Goal: Information Seeking & Learning: Learn about a topic

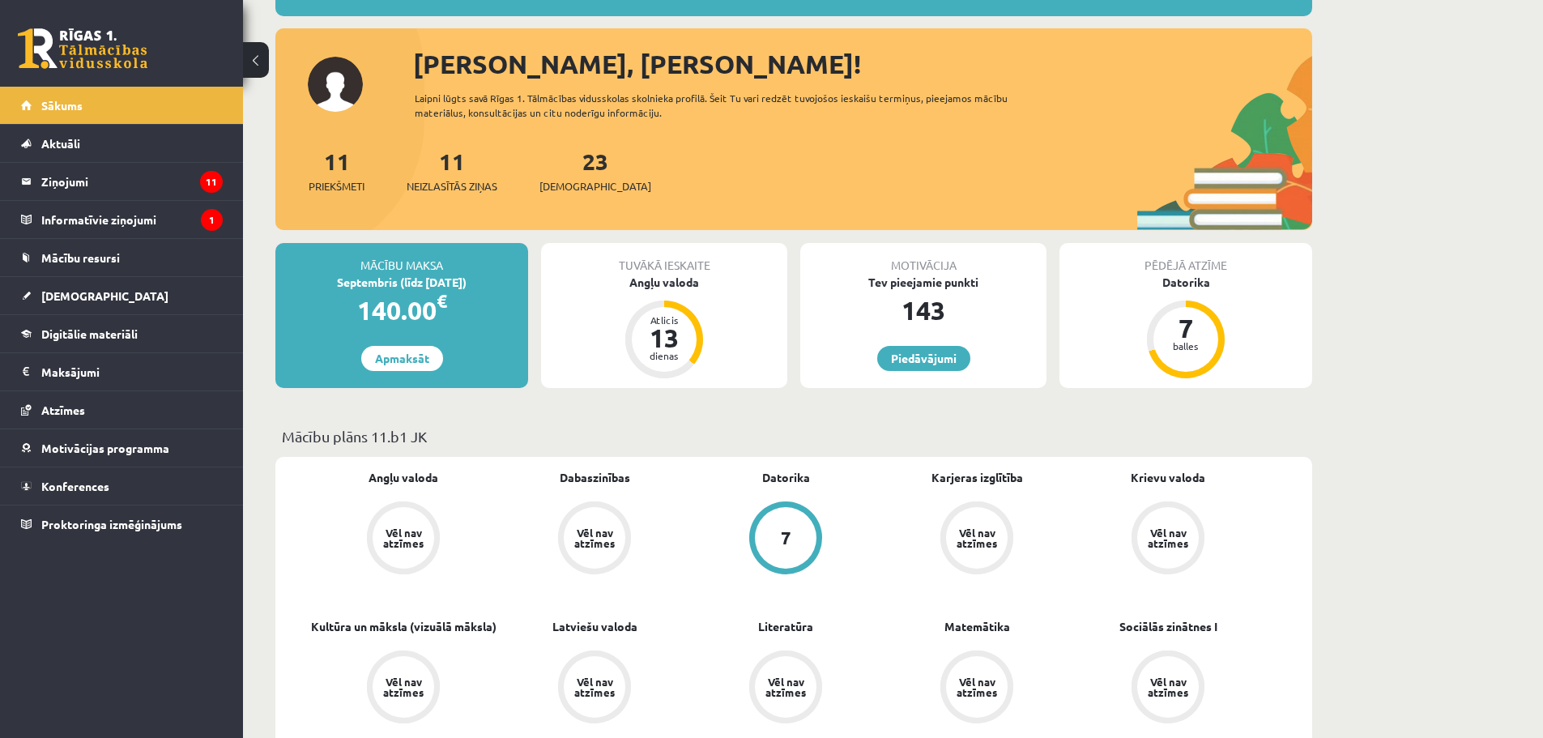
scroll to position [162, 0]
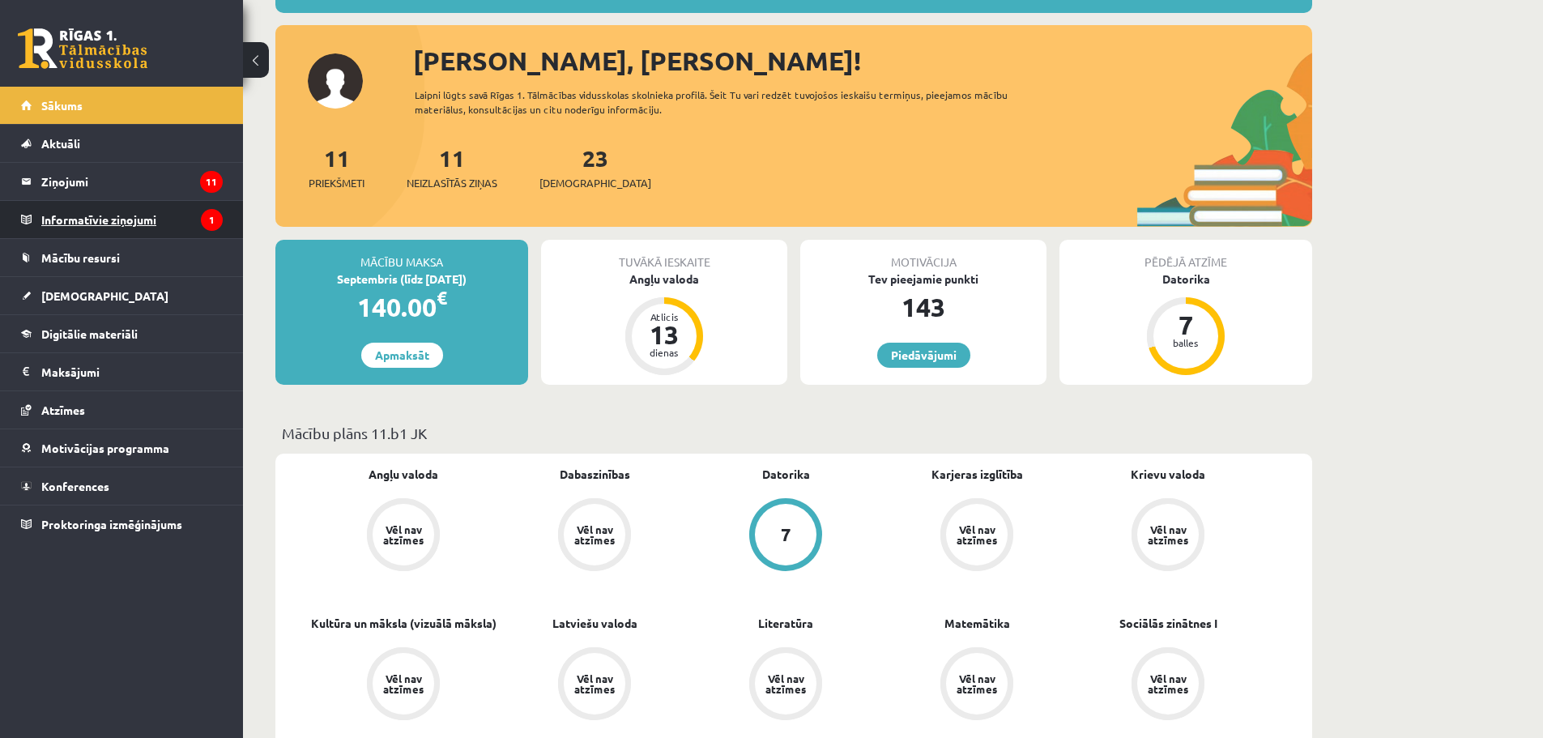
click at [115, 206] on legend "Informatīvie ziņojumi 1" at bounding box center [131, 219] width 181 height 37
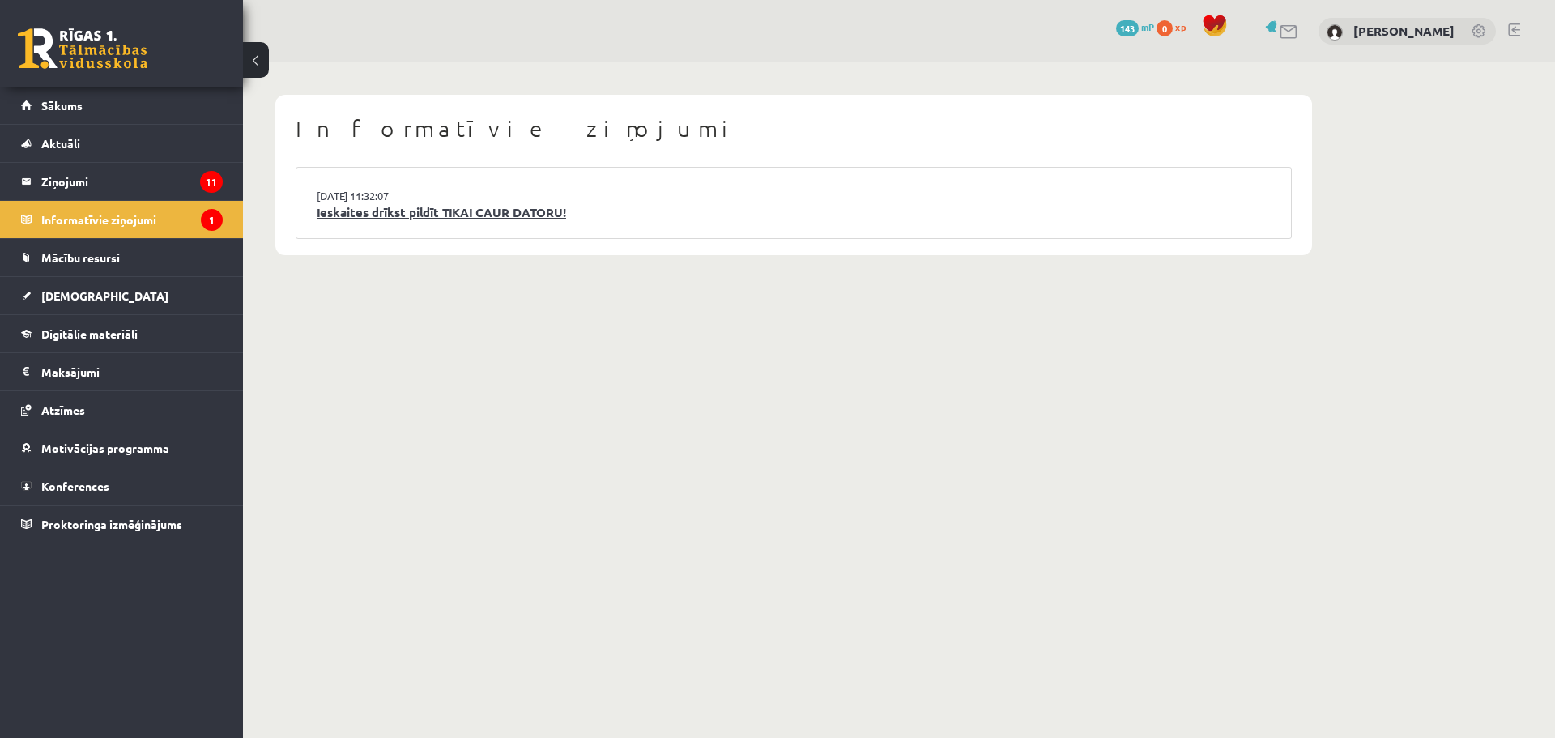
click at [484, 209] on link "Ieskaites drīkst pildīt TIKAI CAUR DATORU!" at bounding box center [794, 212] width 954 height 19
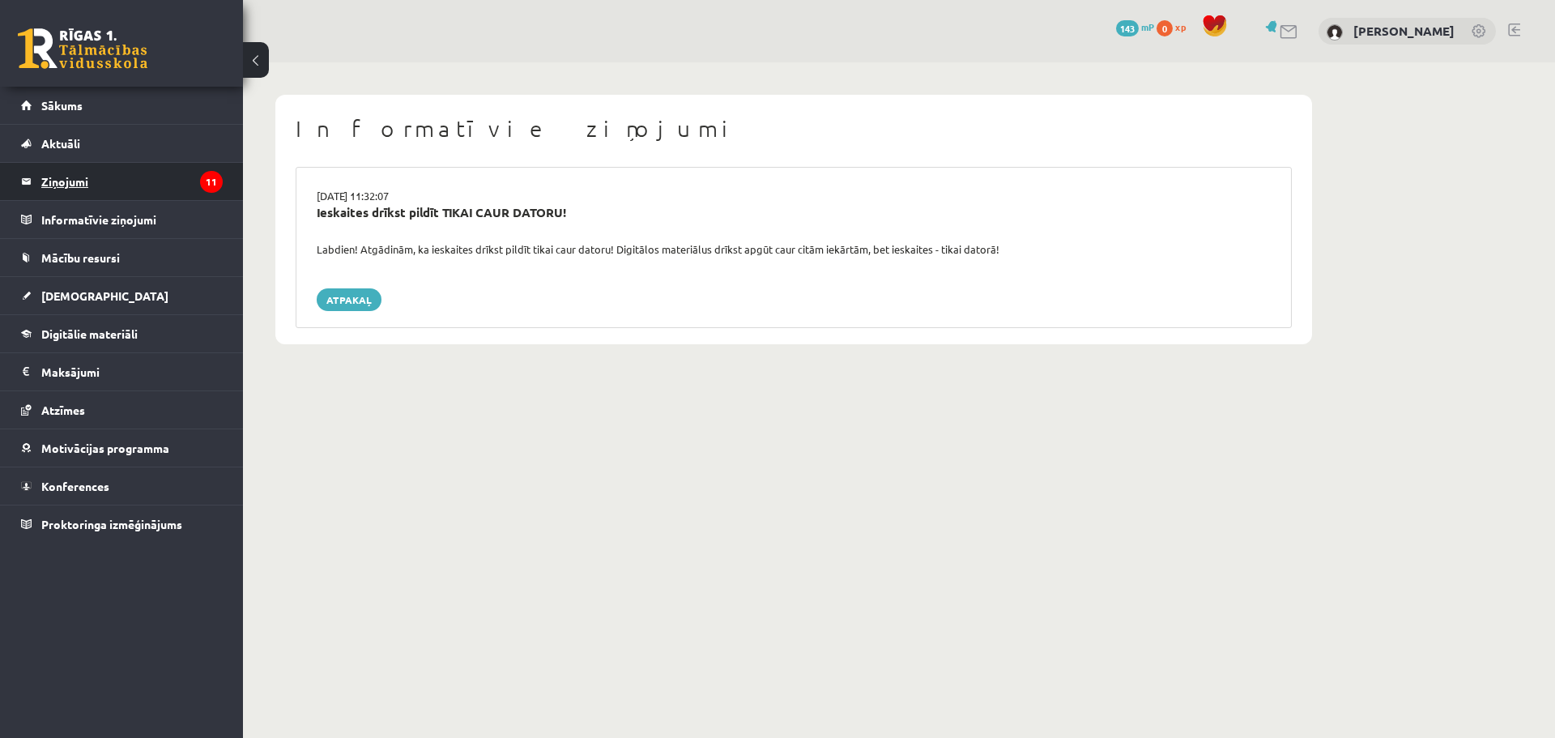
click at [130, 192] on legend "Ziņojumi 11" at bounding box center [131, 181] width 181 height 37
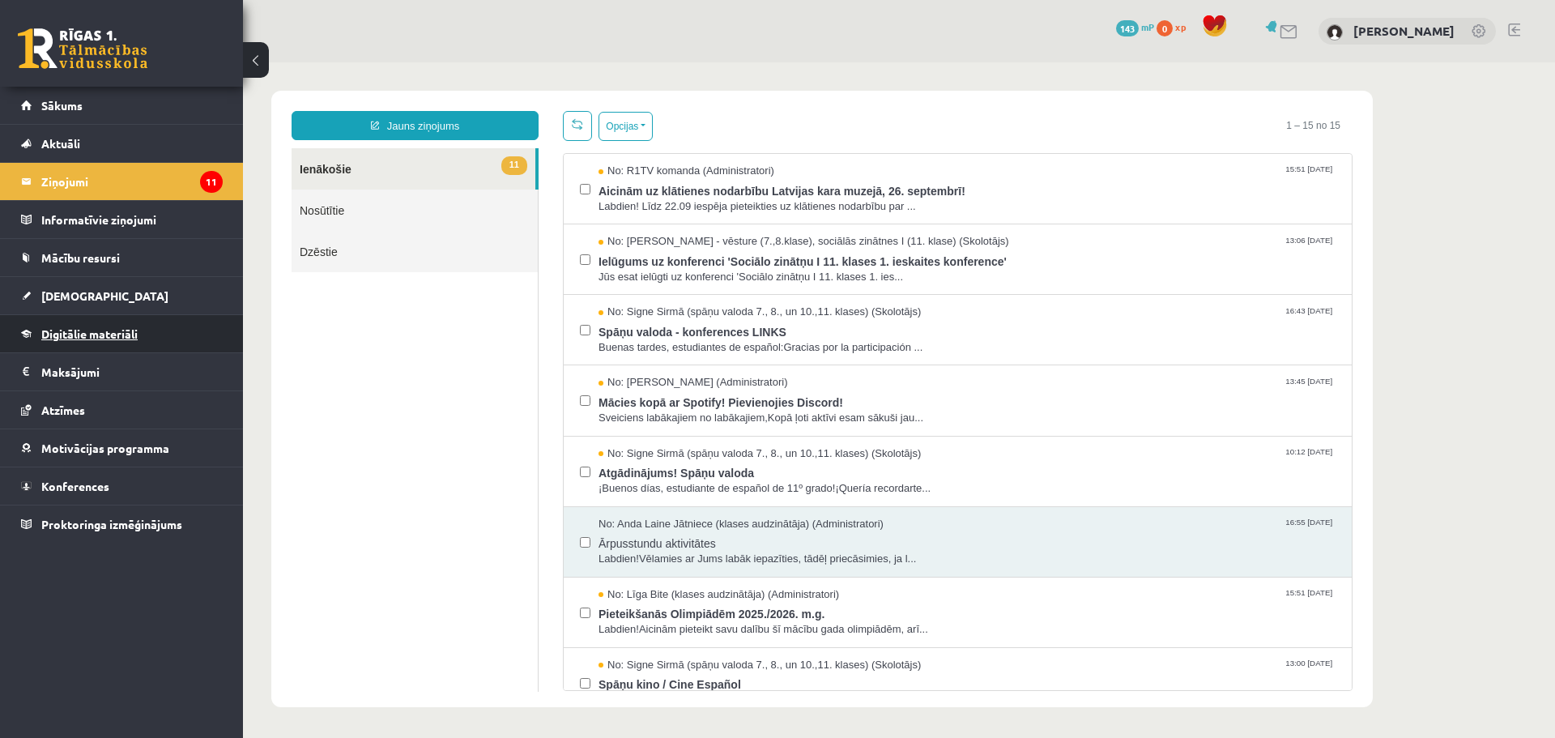
click at [143, 338] on link "Digitālie materiāli" at bounding box center [122, 333] width 202 height 37
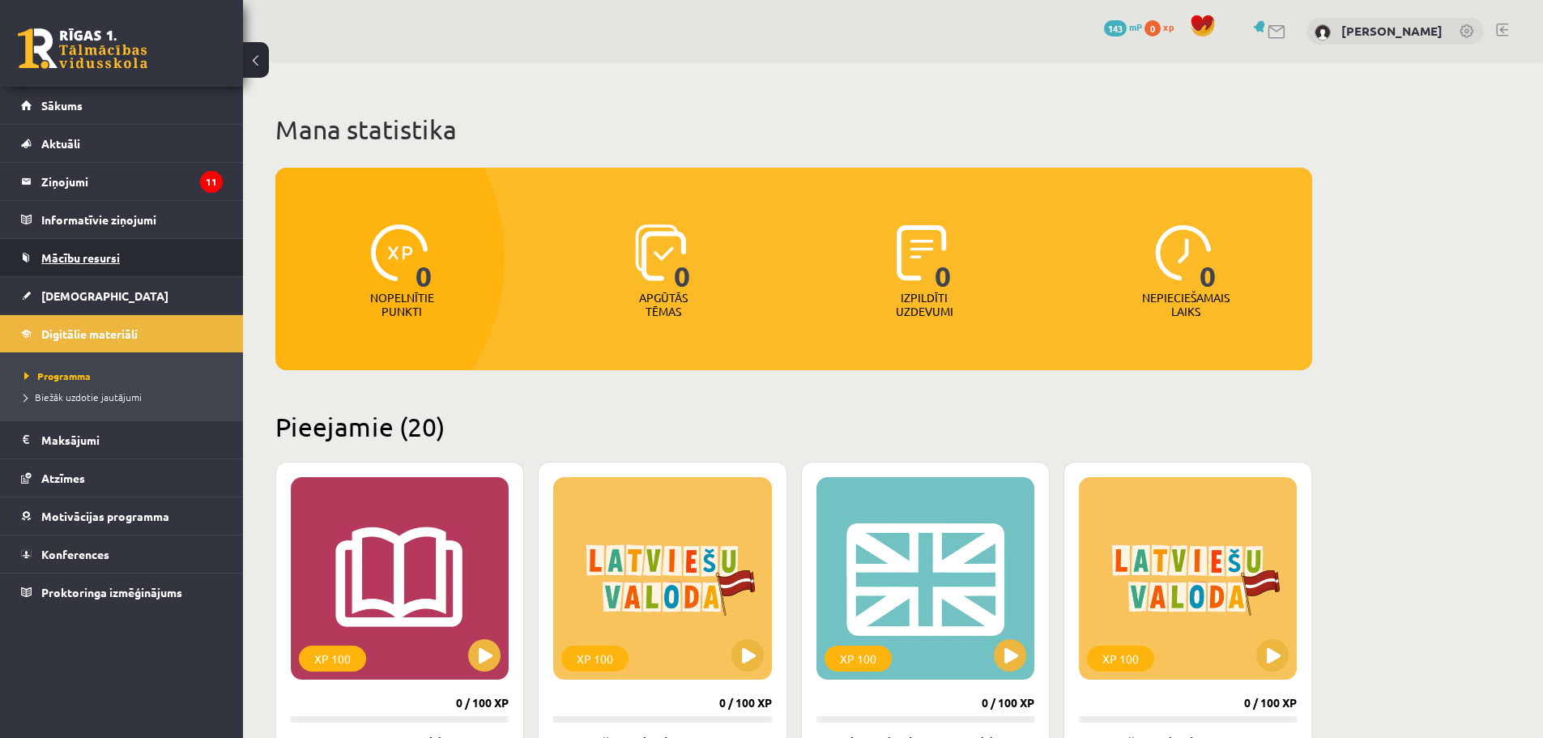
click at [93, 271] on link "Mācību resursi" at bounding box center [122, 257] width 202 height 37
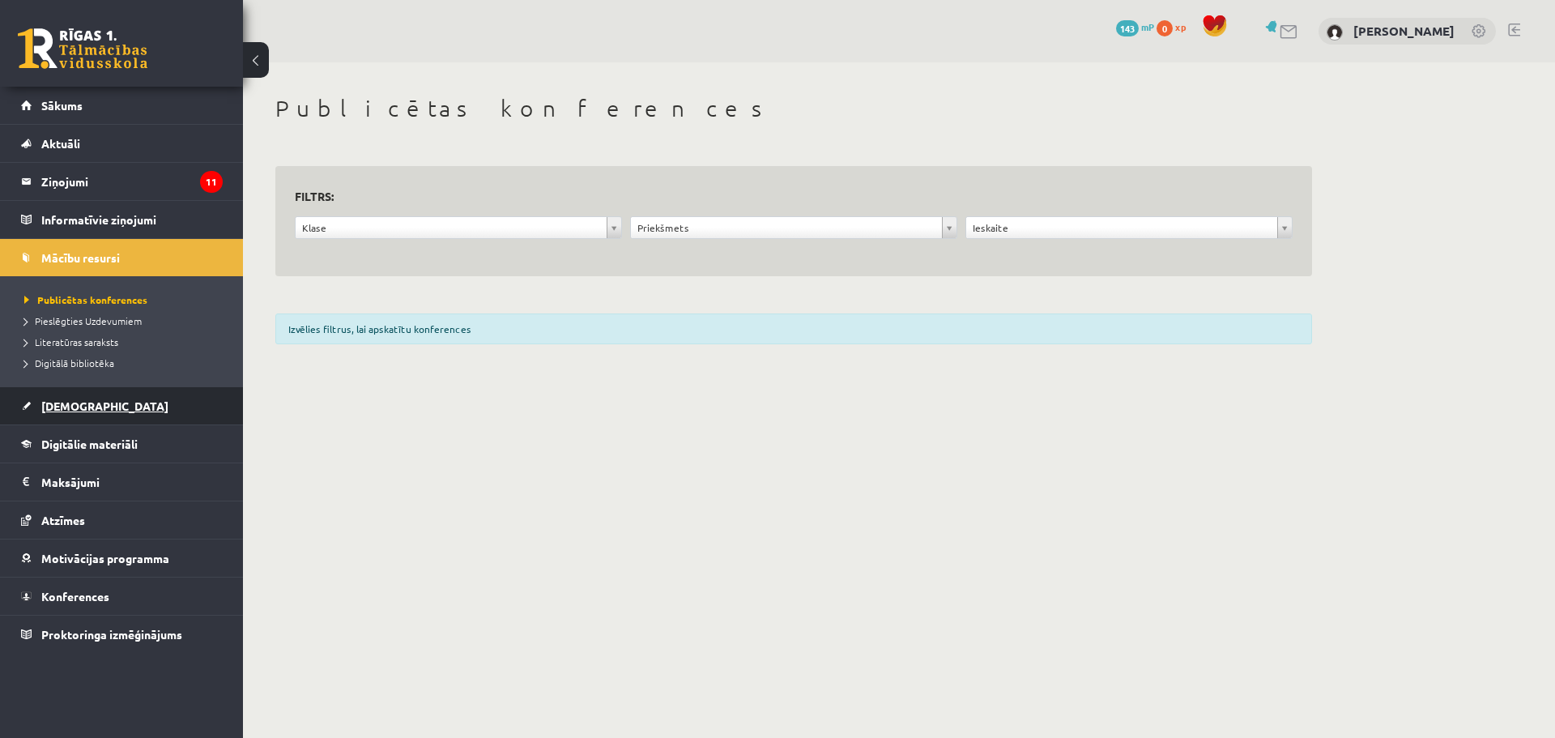
click at [65, 412] on span "[DEMOGRAPHIC_DATA]" at bounding box center [104, 406] width 127 height 15
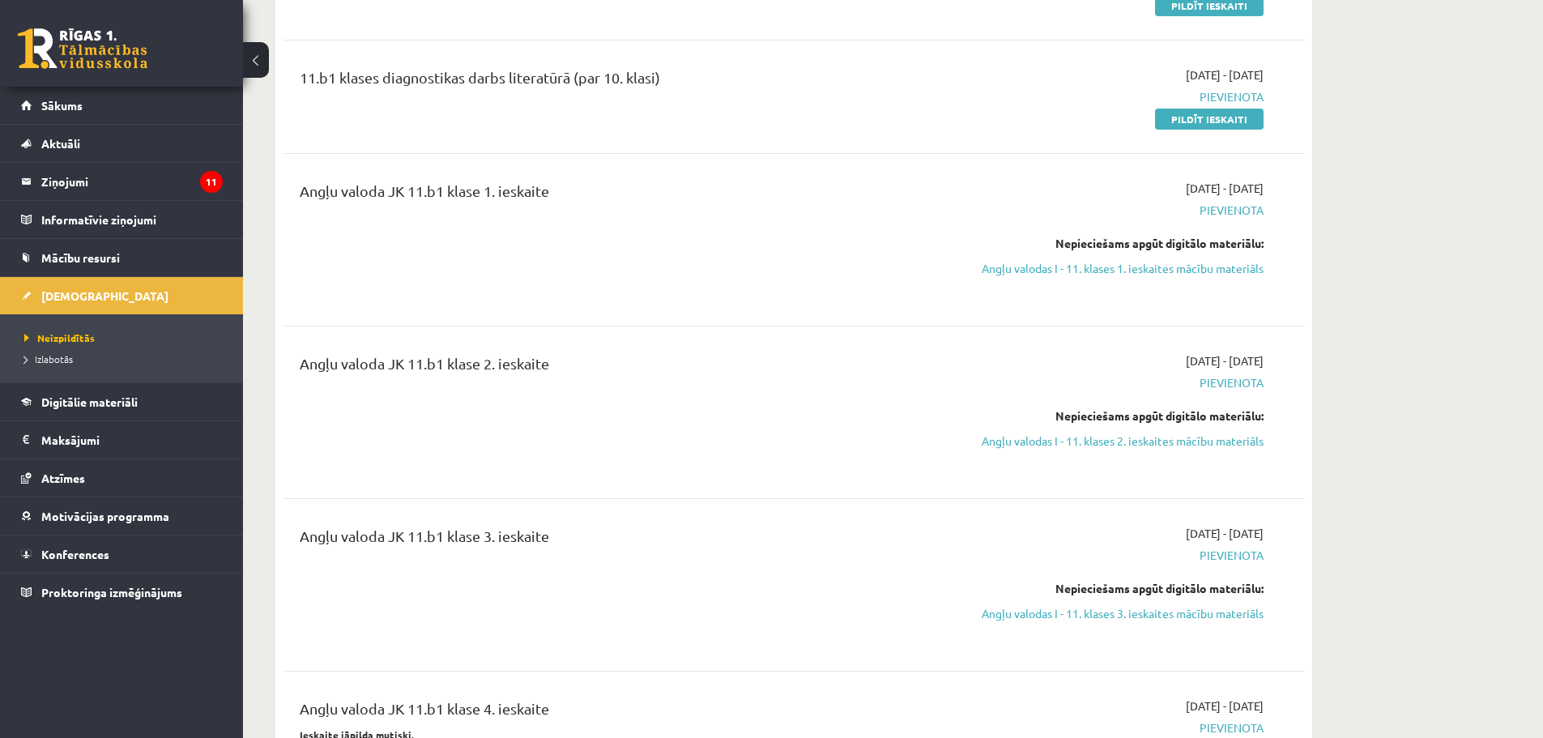
scroll to position [81, 0]
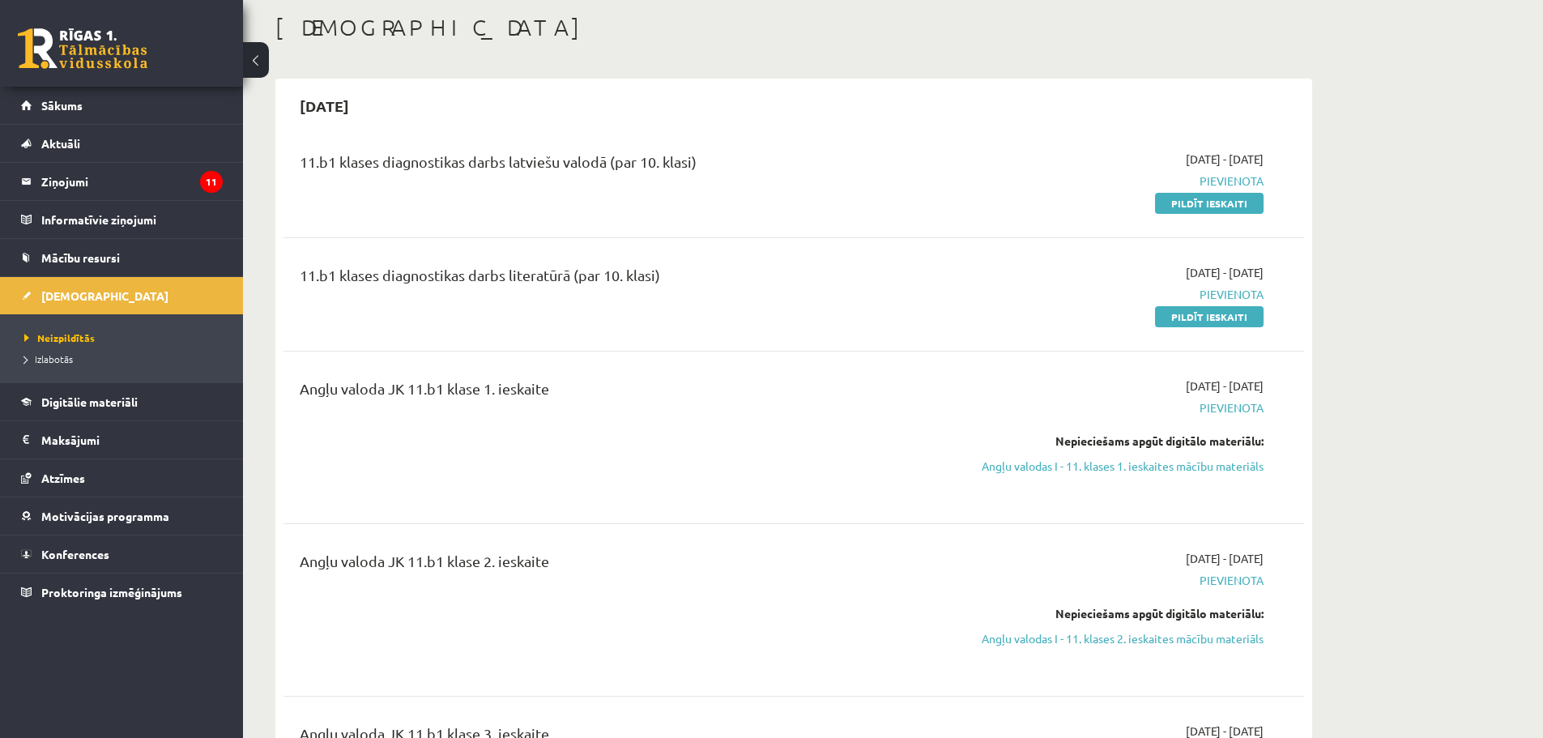
click at [566, 155] on div "11.b1 klases diagnostikas darbs latviešu valodā (par 10. klasi)" at bounding box center [617, 166] width 634 height 30
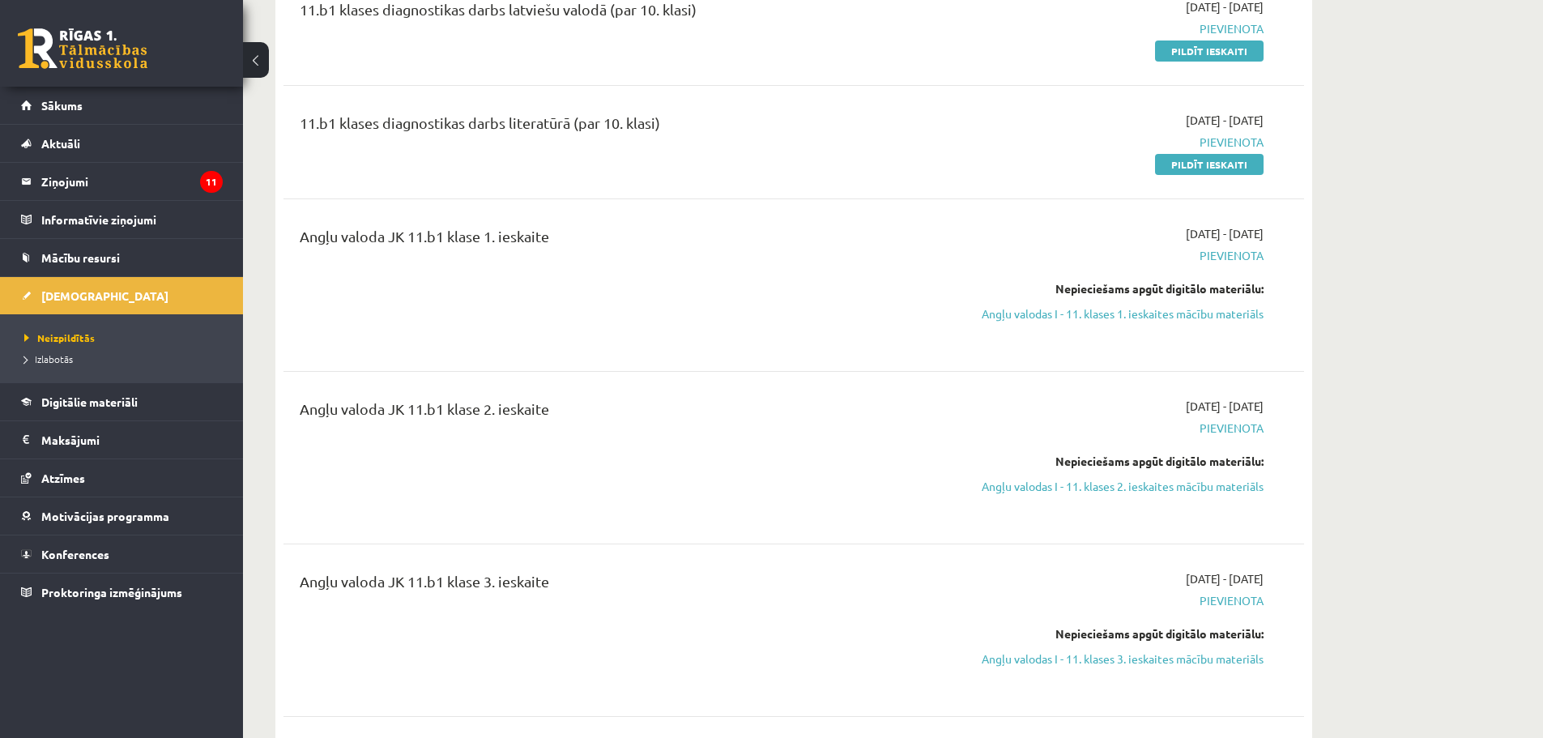
scroll to position [243, 0]
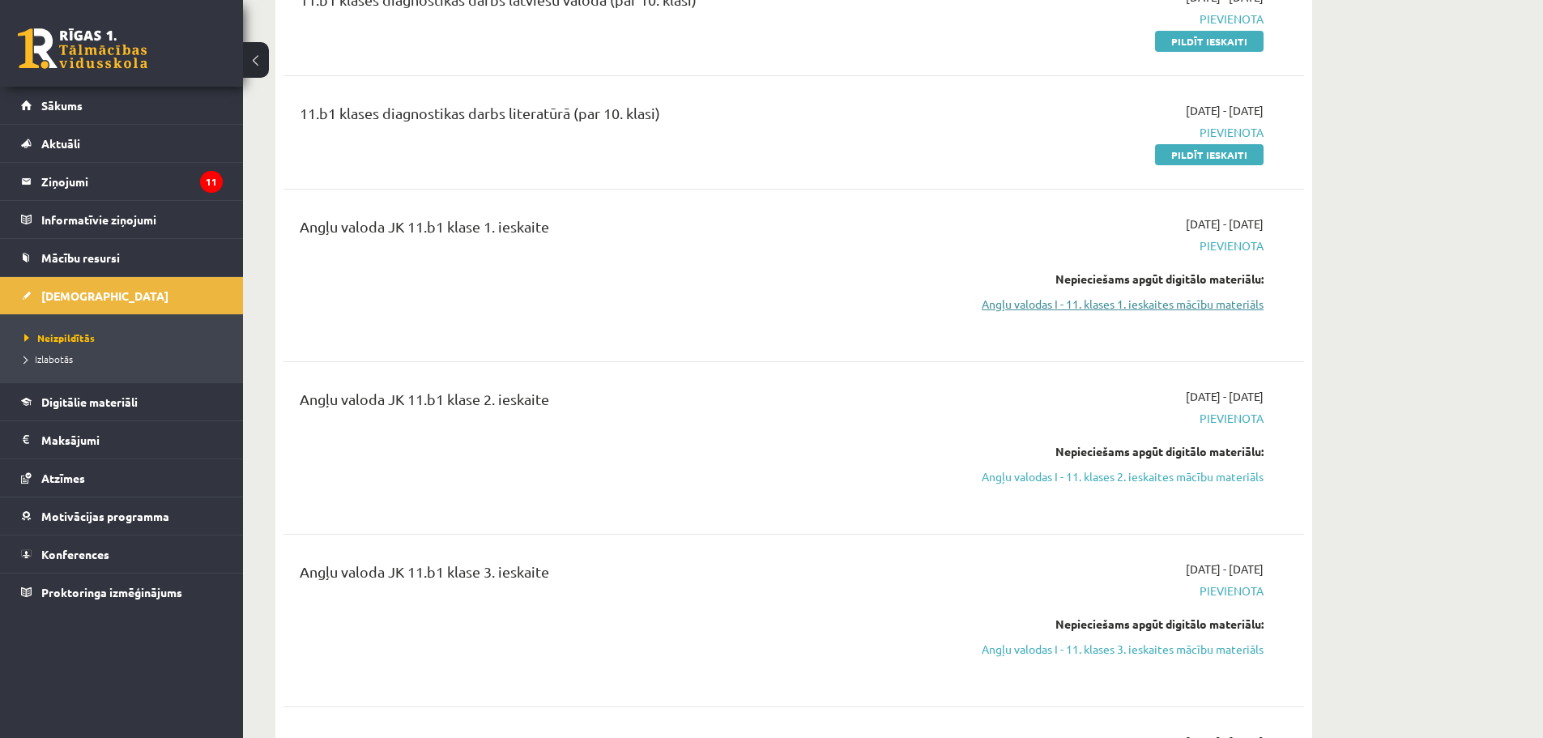
click at [1126, 305] on link "Angļu valodas I - 11. klases 1. ieskaites mācību materiāls" at bounding box center [1110, 304] width 305 height 17
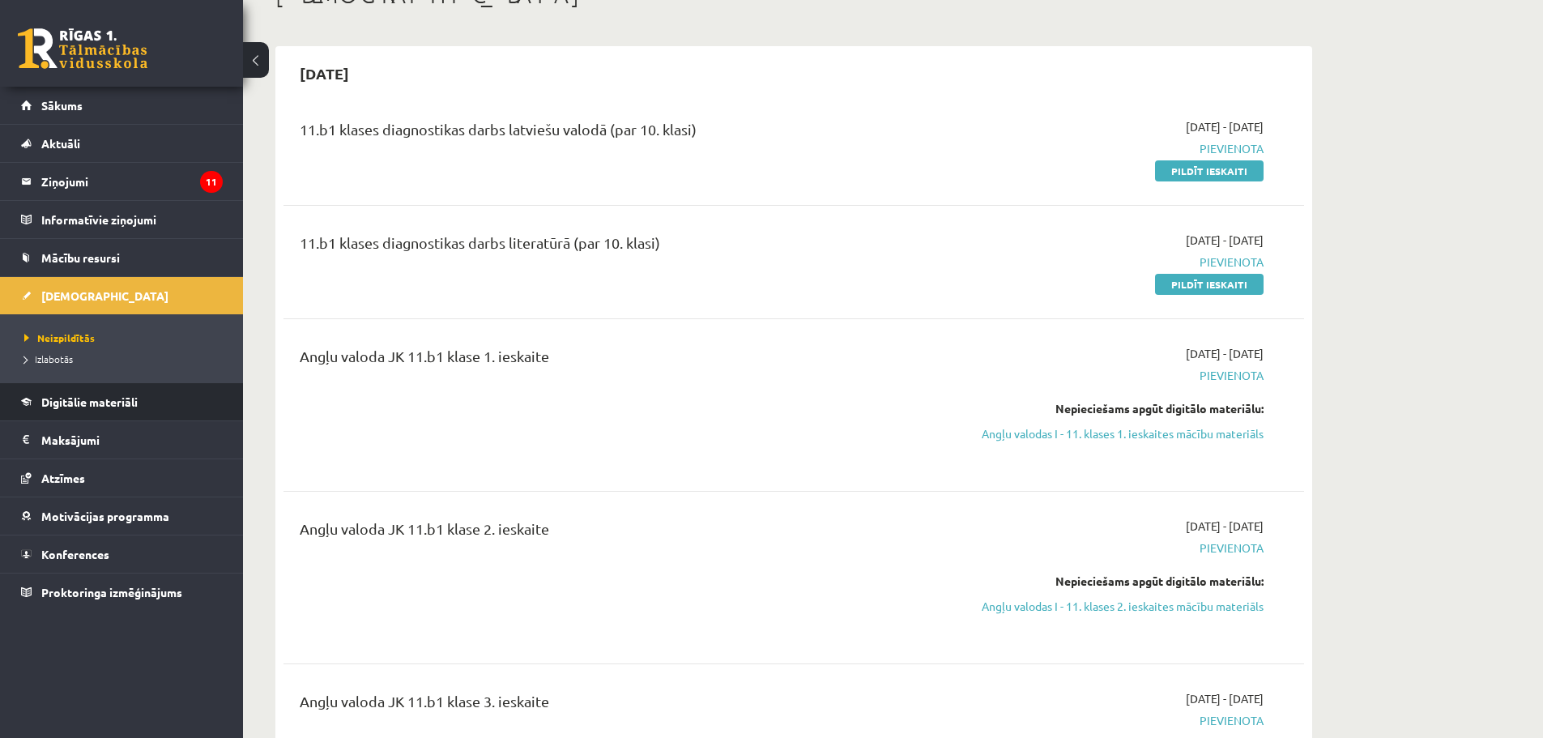
scroll to position [81, 0]
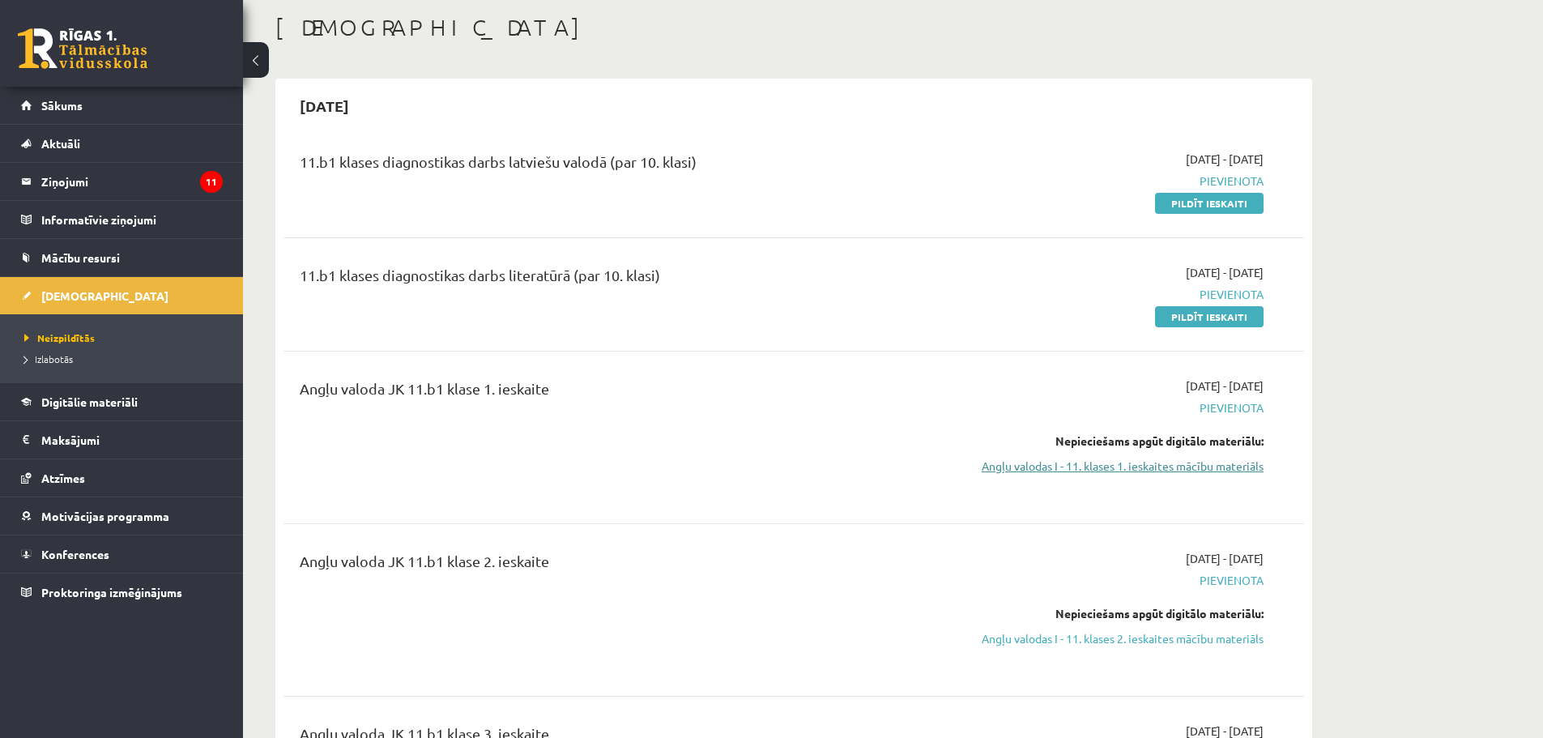
click at [1150, 465] on link "Angļu valodas I - 11. klases 1. ieskaites mācību materiāls" at bounding box center [1110, 466] width 305 height 17
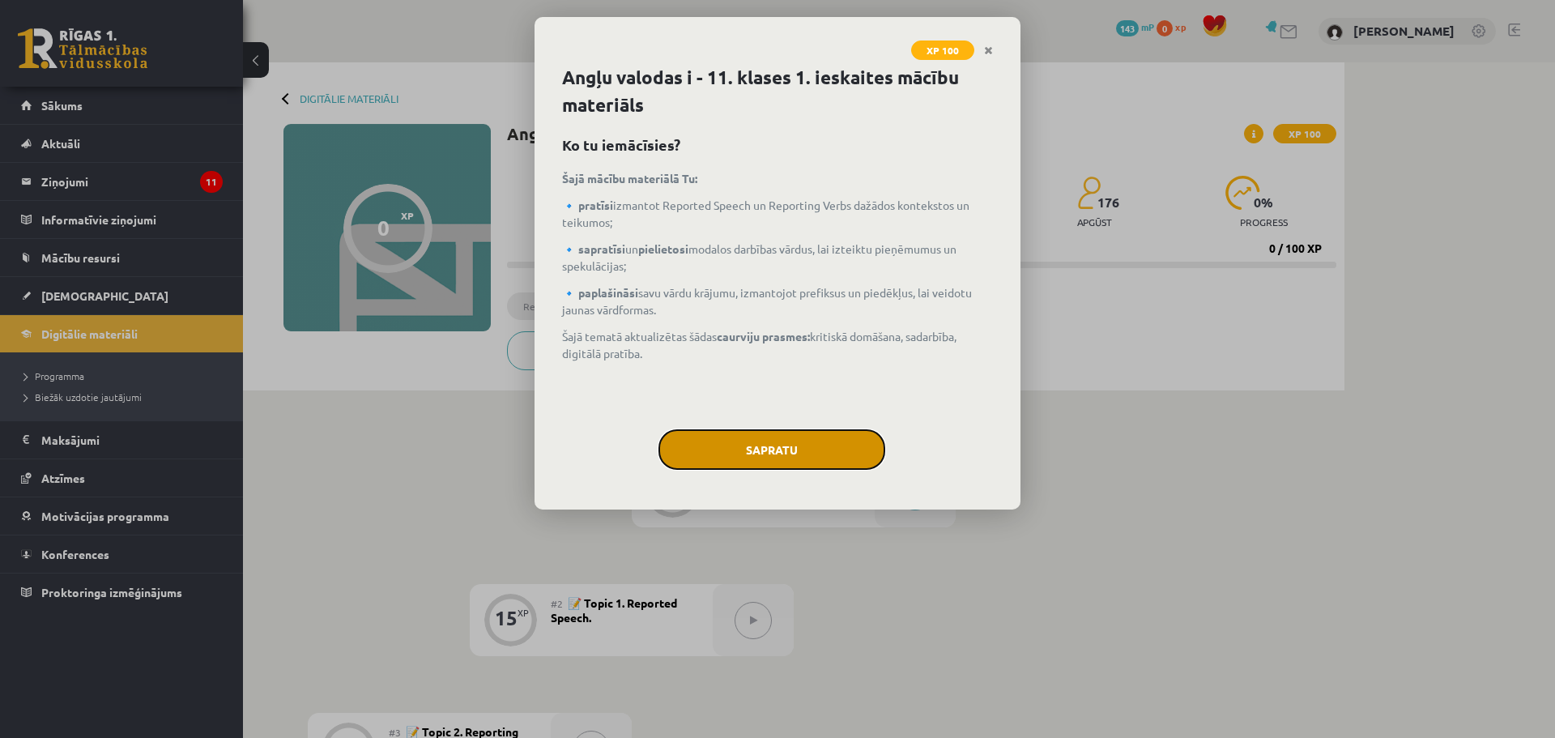
click at [755, 438] on button "Sapratu" at bounding box center [772, 449] width 227 height 41
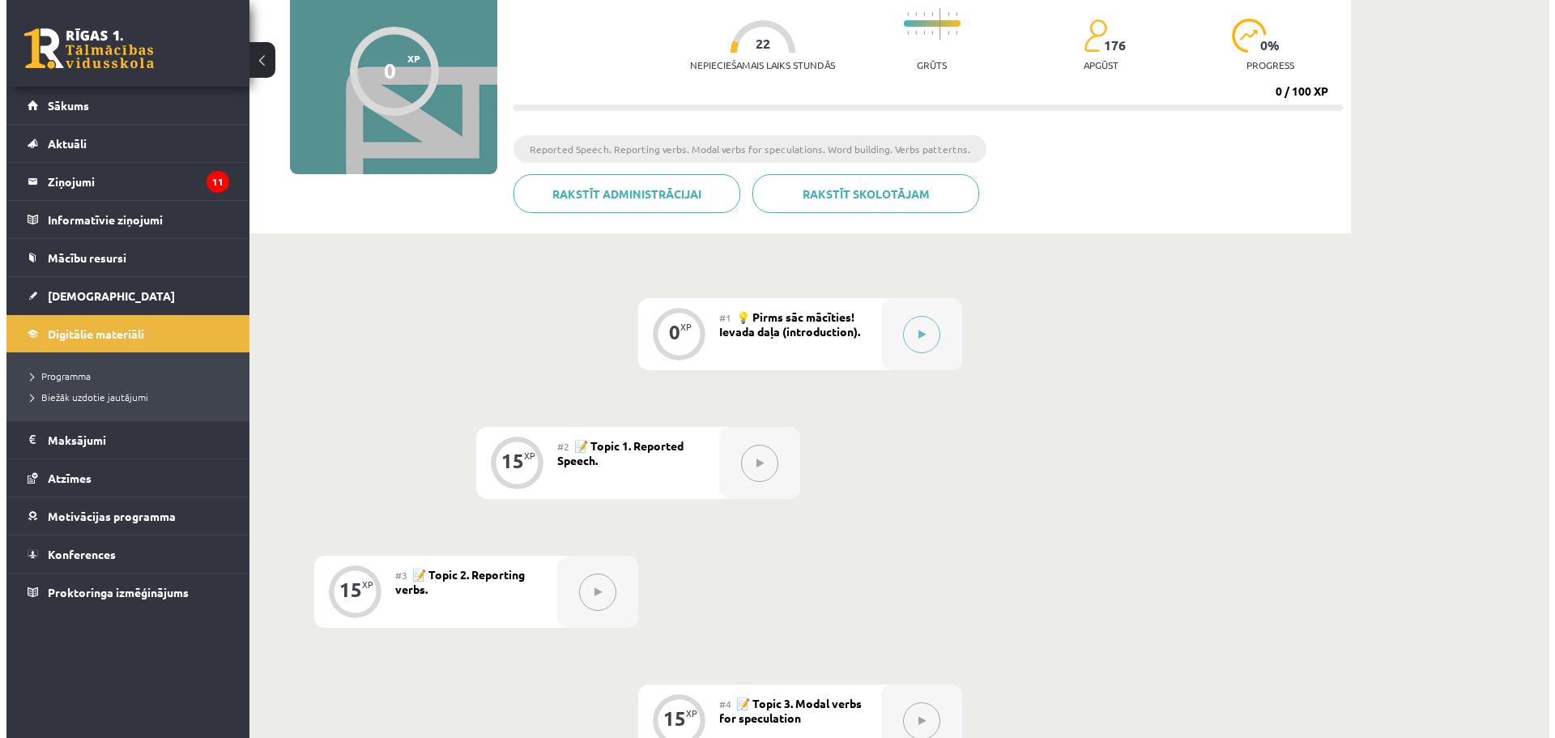
scroll to position [162, 0]
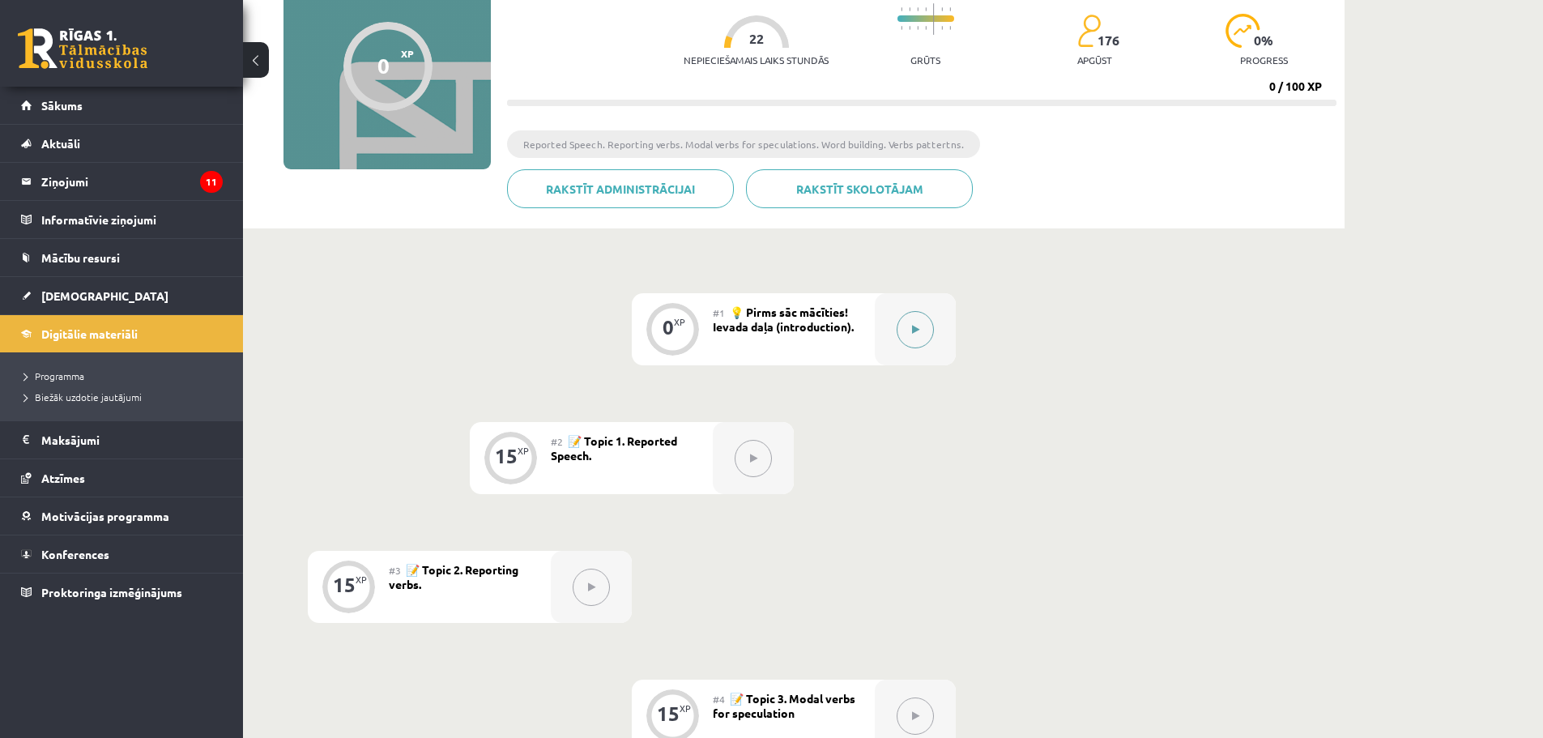
click at [920, 328] on button at bounding box center [915, 329] width 37 height 37
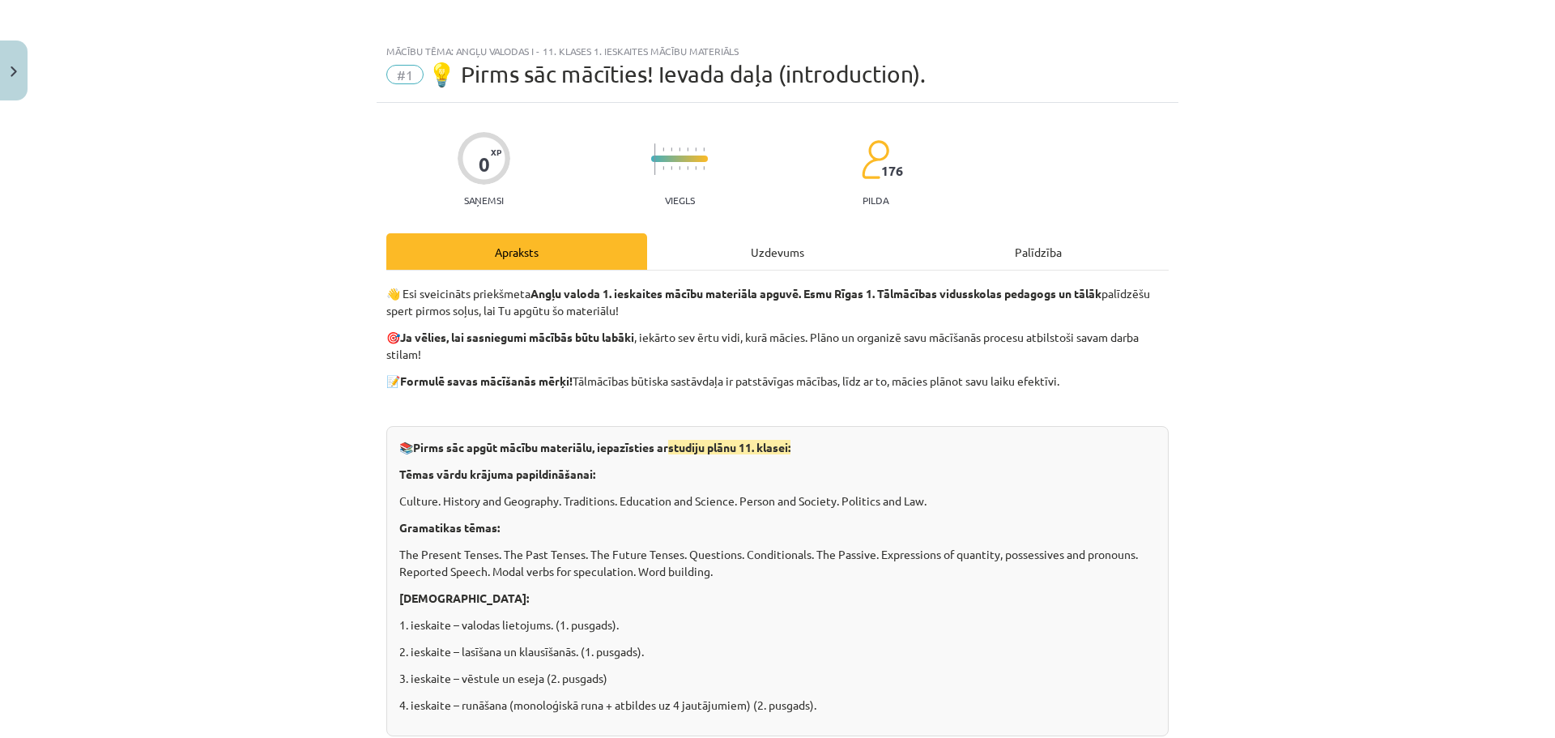
scroll to position [0, 0]
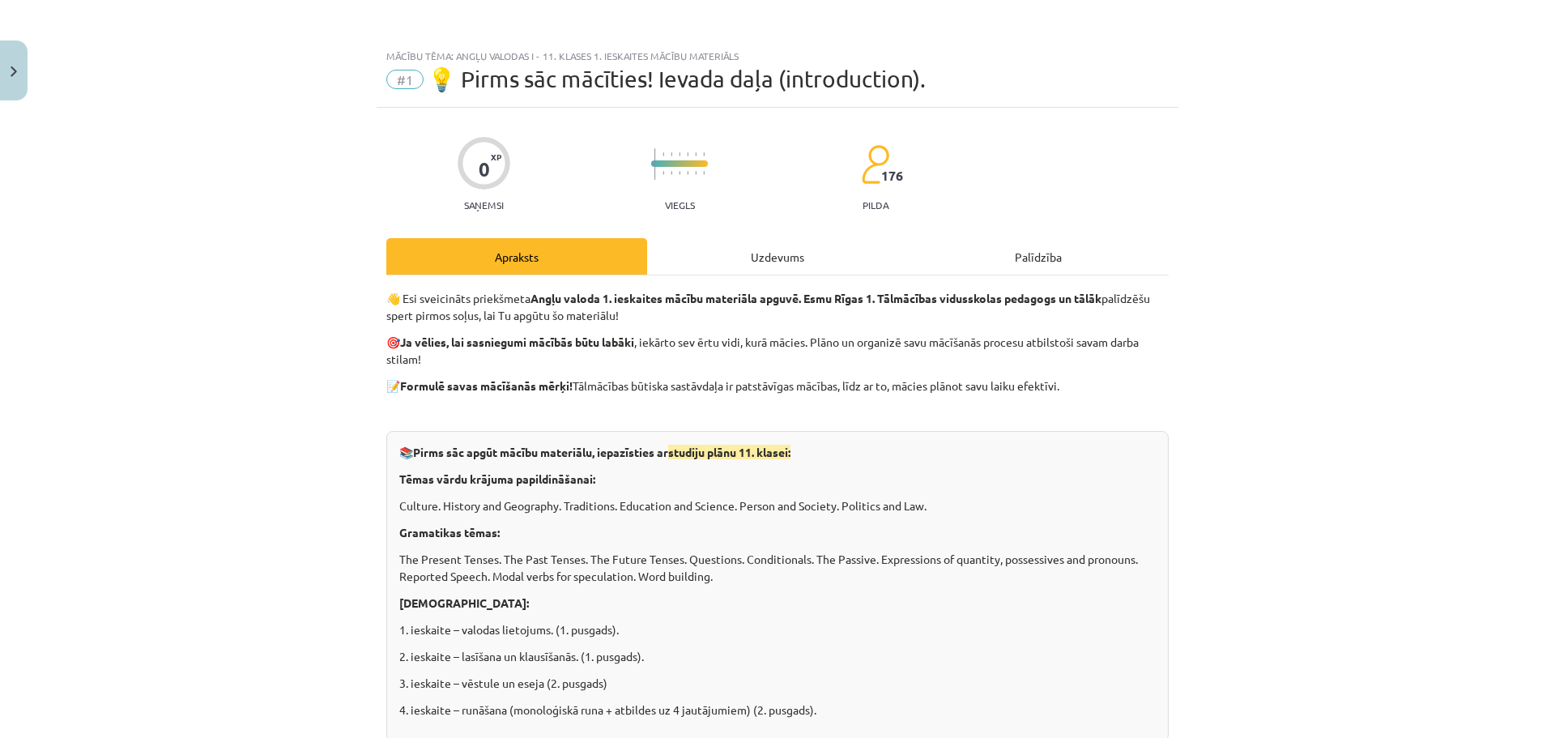
click at [765, 258] on div "Uzdevums" at bounding box center [777, 256] width 261 height 36
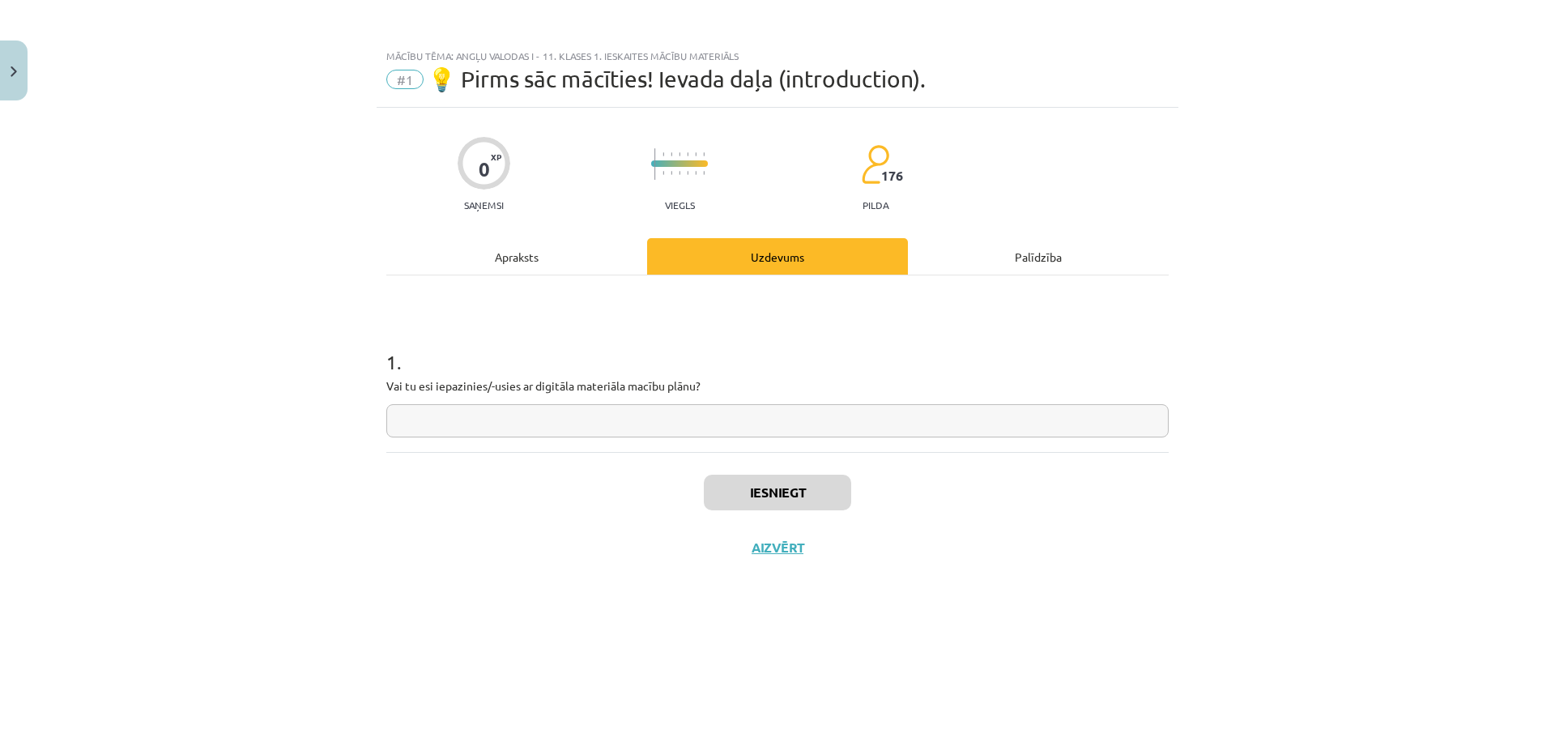
click at [530, 226] on div "0 XP Saņemsi Viegls 176 pilda Apraksts Uzdevums Palīdzība 1 . Vai tu esi iepazi…" at bounding box center [778, 403] width 802 height 590
click at [517, 245] on div "Apraksts" at bounding box center [516, 256] width 261 height 36
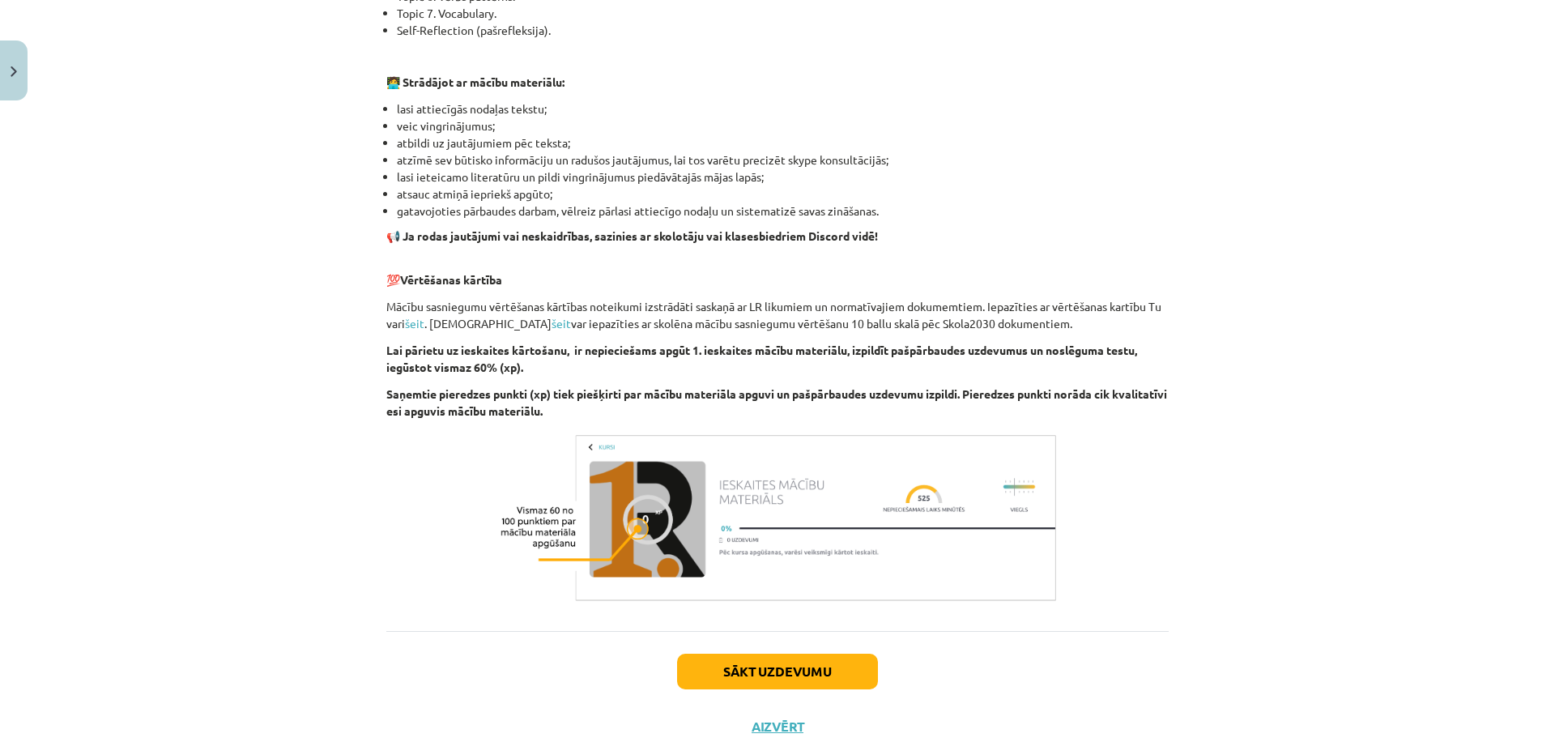
scroll to position [966, 0]
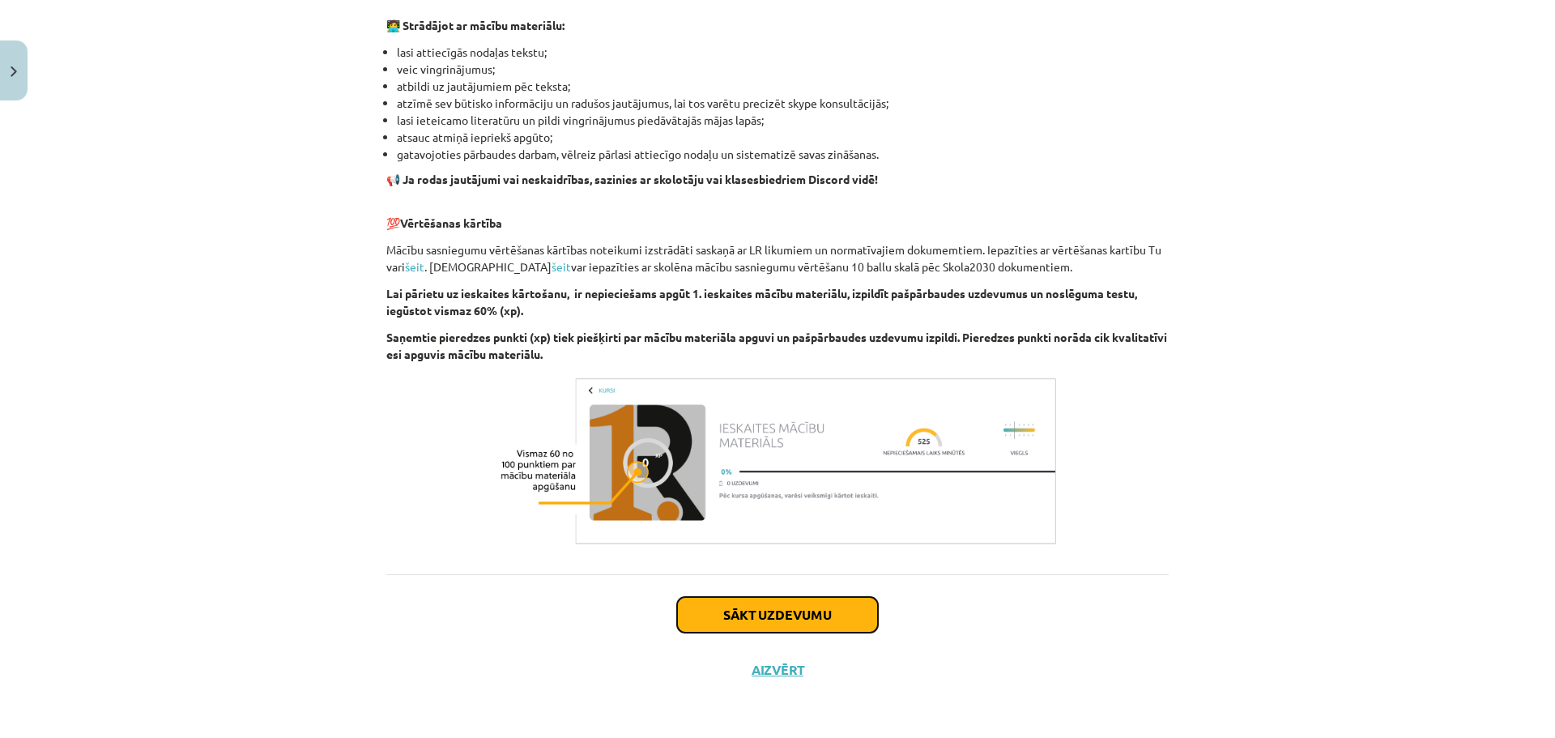
click at [762, 604] on button "Sākt uzdevumu" at bounding box center [777, 615] width 201 height 36
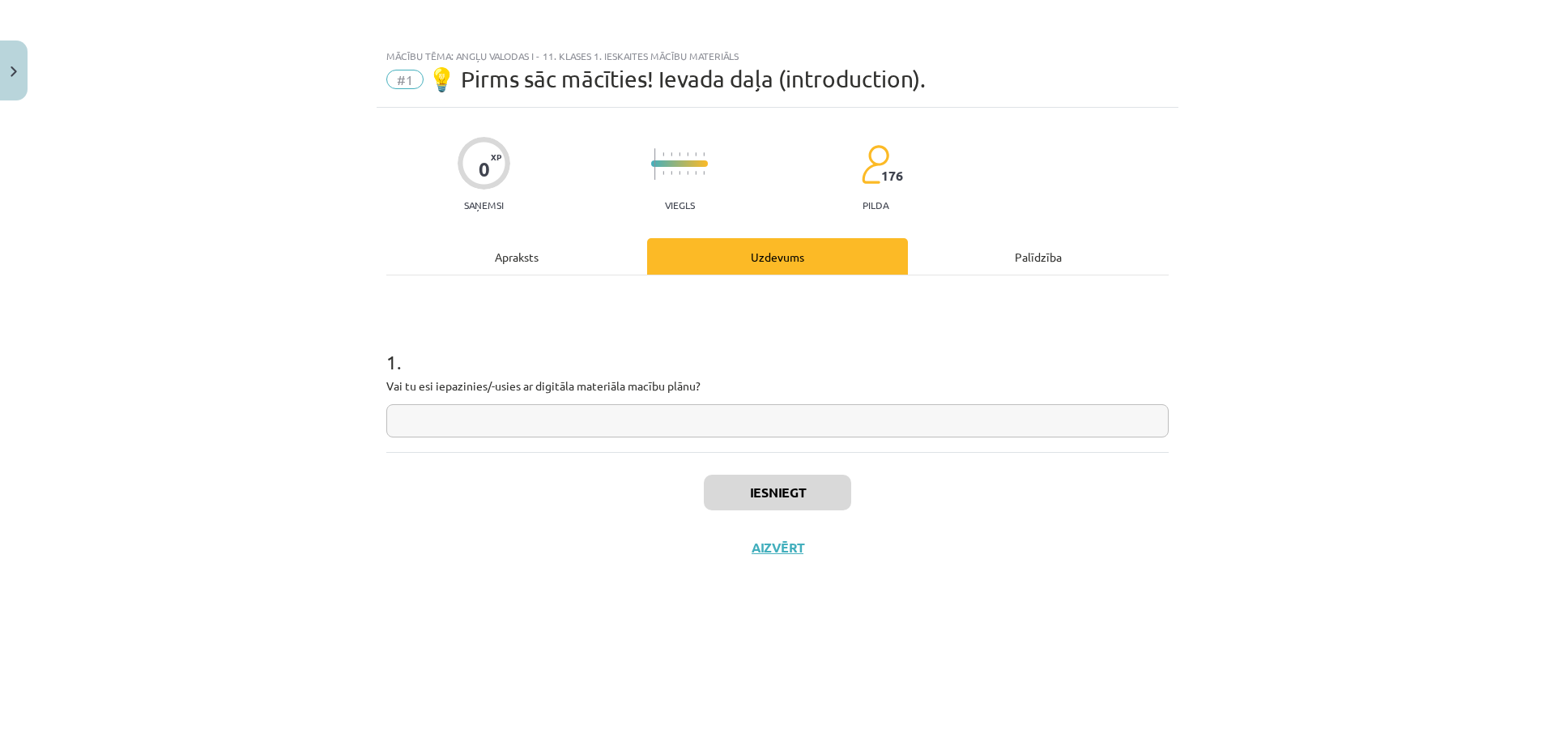
scroll to position [0, 0]
click at [574, 223] on div "0 XP Saņemsi Viegls 176 pilda Apraksts Uzdevums Palīdzība 1 . Vai tu esi iepazi…" at bounding box center [778, 403] width 802 height 590
click at [553, 238] on div "Apraksts" at bounding box center [516, 256] width 261 height 36
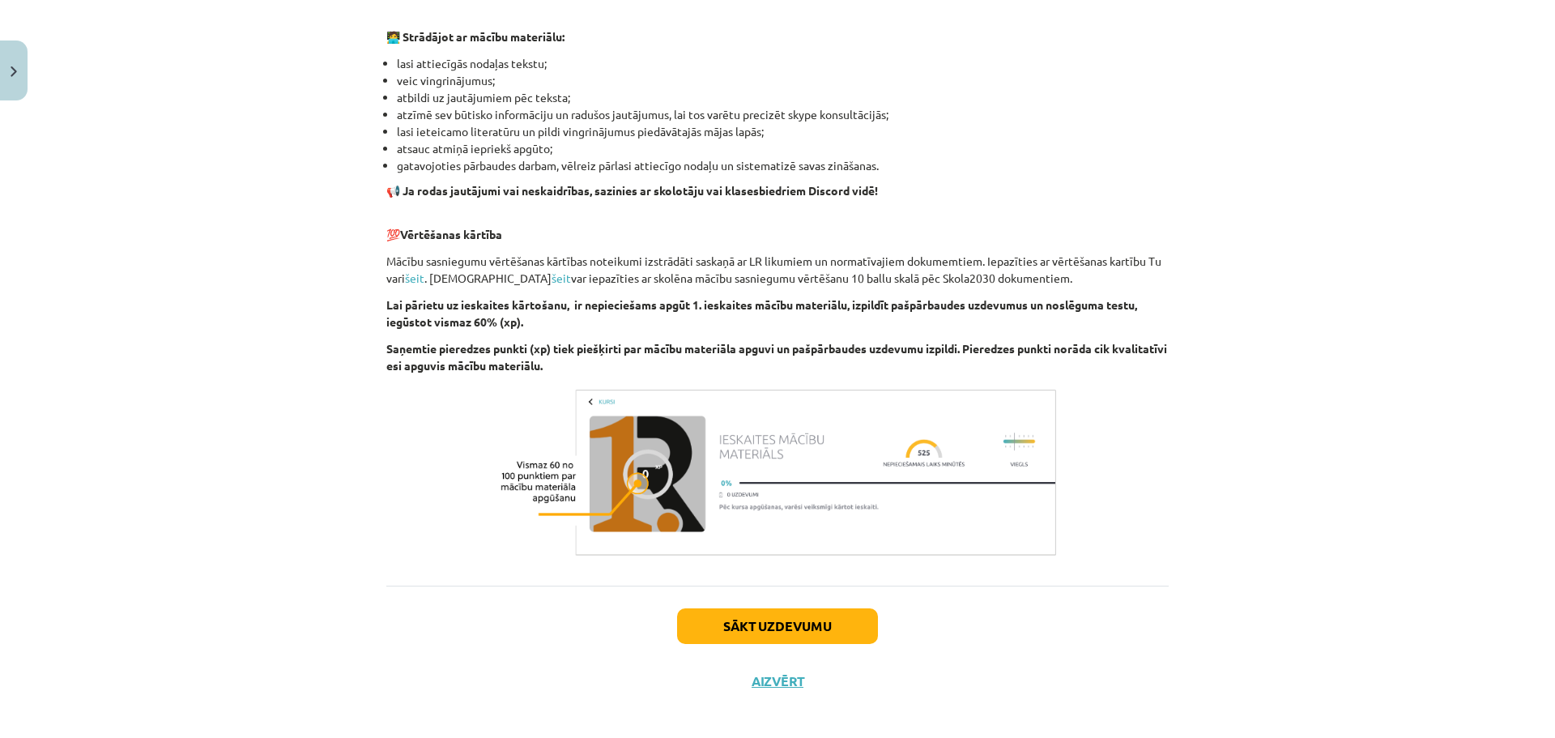
scroll to position [966, 0]
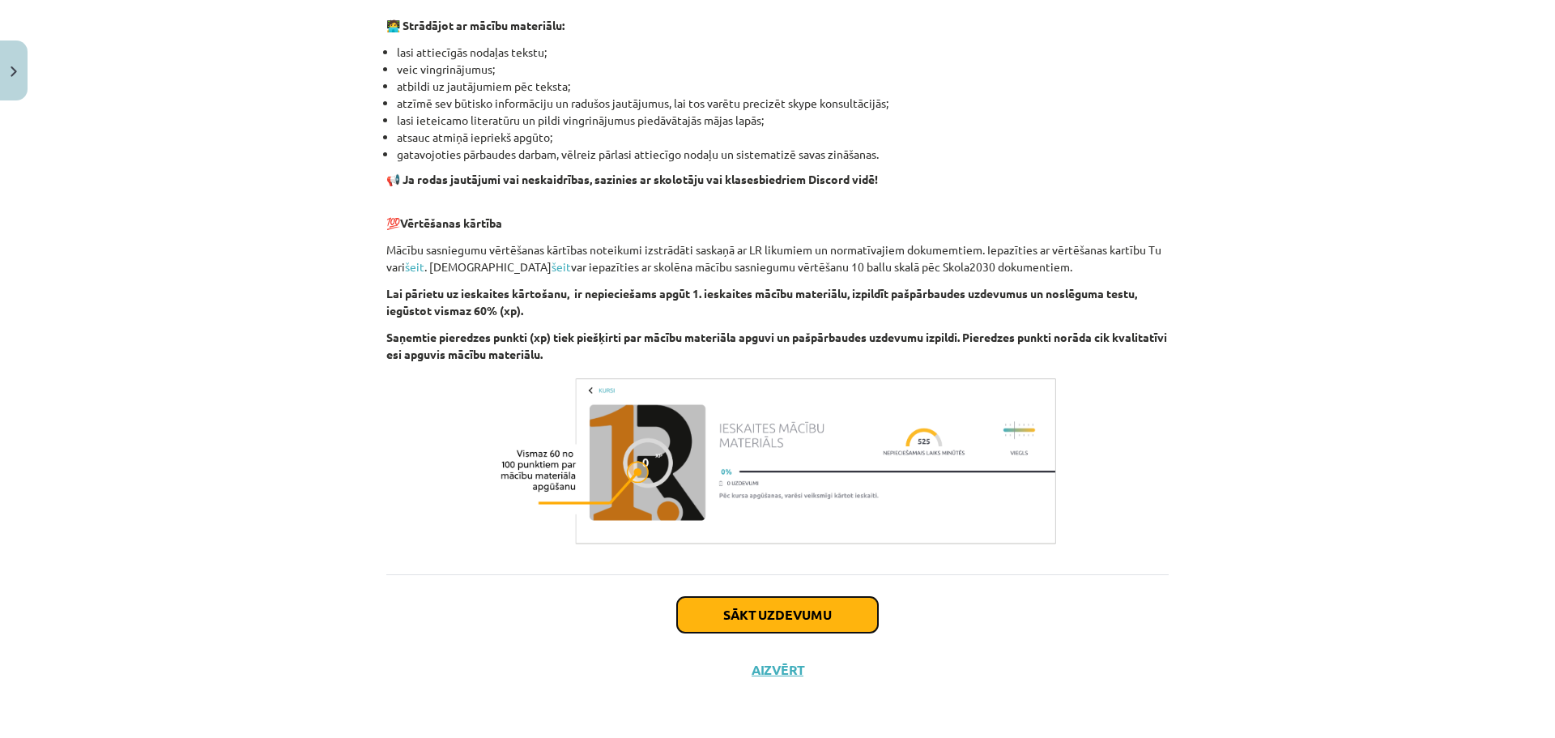
drag, startPoint x: 748, startPoint y: 601, endPoint x: 744, endPoint y: 608, distance: 8.3
click at [744, 608] on button "Sākt uzdevumu" at bounding box center [777, 615] width 201 height 36
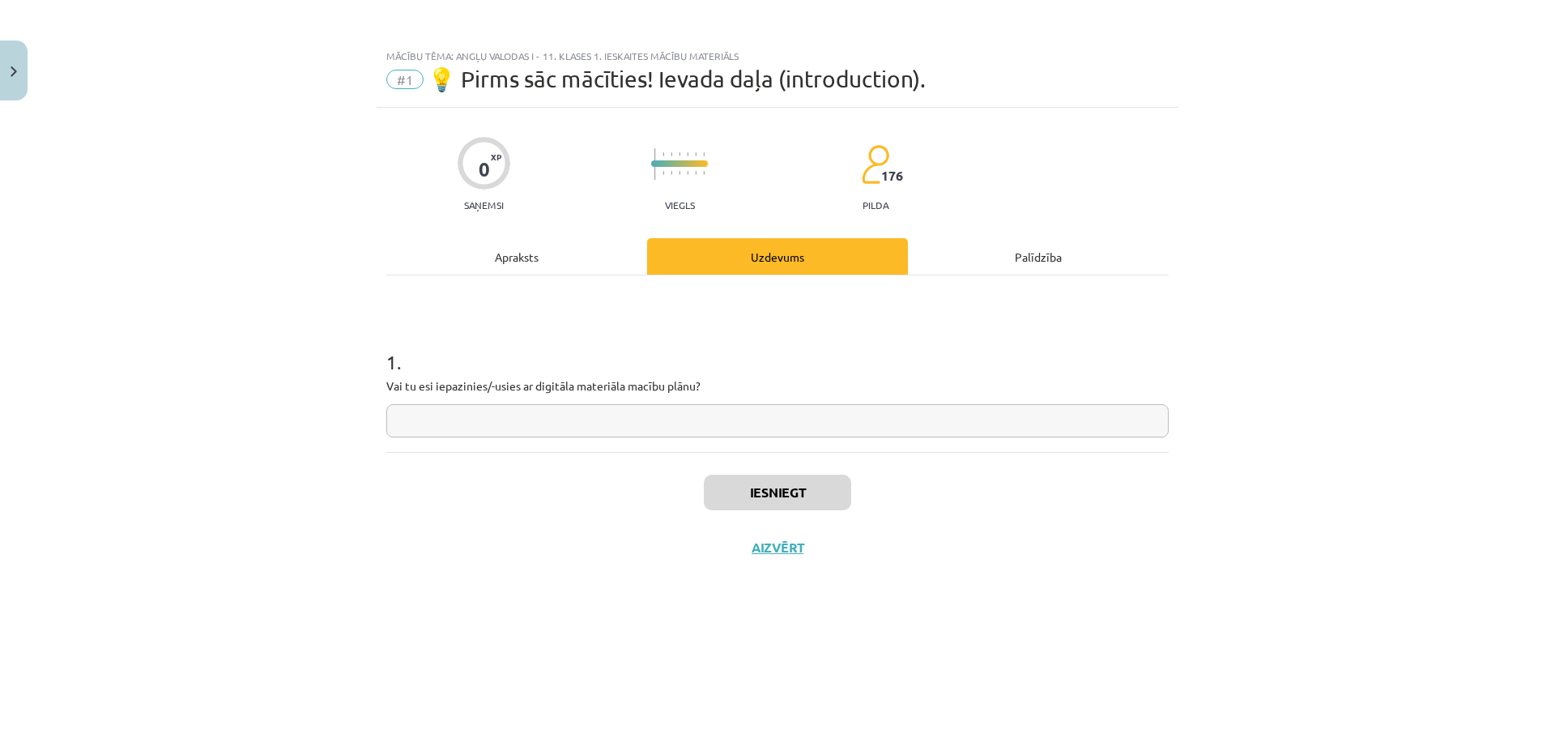
click at [556, 423] on input "text" at bounding box center [777, 420] width 783 height 33
type input "*"
type input "**"
click at [748, 494] on button "Iesniegt" at bounding box center [777, 493] width 147 height 36
click at [531, 261] on div "Apraksts" at bounding box center [516, 256] width 261 height 36
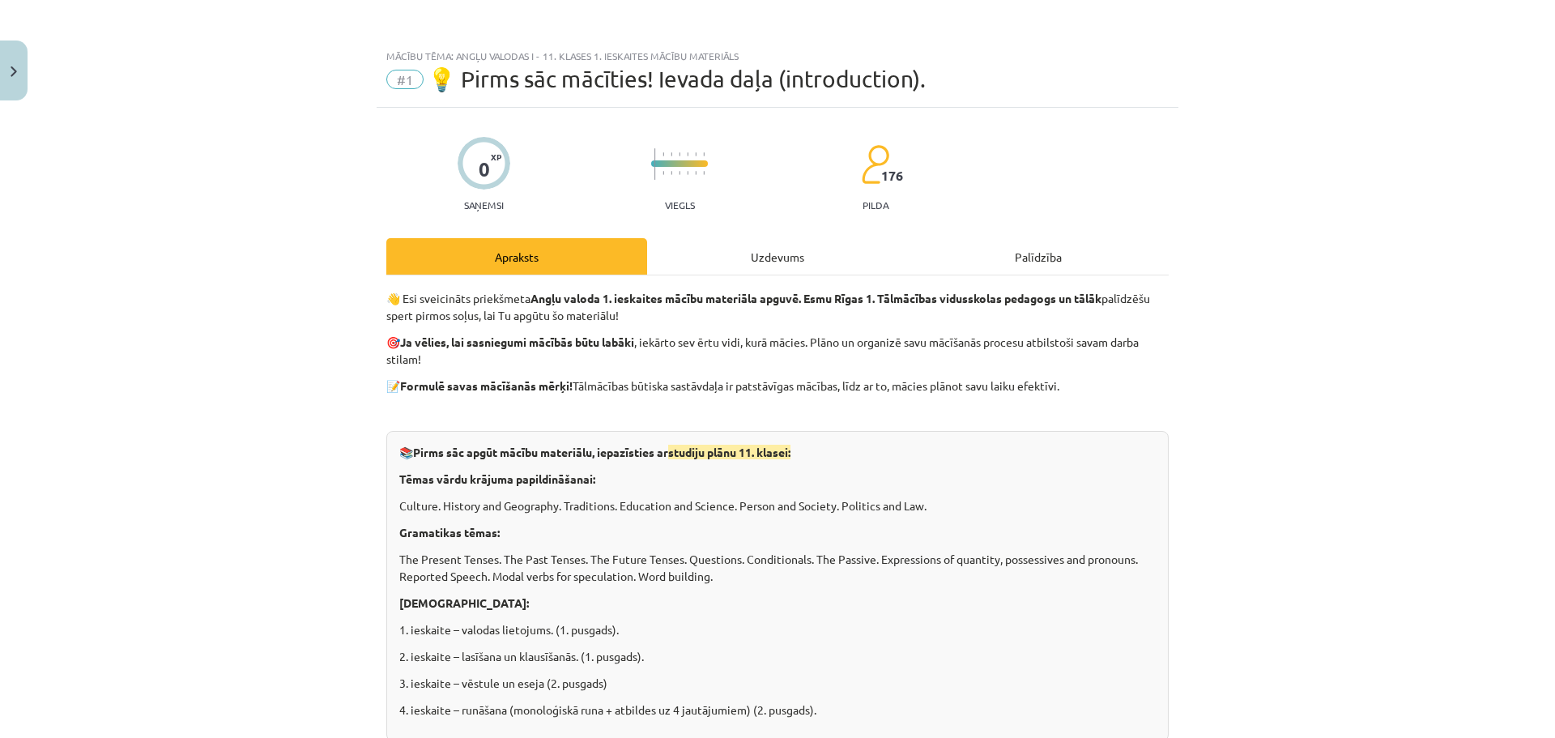
click at [732, 242] on div "Uzdevums" at bounding box center [777, 256] width 261 height 36
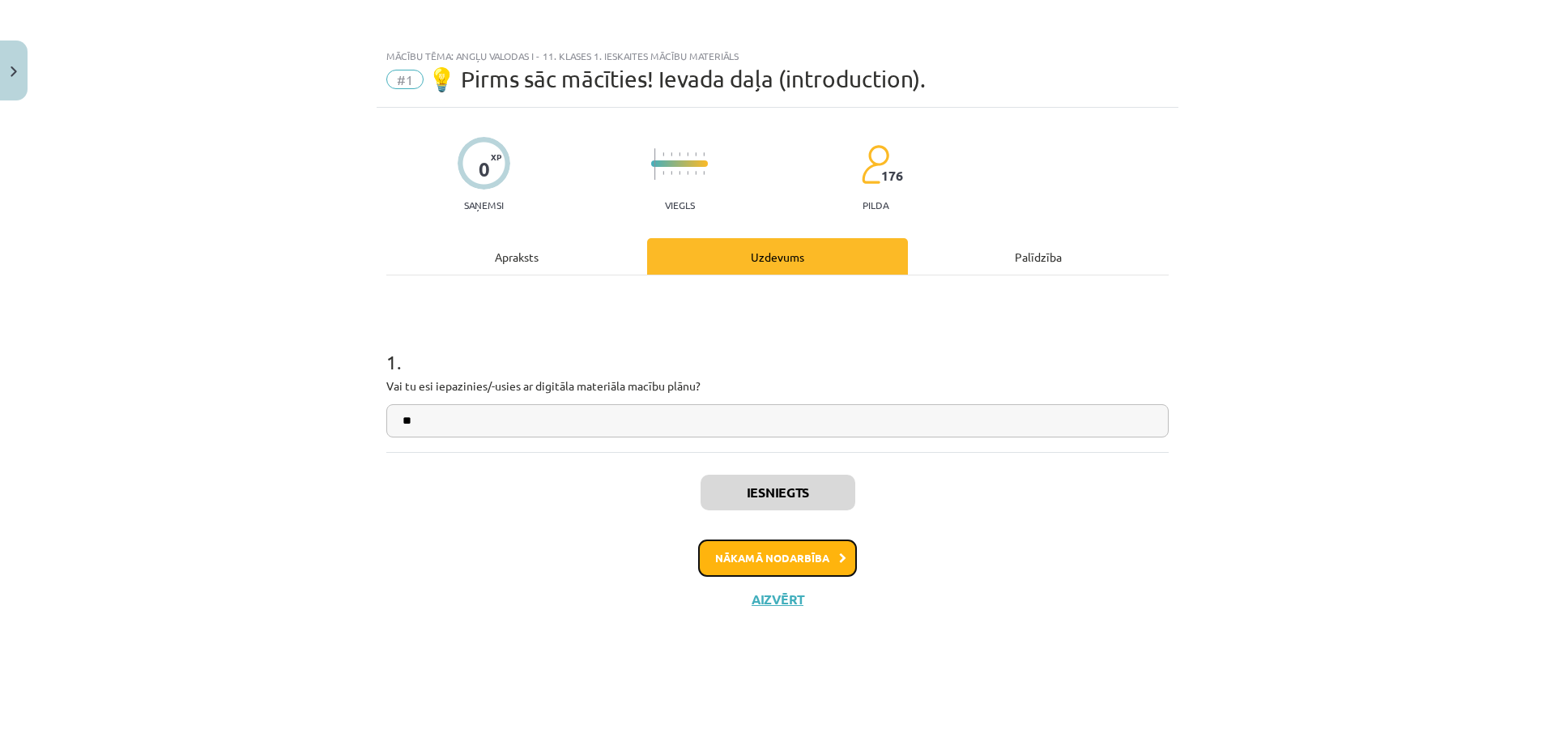
click at [821, 558] on button "Nākamā nodarbība" at bounding box center [777, 558] width 159 height 37
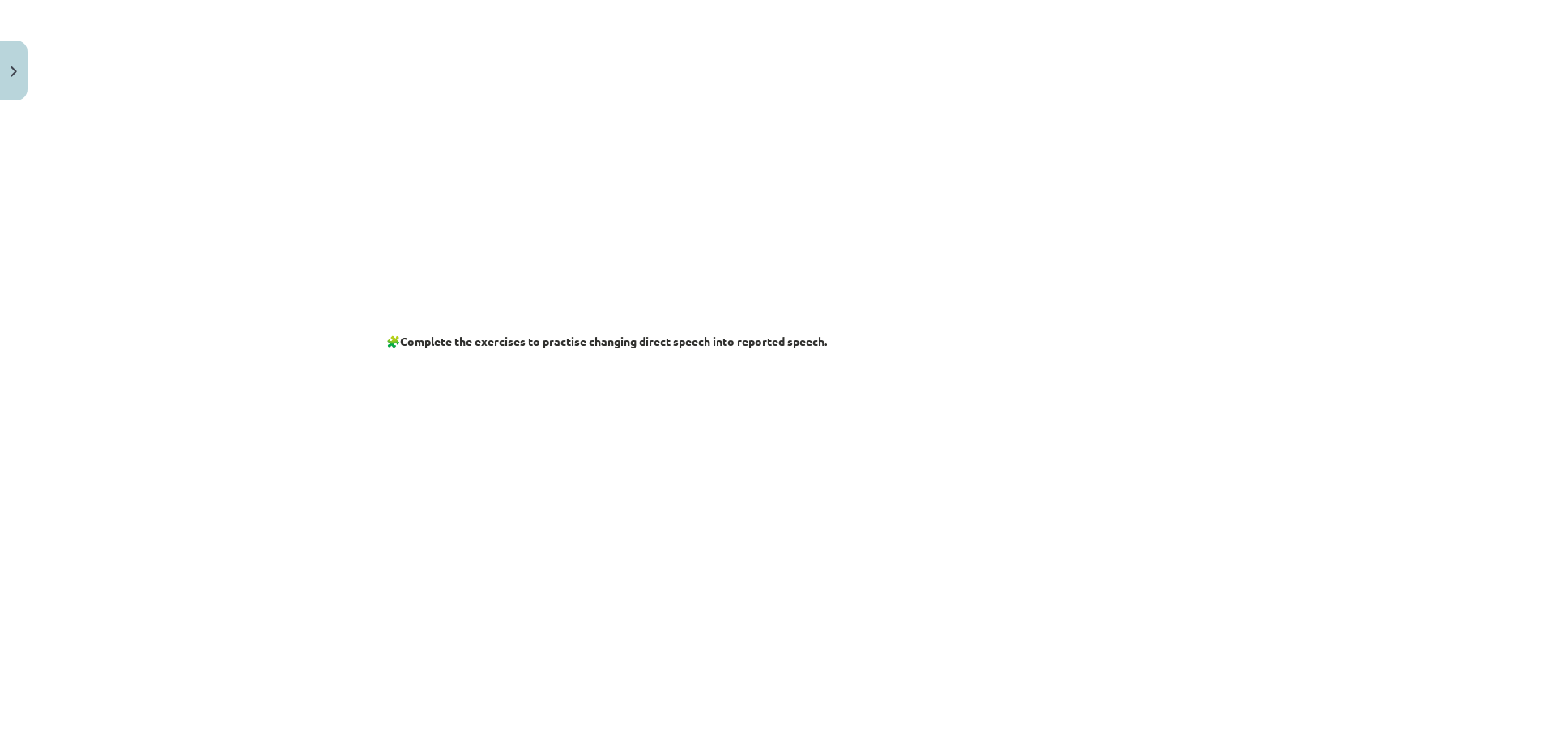
scroll to position [486, 0]
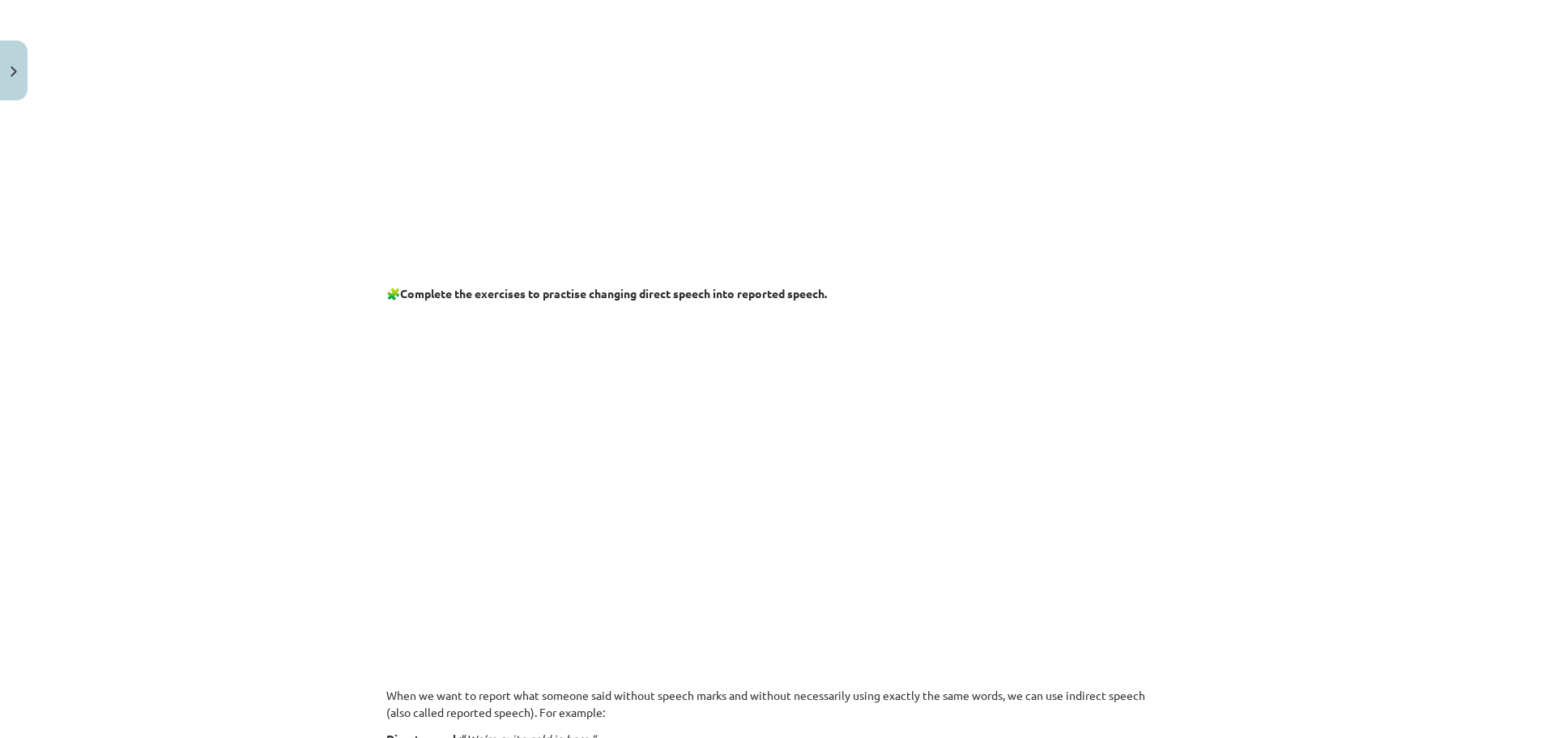
click at [1026, 493] on p at bounding box center [777, 468] width 783 height 312
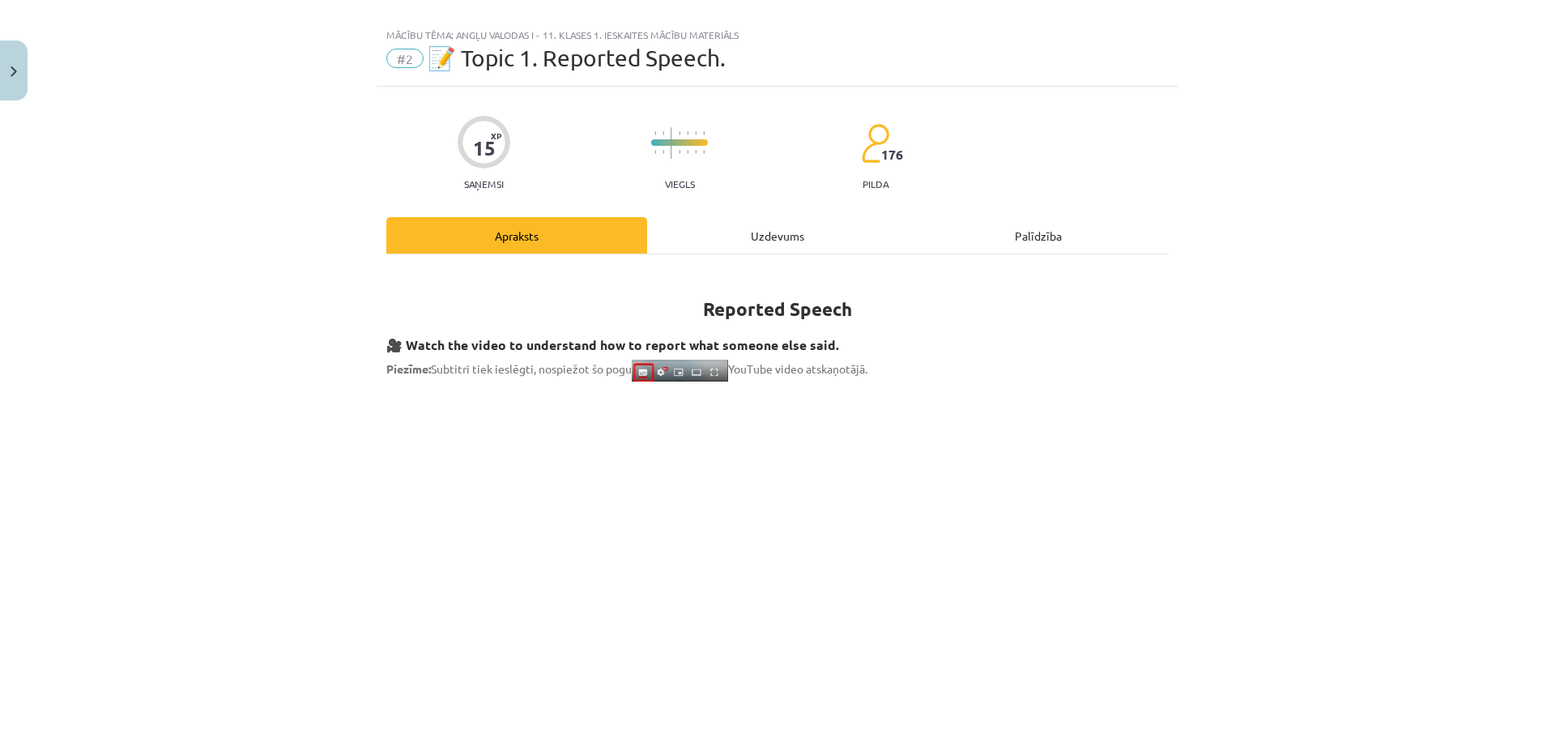
scroll to position [0, 0]
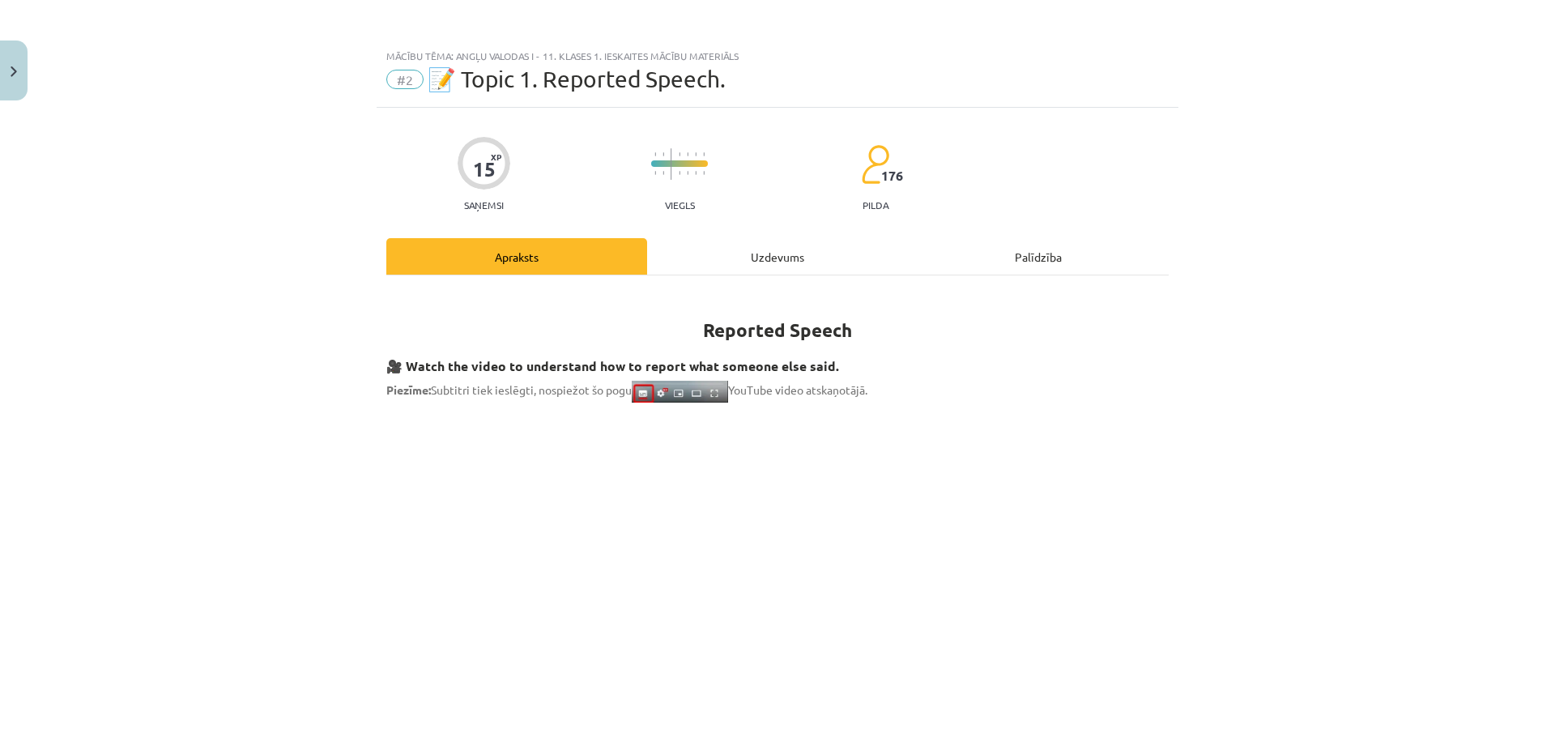
click at [757, 254] on div "Uzdevums" at bounding box center [777, 256] width 261 height 36
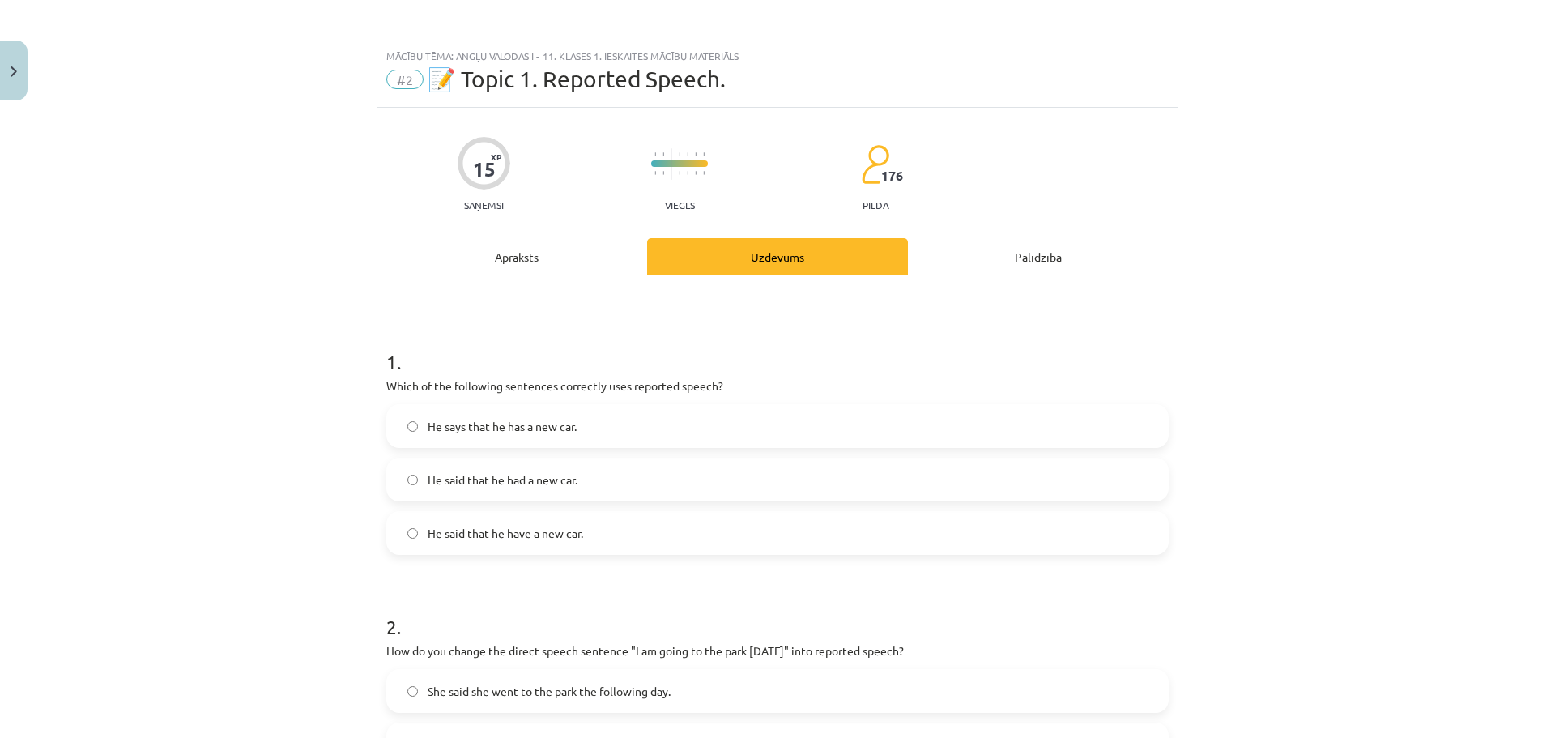
scroll to position [41, 0]
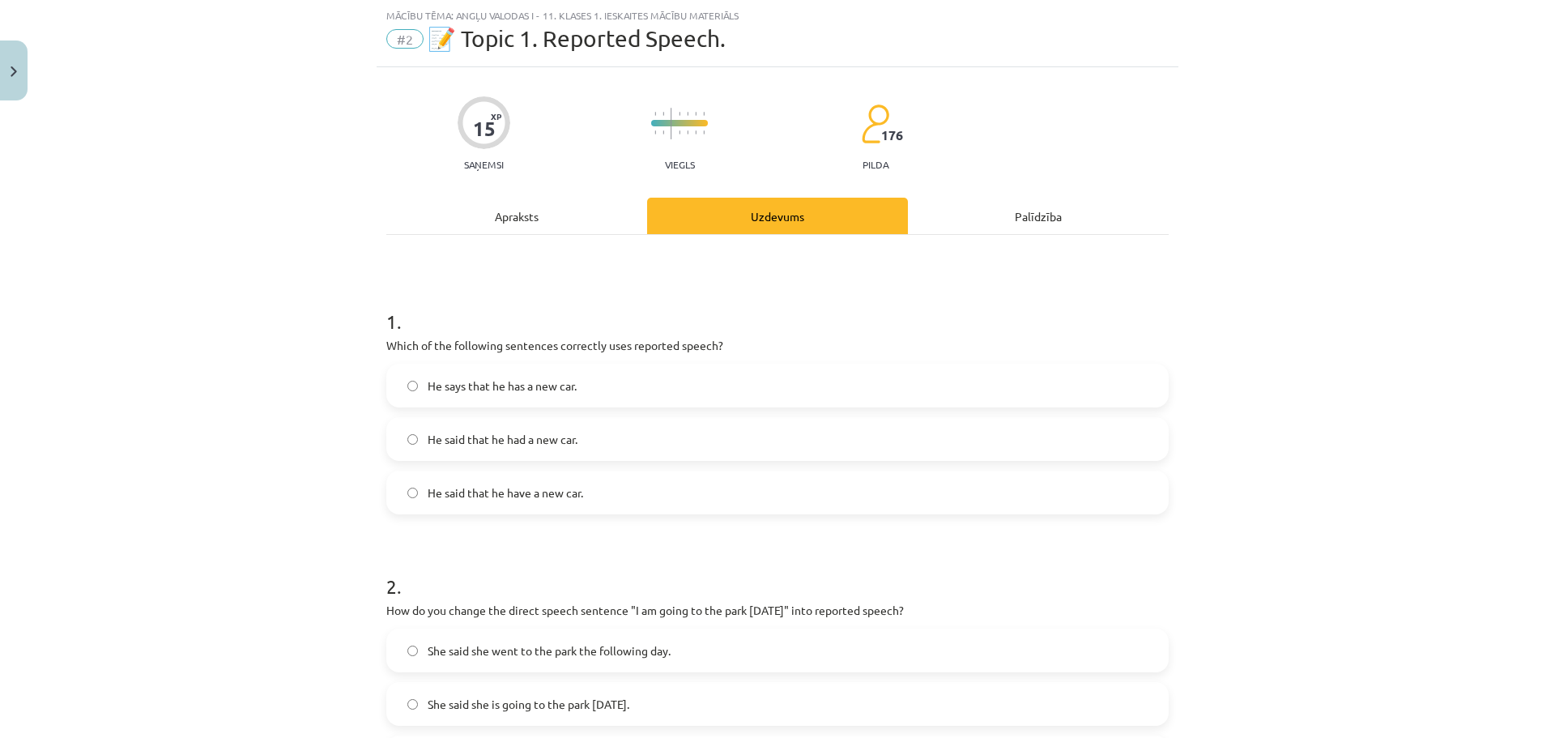
click at [539, 201] on div "Apraksts" at bounding box center [516, 216] width 261 height 36
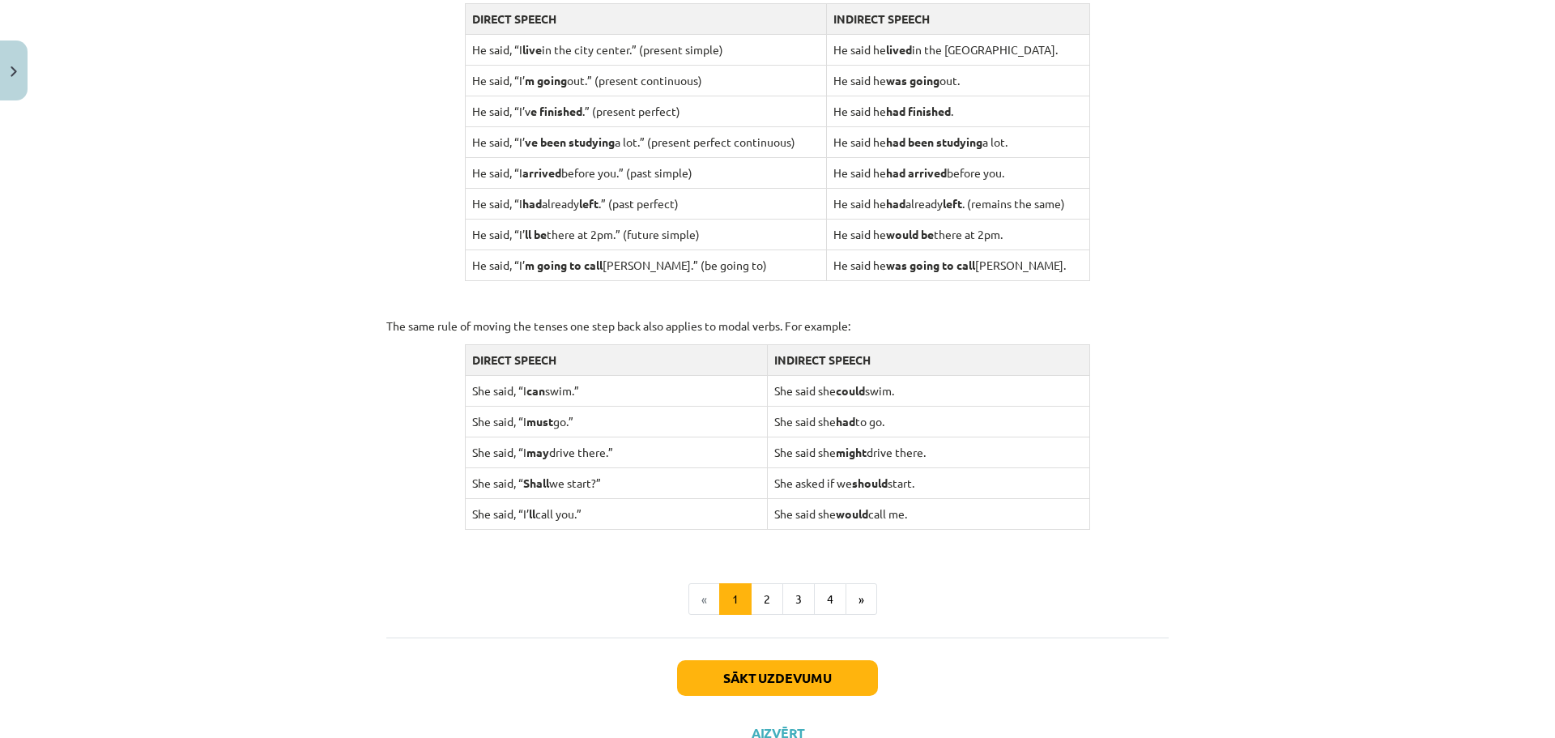
scroll to position [1452, 0]
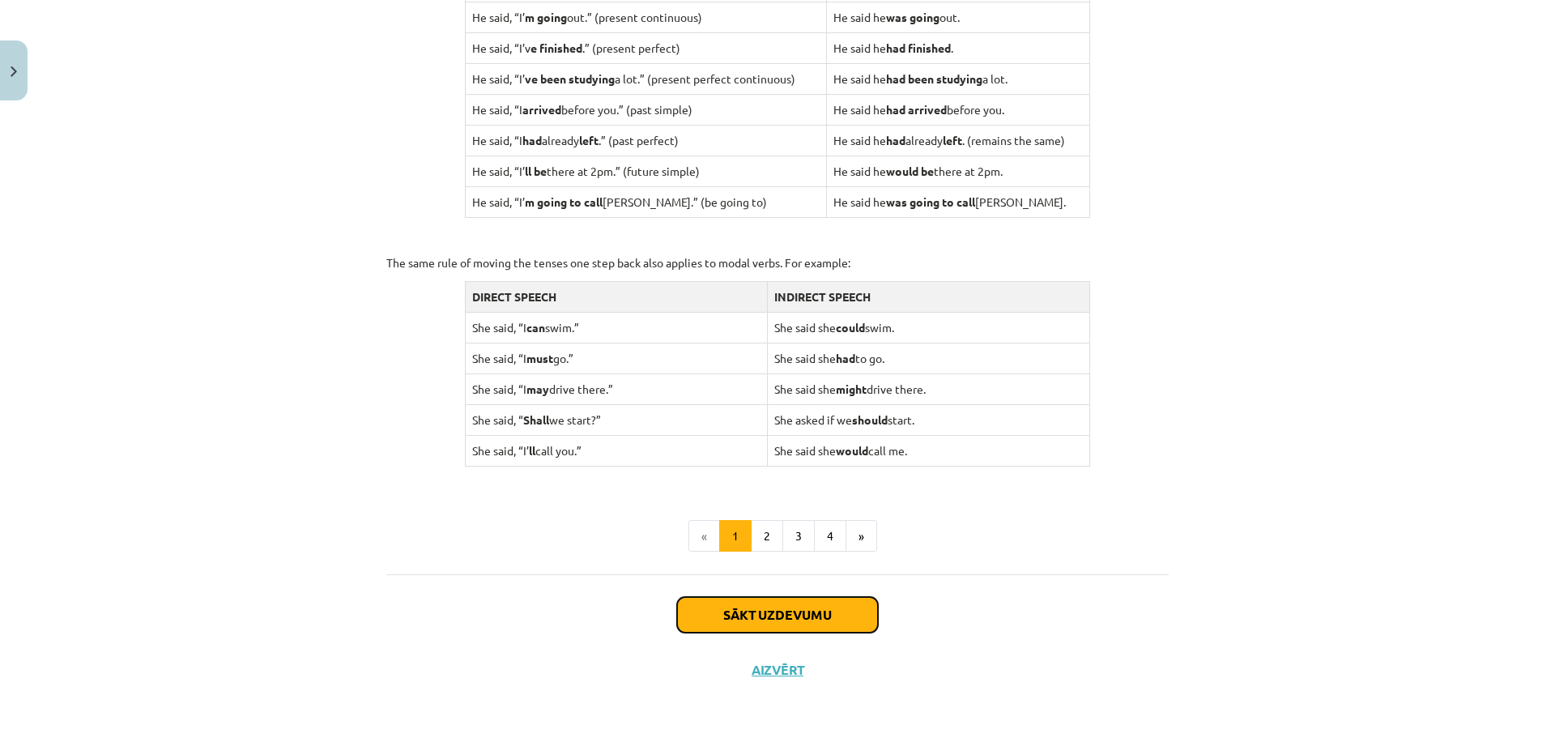
click at [778, 615] on button "Sākt uzdevumu" at bounding box center [777, 615] width 201 height 36
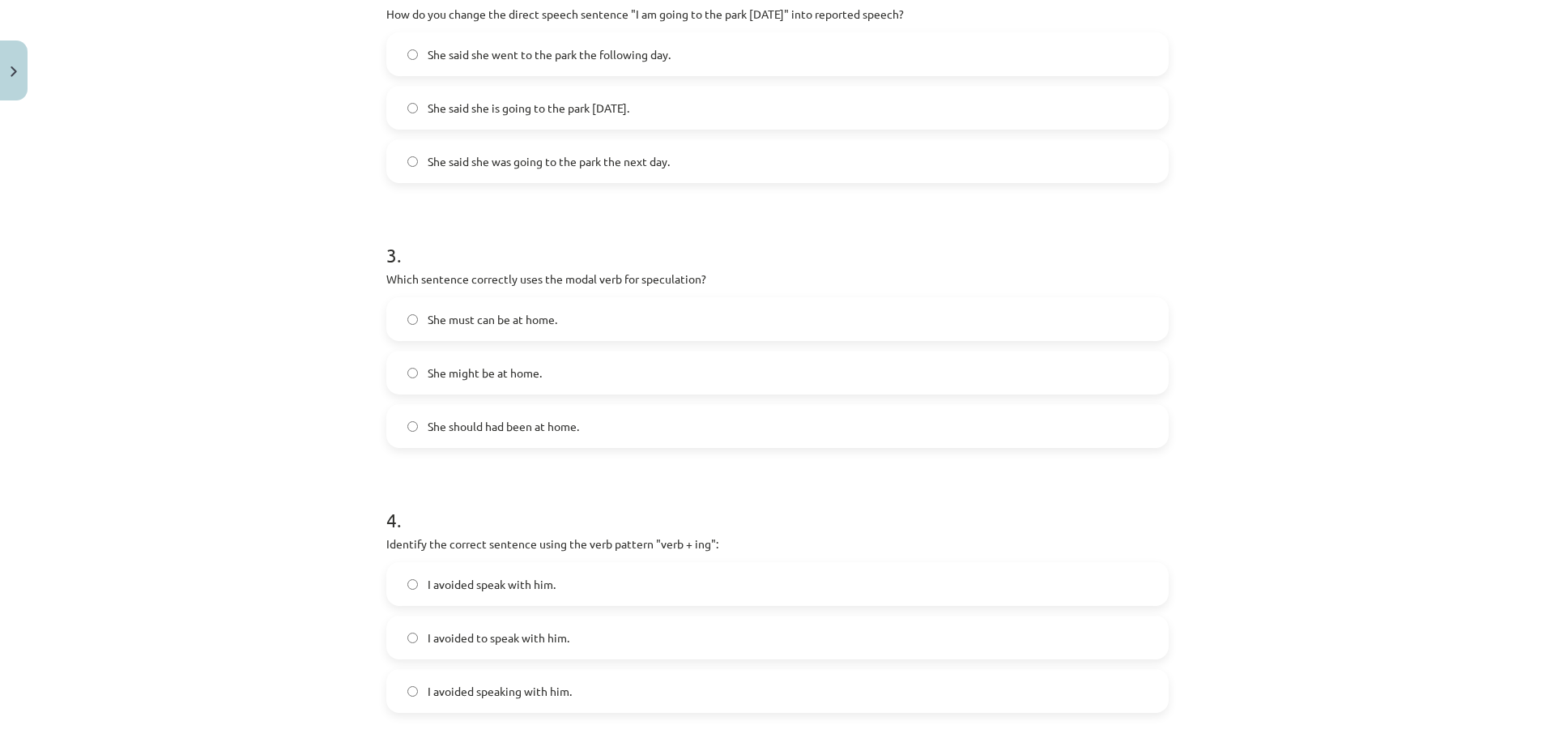
scroll to position [689, 0]
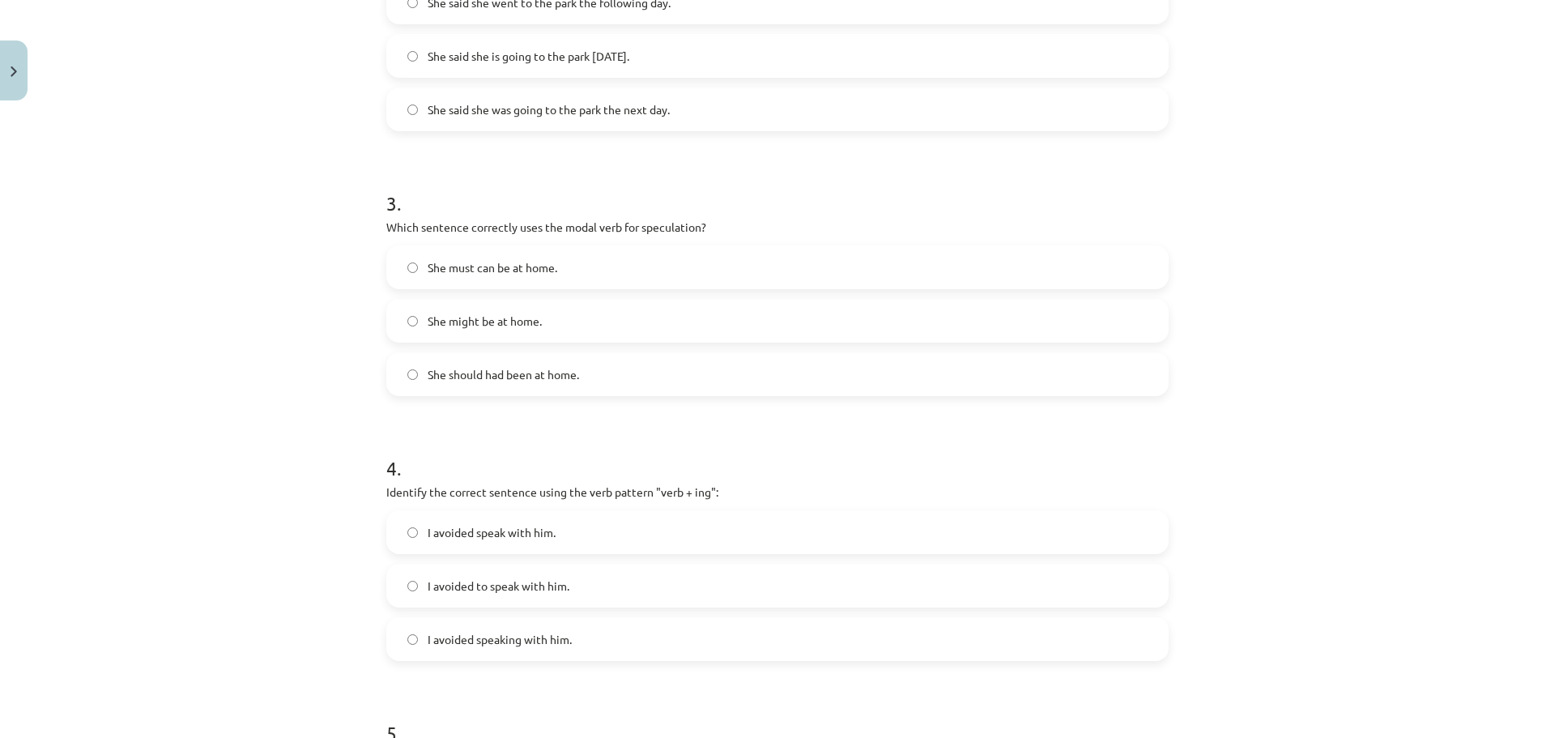
click at [511, 319] on span "She might be at home." at bounding box center [485, 321] width 114 height 17
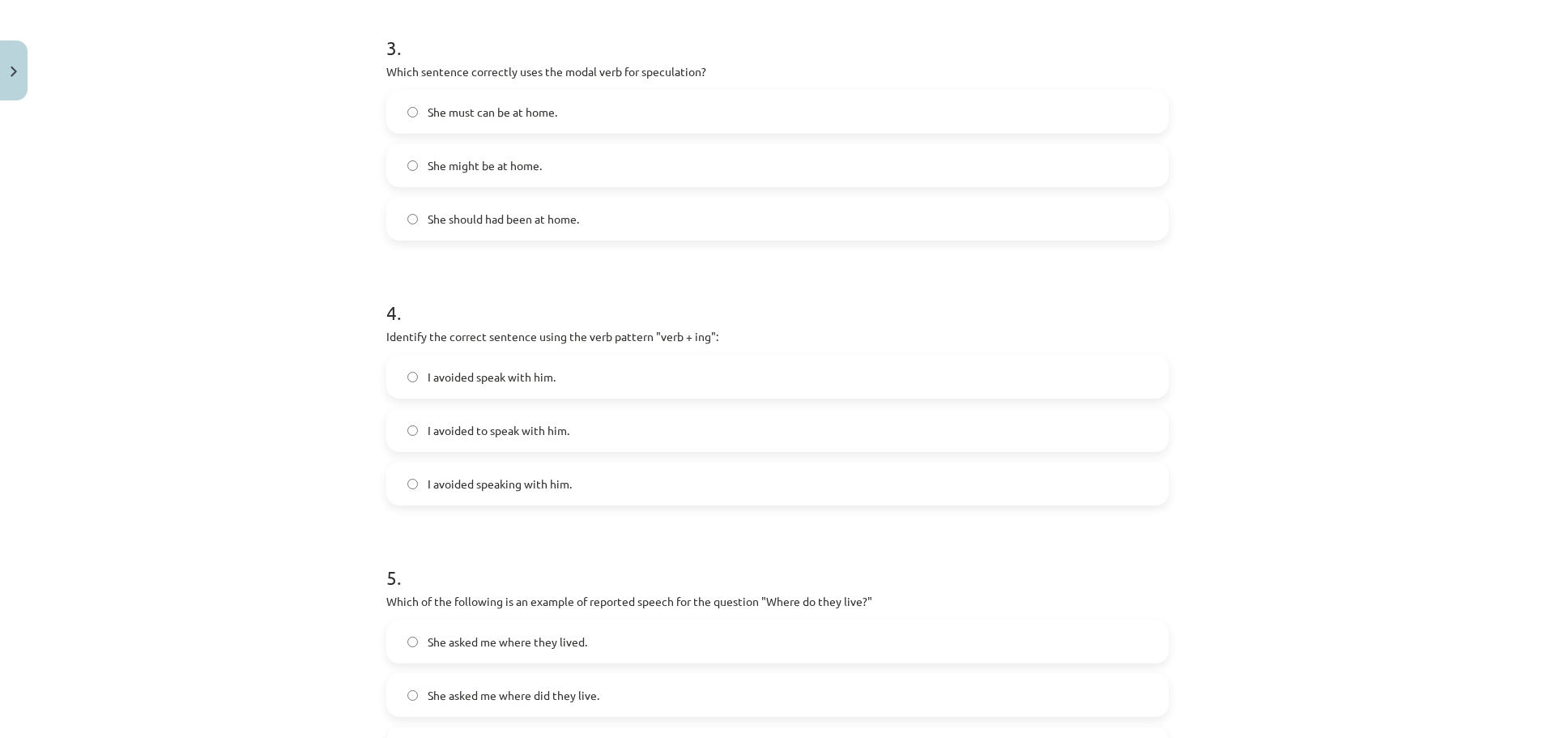
scroll to position [851, 0]
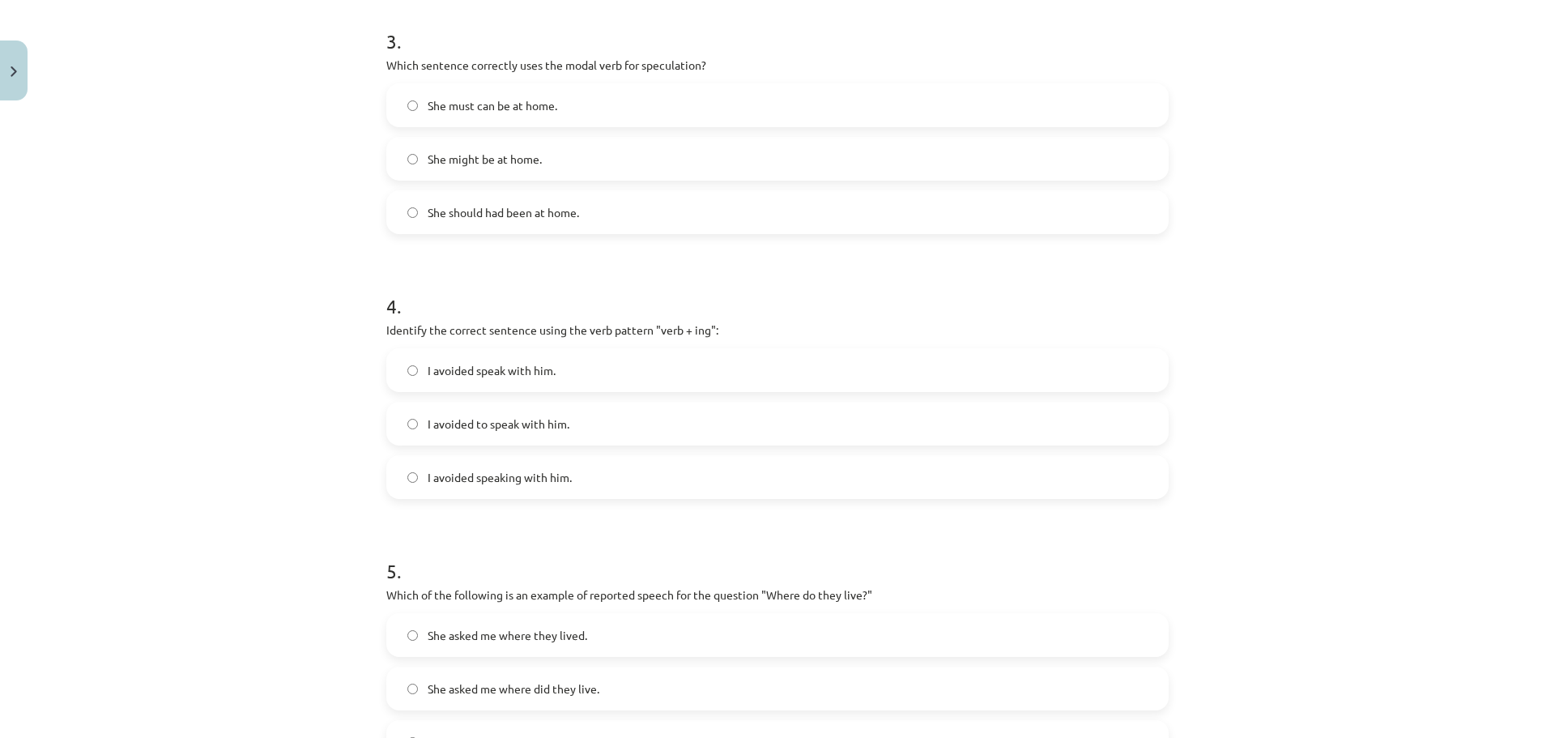
click at [442, 467] on label "I avoided speaking with him." at bounding box center [777, 477] width 779 height 41
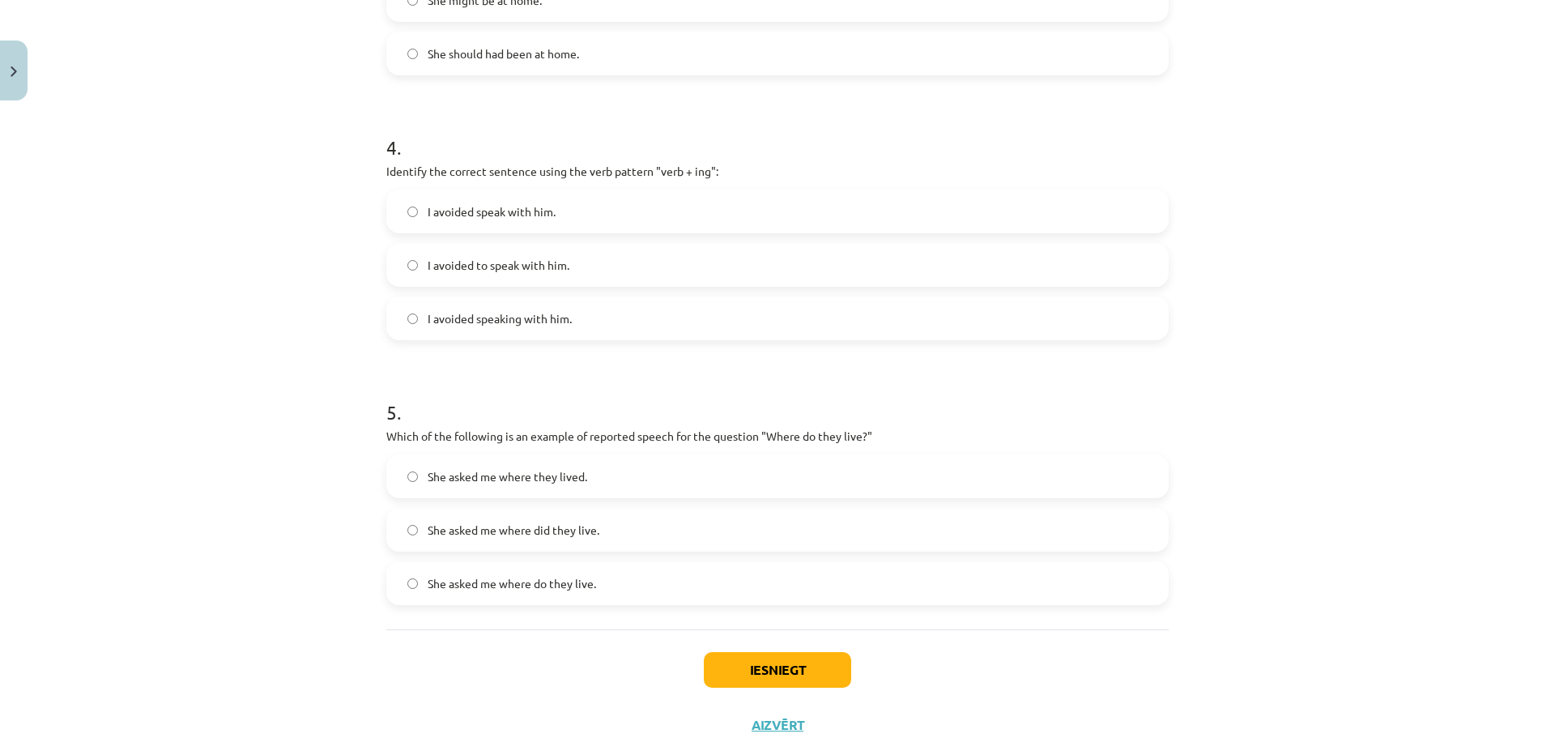
scroll to position [1064, 0]
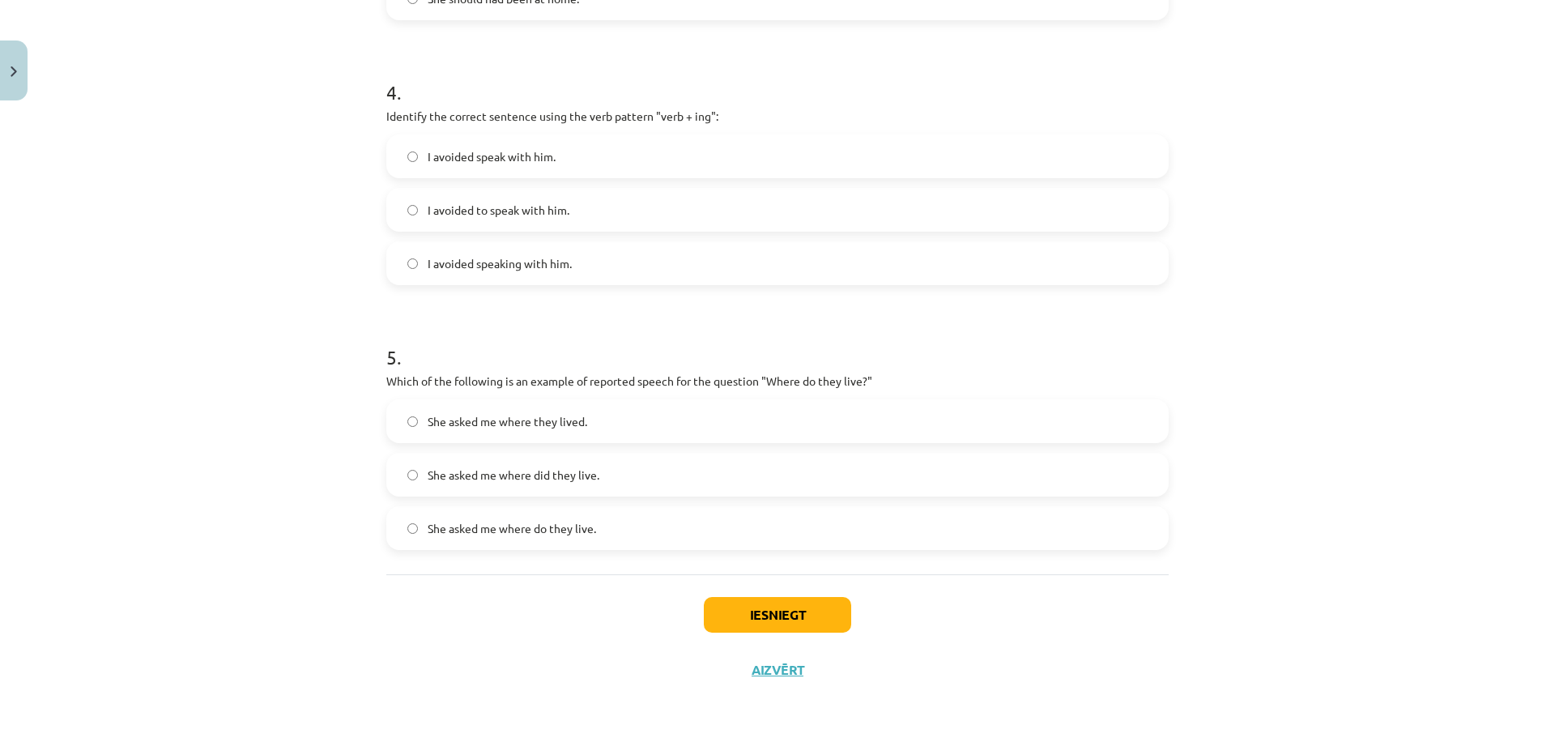
click at [413, 478] on label "She asked me where did they live." at bounding box center [777, 474] width 779 height 41
click at [400, 468] on label "She asked me where did they live." at bounding box center [777, 474] width 779 height 41
click at [415, 414] on label "She asked me where they lived." at bounding box center [777, 421] width 779 height 41
click at [798, 607] on button "Iesniegt" at bounding box center [777, 615] width 147 height 36
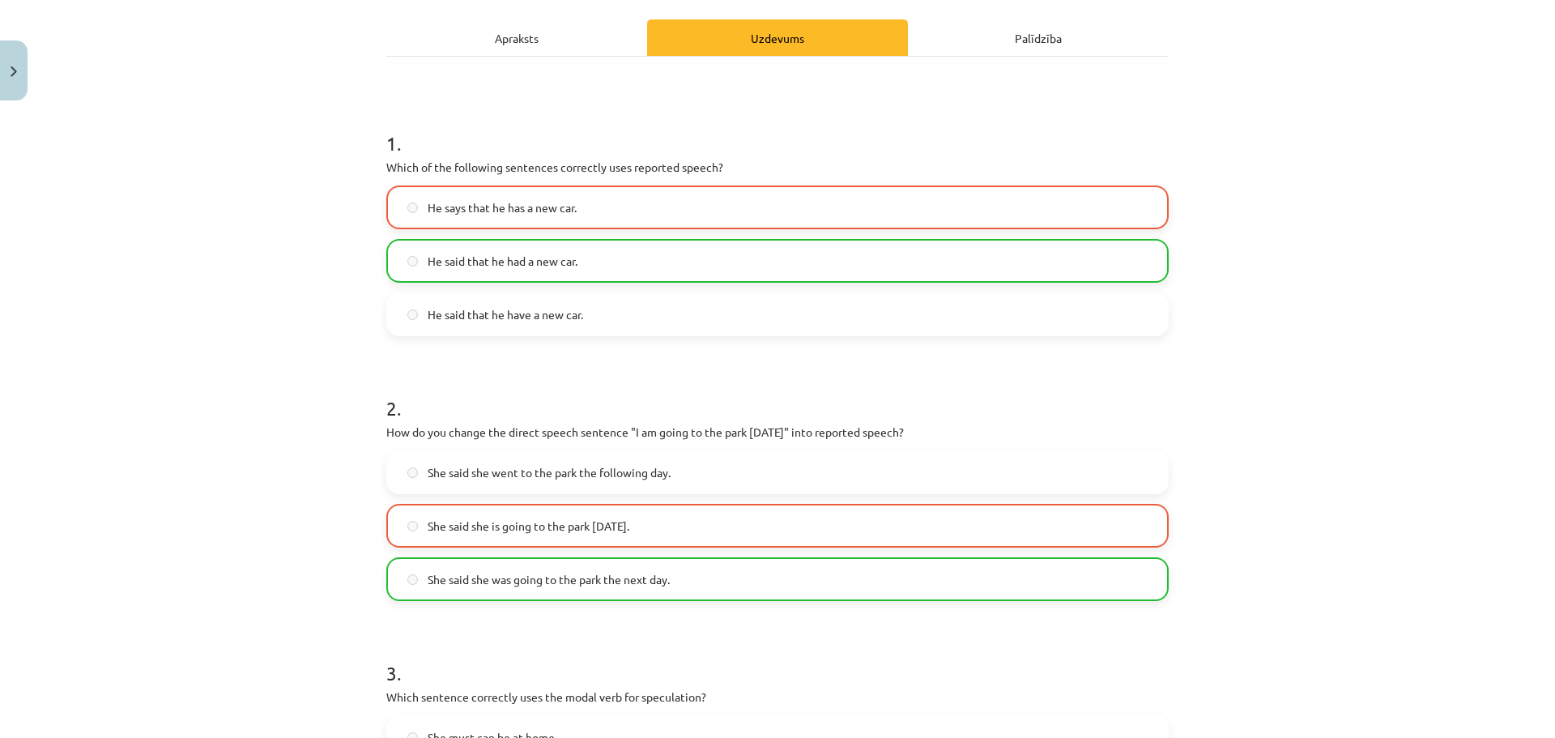
scroll to position [0, 0]
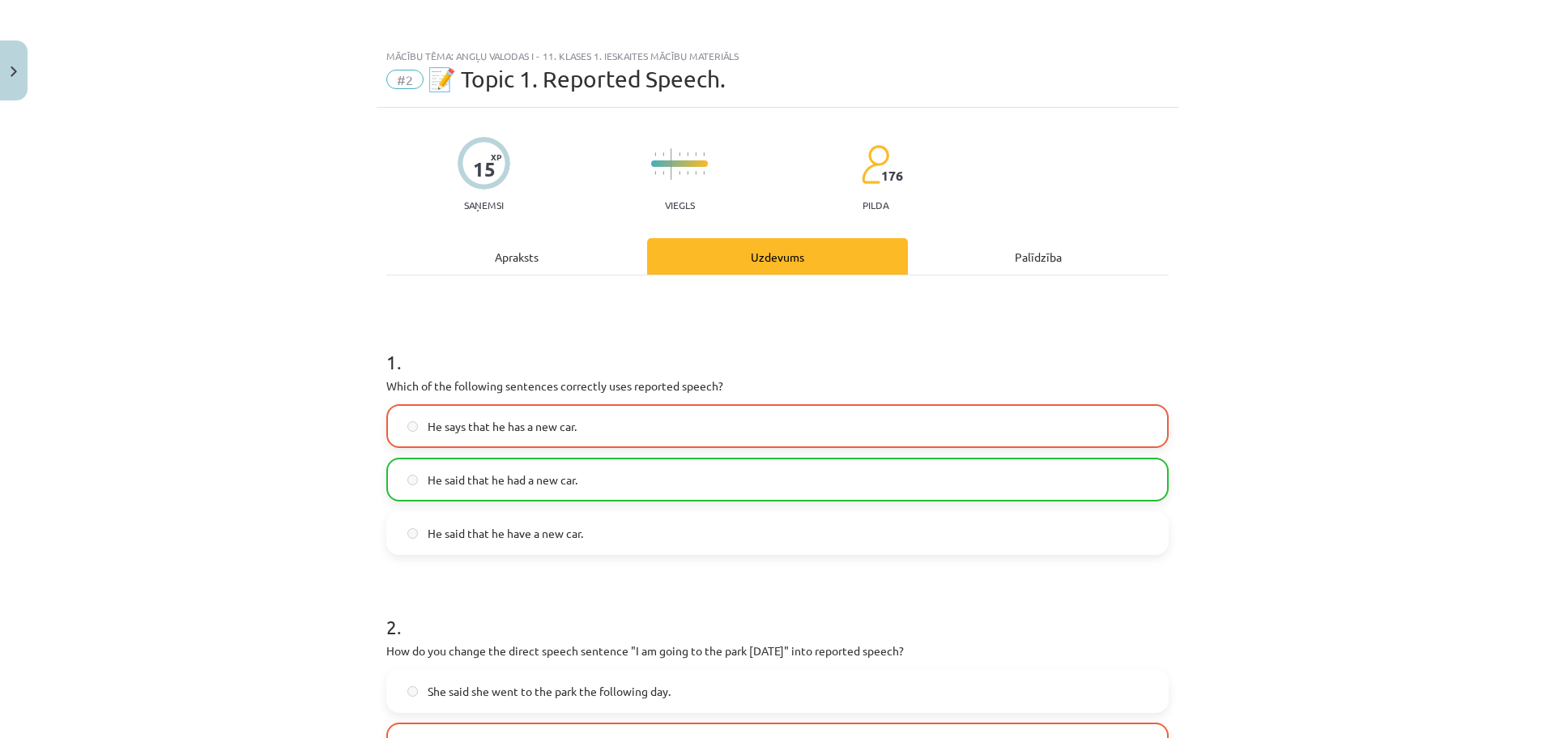
click at [540, 262] on div "Apraksts" at bounding box center [516, 256] width 261 height 36
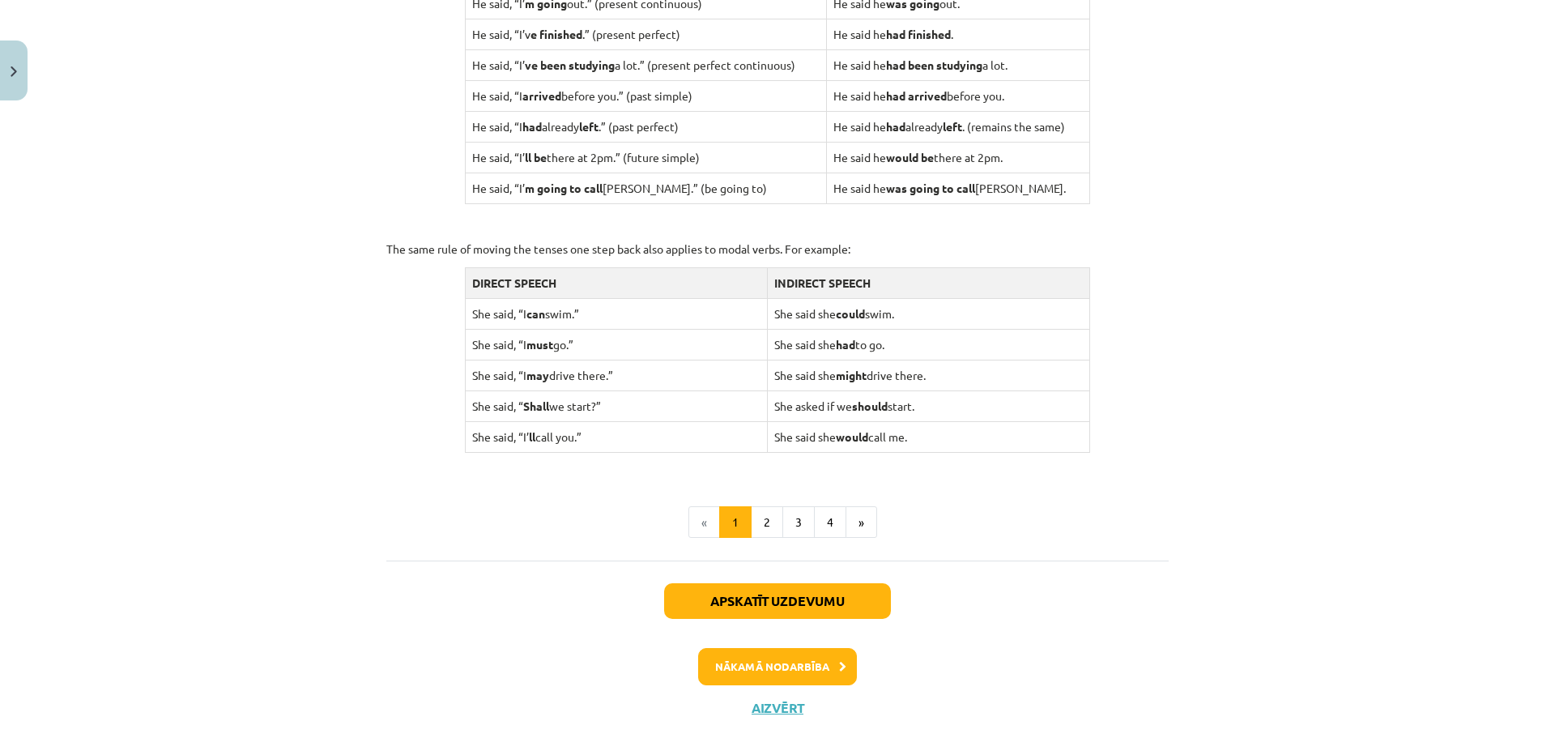
scroll to position [1504, 0]
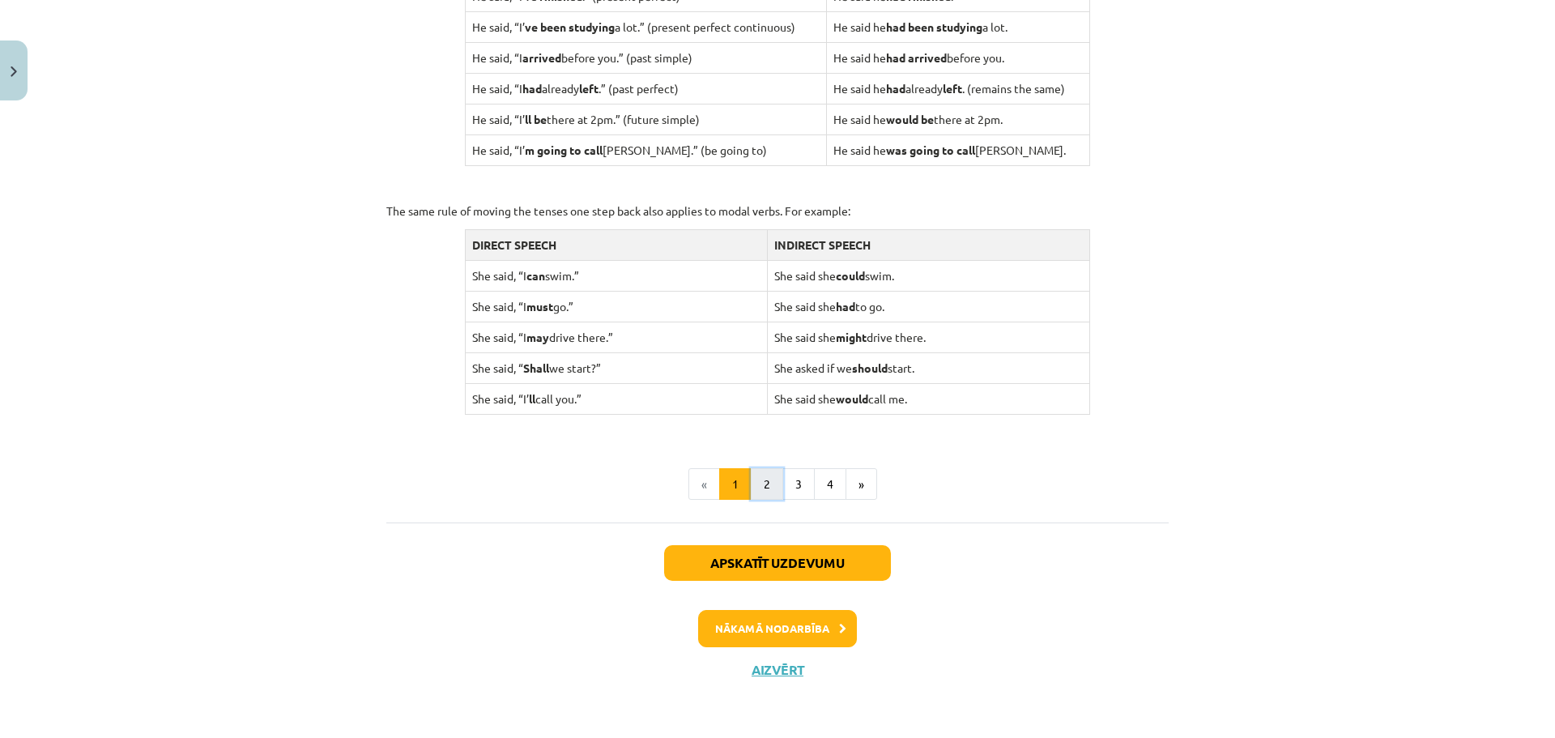
click at [752, 489] on button "2" at bounding box center [767, 484] width 32 height 32
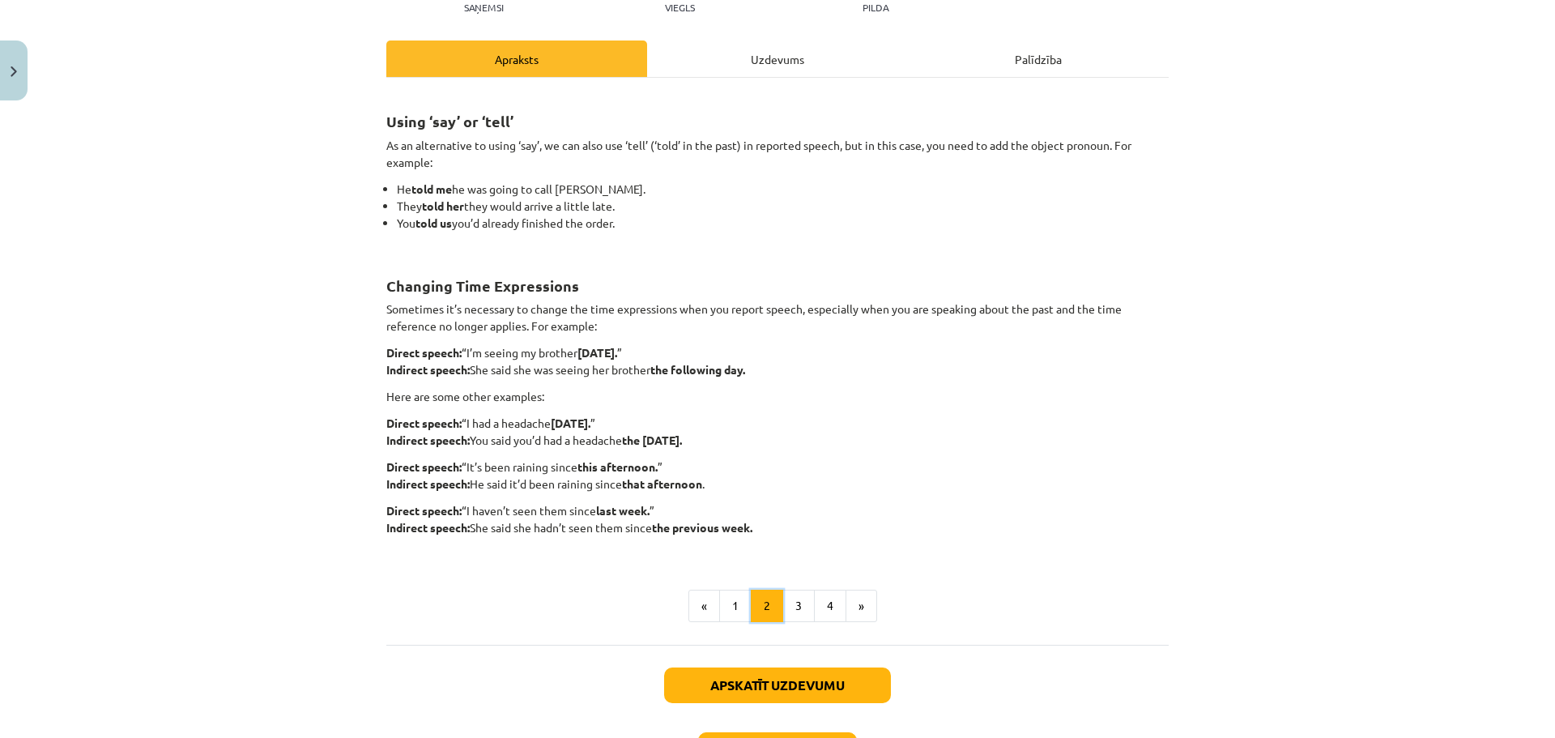
scroll to position [243, 0]
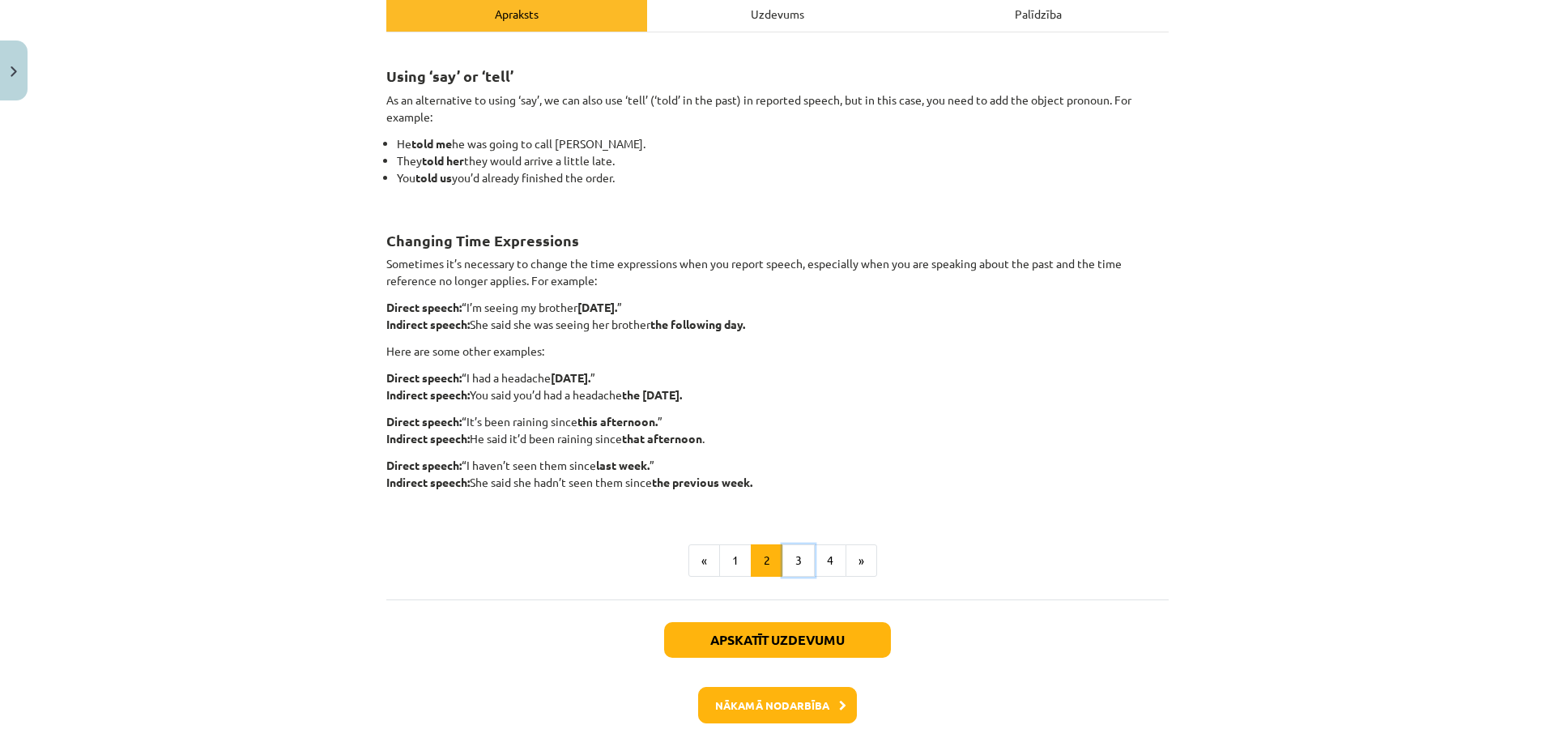
click at [789, 563] on button "3" at bounding box center [799, 560] width 32 height 32
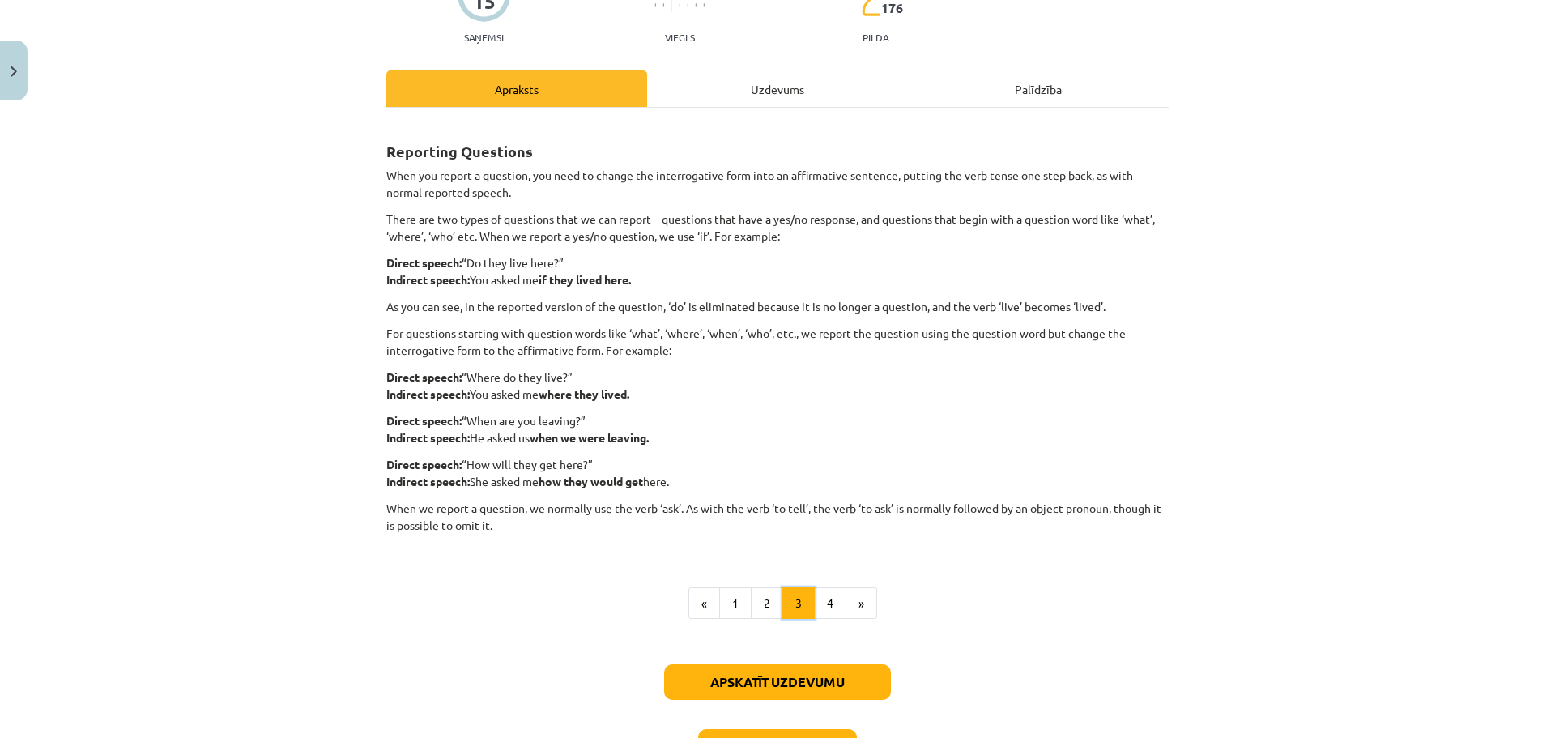
scroll to position [125, 0]
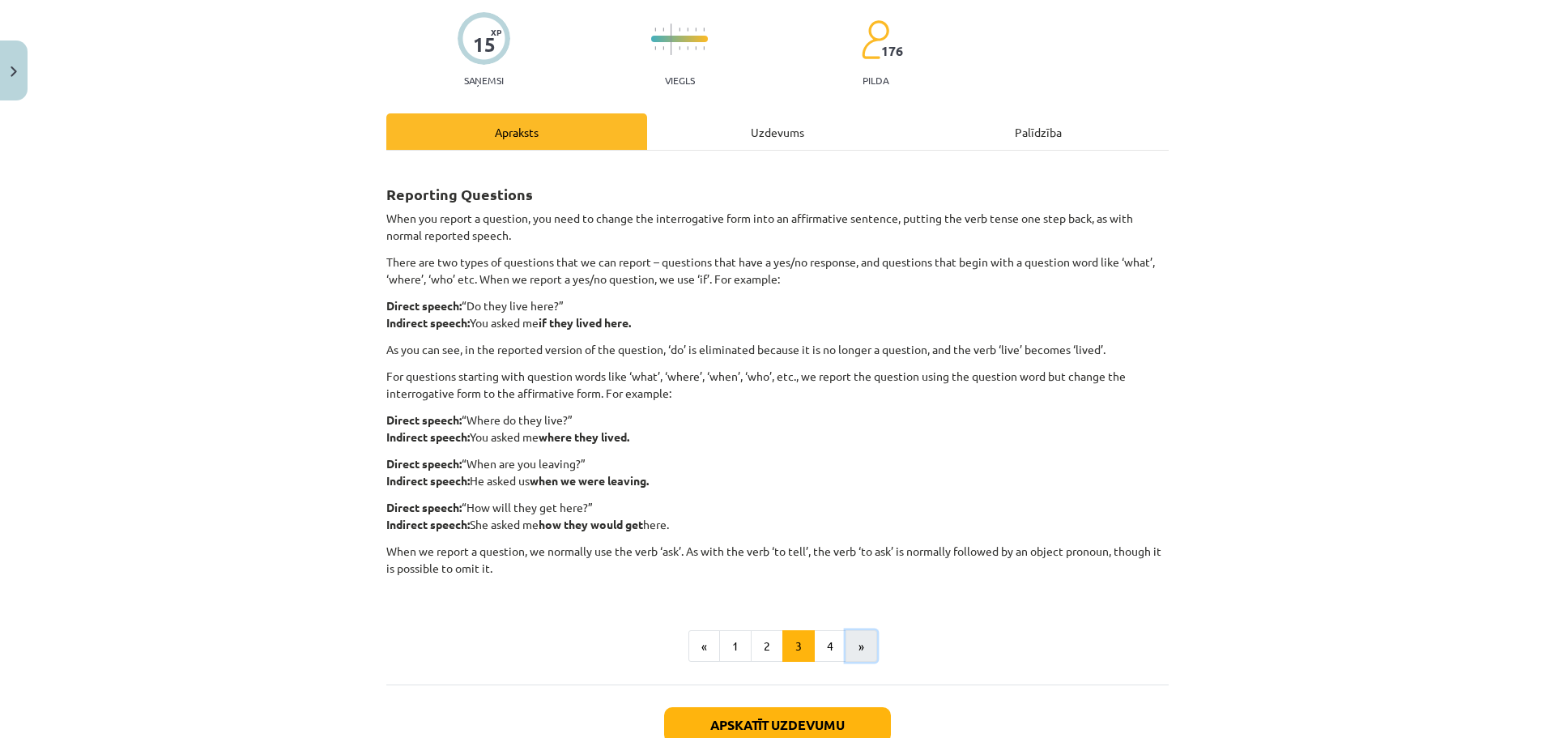
click at [846, 651] on button "»" at bounding box center [862, 646] width 32 height 32
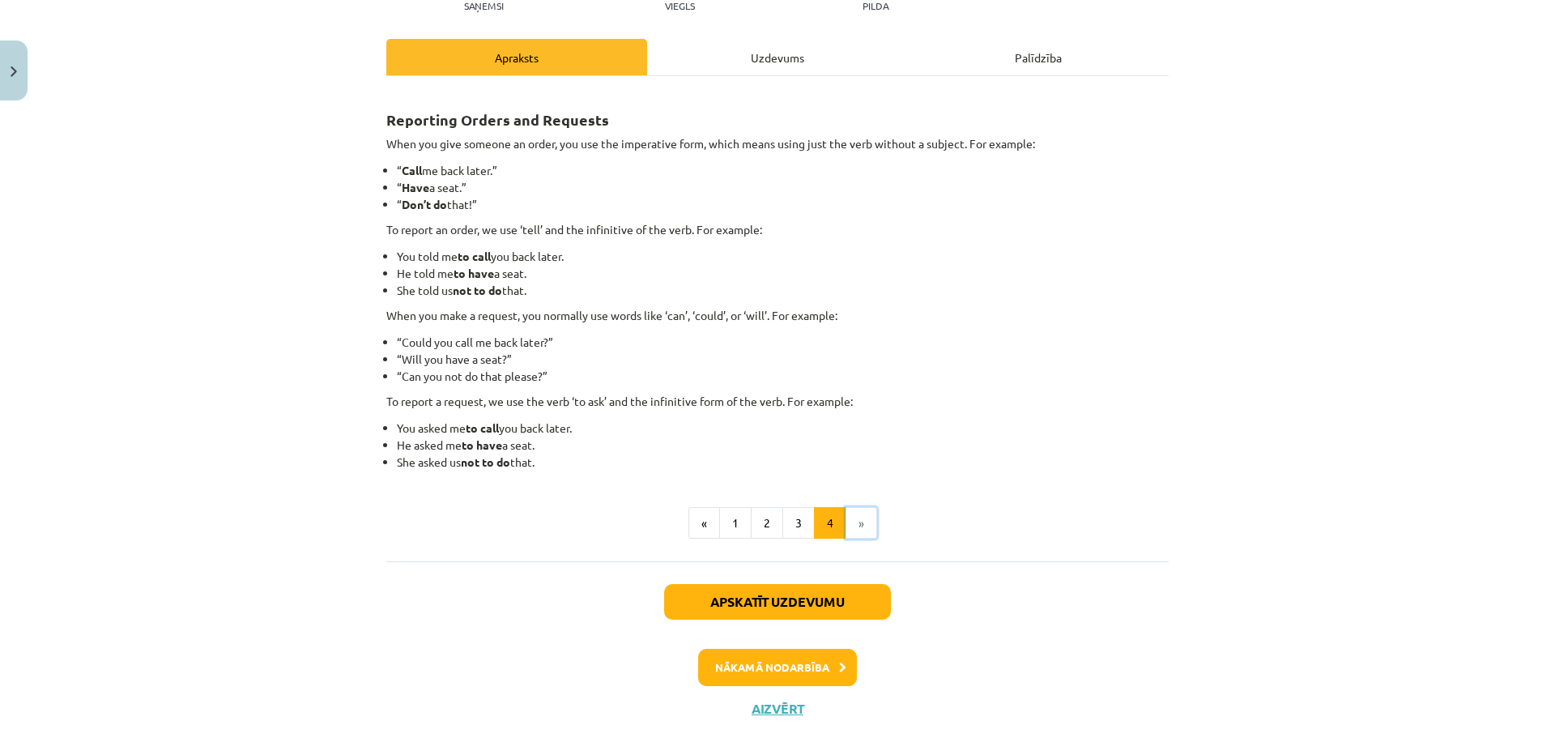
scroll to position [238, 0]
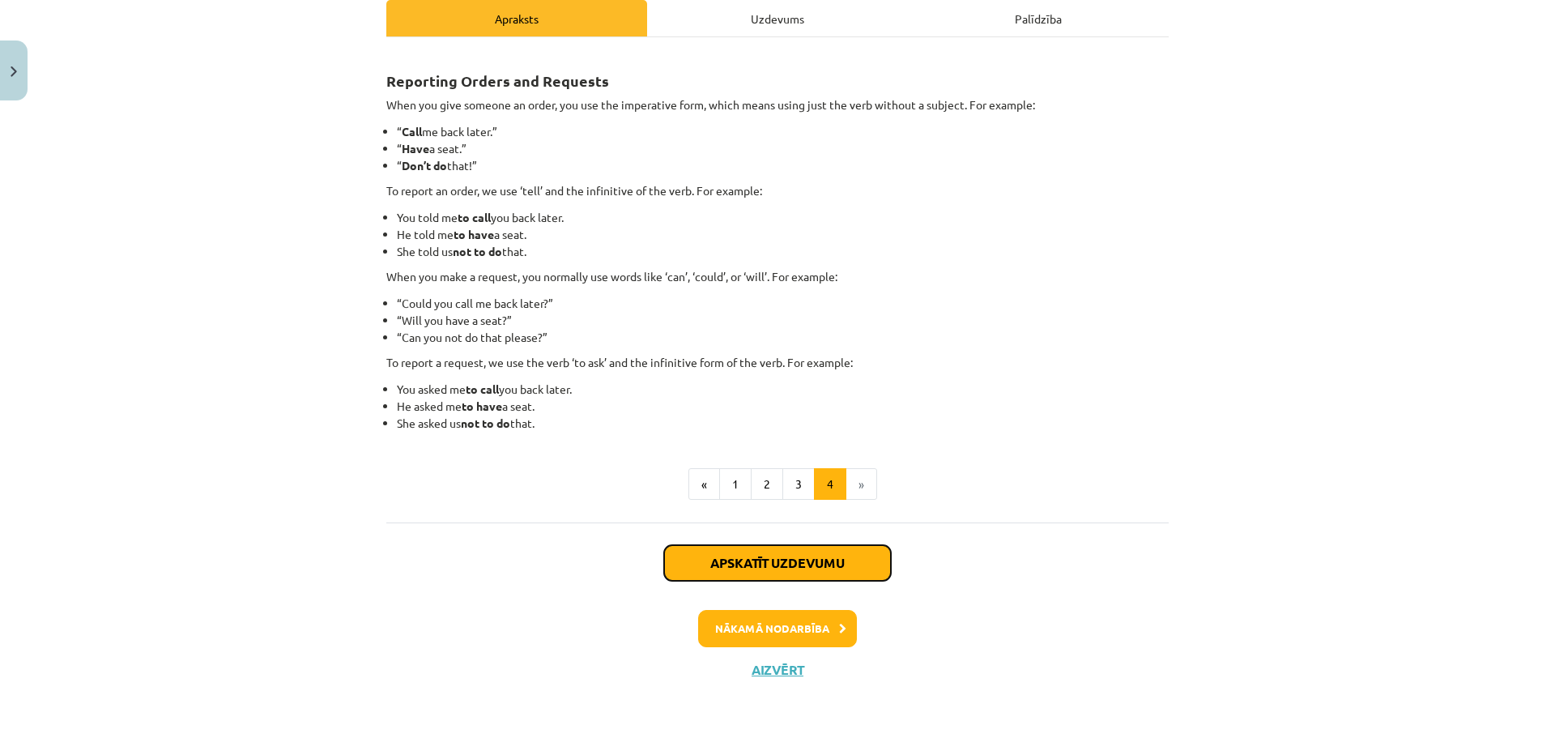
click at [735, 566] on button "Apskatīt uzdevumu" at bounding box center [777, 563] width 227 height 36
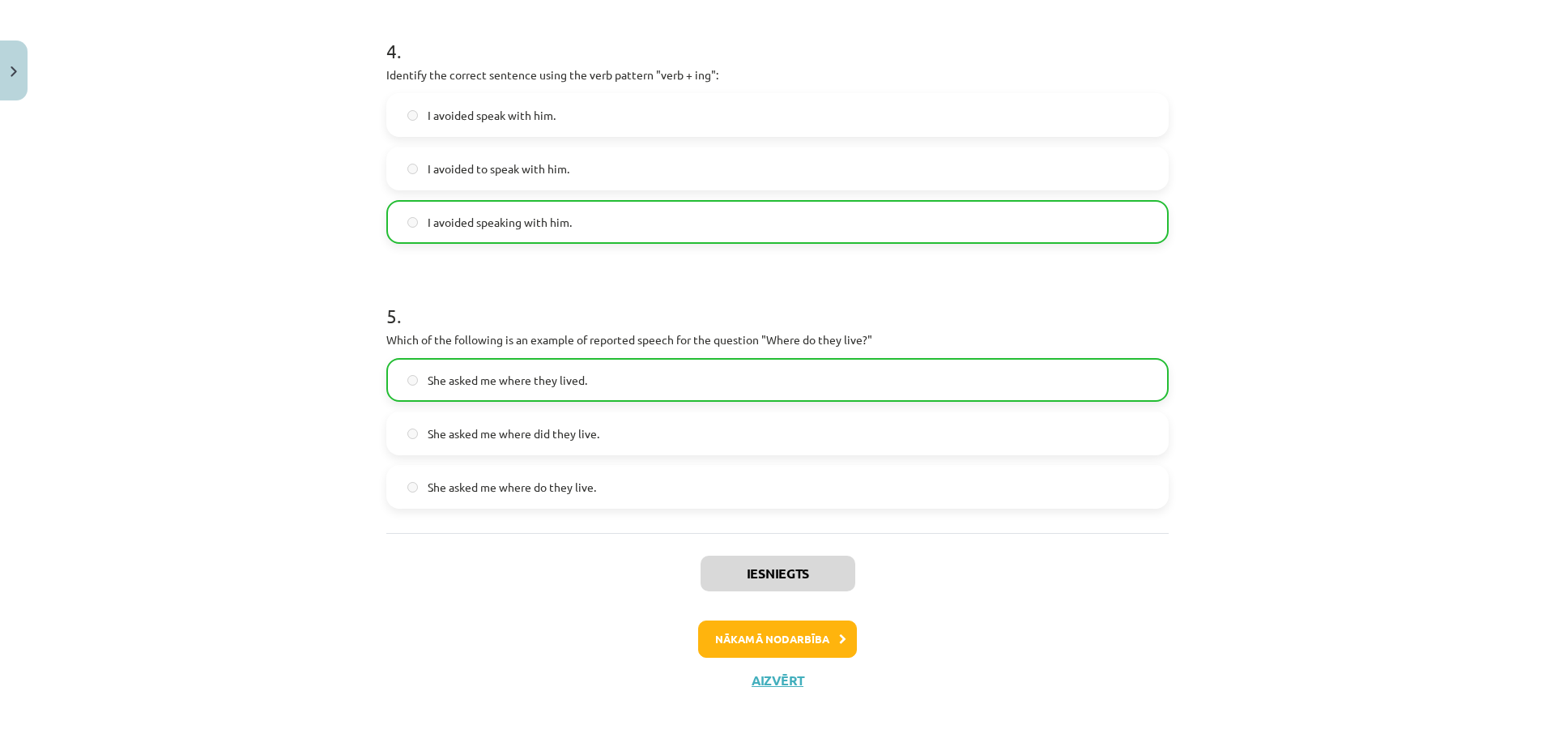
scroll to position [1116, 0]
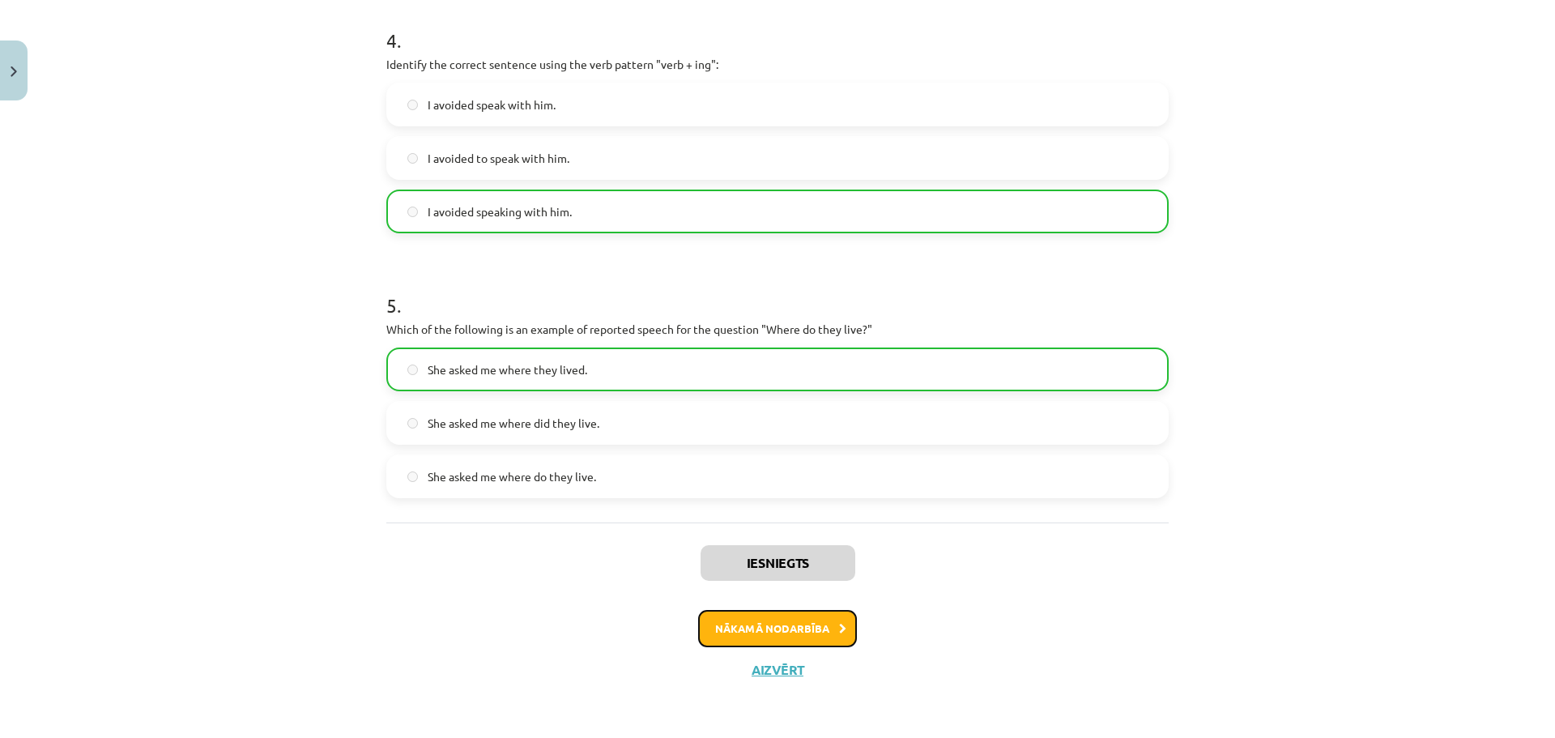
click at [764, 612] on button "Nākamā nodarbība" at bounding box center [777, 628] width 159 height 37
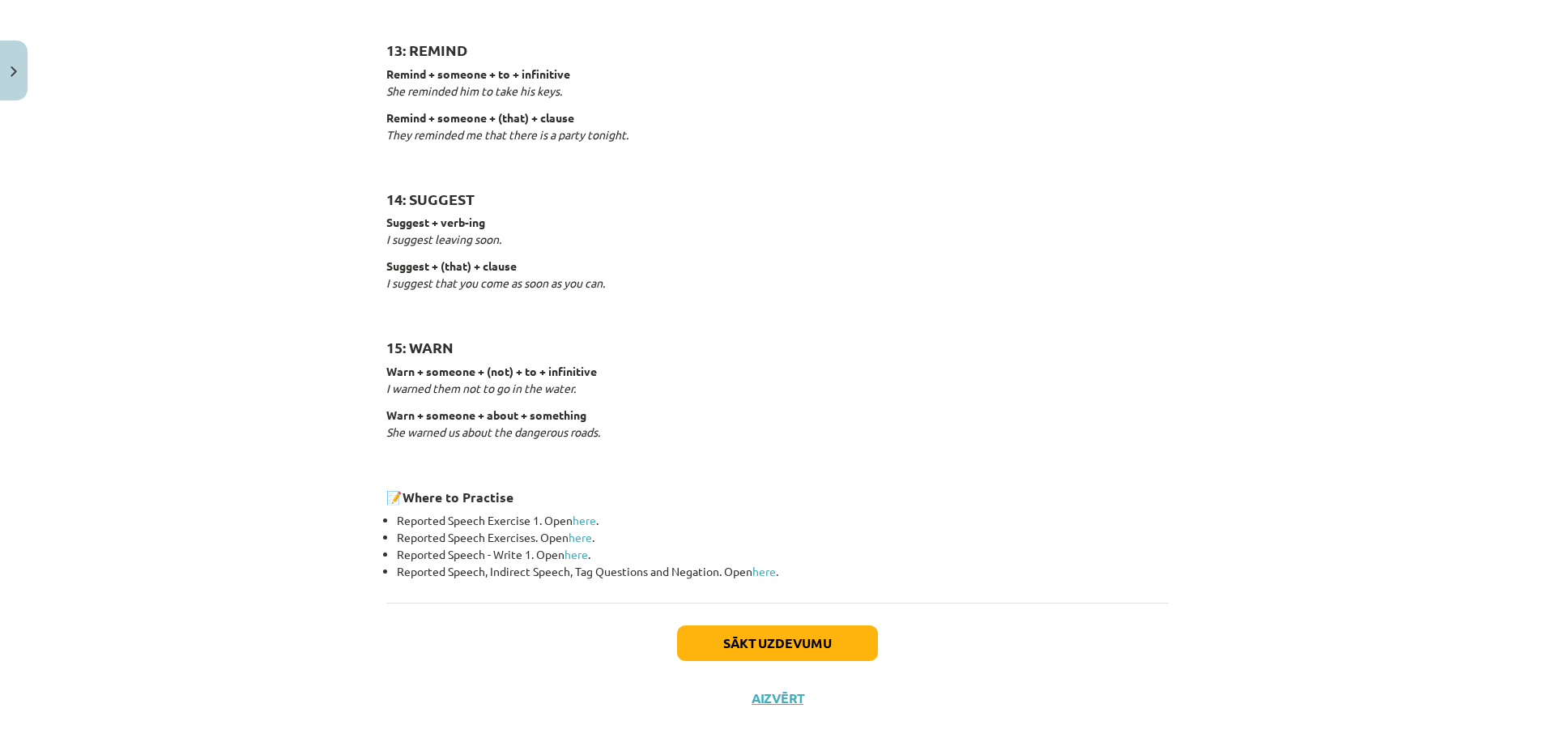
scroll to position [2389, 0]
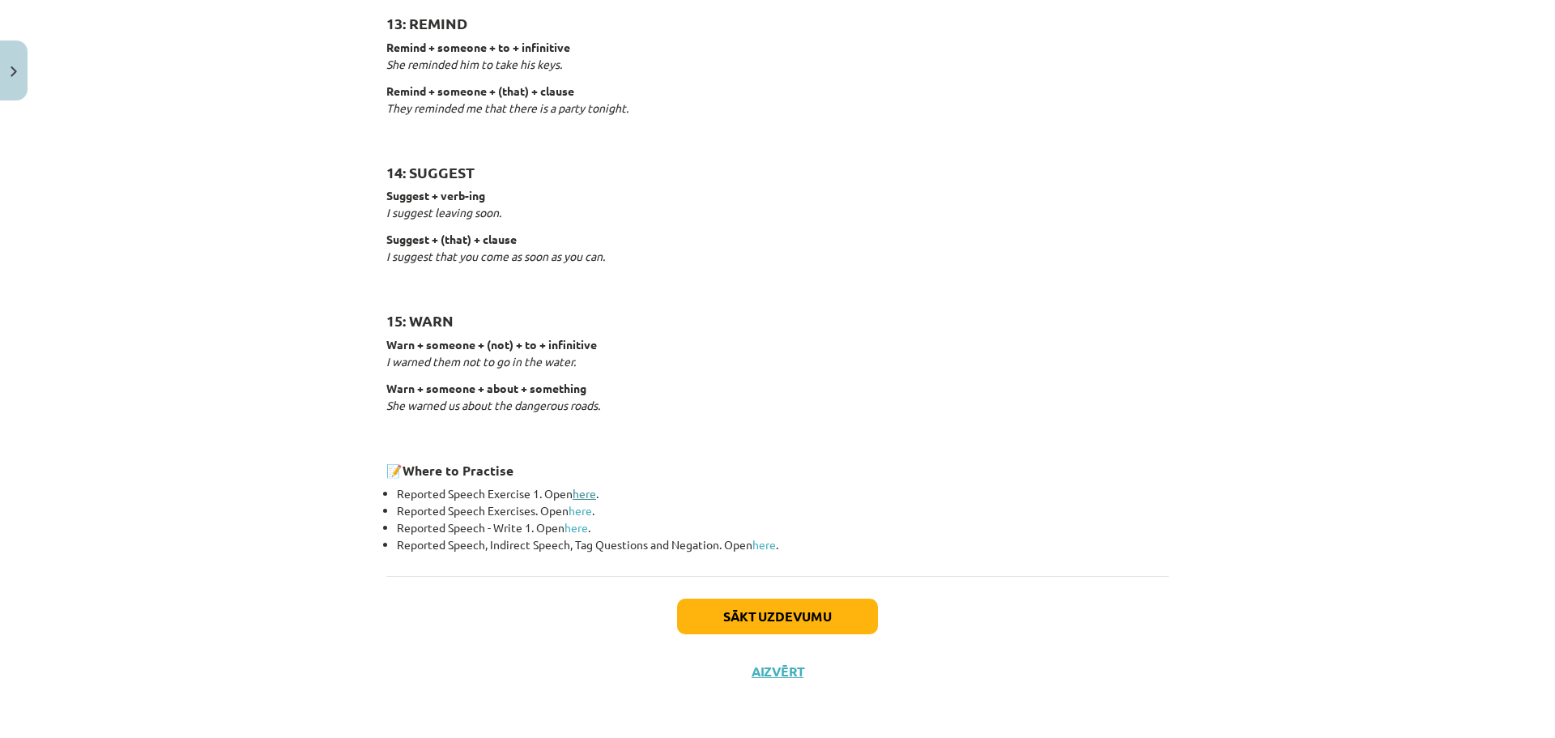
click at [573, 486] on link "here" at bounding box center [584, 493] width 23 height 15
click at [723, 625] on button "Sākt uzdevumu" at bounding box center [777, 617] width 201 height 36
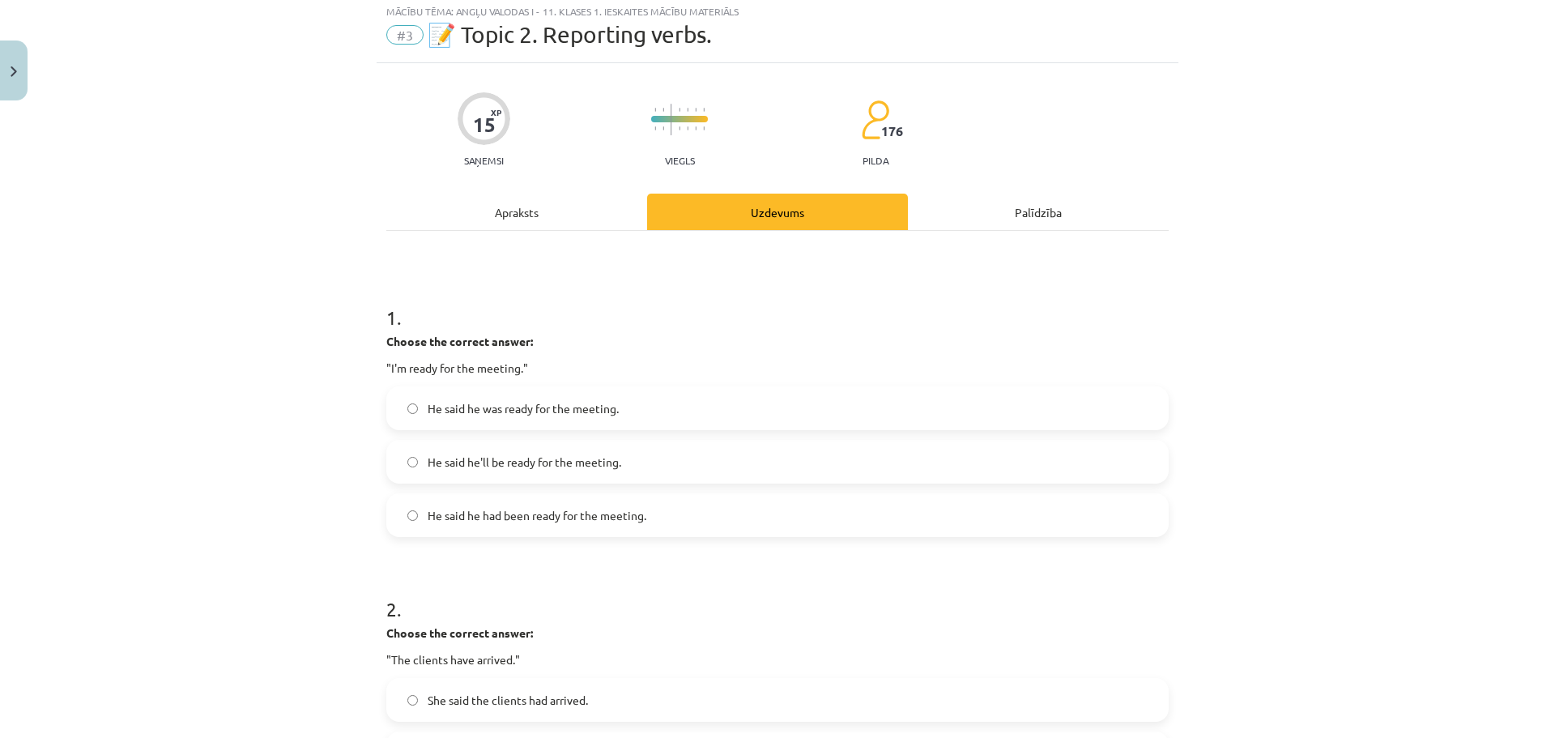
scroll to position [41, 0]
click at [471, 412] on span "He said he was ready for the meeting." at bounding box center [523, 412] width 191 height 17
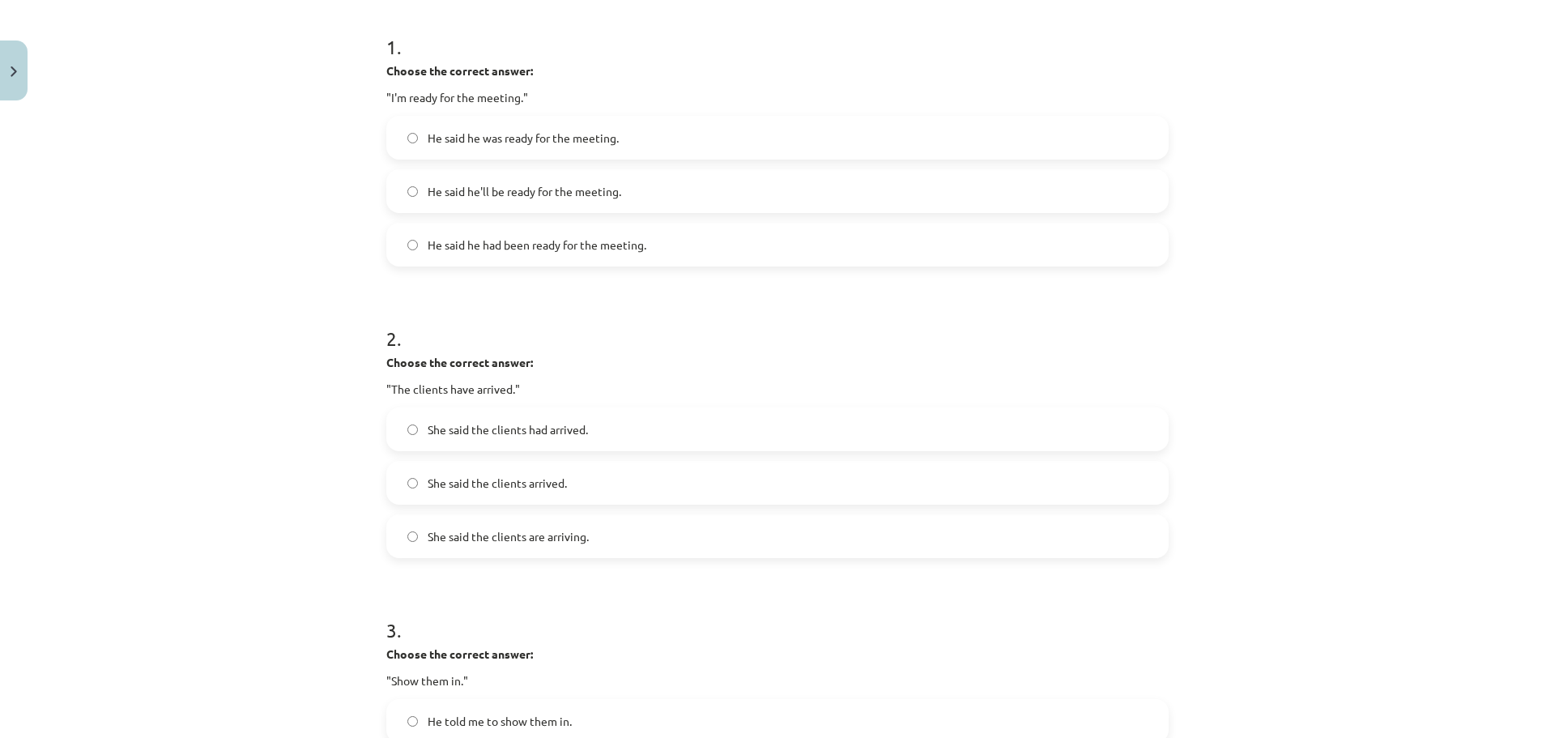
scroll to position [324, 0]
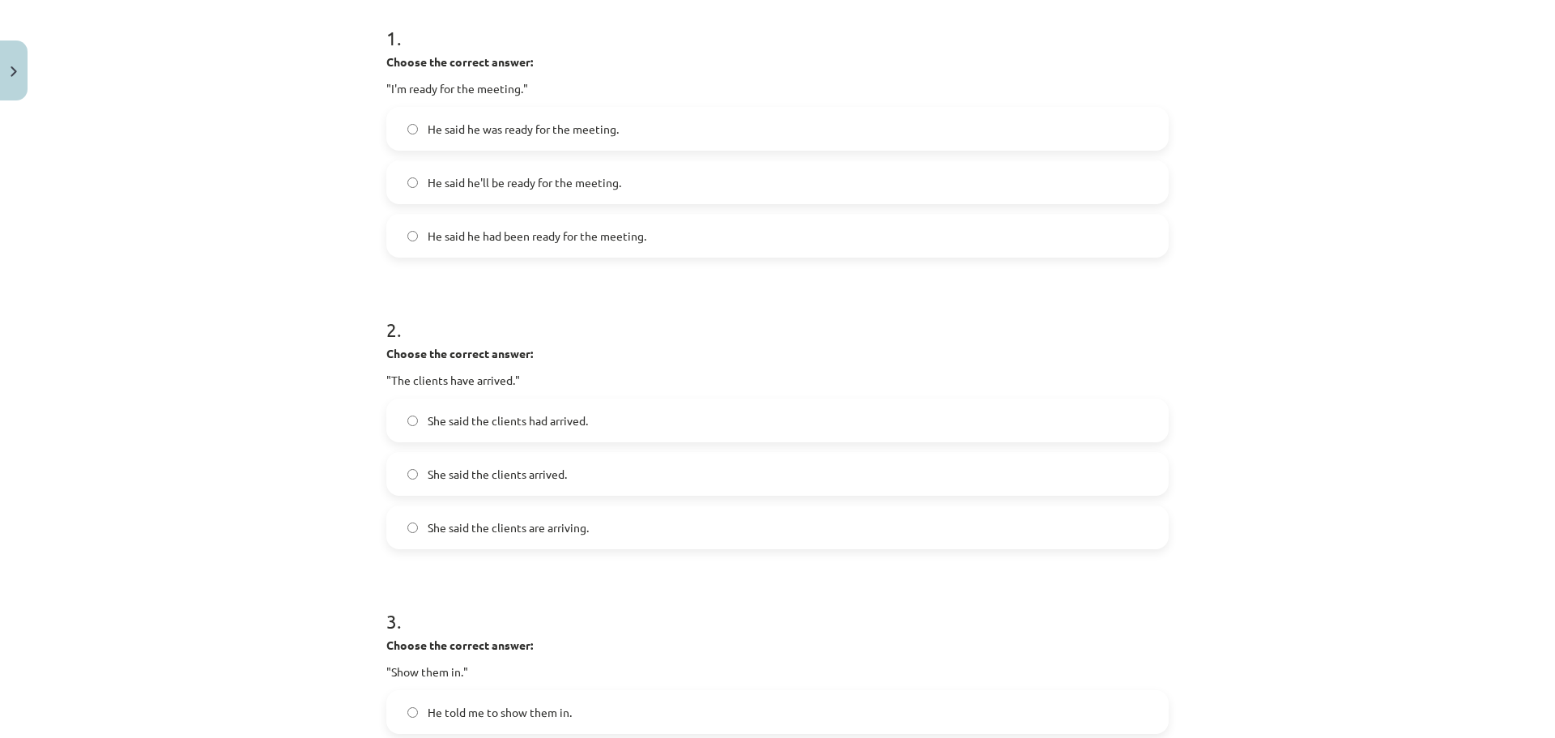
click at [467, 469] on span "She said the clients arrived." at bounding box center [497, 474] width 139 height 17
click at [544, 427] on span "She said the clients had arrived." at bounding box center [508, 420] width 160 height 17
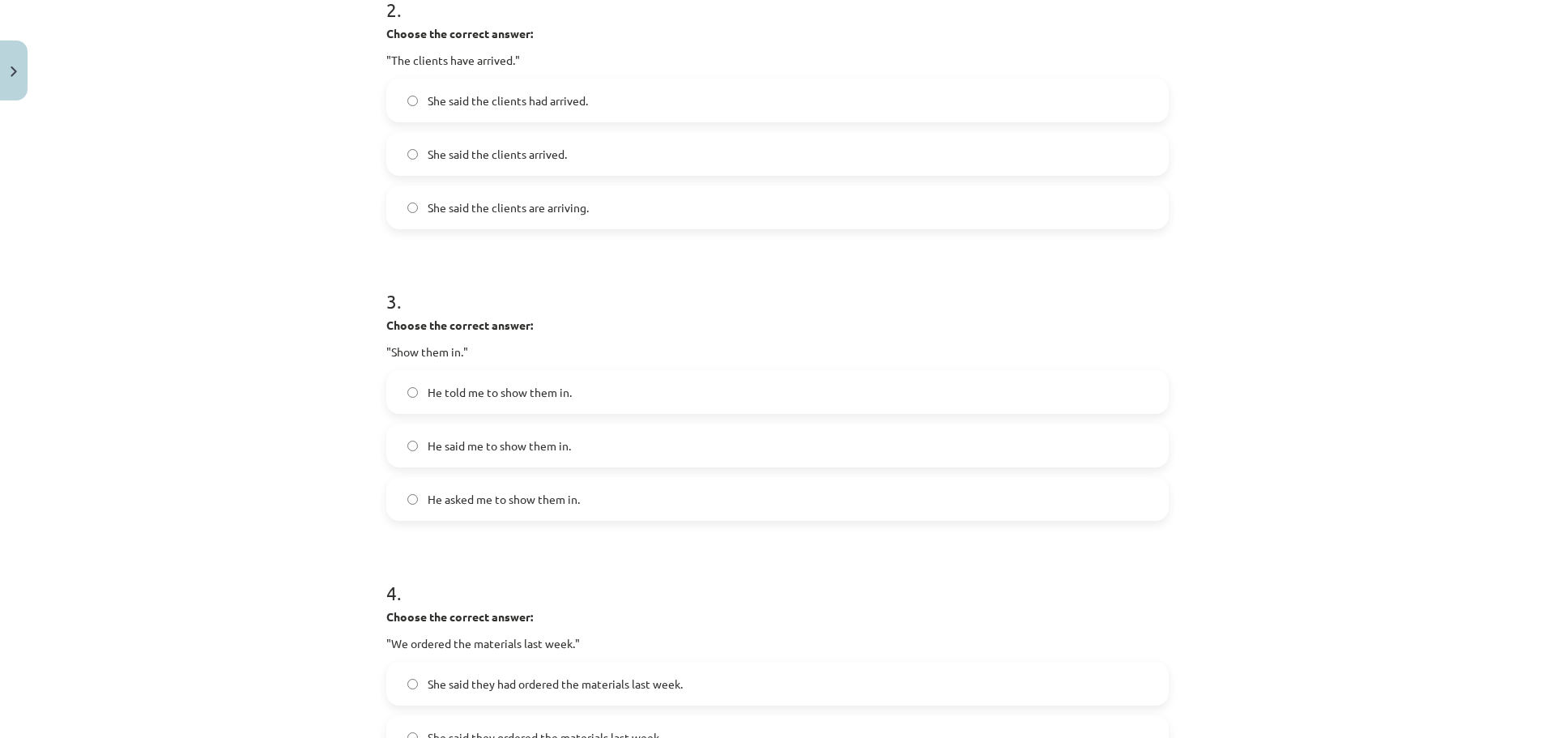
scroll to position [648, 0]
click at [502, 386] on span "He told me to show them in." at bounding box center [500, 388] width 144 height 17
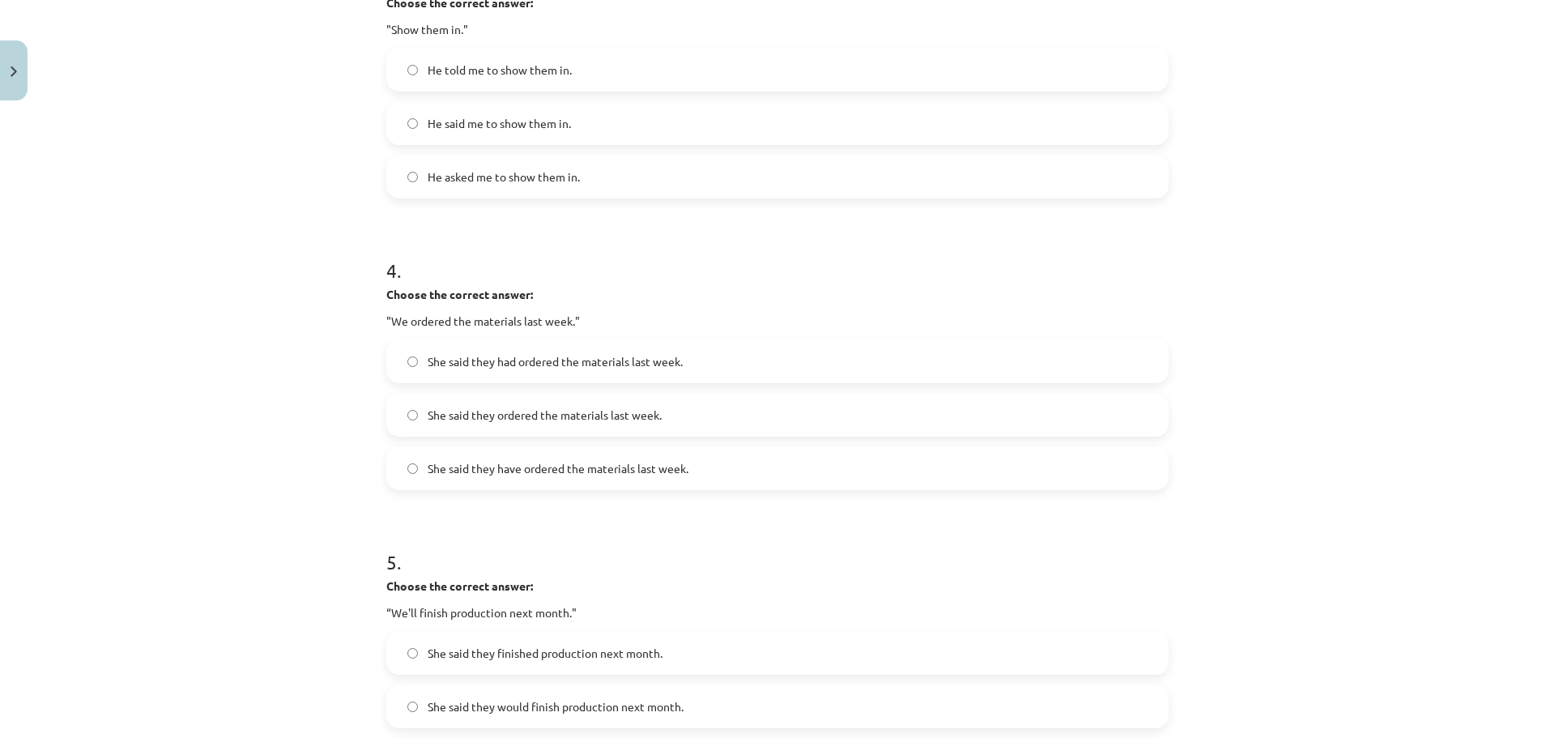
scroll to position [972, 0]
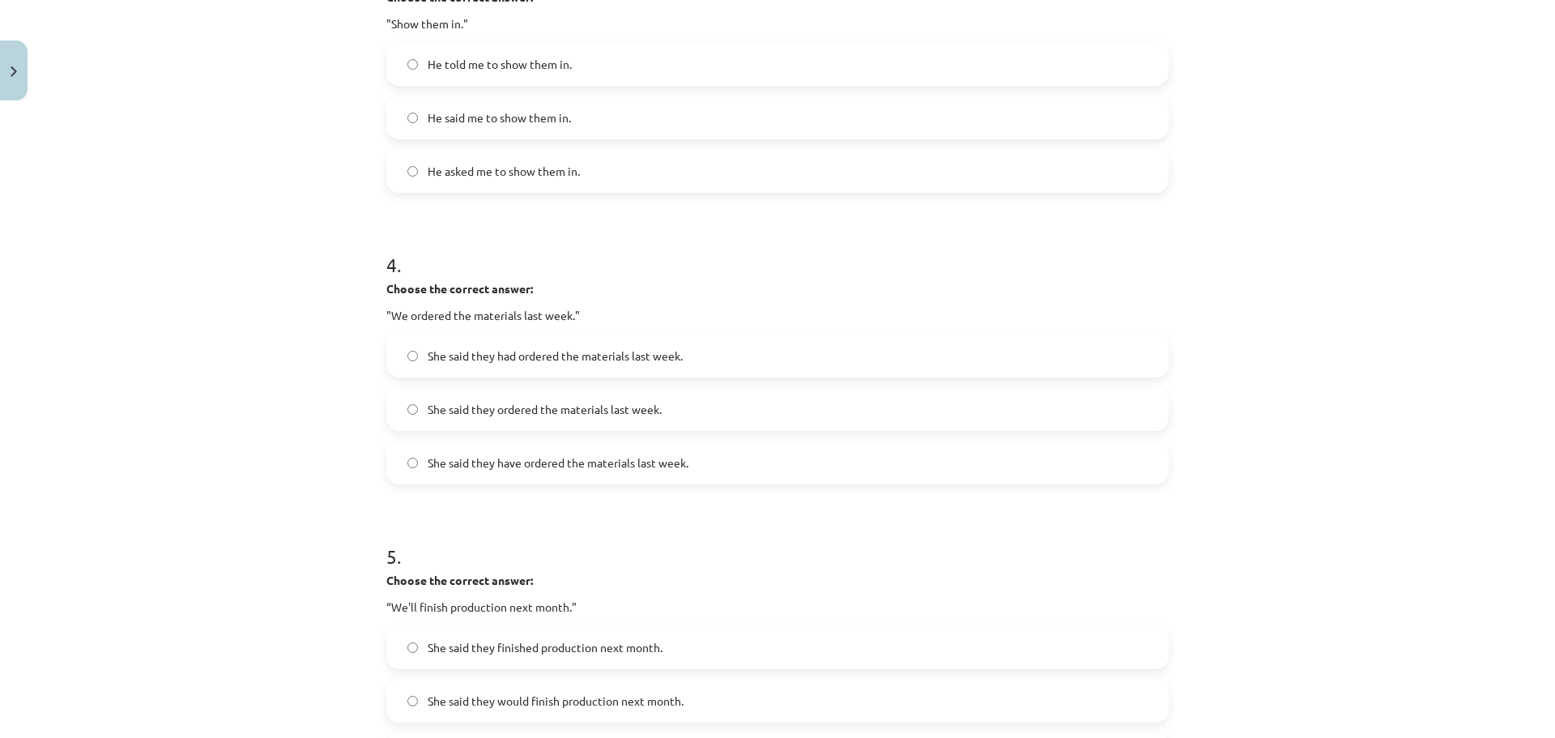
click at [414, 406] on label "She said they ordered the materials last week." at bounding box center [777, 409] width 779 height 41
click at [523, 358] on span "She said they had ordered the materials last week." at bounding box center [555, 356] width 255 height 17
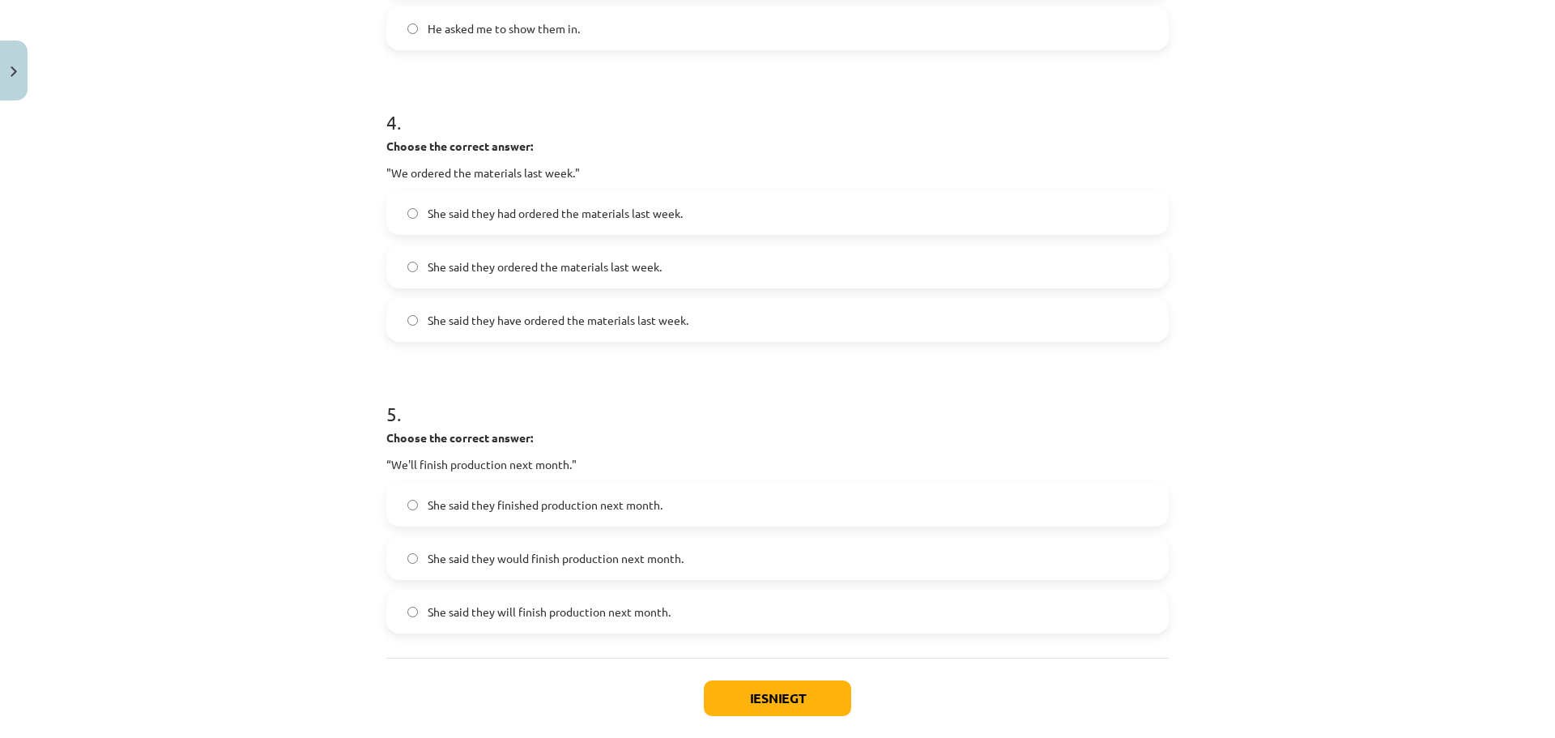
scroll to position [1134, 0]
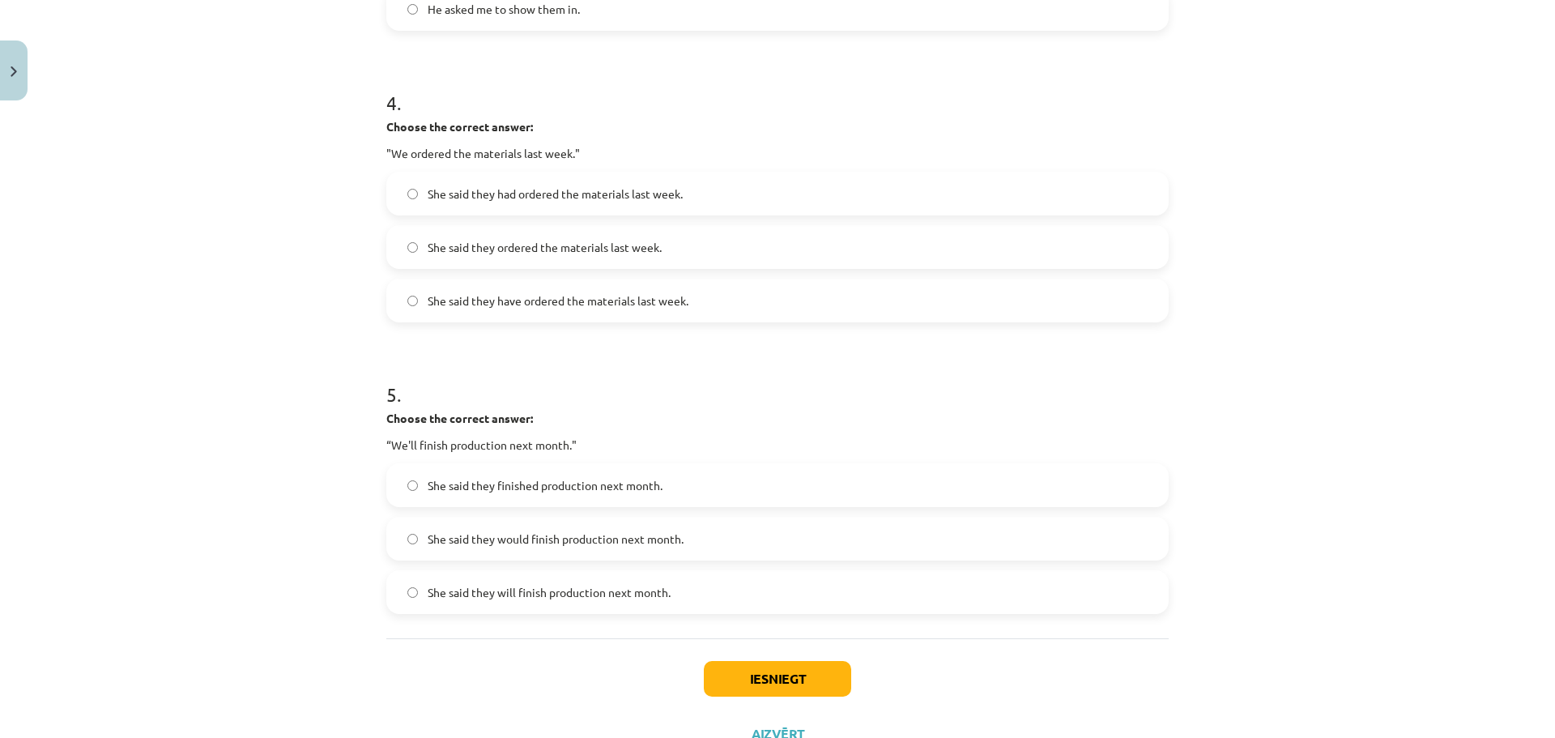
click at [416, 532] on label "She said they would finish production next month." at bounding box center [777, 538] width 779 height 41
click at [428, 591] on span "She said they will finish production next month." at bounding box center [549, 592] width 243 height 17
click at [710, 671] on button "Iesniegt" at bounding box center [777, 679] width 147 height 36
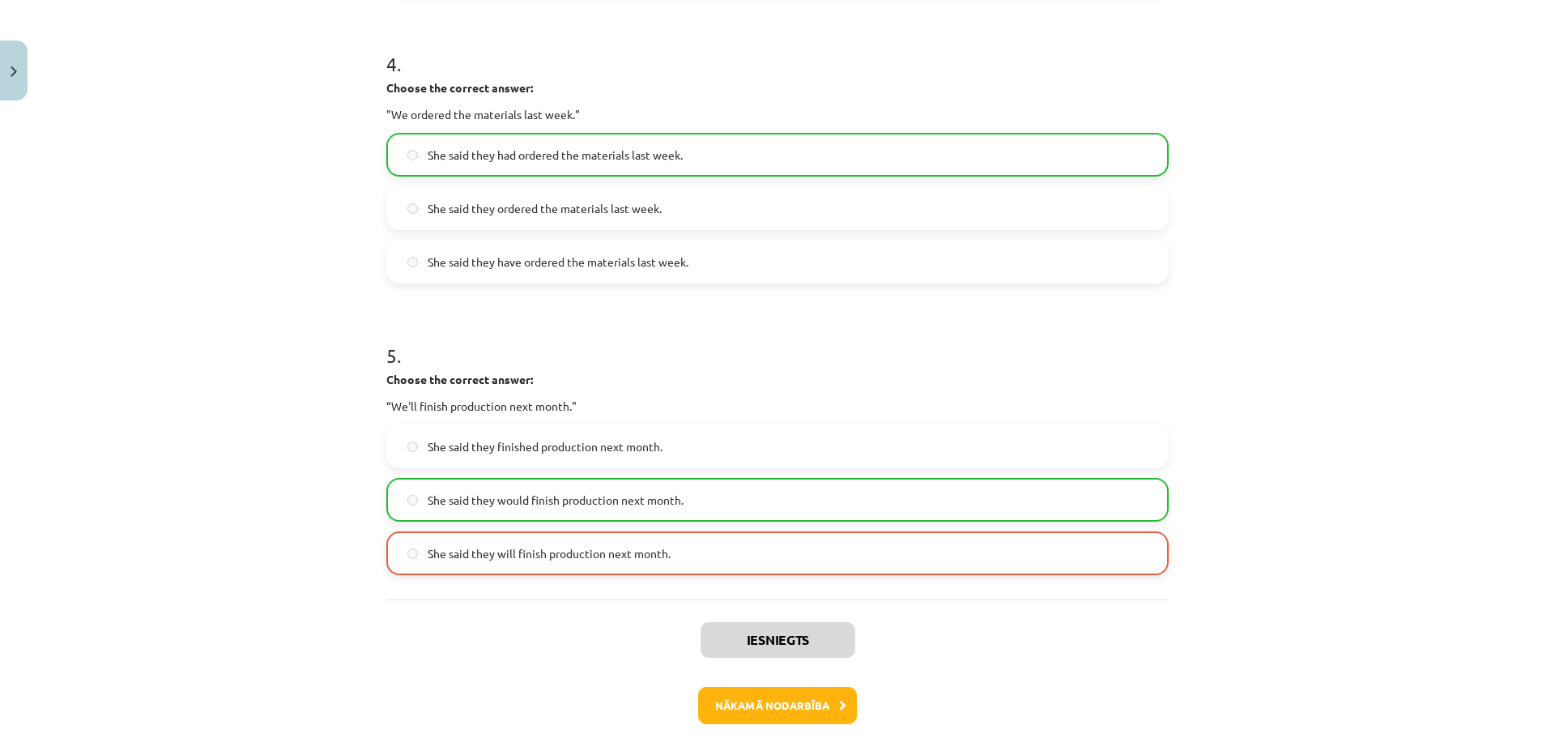
scroll to position [1250, 0]
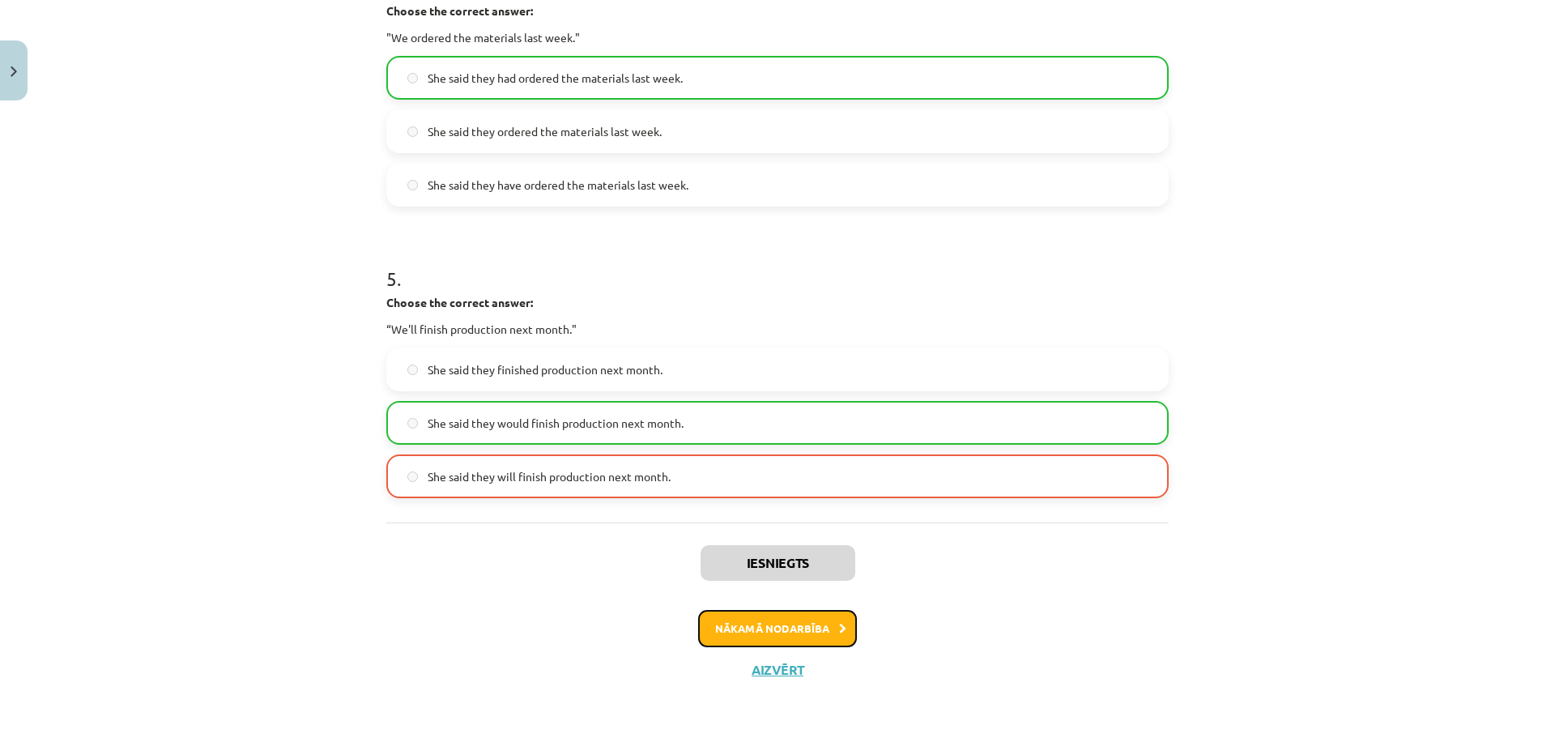
click at [787, 630] on button "Nākamā nodarbība" at bounding box center [777, 628] width 159 height 37
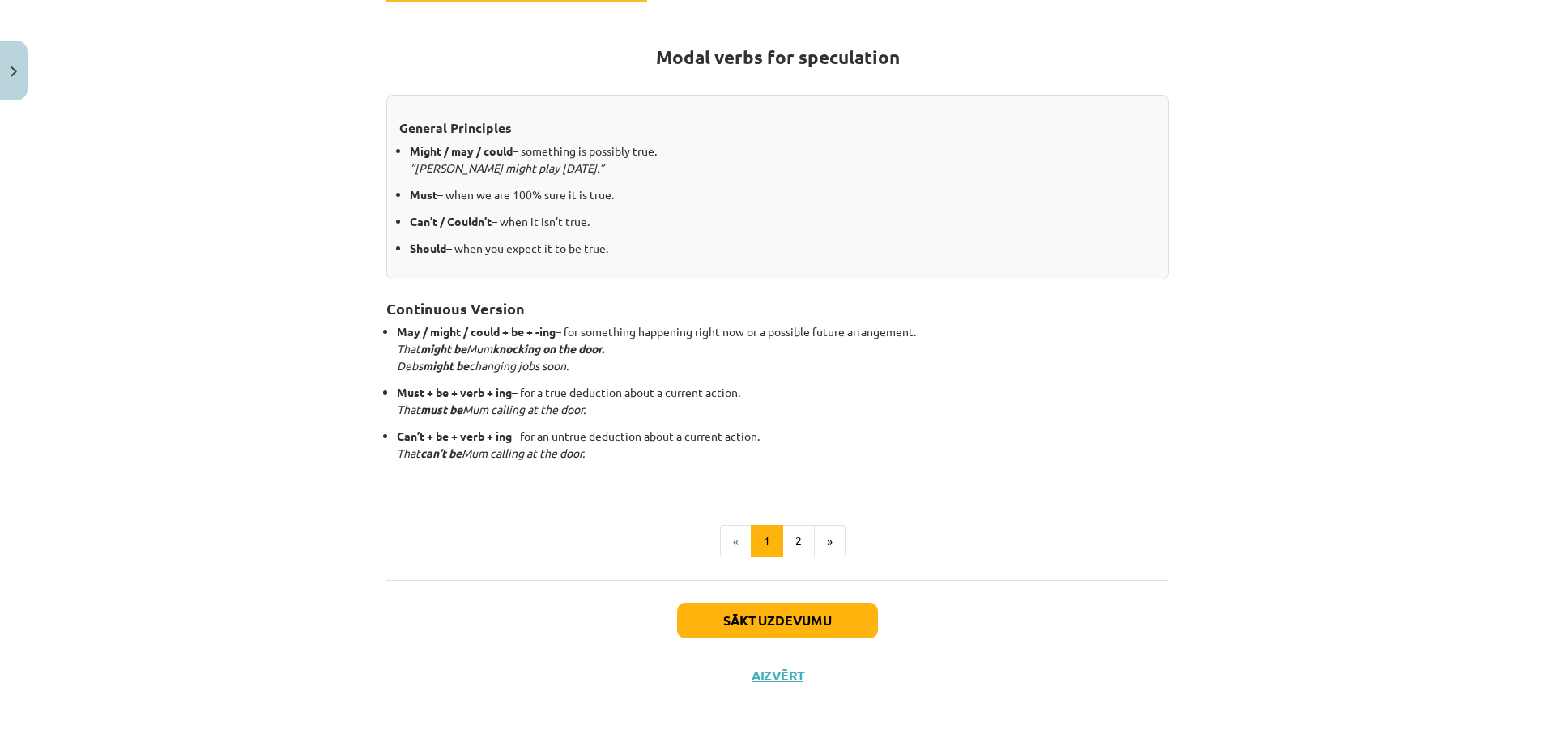
scroll to position [277, 0]
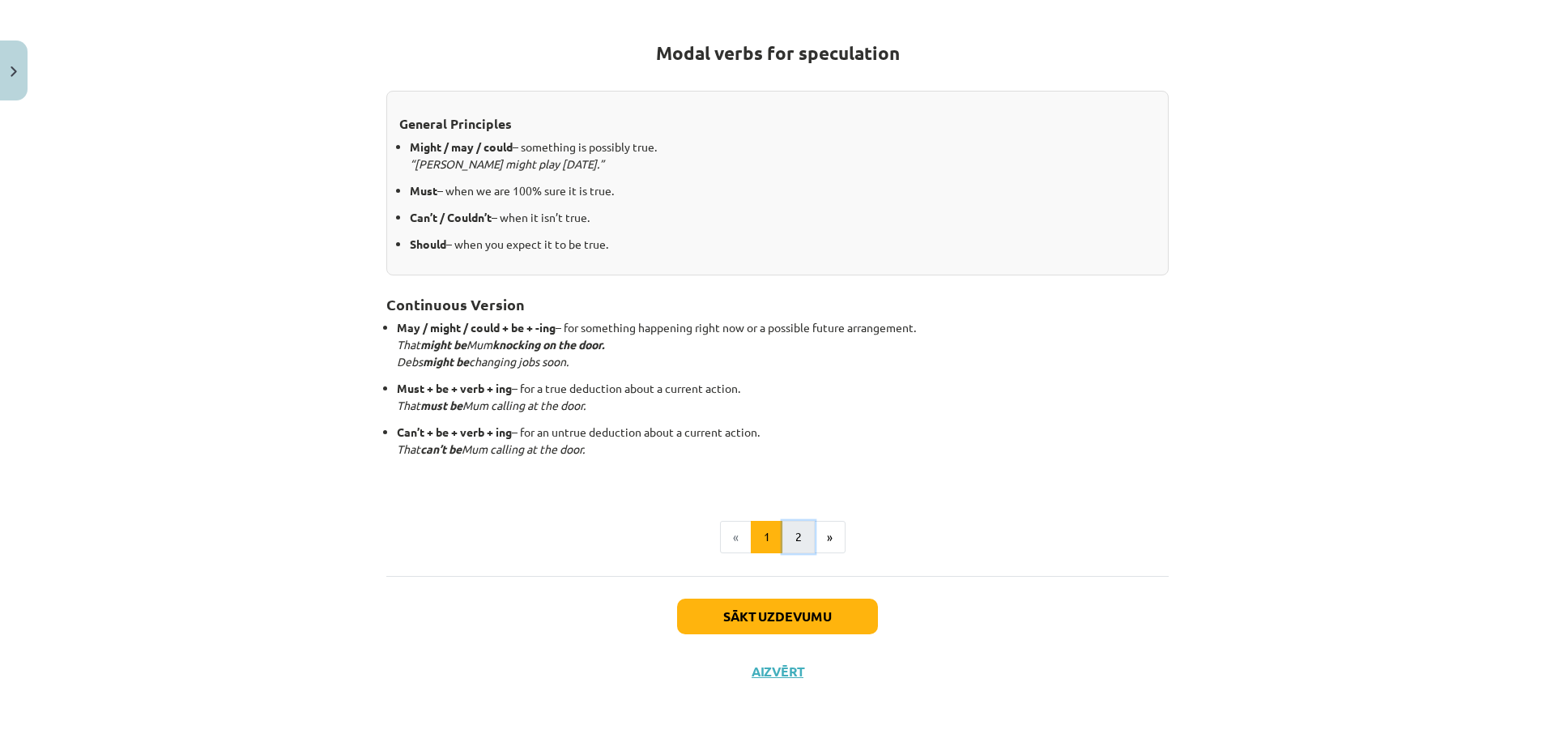
click at [789, 533] on button "2" at bounding box center [799, 537] width 32 height 32
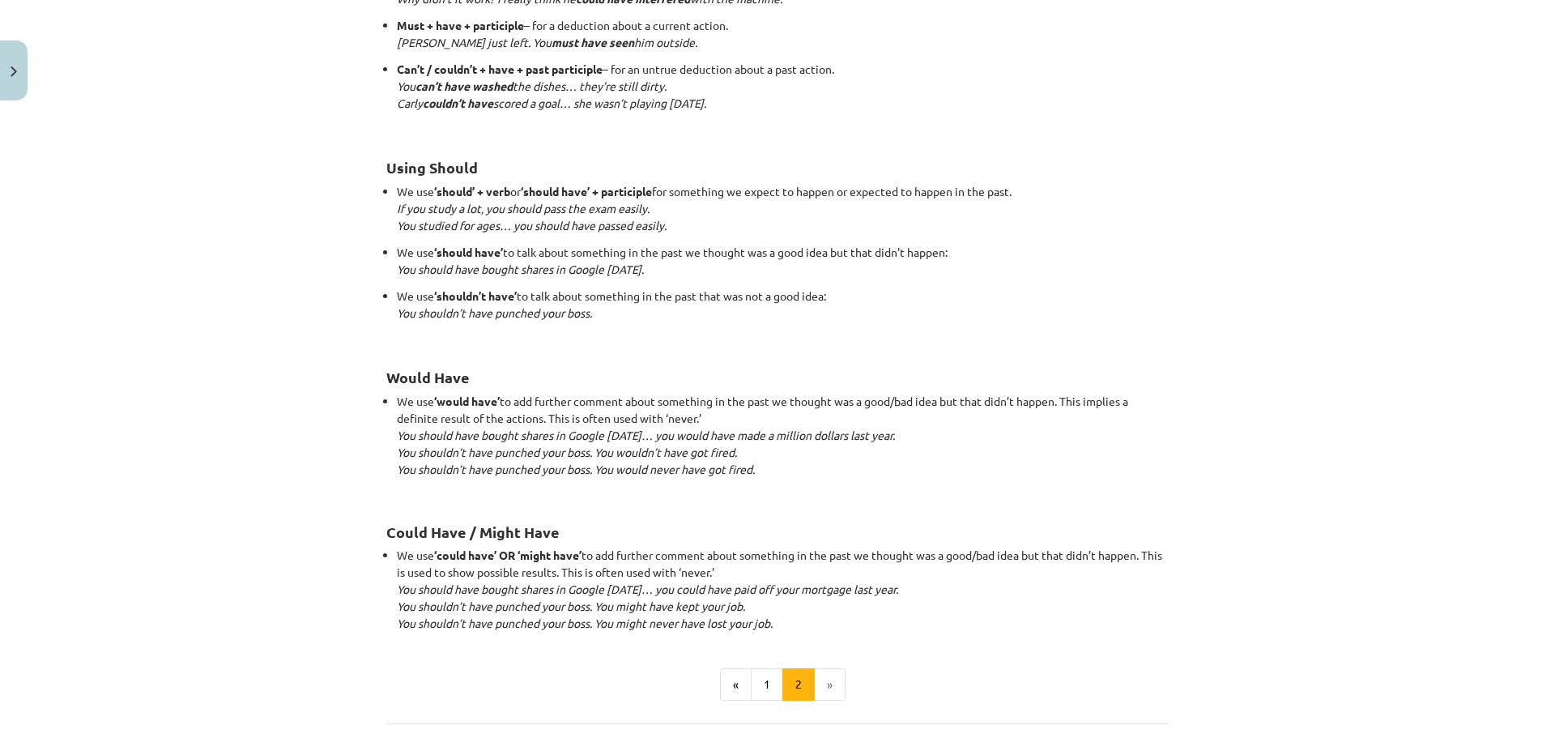
scroll to position [1442, 0]
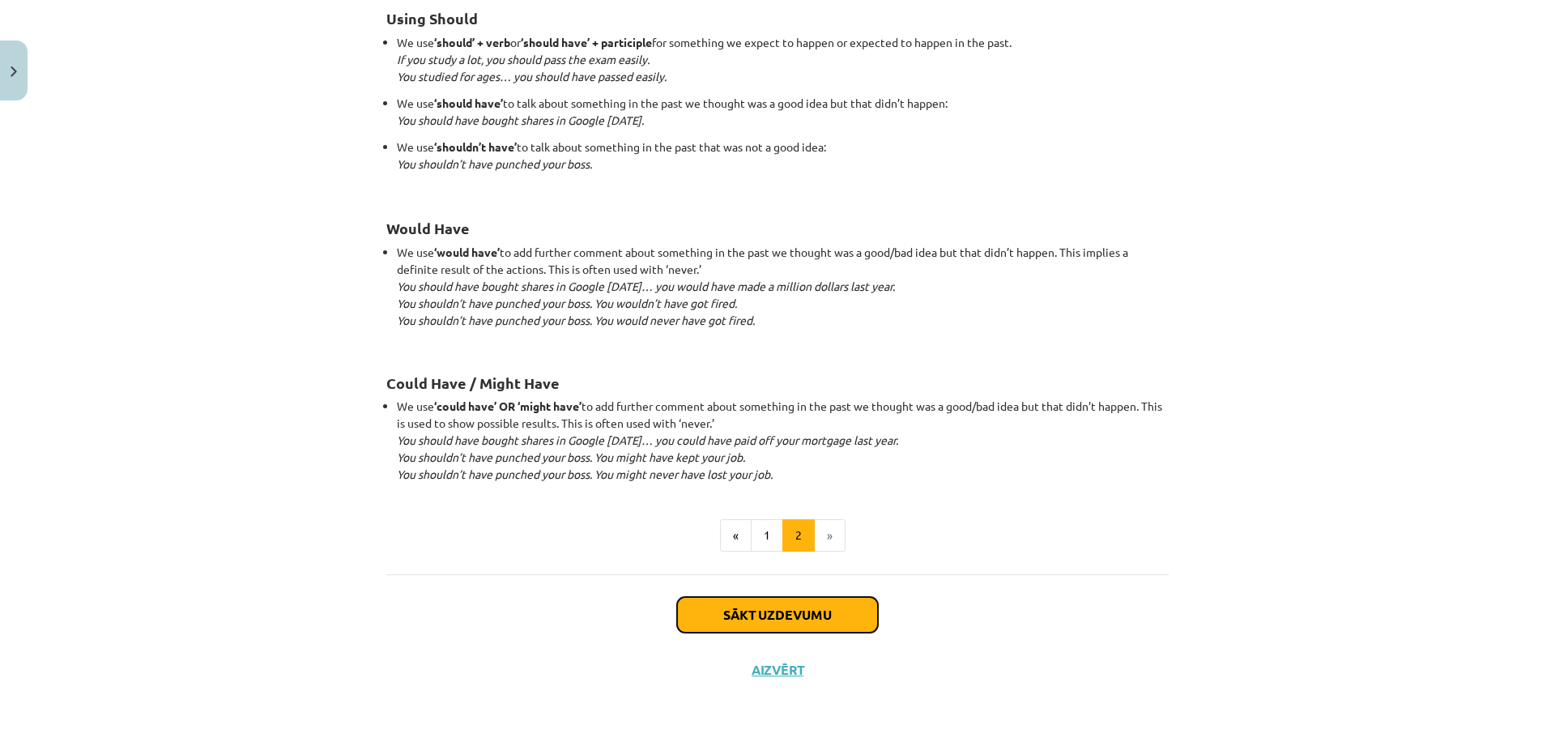
click at [757, 611] on button "Sākt uzdevumu" at bounding box center [777, 615] width 201 height 36
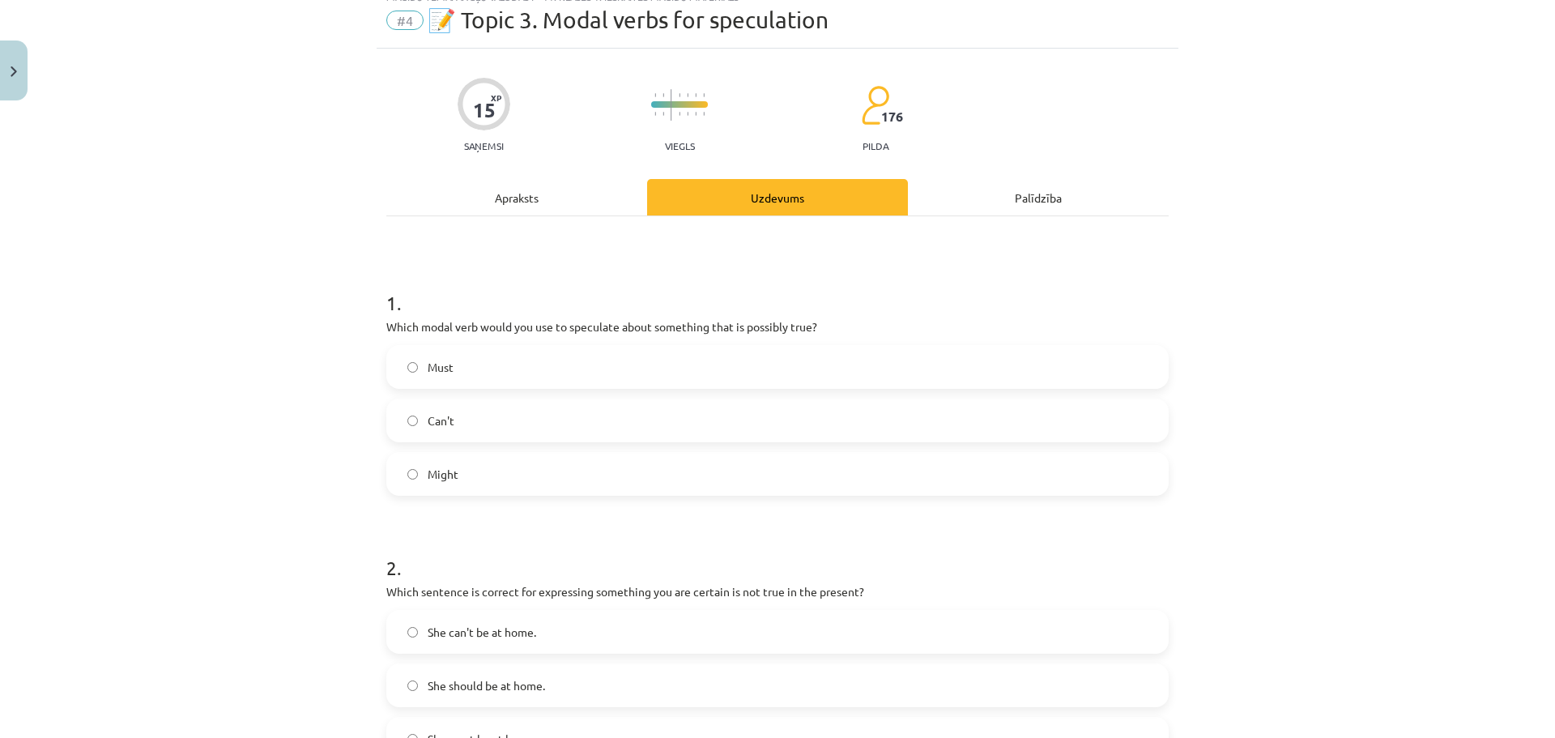
scroll to position [41, 0]
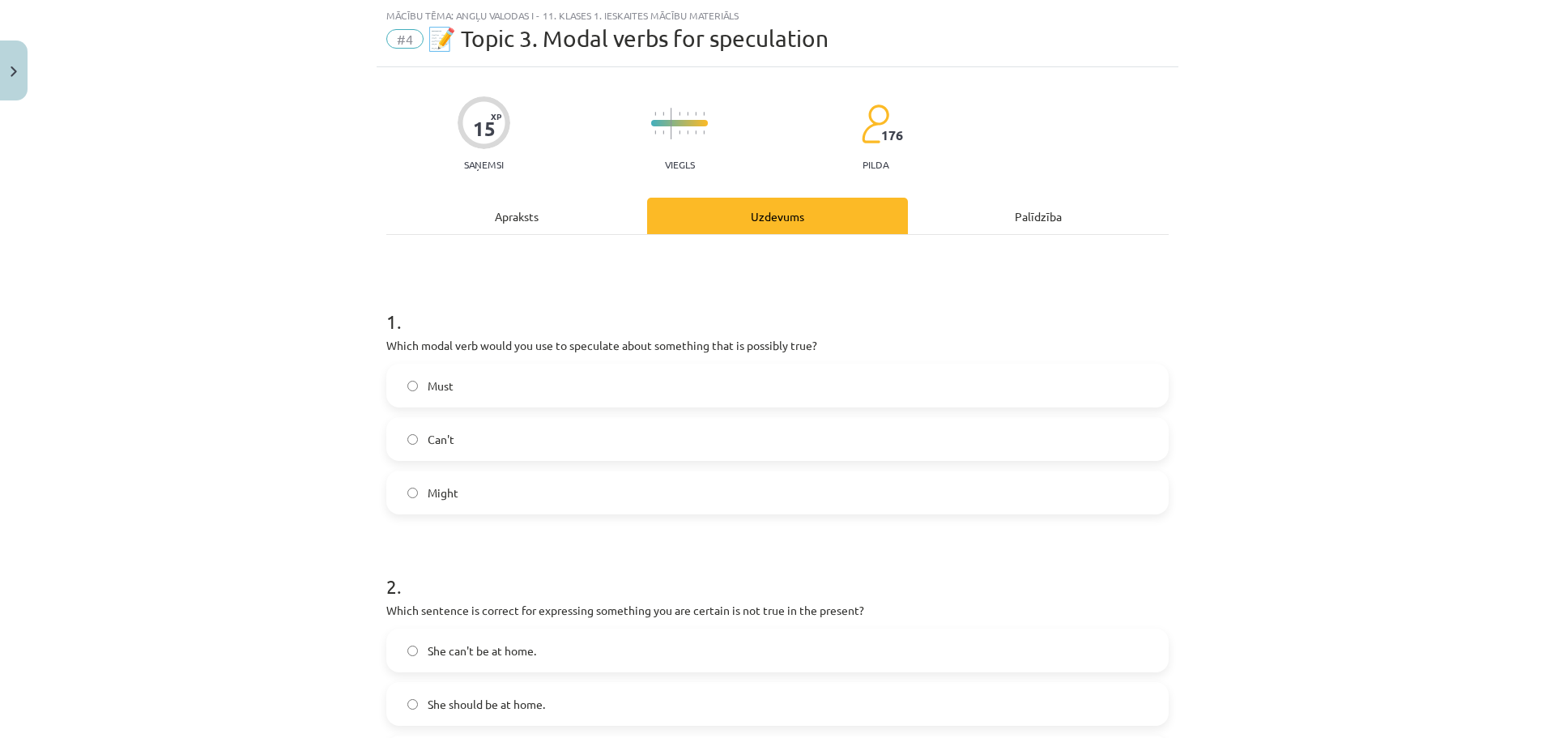
click at [429, 484] on span "Might" at bounding box center [443, 492] width 31 height 17
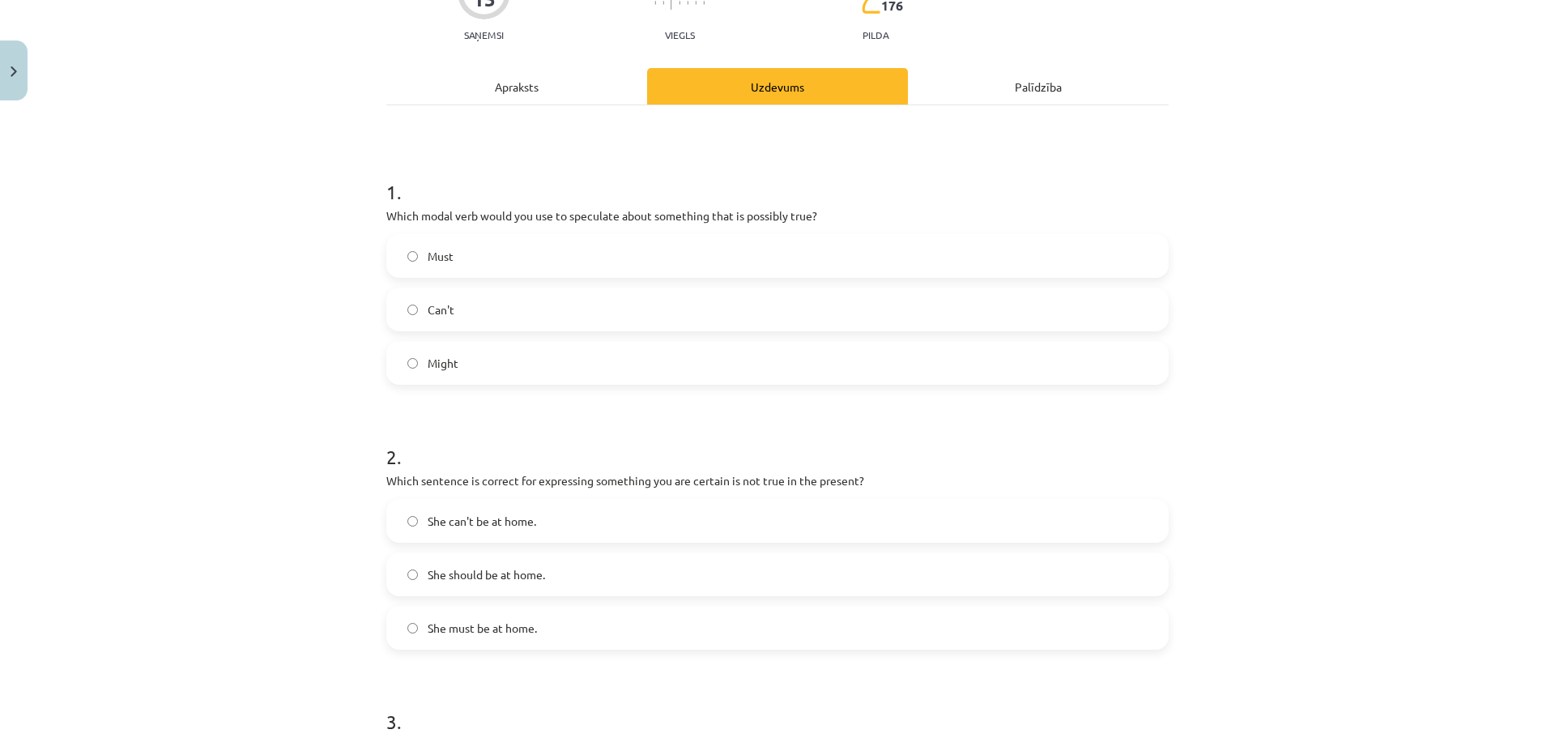
scroll to position [203, 0]
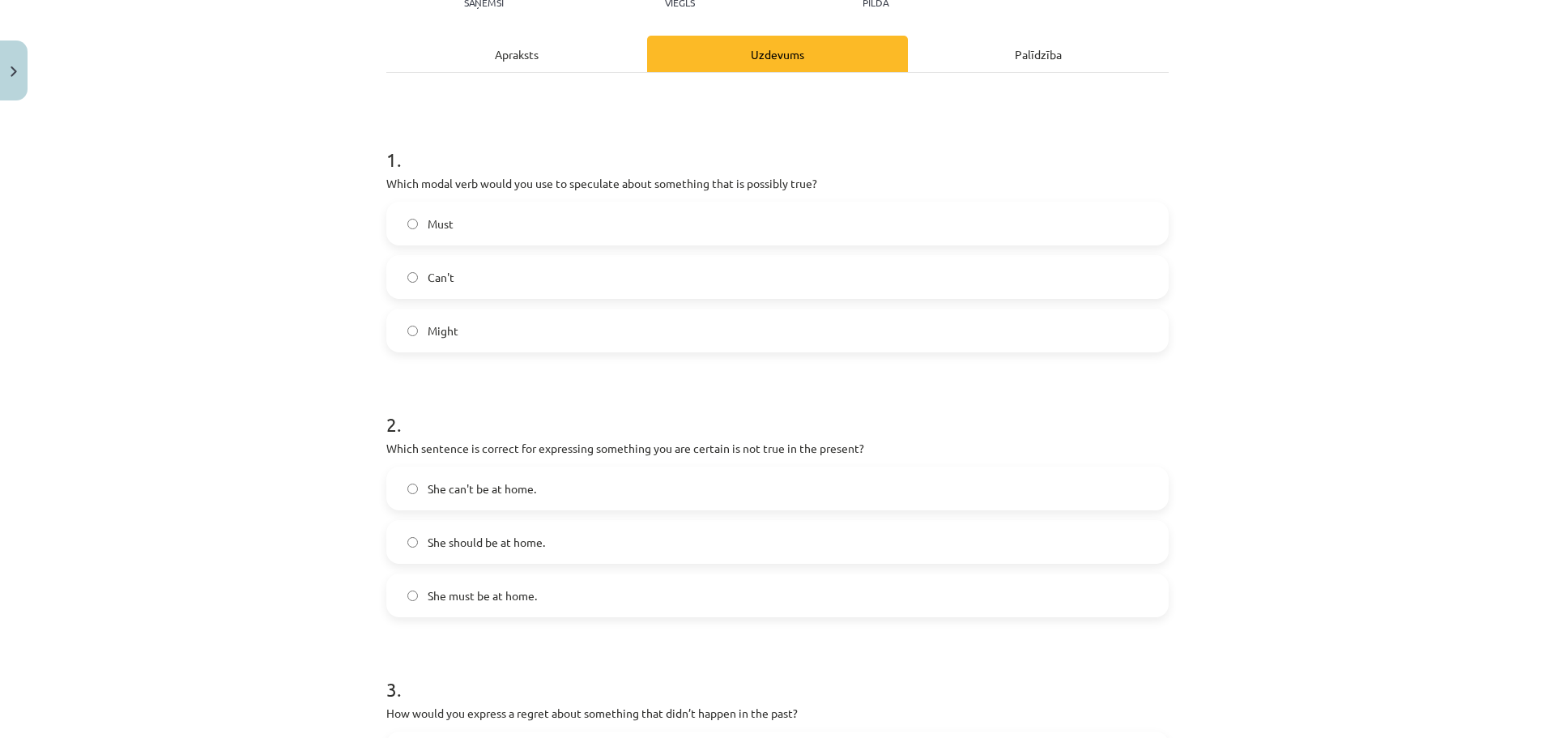
click at [494, 497] on span "She can't be at home." at bounding box center [482, 488] width 109 height 17
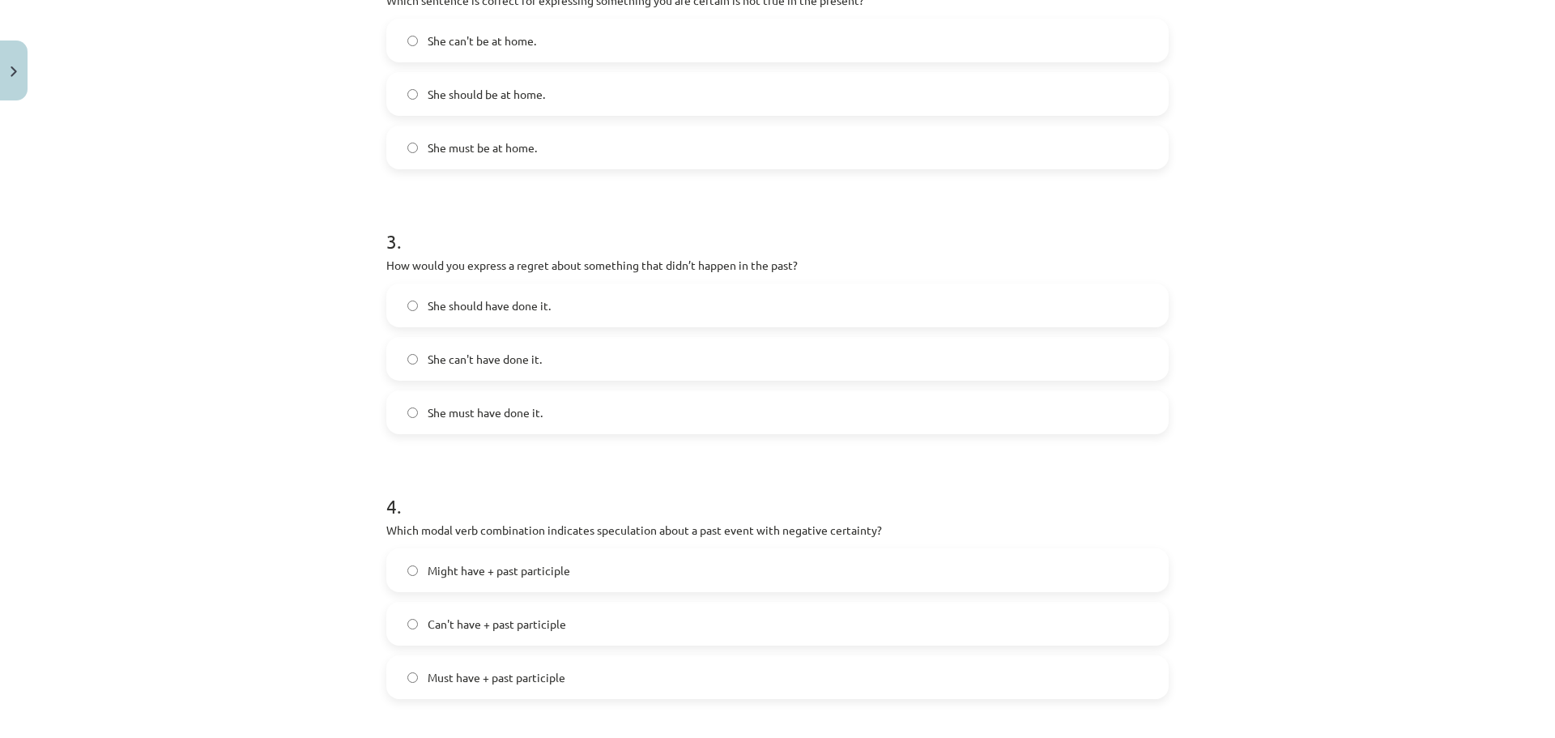
scroll to position [689, 0]
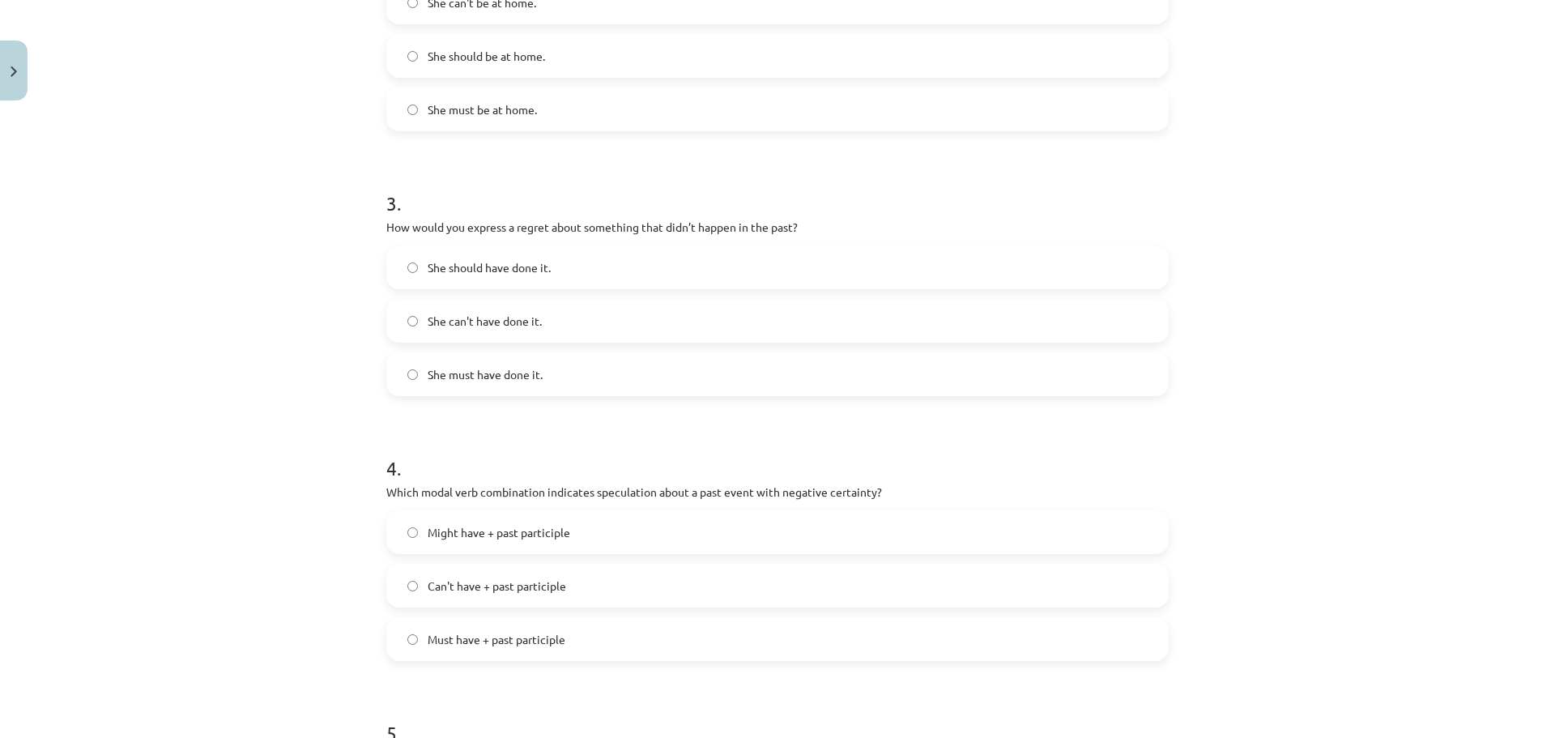
click at [540, 326] on label "She can't have done it." at bounding box center [777, 321] width 779 height 41
click at [517, 259] on span "She should have done it." at bounding box center [489, 267] width 123 height 17
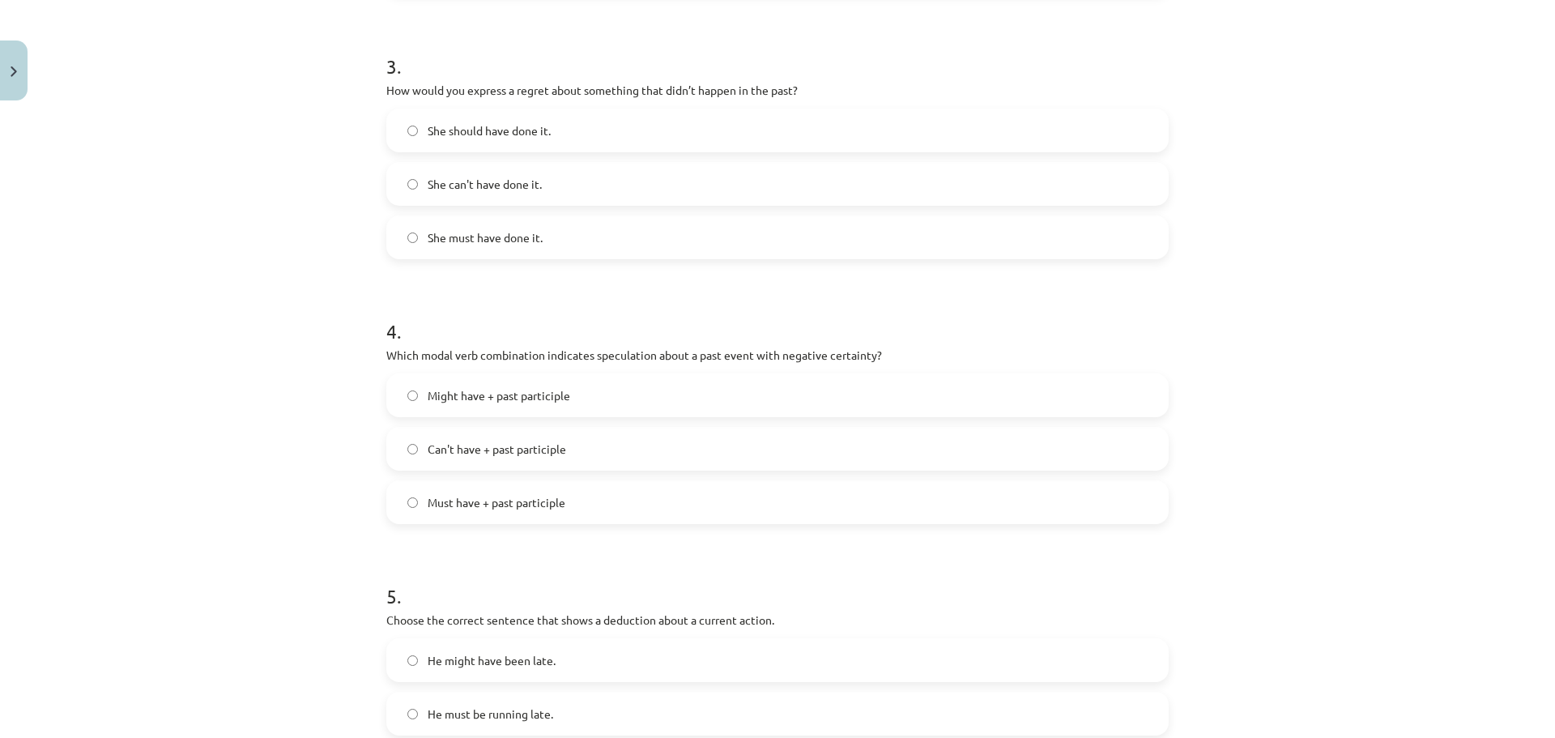
scroll to position [851, 0]
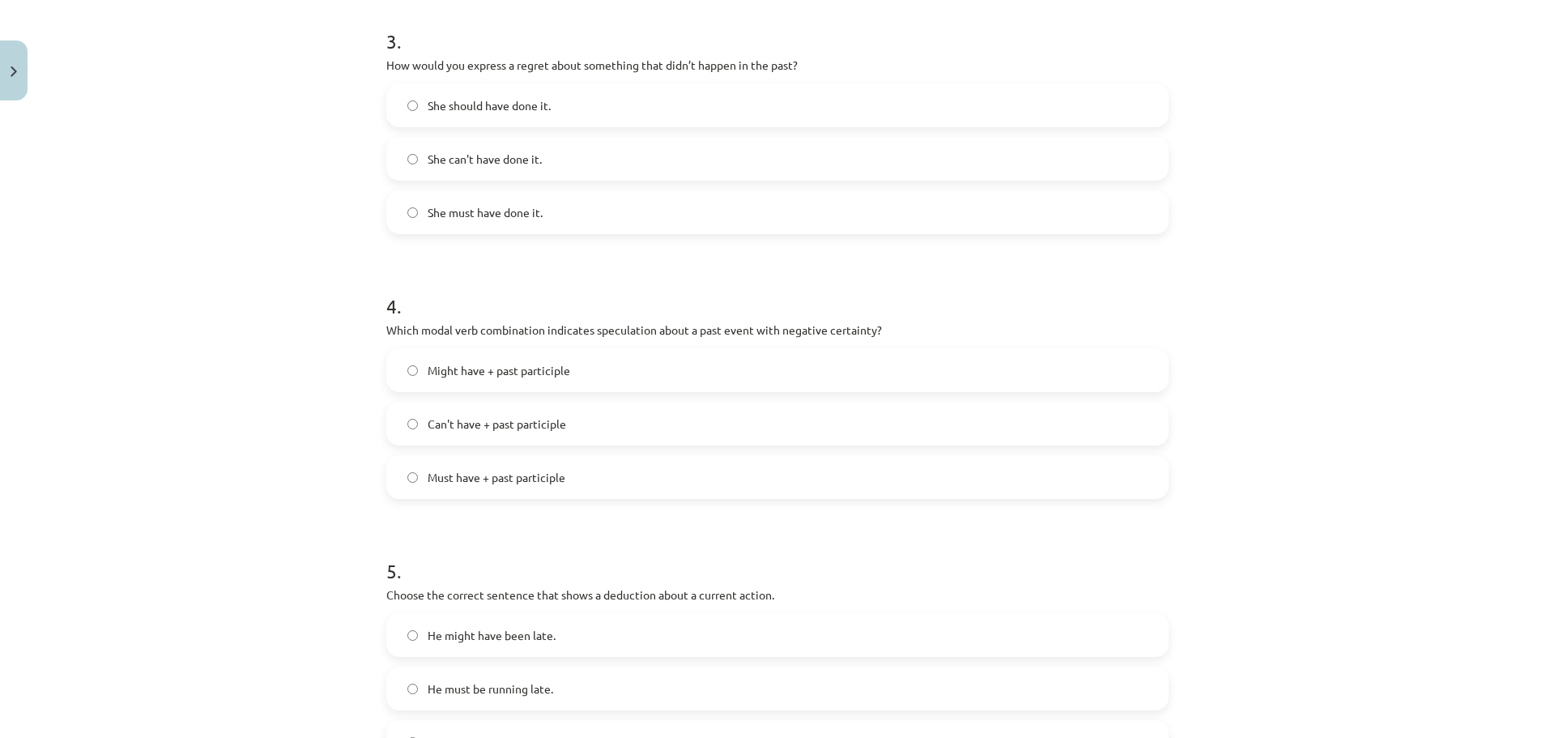
click at [452, 369] on span "Might have + past participle" at bounding box center [499, 370] width 143 height 17
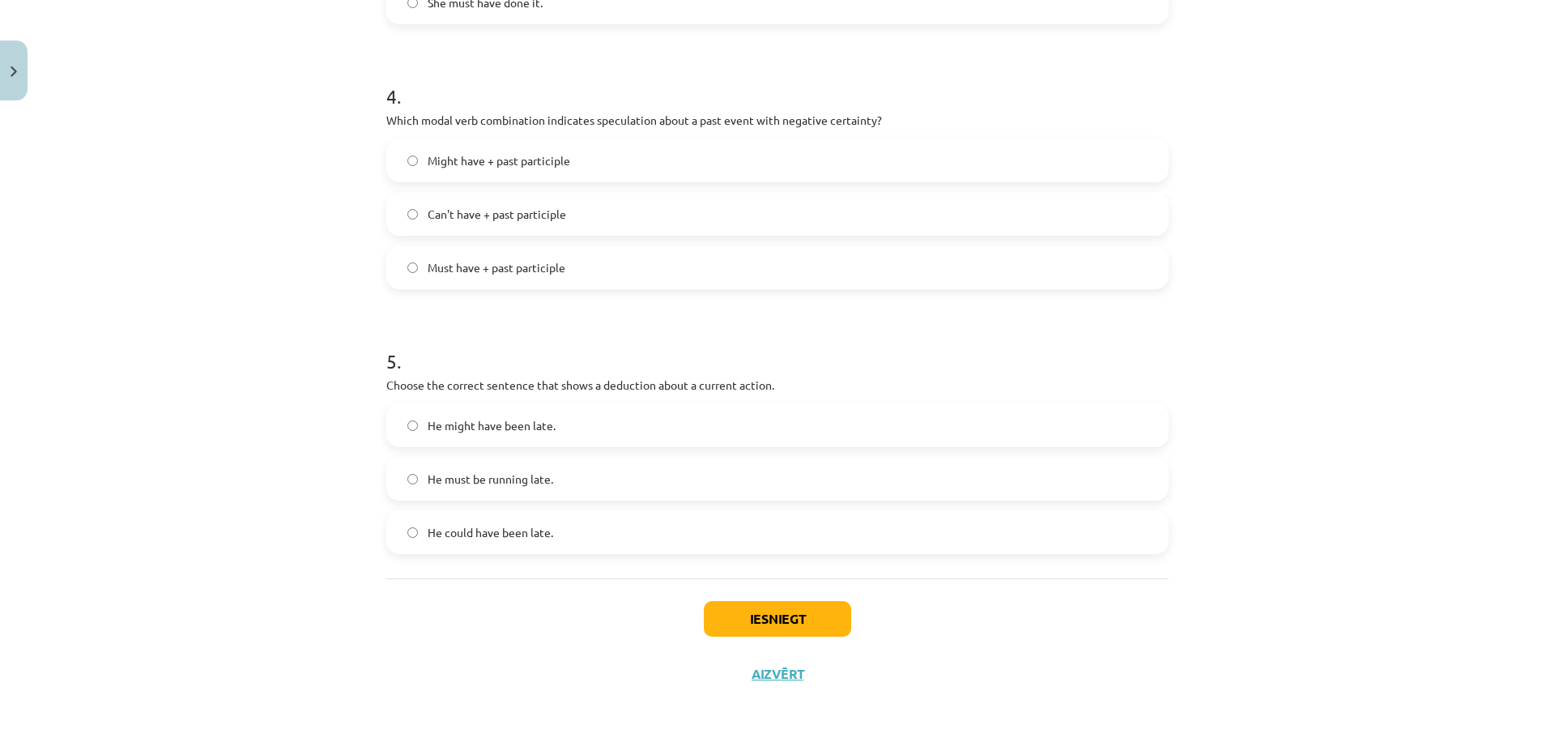
scroll to position [1064, 0]
click at [489, 478] on span "He must be running late." at bounding box center [491, 475] width 126 height 17
click at [781, 607] on button "Iesniegt" at bounding box center [777, 615] width 147 height 36
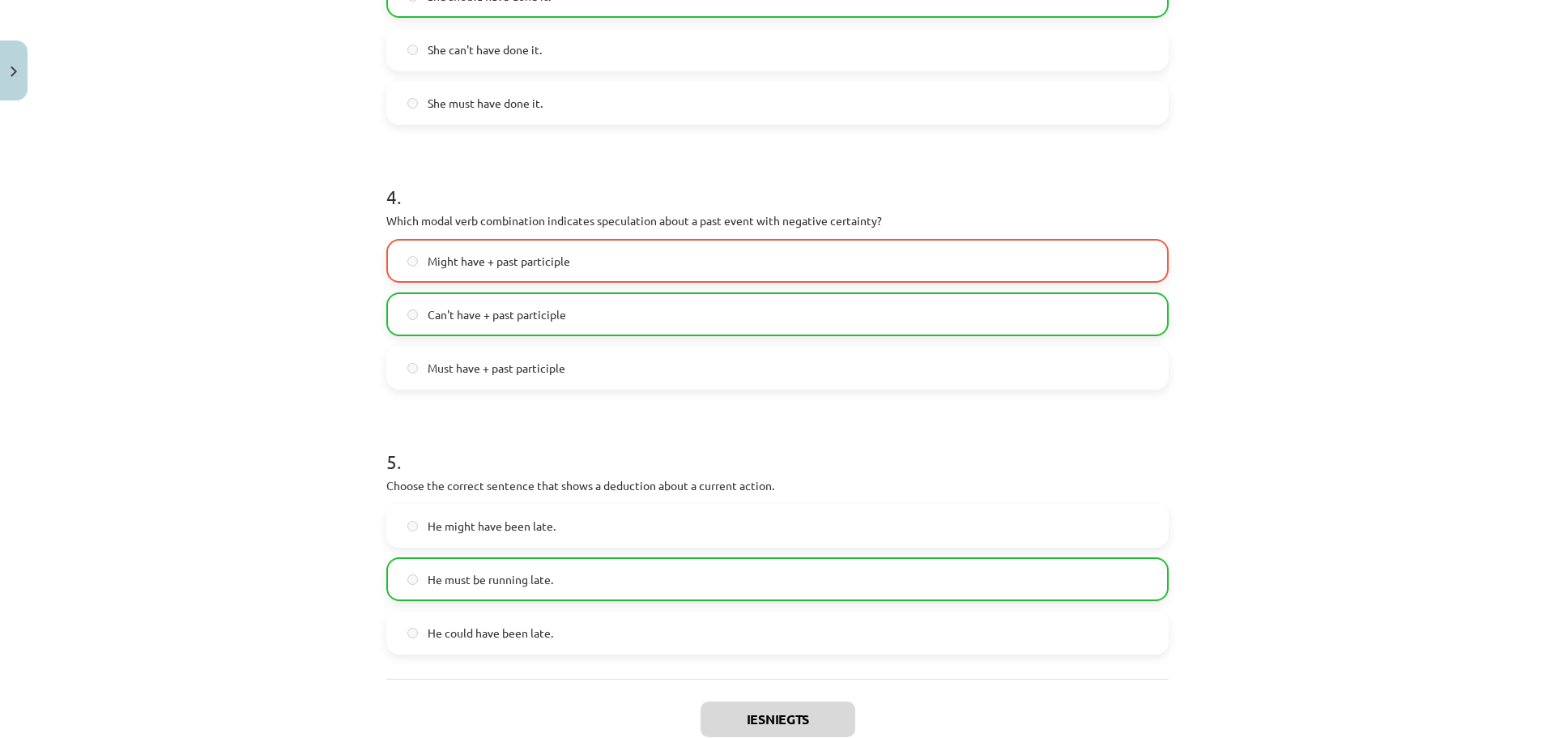
scroll to position [1053, 0]
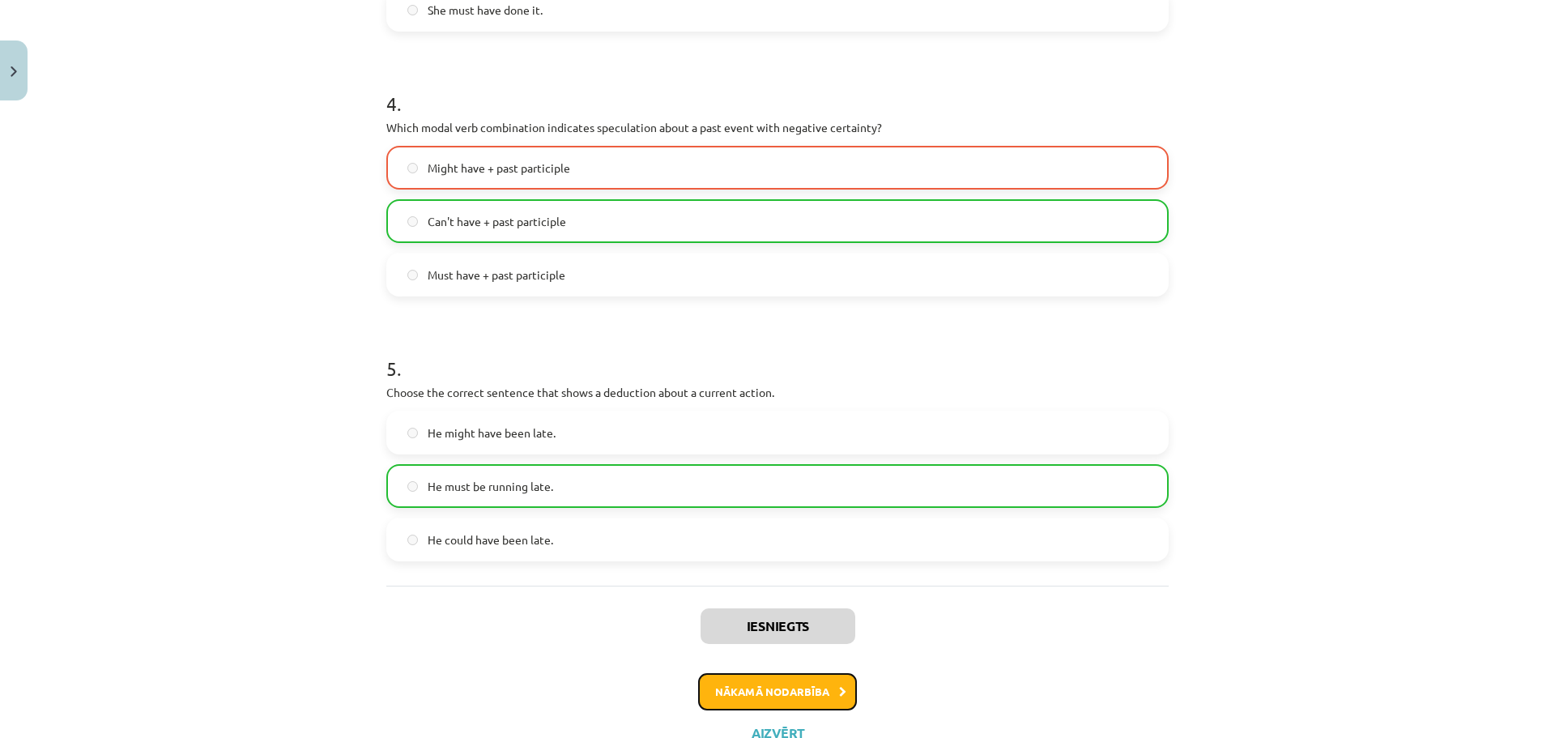
click at [774, 682] on button "Nākamā nodarbība" at bounding box center [777, 691] width 159 height 37
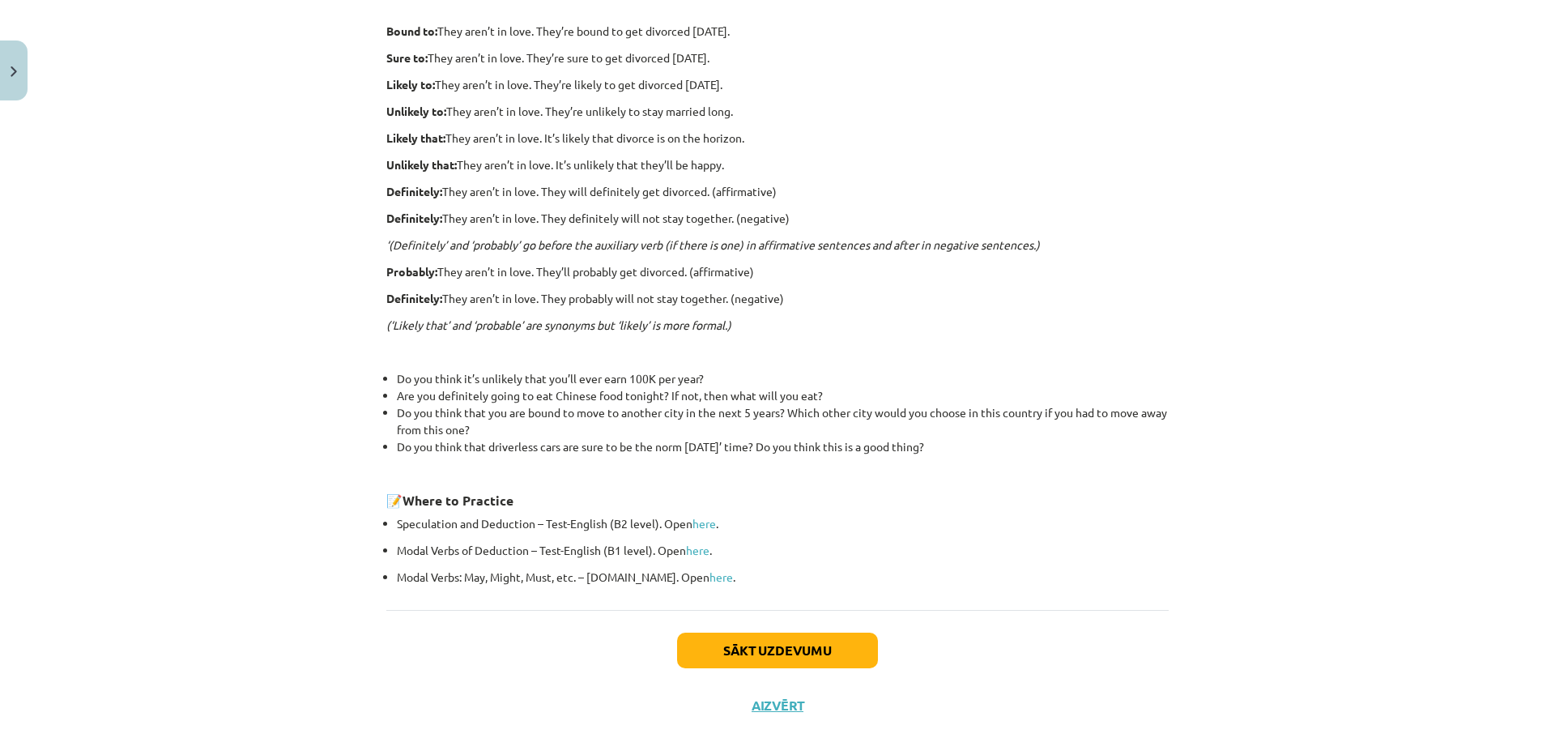
scroll to position [379, 0]
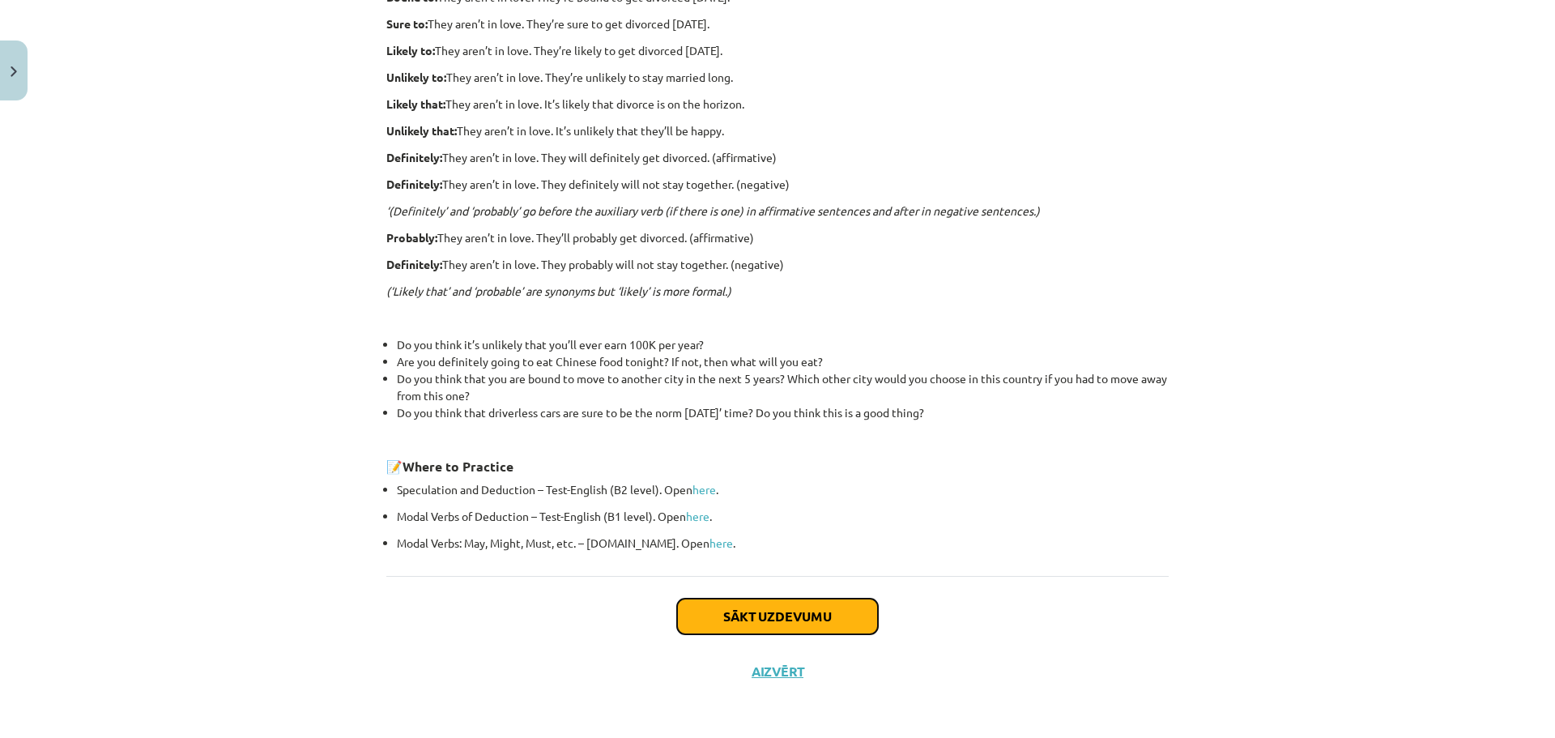
click at [773, 621] on button "Sākt uzdevumu" at bounding box center [777, 617] width 201 height 36
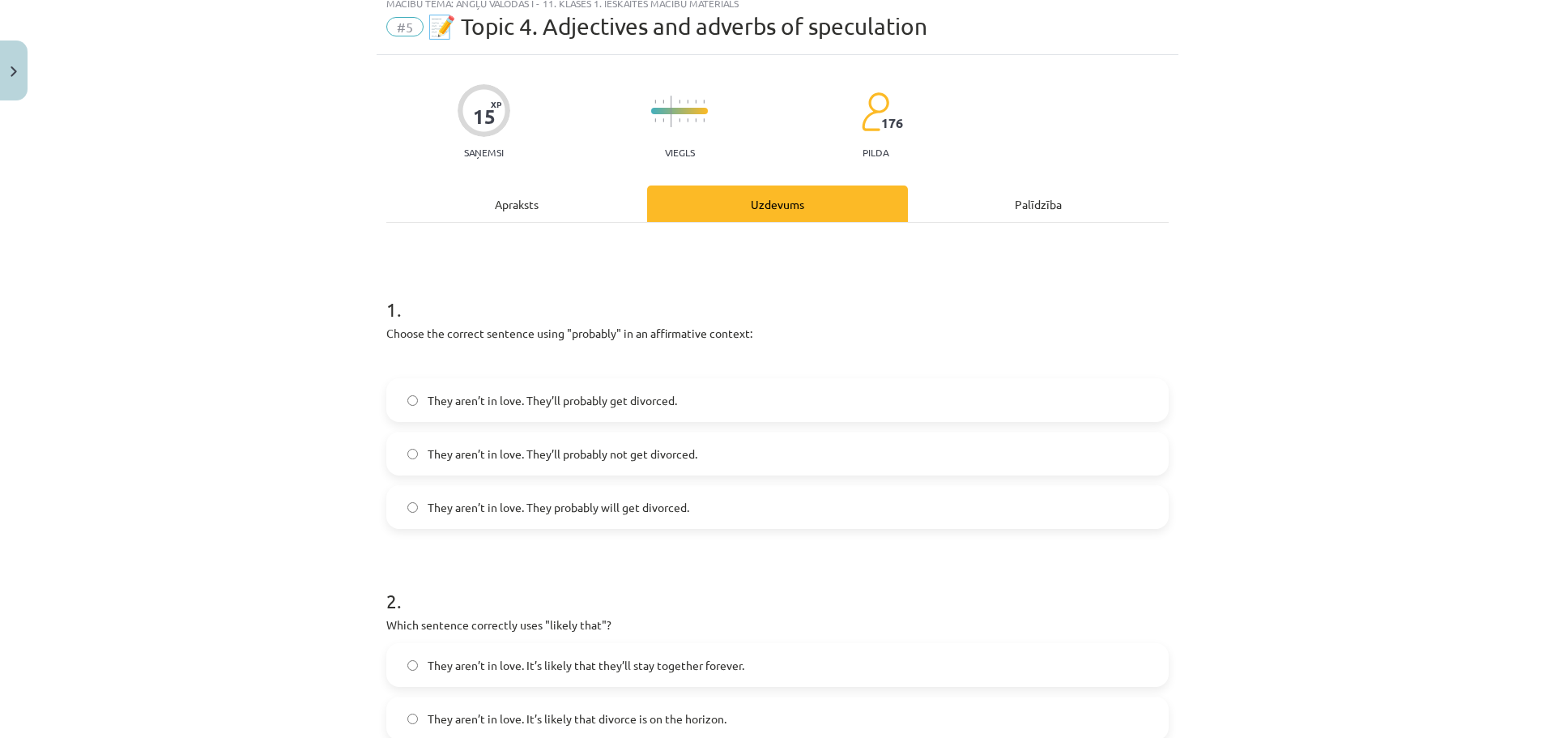
scroll to position [41, 0]
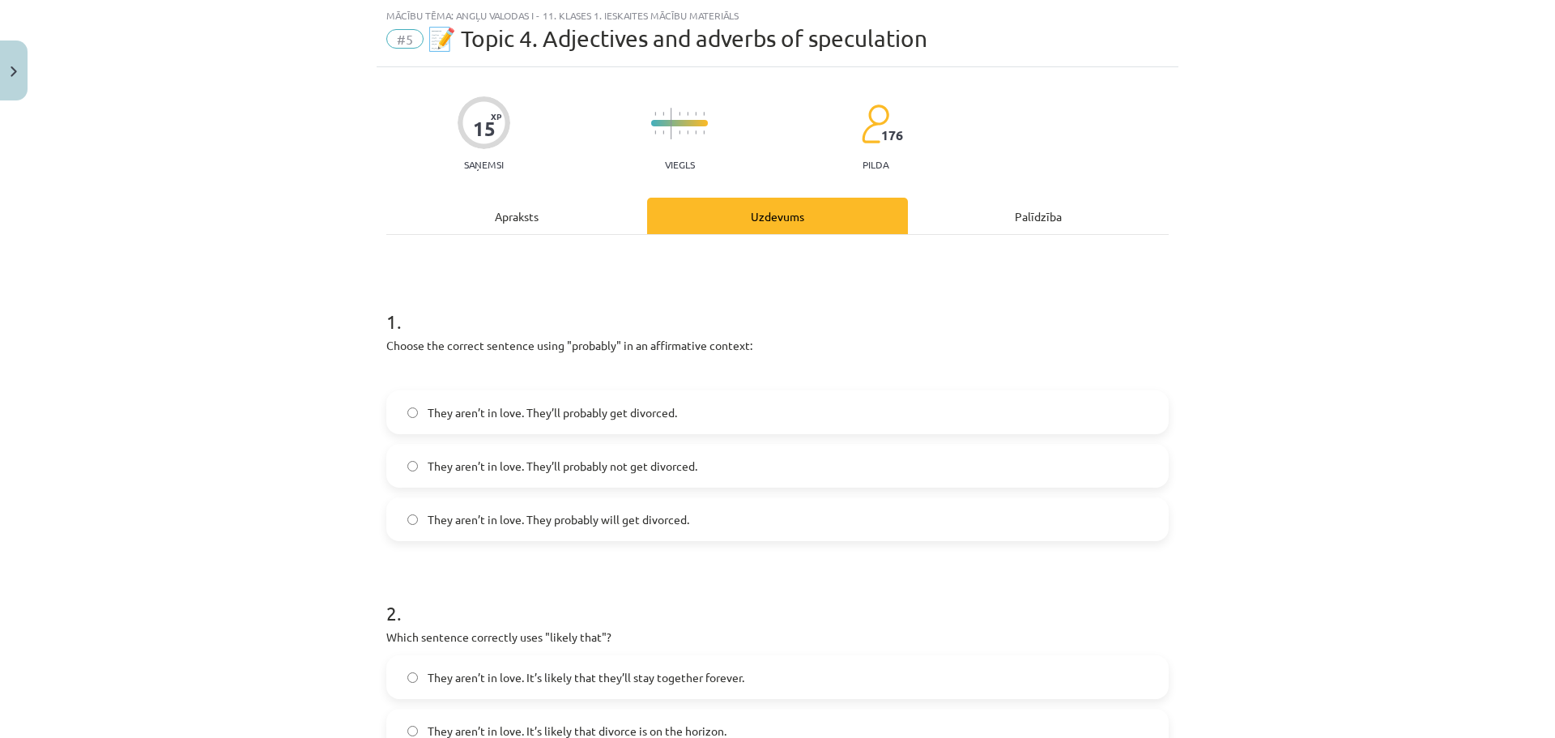
click at [413, 412] on label "They aren’t in love. They’ll probably get divorced." at bounding box center [777, 412] width 779 height 41
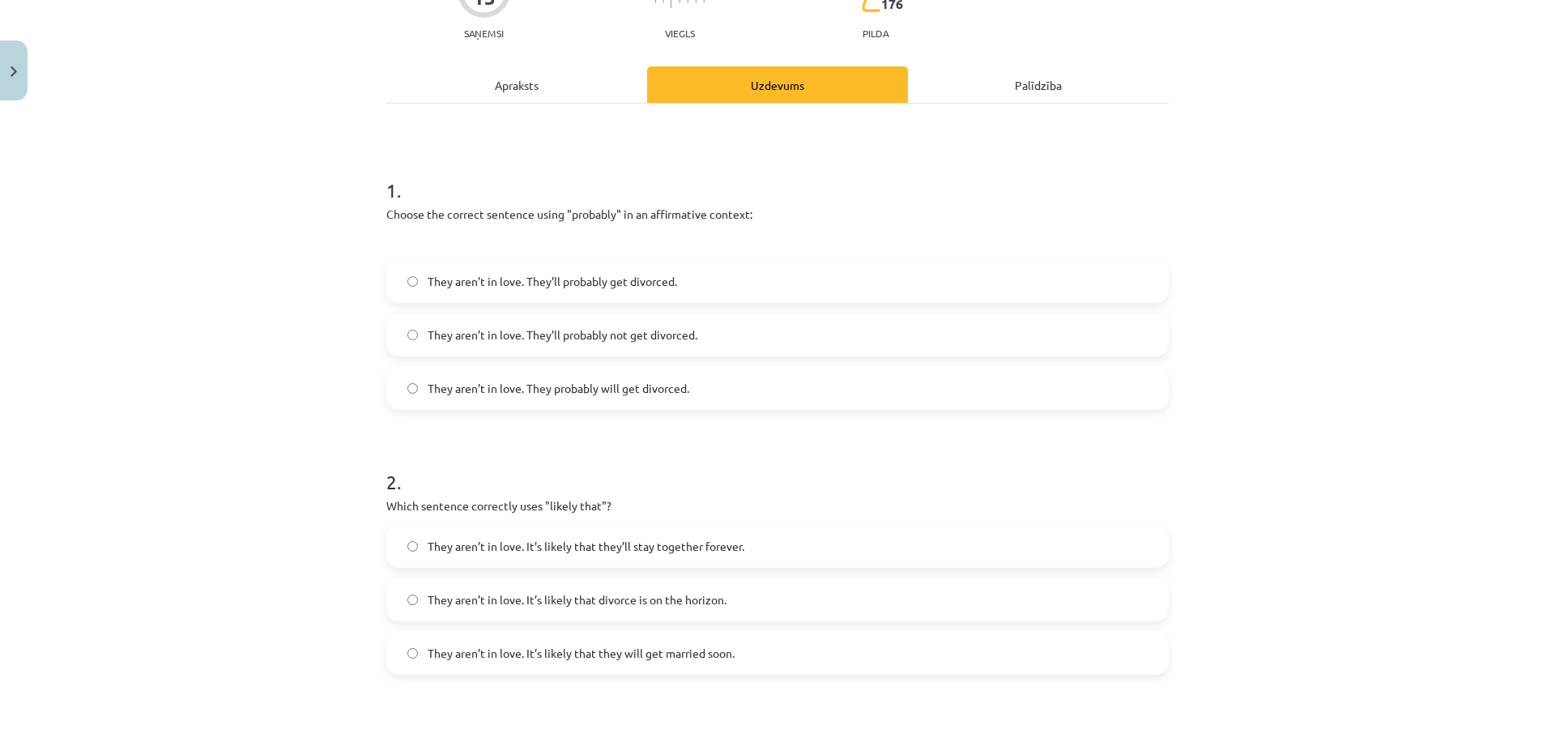
scroll to position [284, 0]
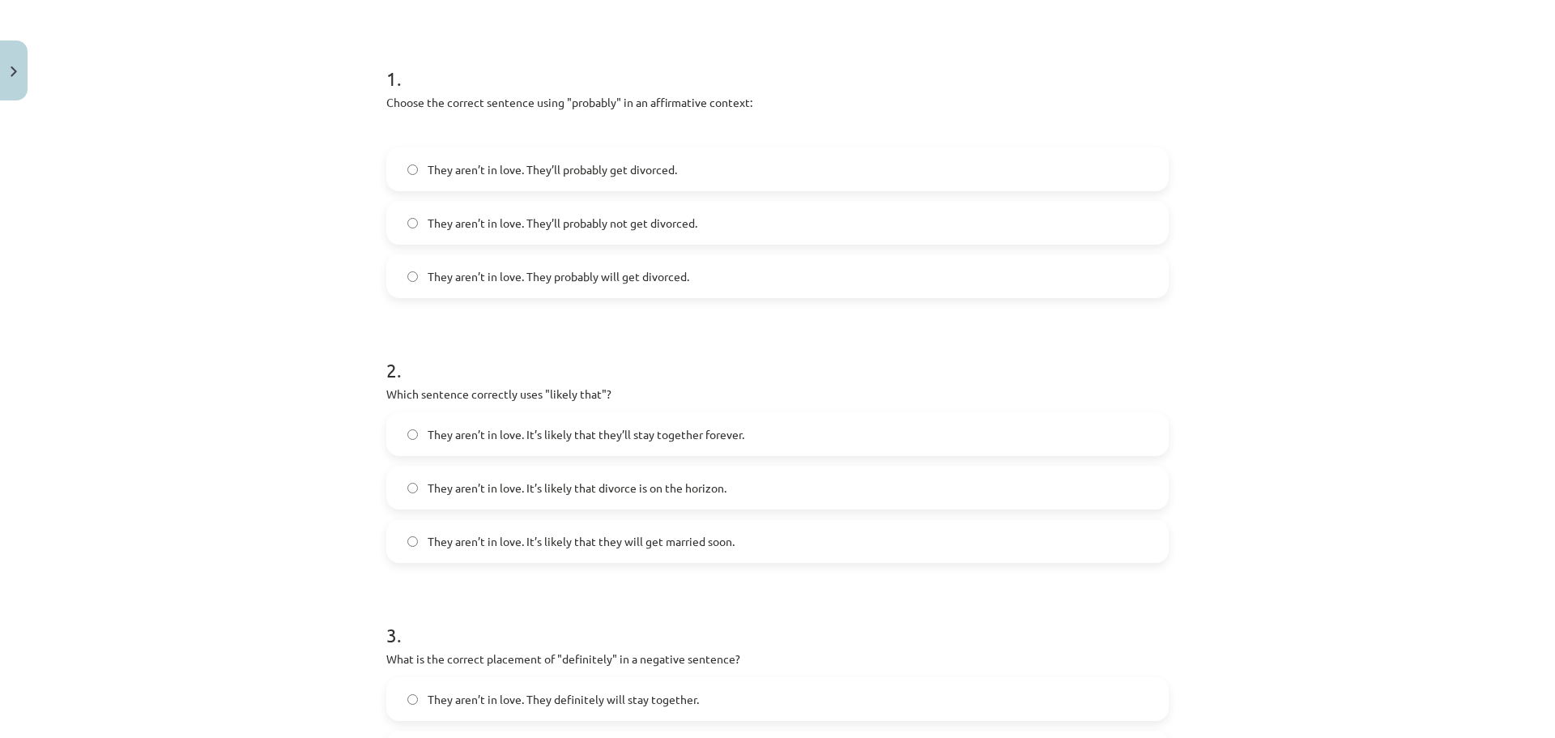
click at [443, 484] on span "They aren’t in love. It’s likely that divorce is on the horizon." at bounding box center [577, 488] width 299 height 17
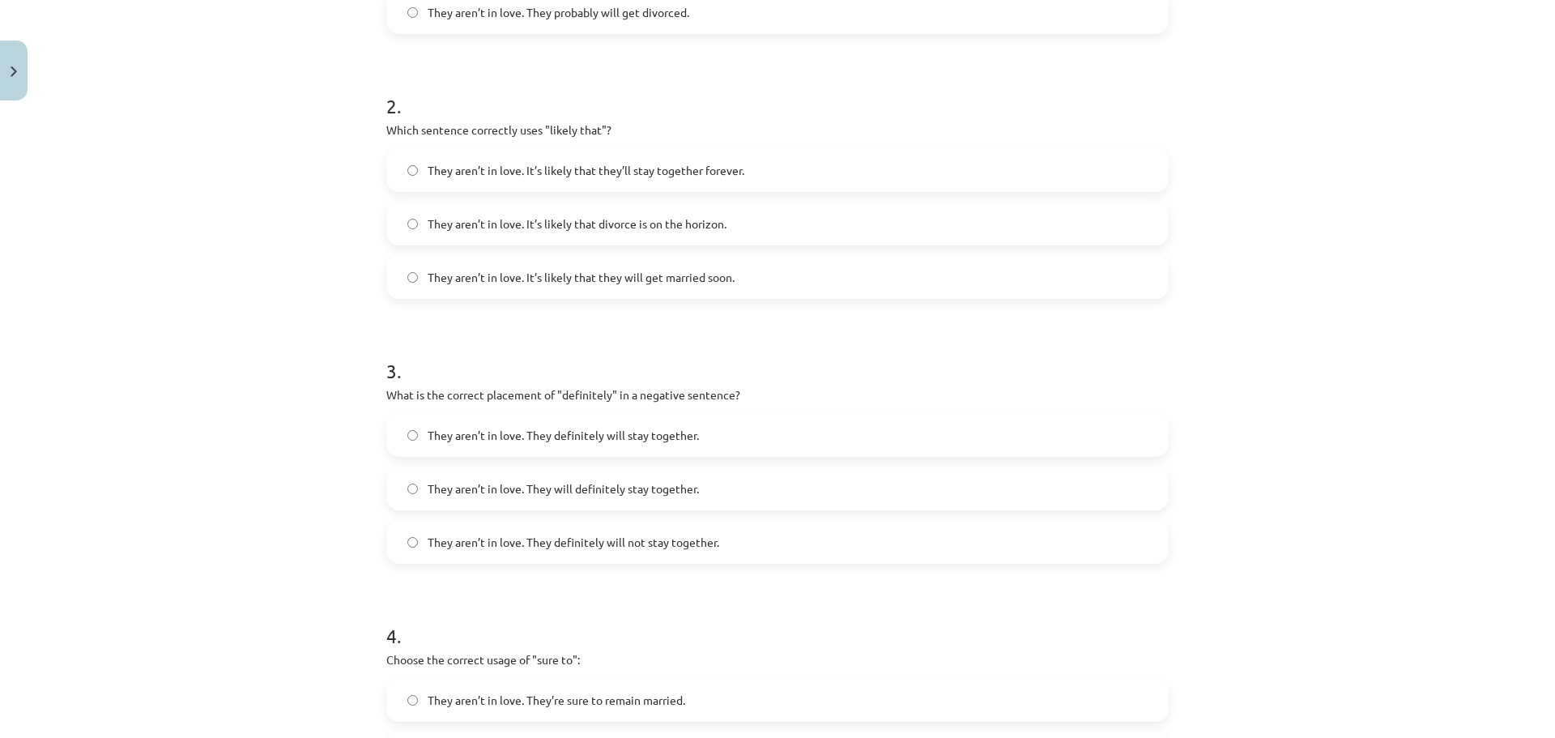
scroll to position [608, 0]
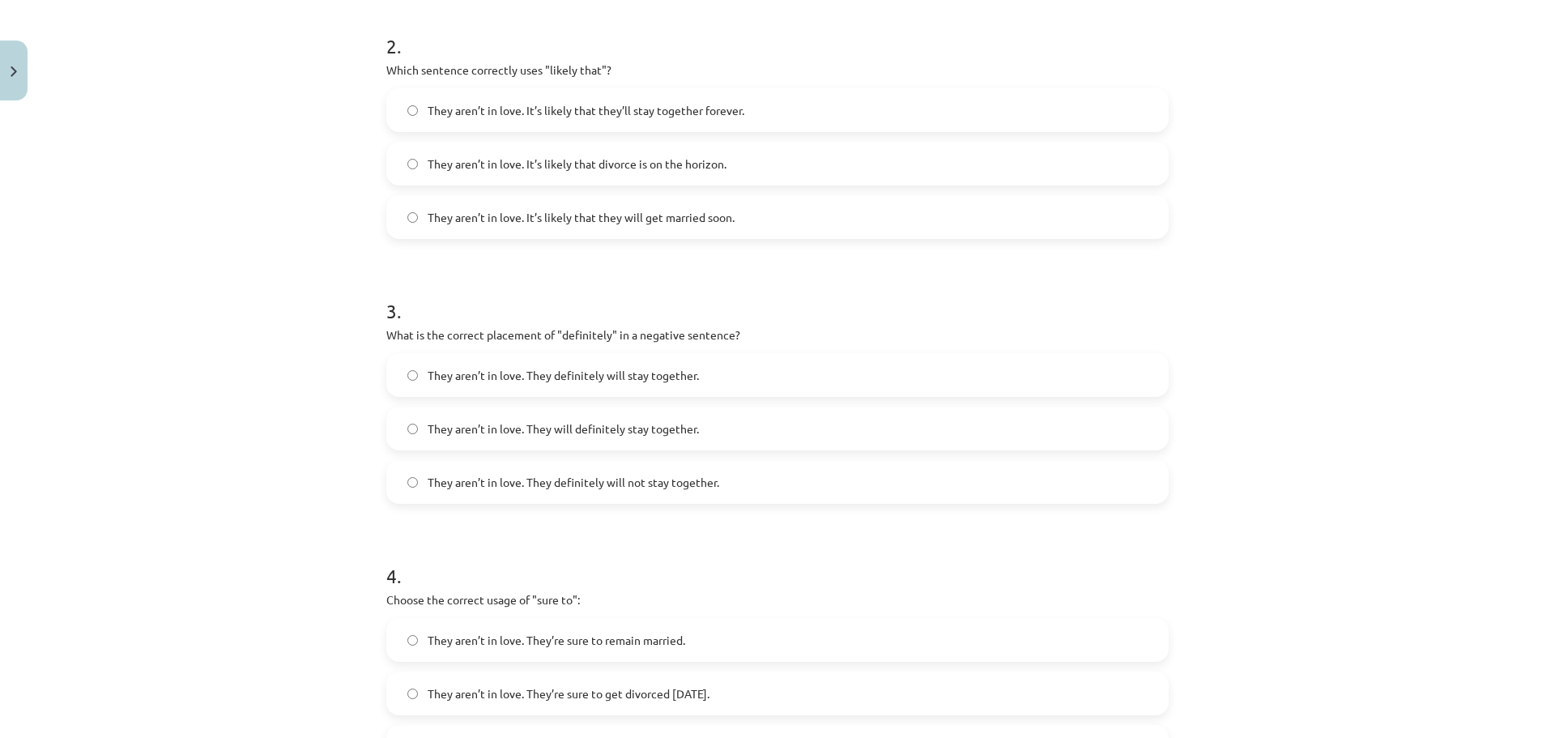
click at [496, 425] on span "They aren’t in love. They will definitely stay together." at bounding box center [563, 428] width 271 height 17
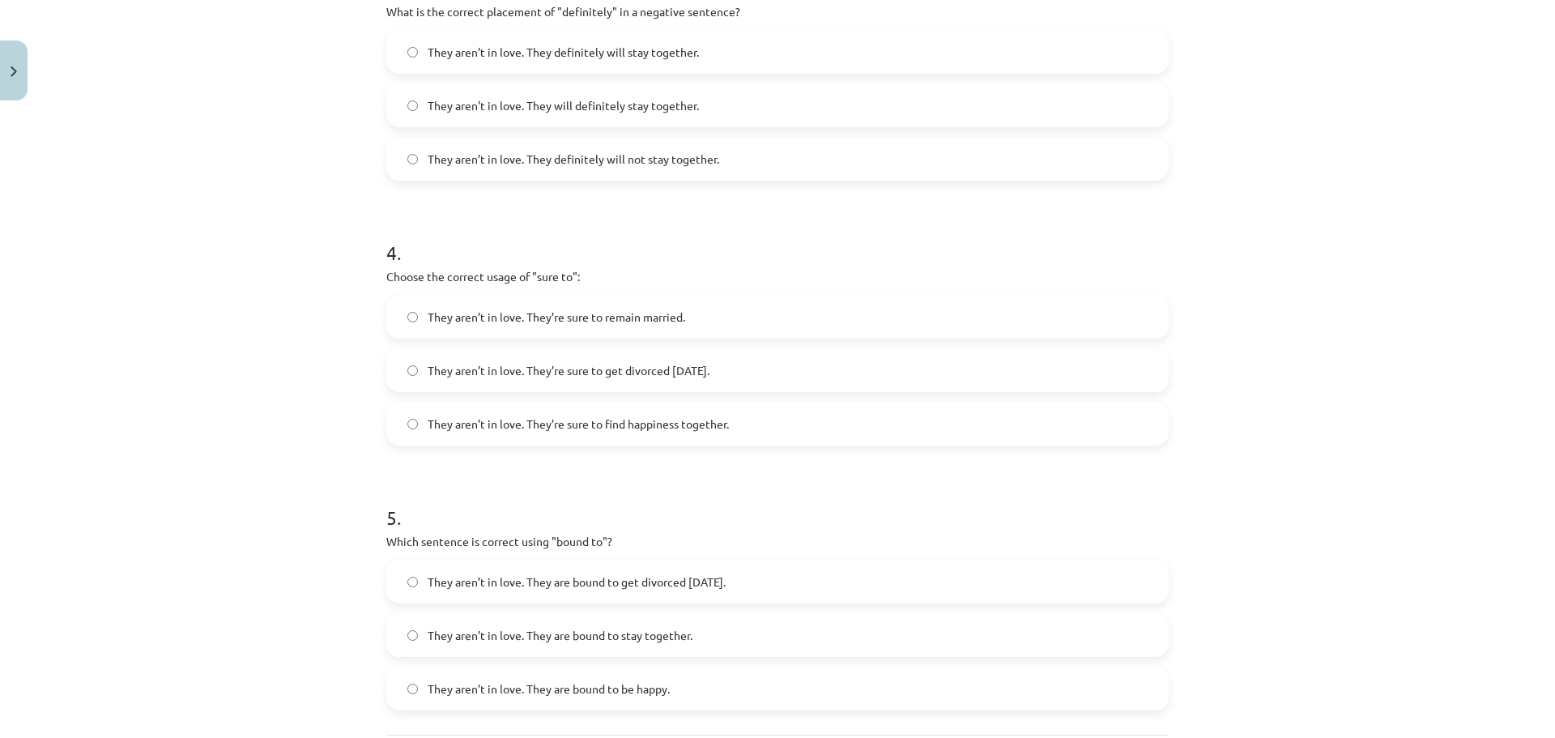
scroll to position [932, 0]
click at [462, 371] on span "They aren’t in love. They’re sure to get divorced [DATE]." at bounding box center [569, 369] width 282 height 17
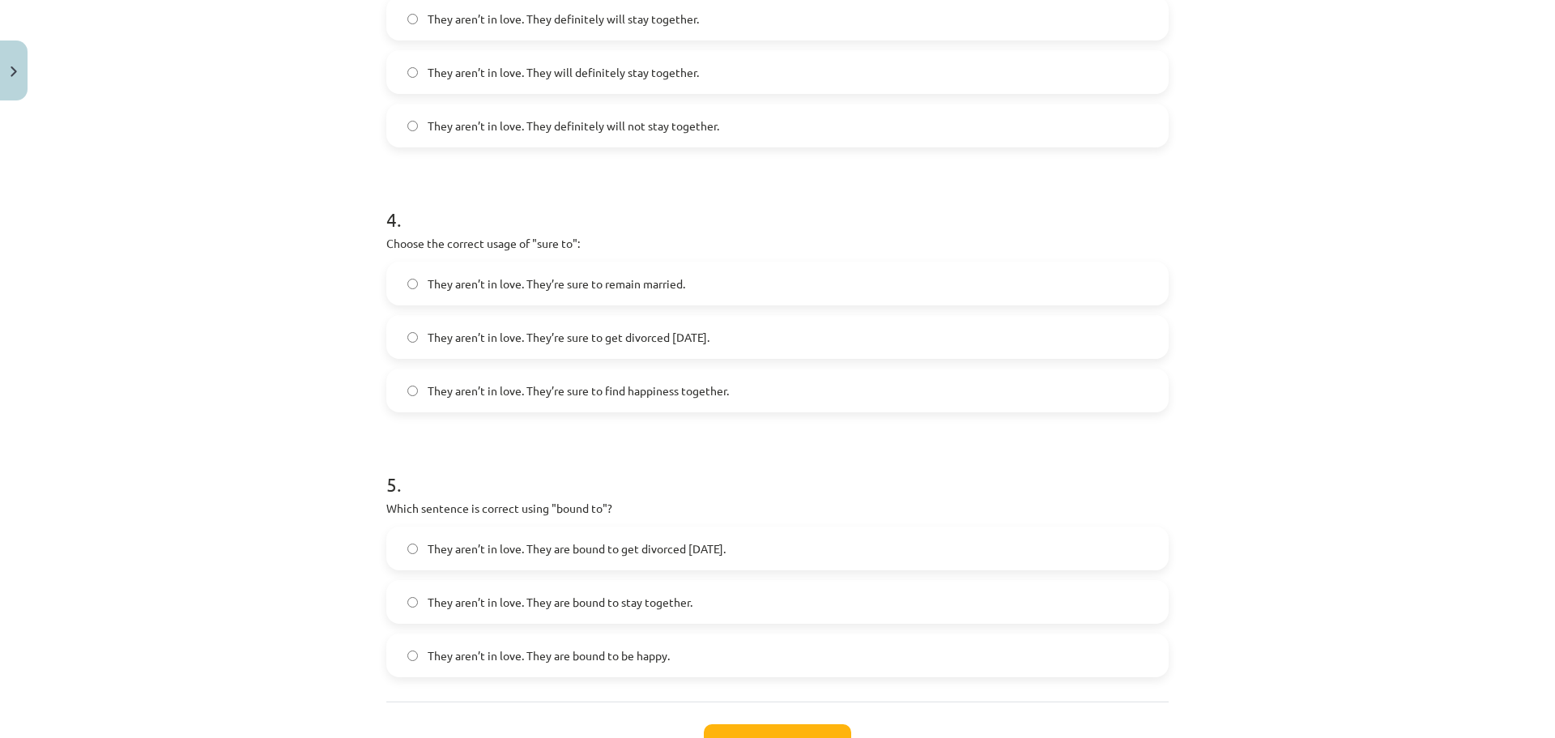
scroll to position [1091, 0]
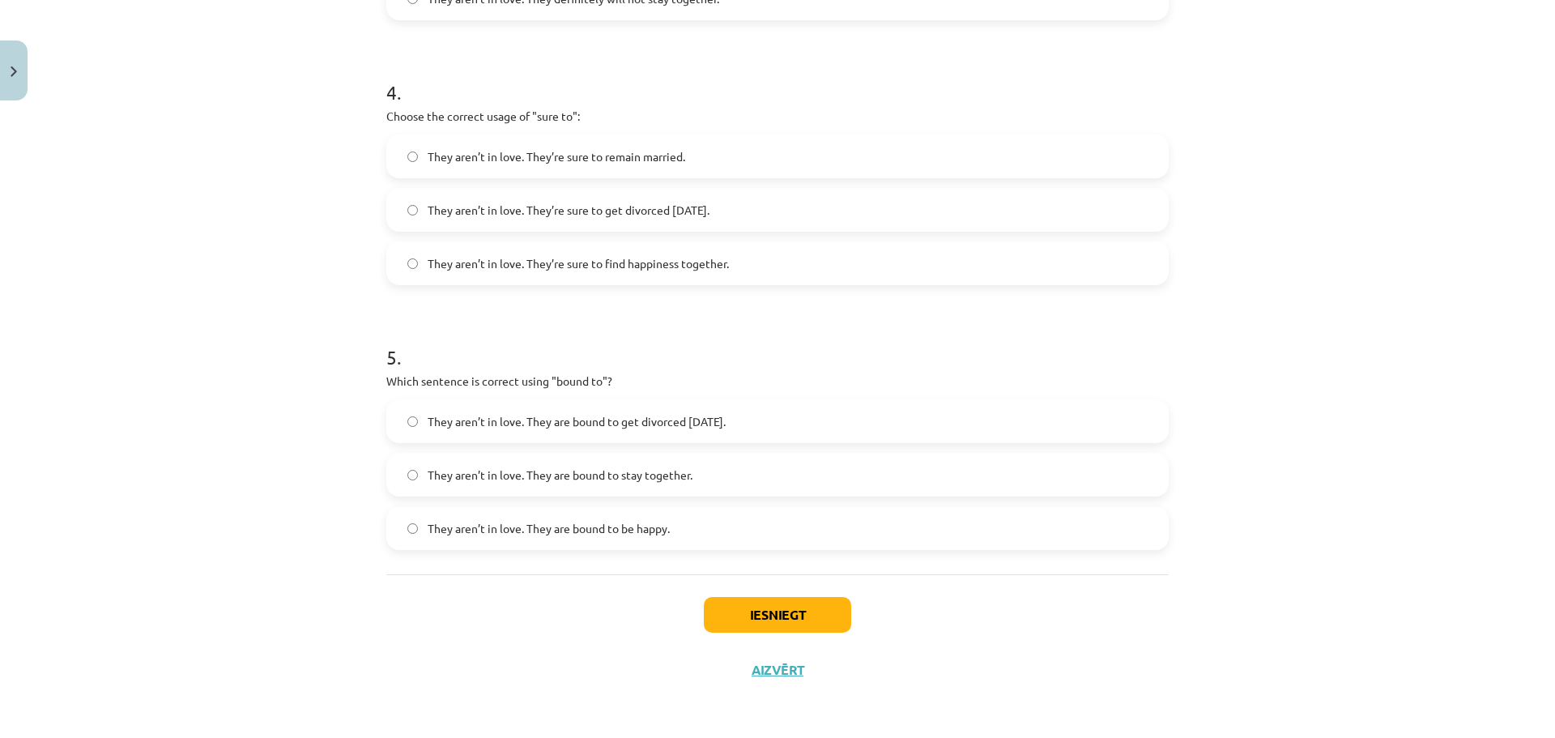
click at [525, 424] on span "They aren’t in love. They are bound to get divorced [DATE]." at bounding box center [577, 421] width 298 height 17
click at [745, 617] on button "Iesniegt" at bounding box center [777, 615] width 147 height 36
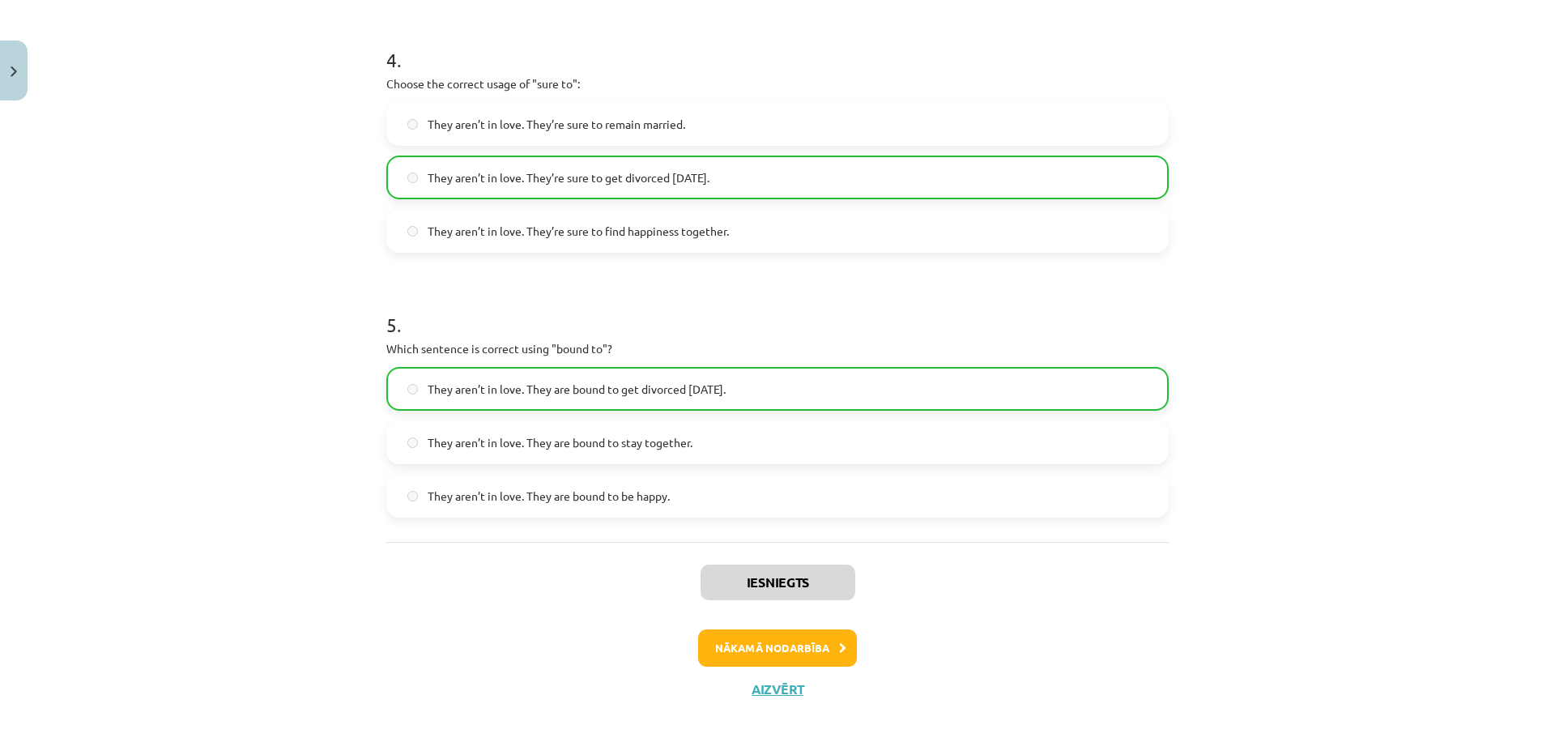
scroll to position [1143, 0]
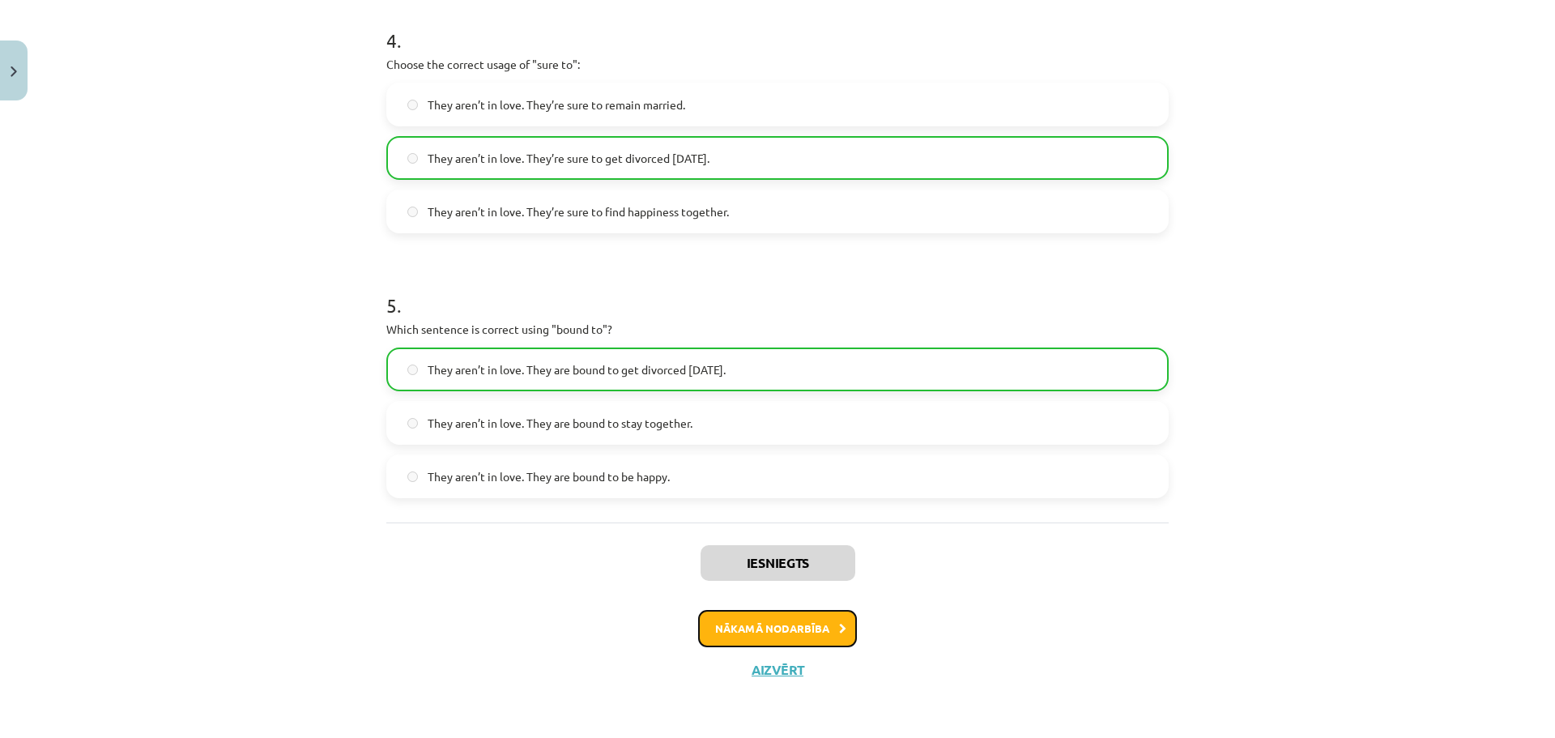
click at [741, 626] on button "Nākamā nodarbība" at bounding box center [777, 628] width 159 height 37
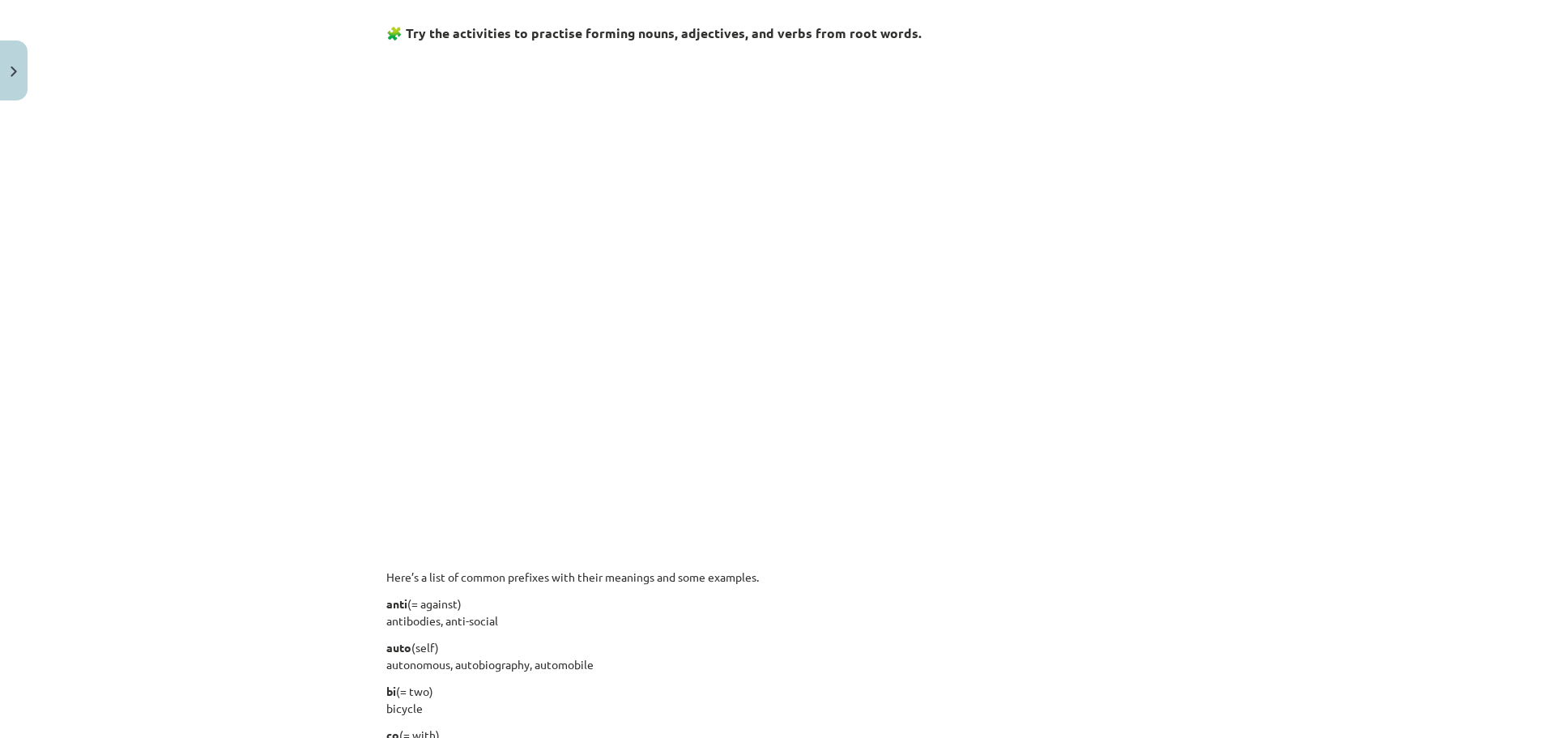
scroll to position [810, 0]
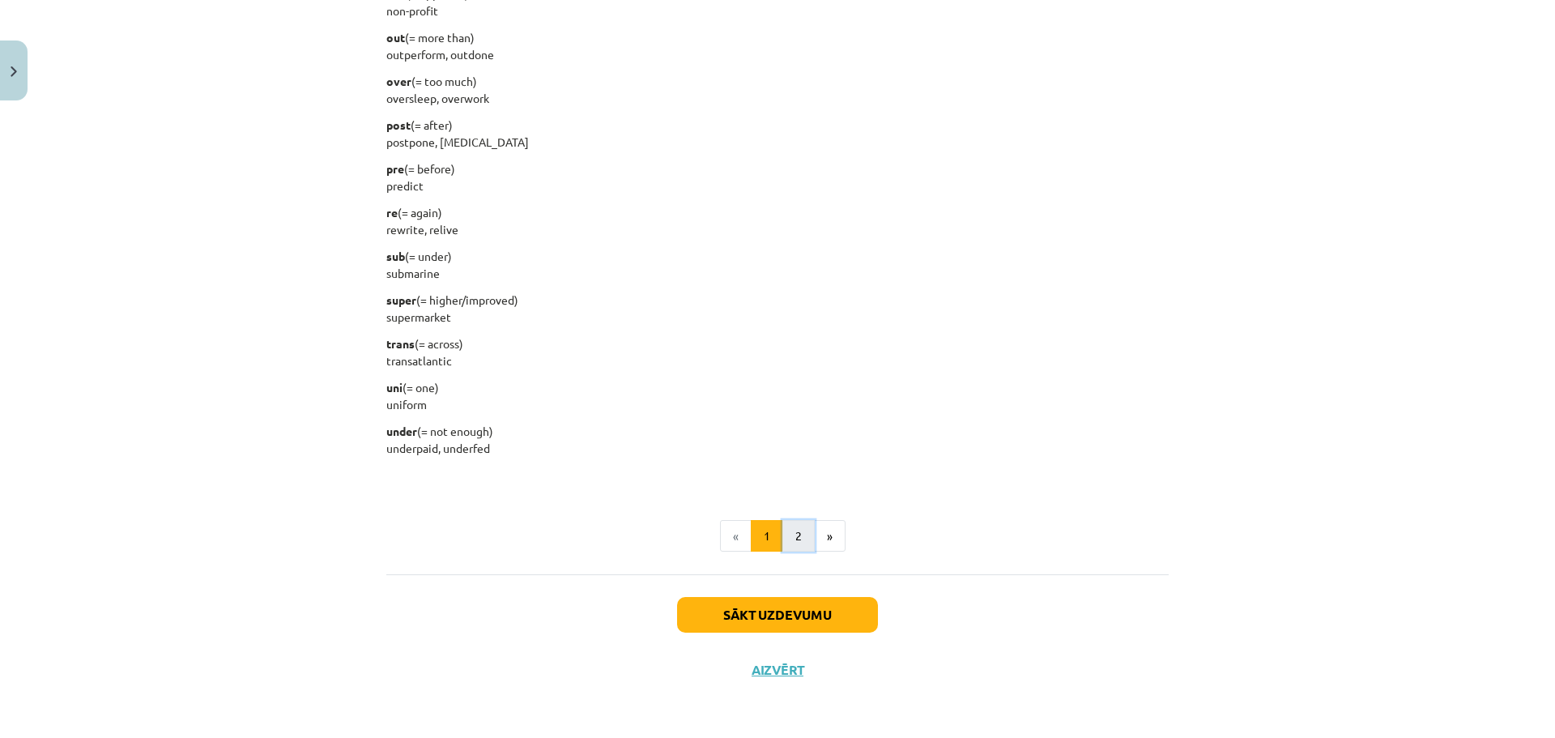
click at [789, 530] on button "2" at bounding box center [799, 536] width 32 height 32
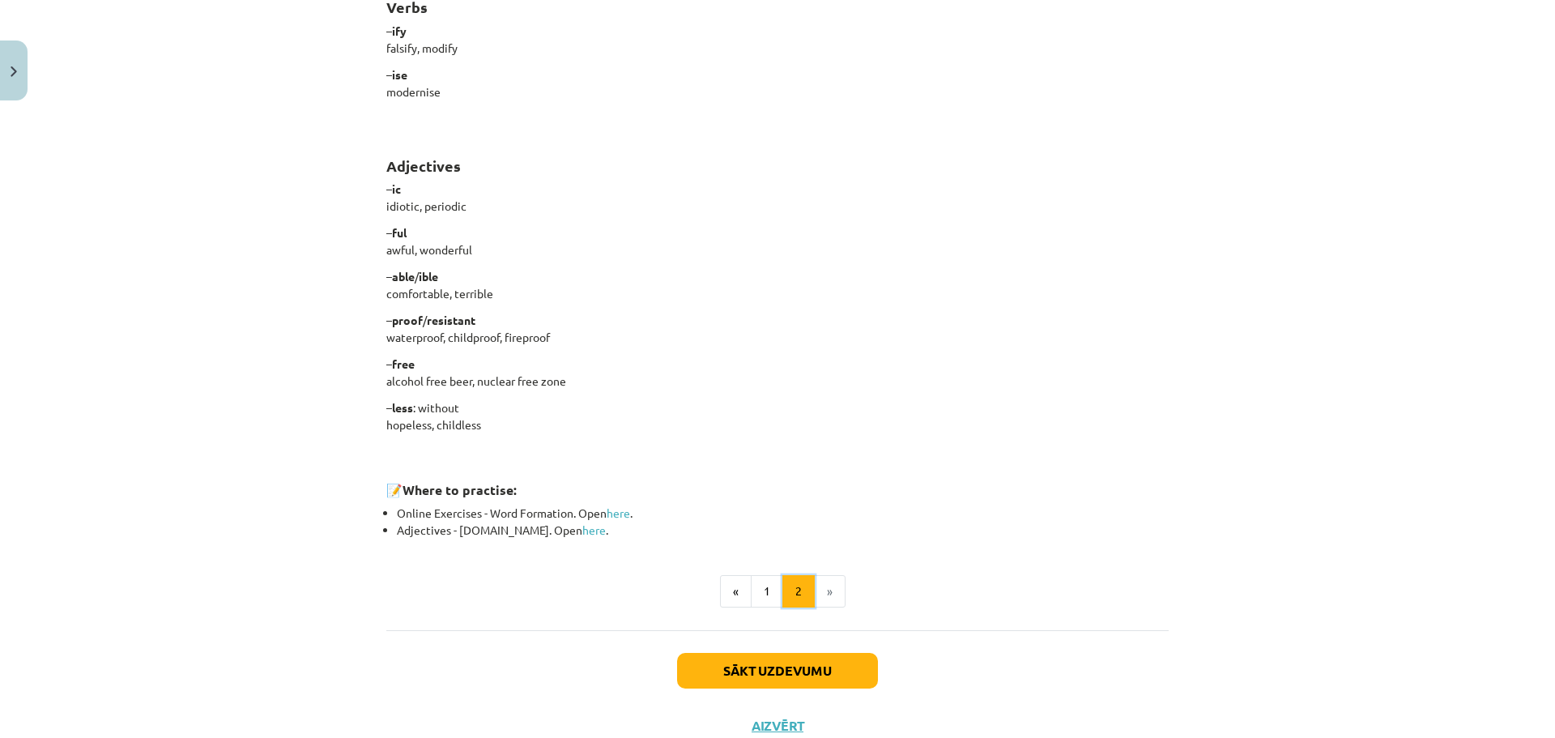
scroll to position [1245, 0]
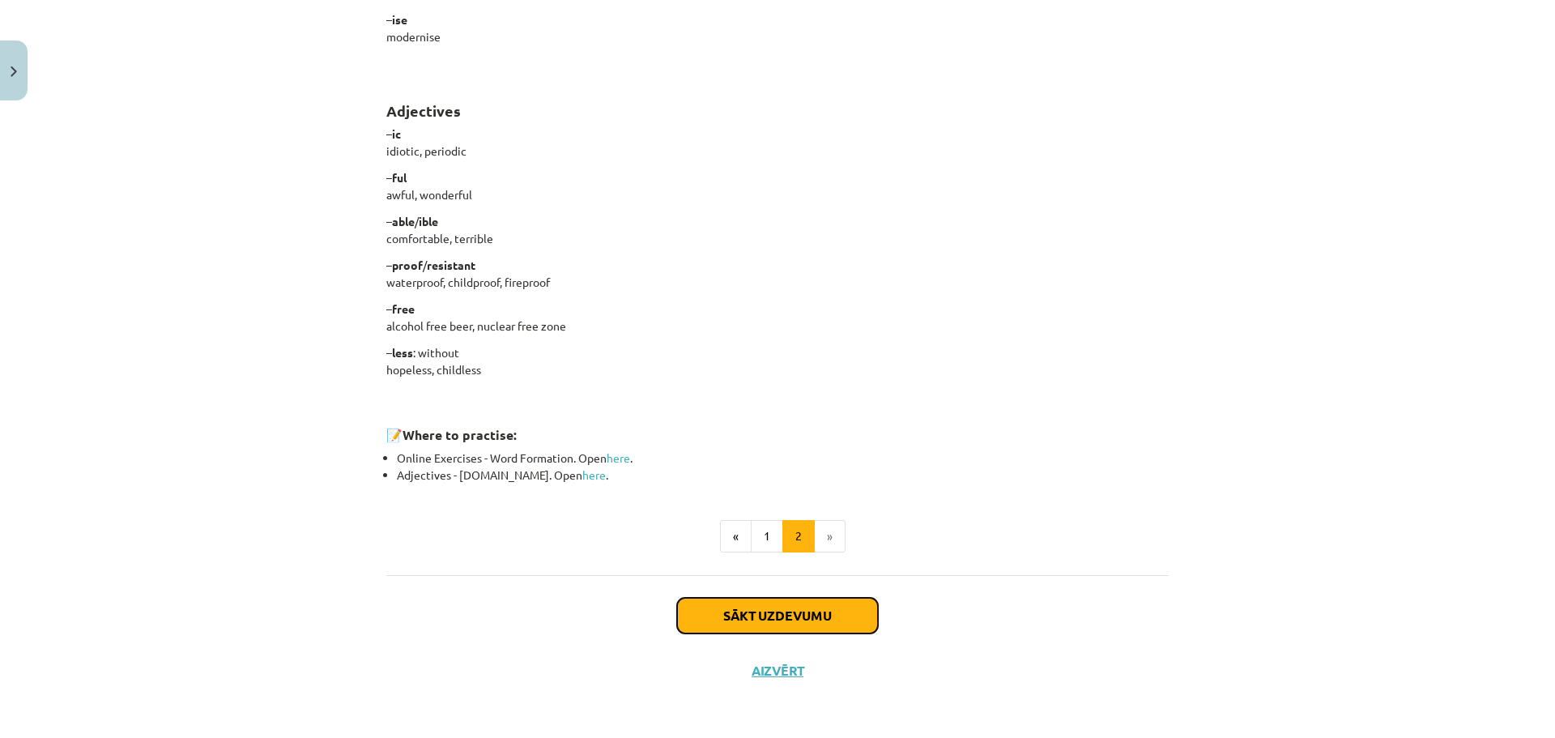
click at [780, 614] on button "Sākt uzdevumu" at bounding box center [777, 616] width 201 height 36
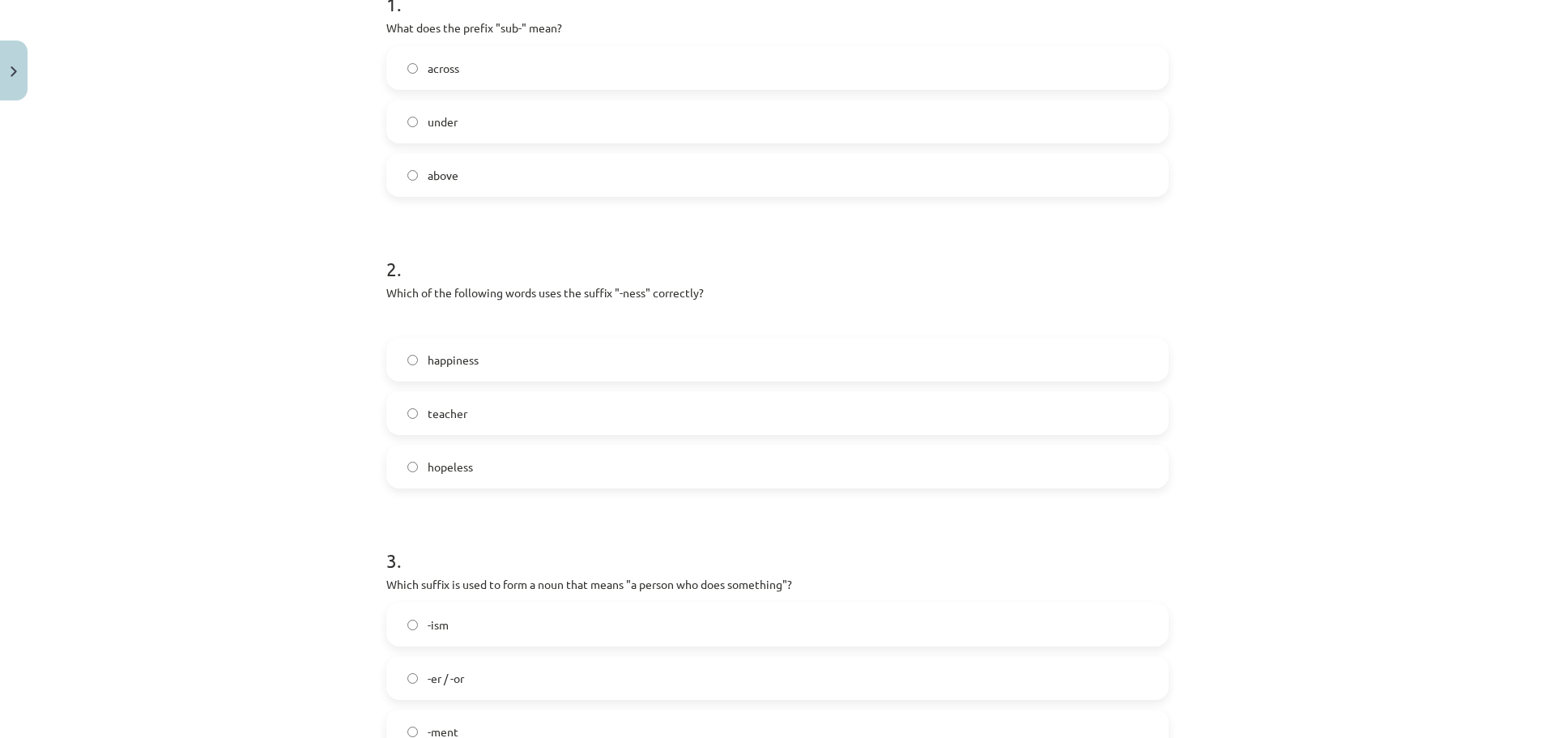
scroll to position [365, 0]
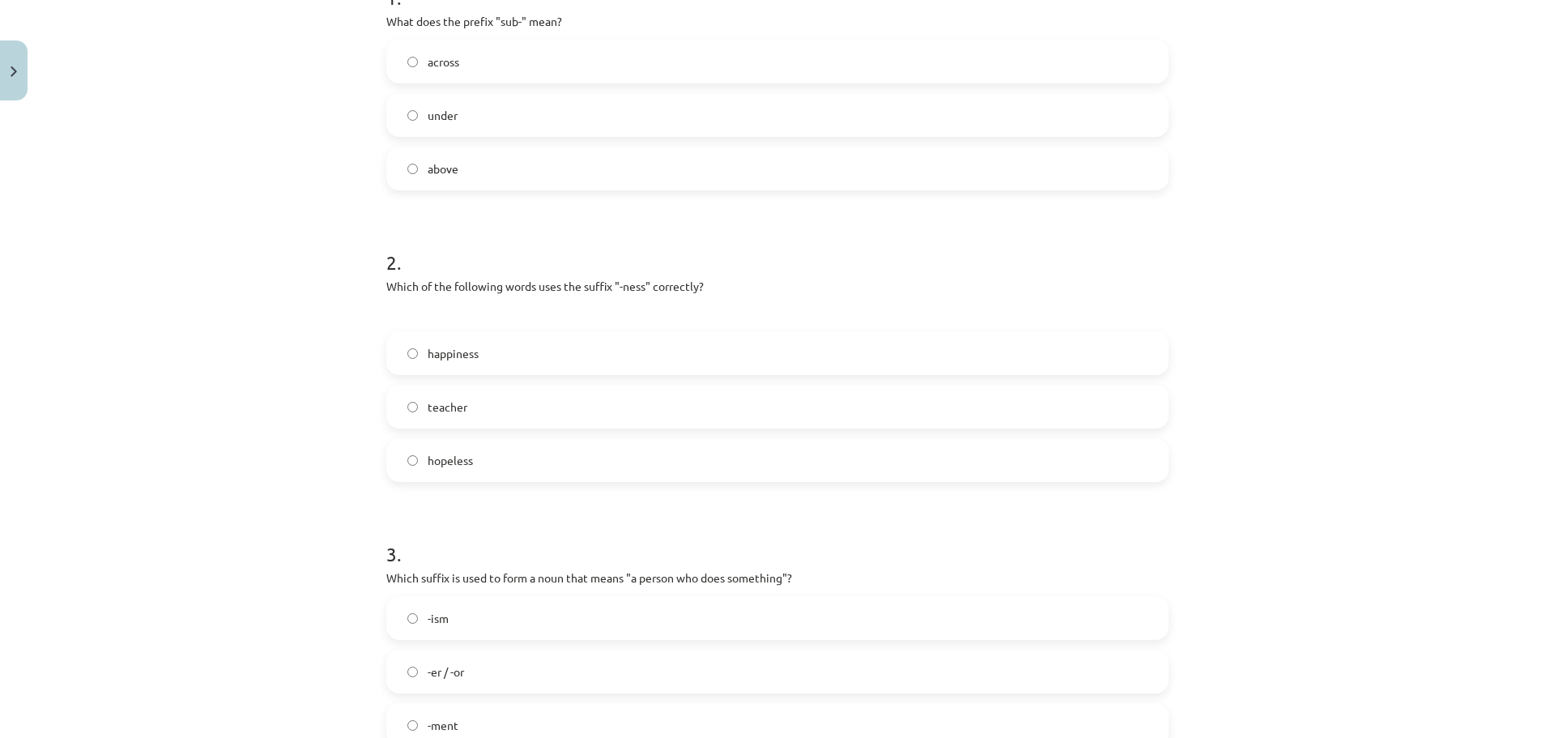
click at [435, 348] on span "happiness" at bounding box center [453, 353] width 51 height 17
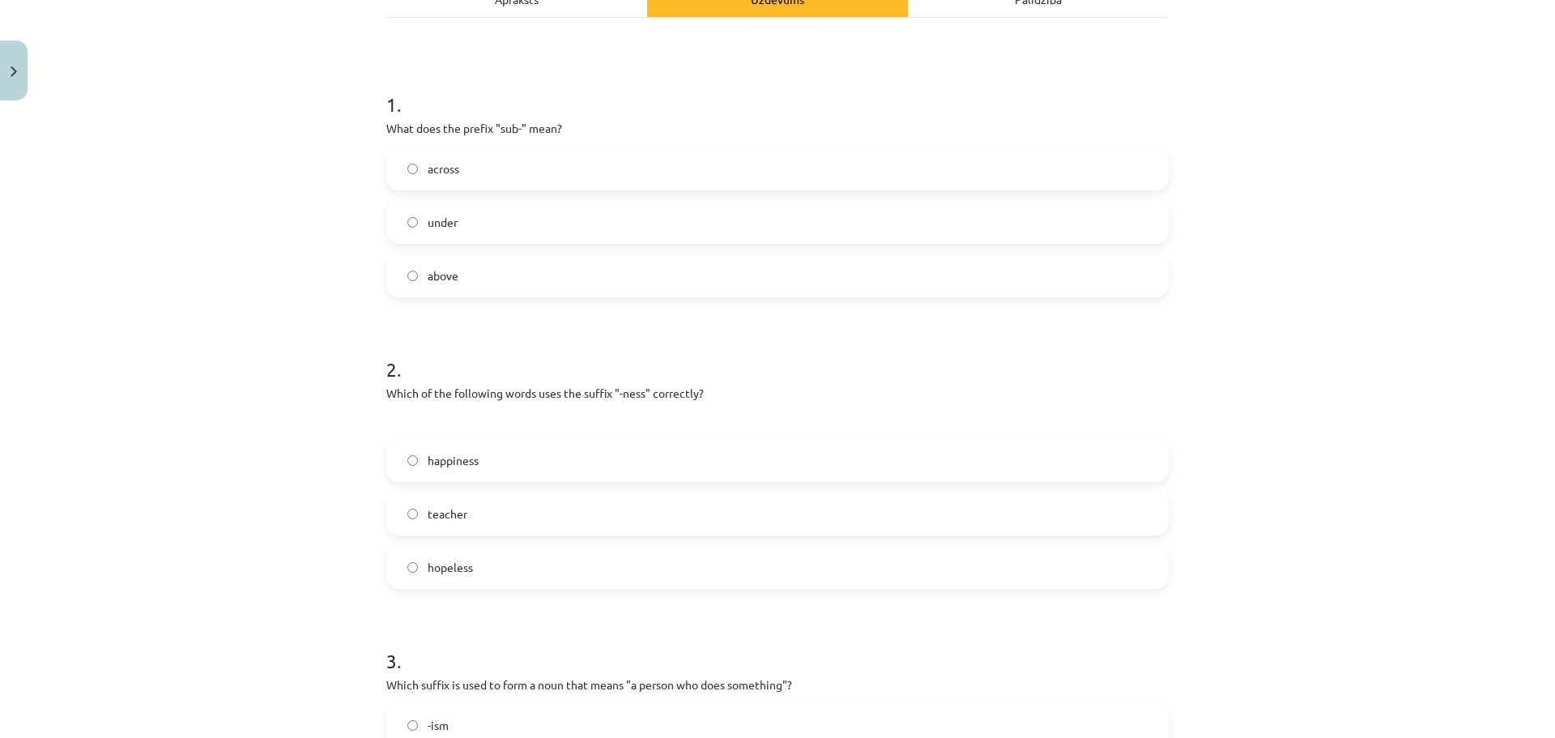
scroll to position [203, 0]
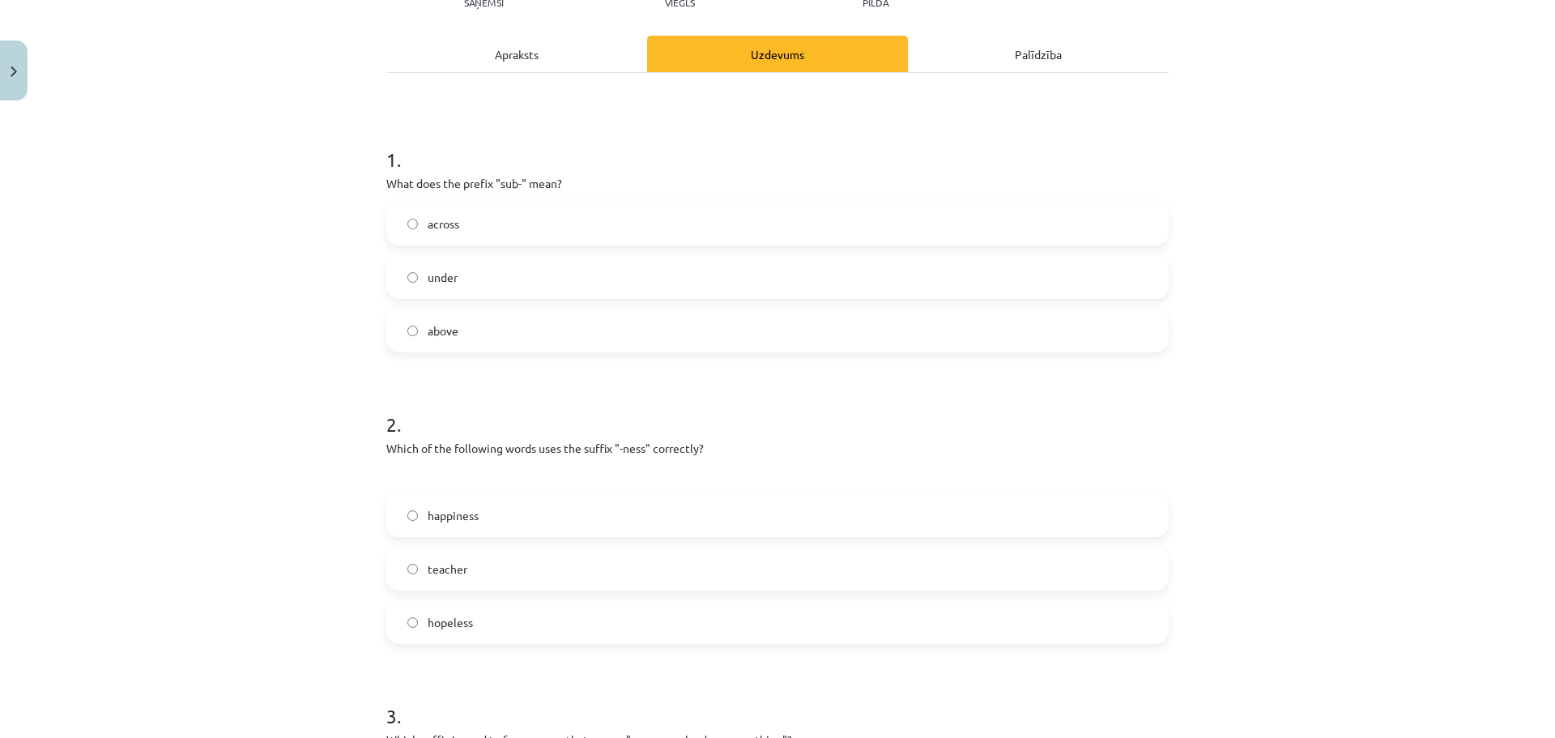
click at [471, 271] on label "under" at bounding box center [777, 277] width 779 height 41
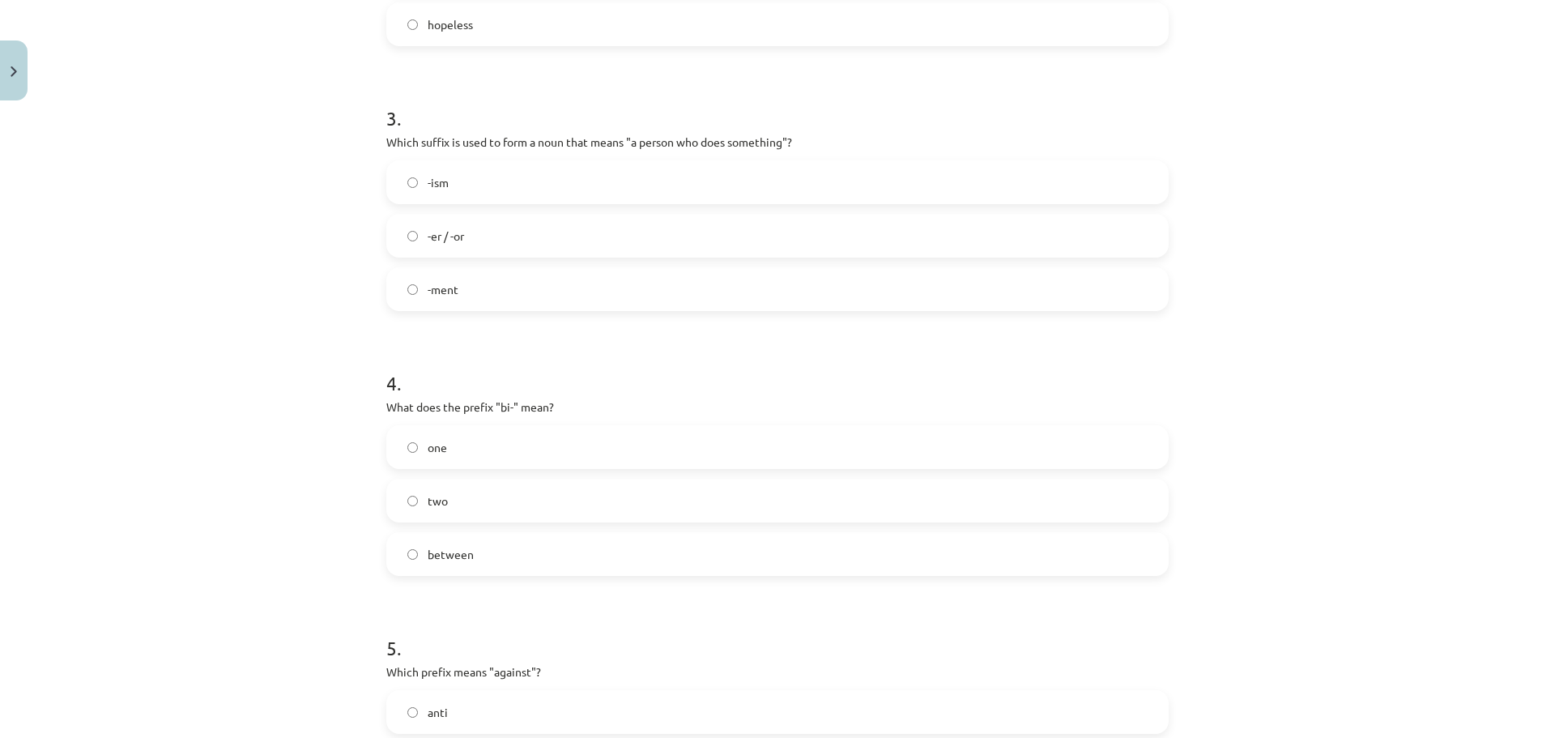
scroll to position [851, 0]
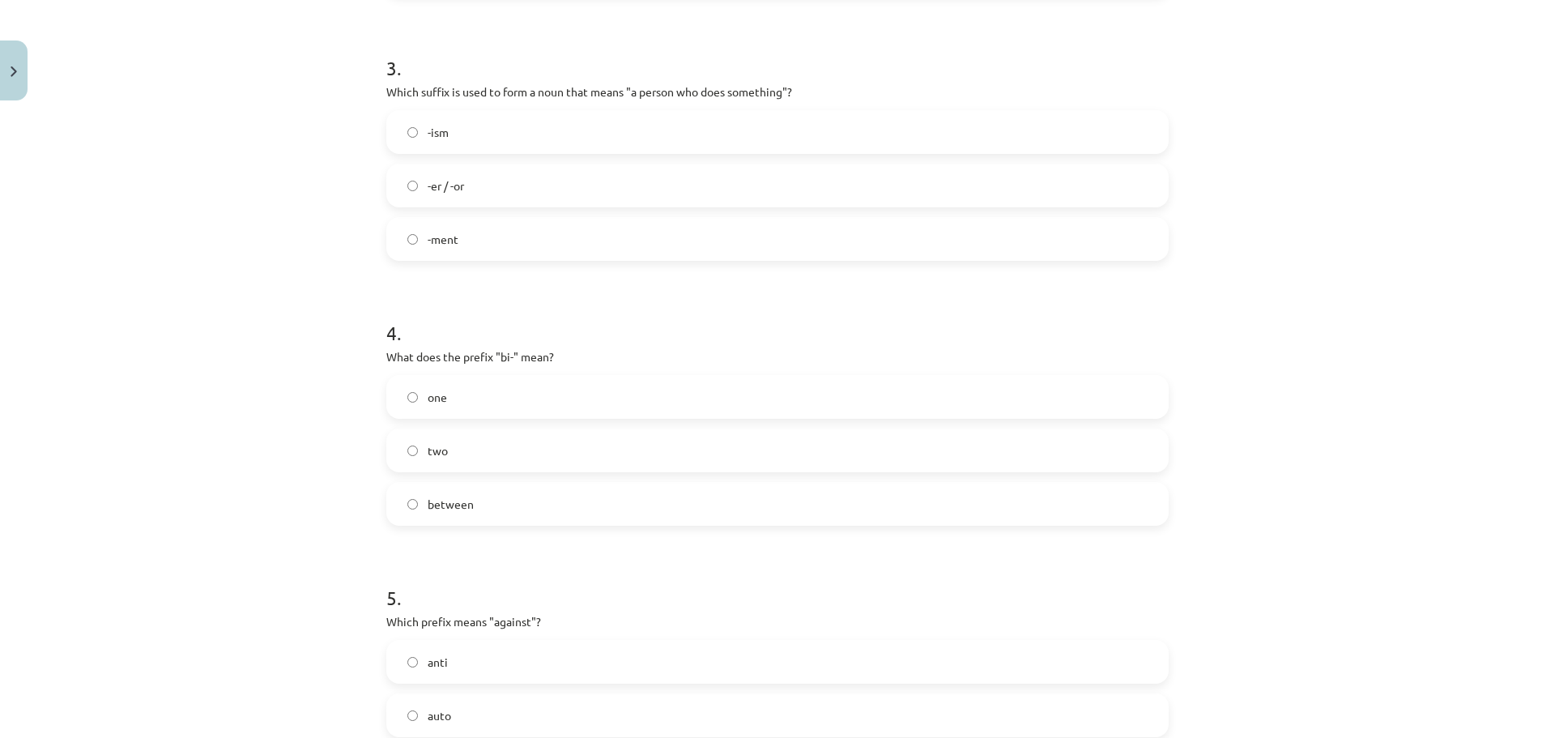
click at [427, 459] on label "two" at bounding box center [777, 450] width 779 height 41
click at [442, 225] on label "-ment" at bounding box center [777, 239] width 779 height 41
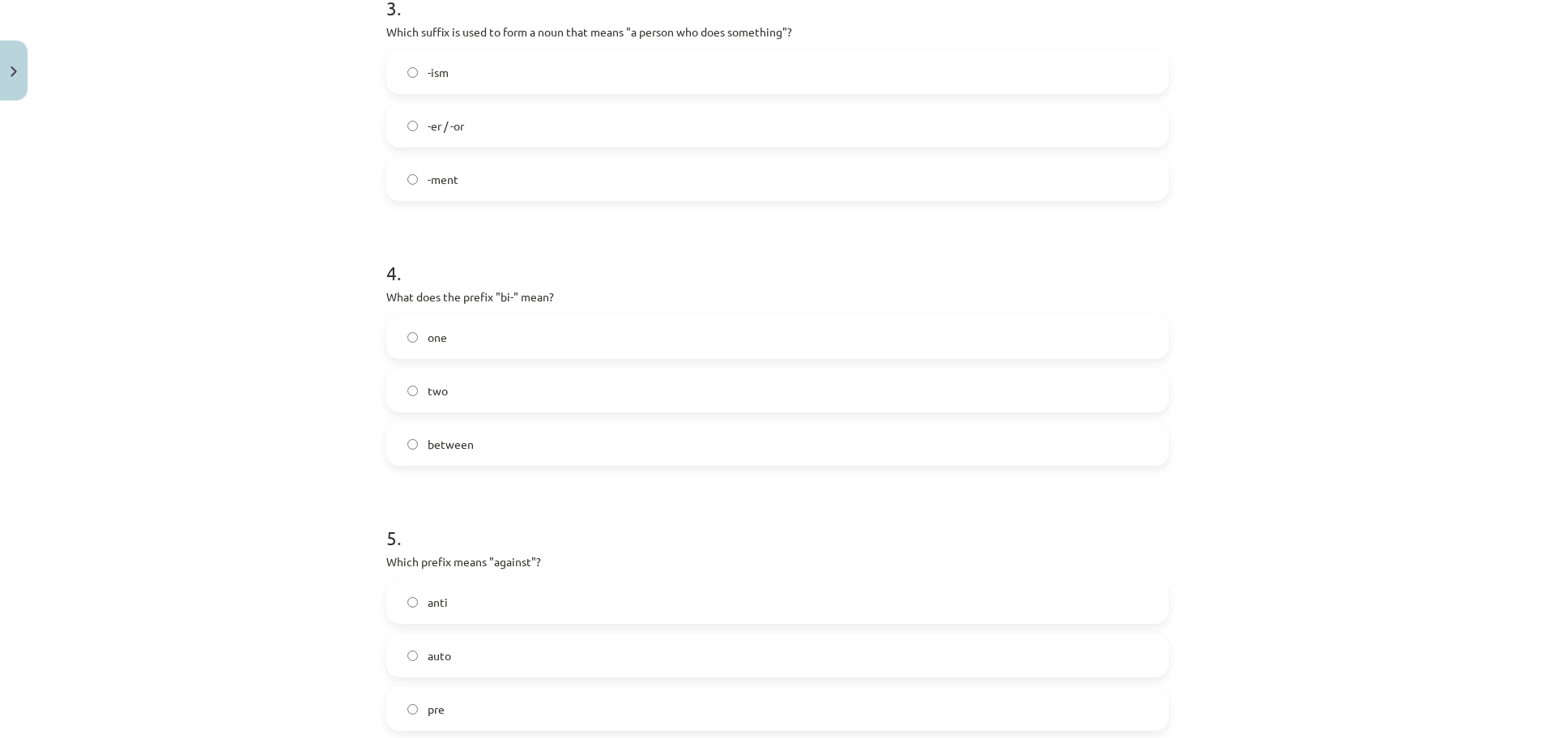
scroll to position [1091, 0]
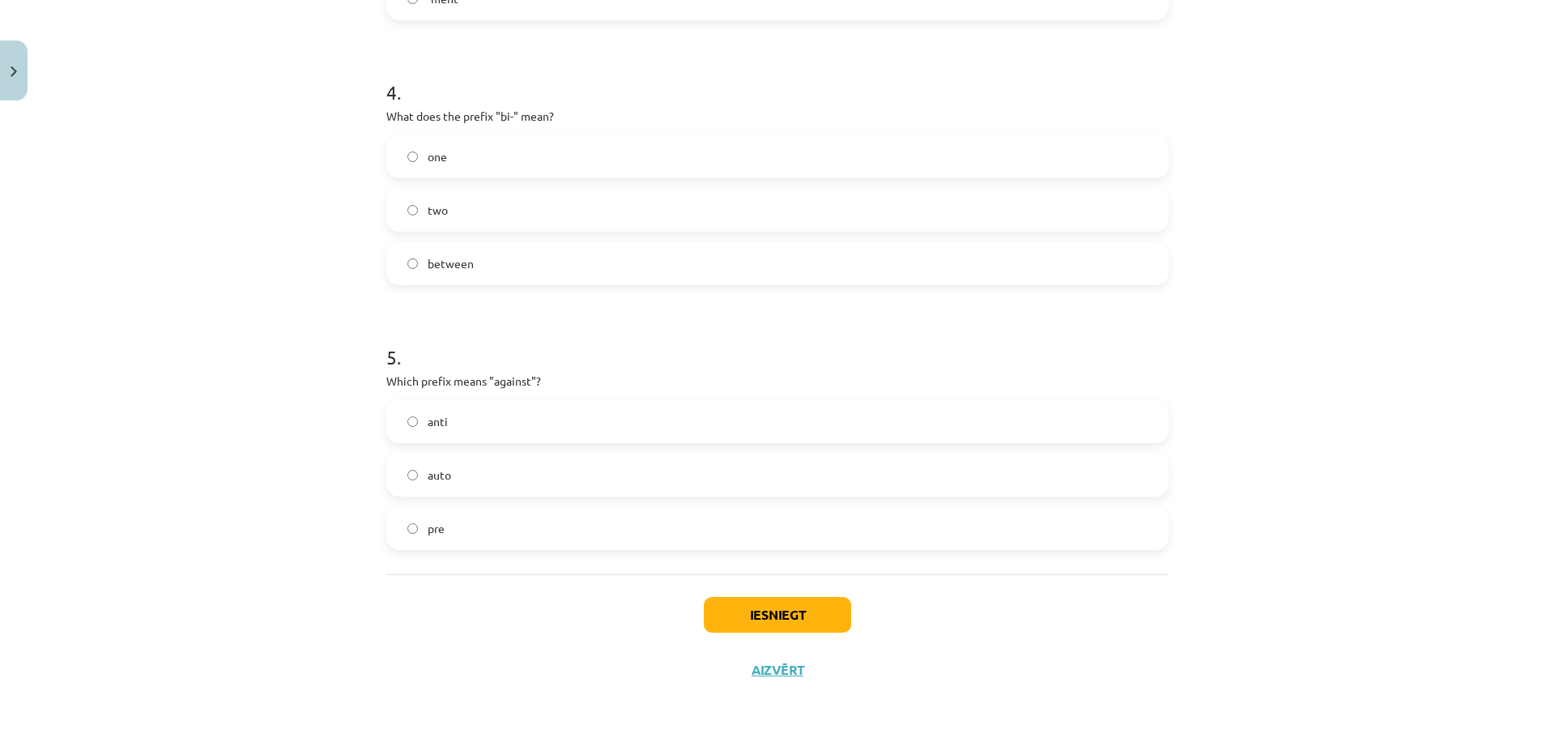
click at [420, 420] on label "anti" at bounding box center [777, 421] width 779 height 41
click at [810, 617] on button "Iesniegt" at bounding box center [777, 615] width 147 height 36
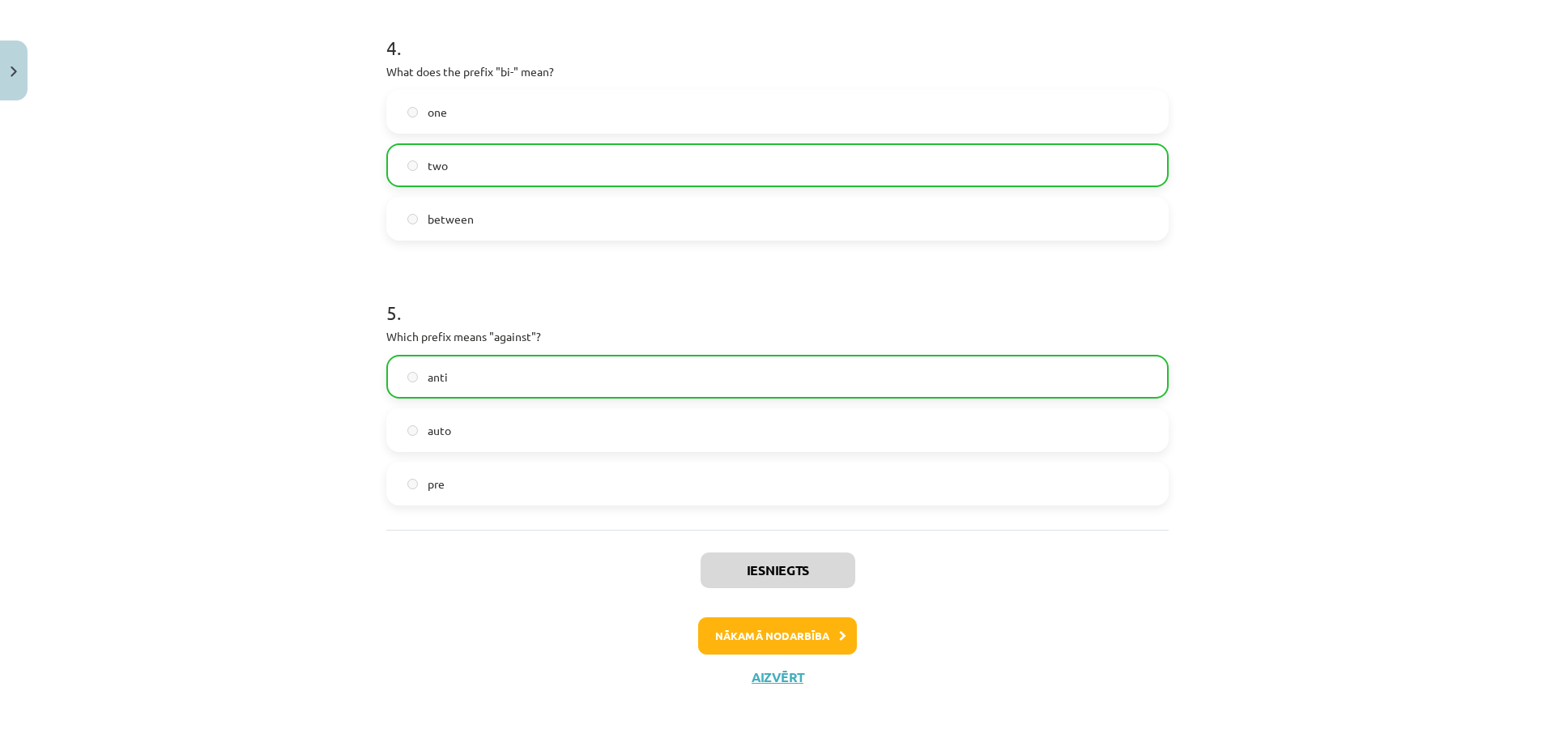
scroll to position [1143, 0]
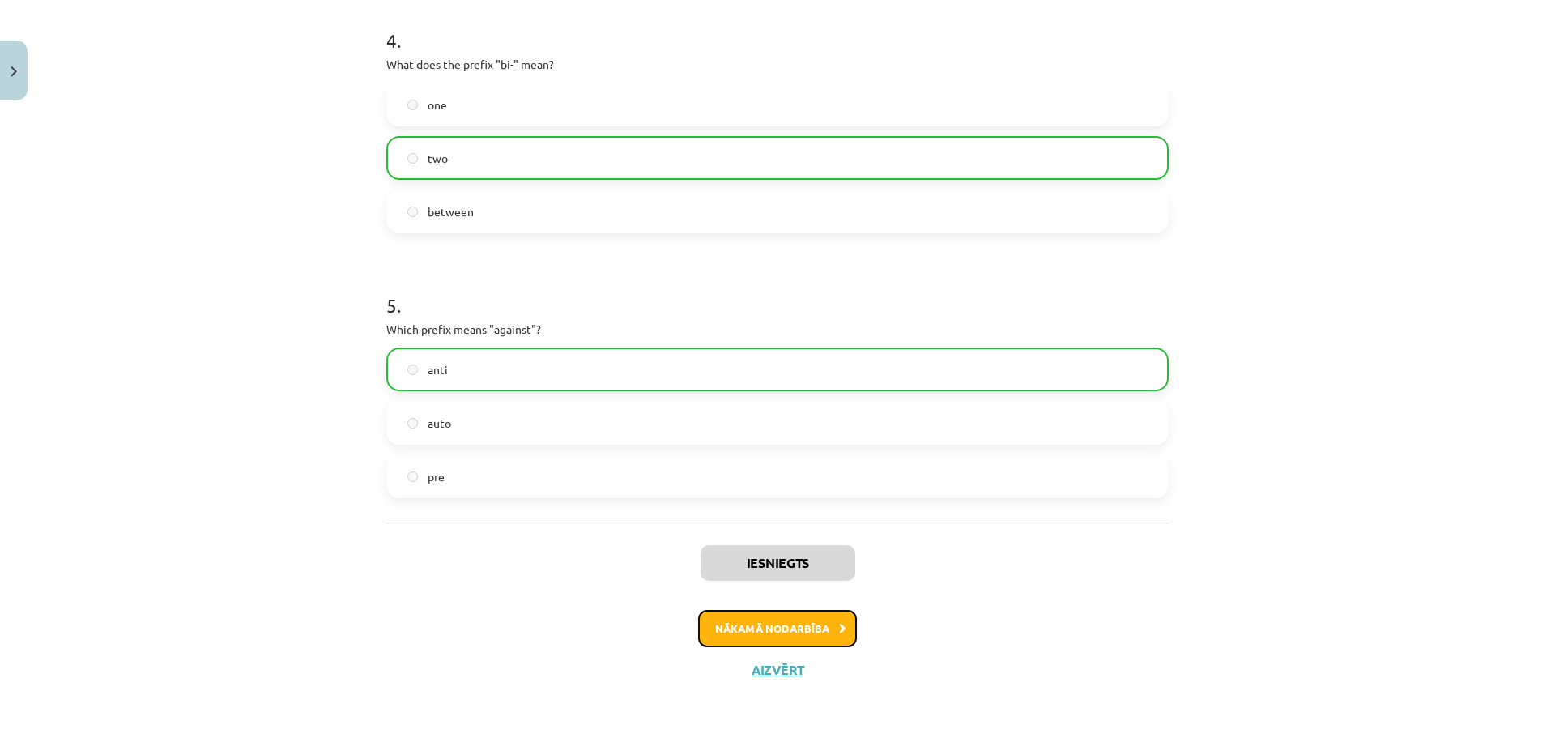
click at [765, 618] on button "Nākamā nodarbība" at bounding box center [777, 628] width 159 height 37
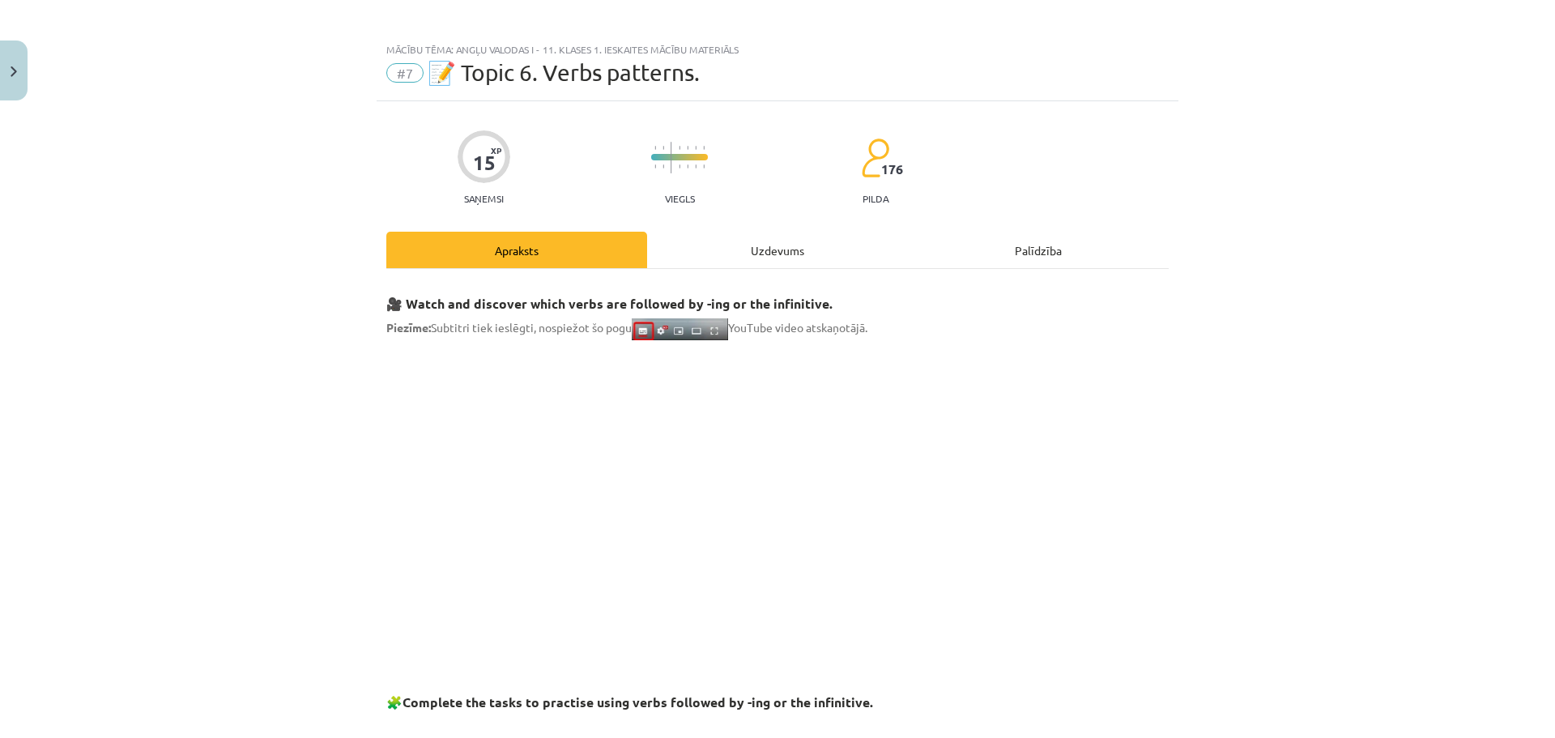
scroll to position [0, 0]
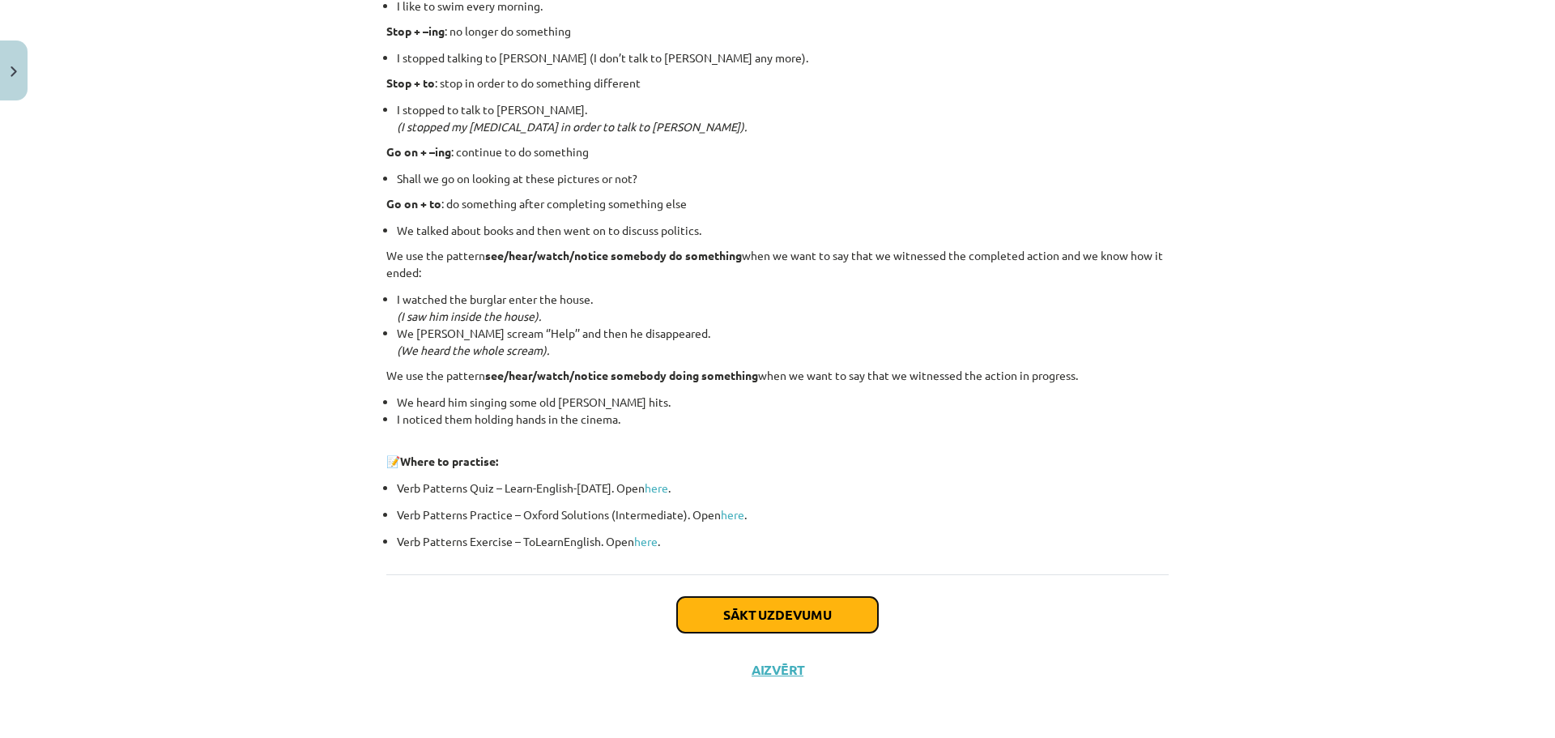
click at [789, 618] on button "Sākt uzdevumu" at bounding box center [777, 615] width 201 height 36
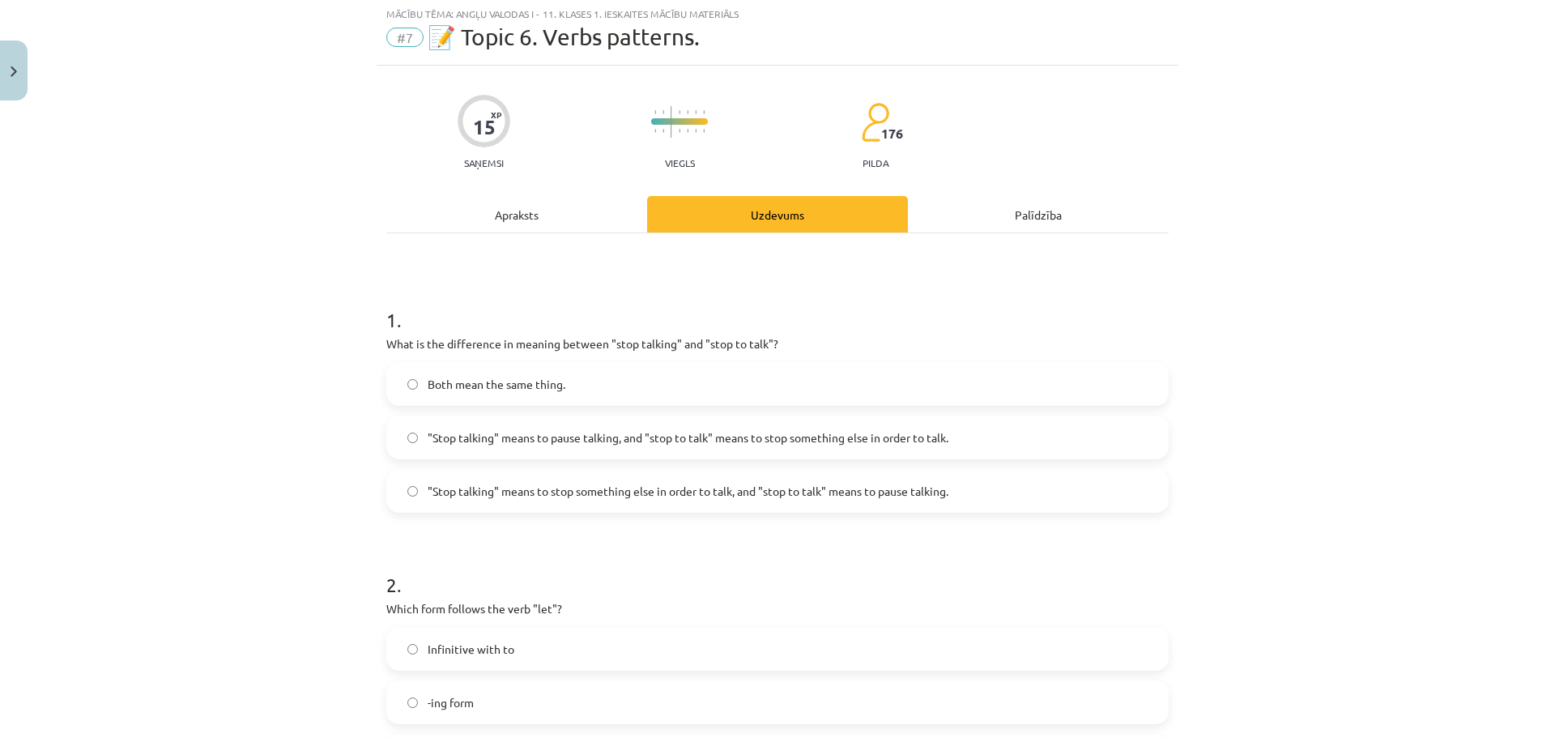
scroll to position [41, 0]
click at [601, 443] on span ""Stop talking" means to pause talking, and "stop to talk" means to stop somethi…" at bounding box center [688, 439] width 521 height 17
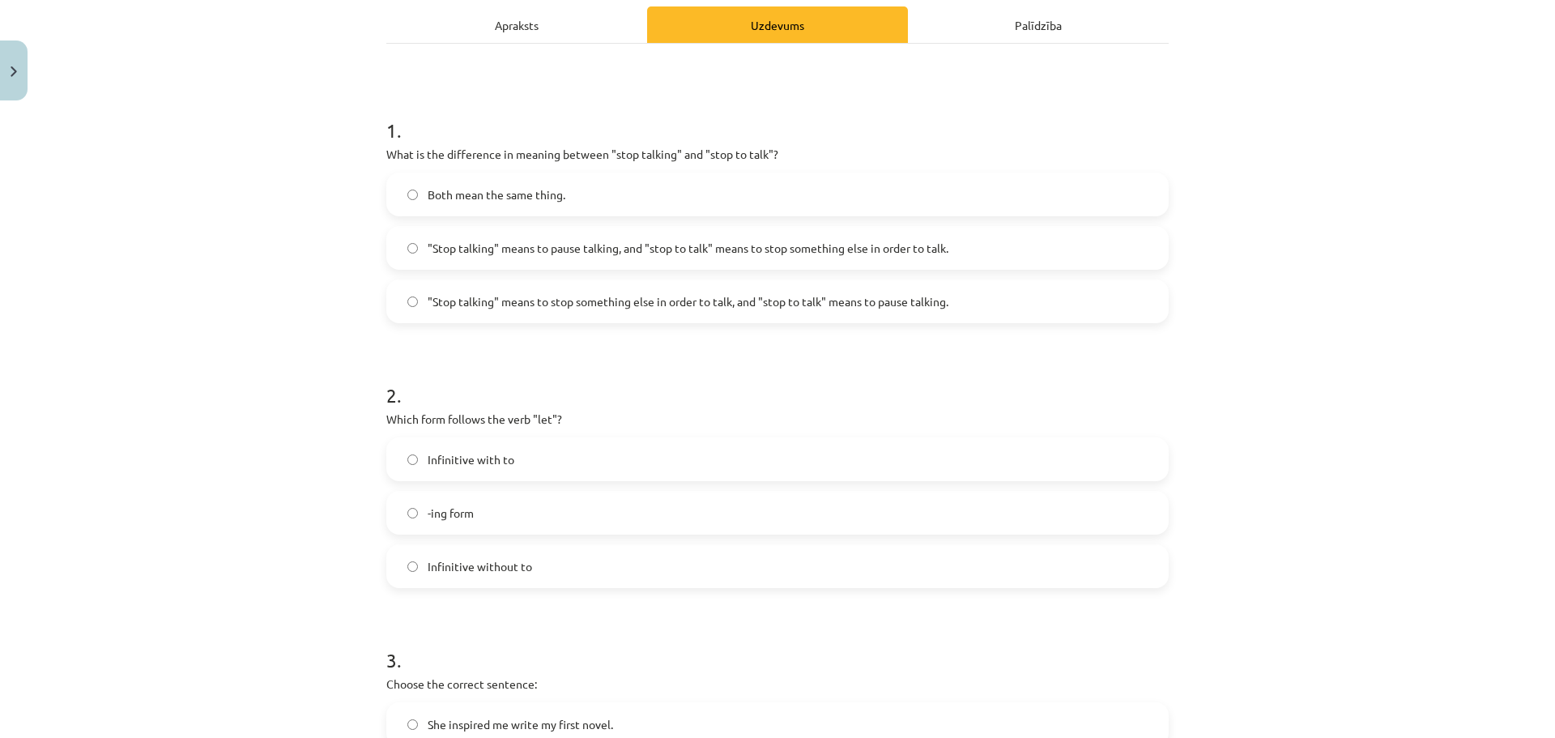
scroll to position [284, 0]
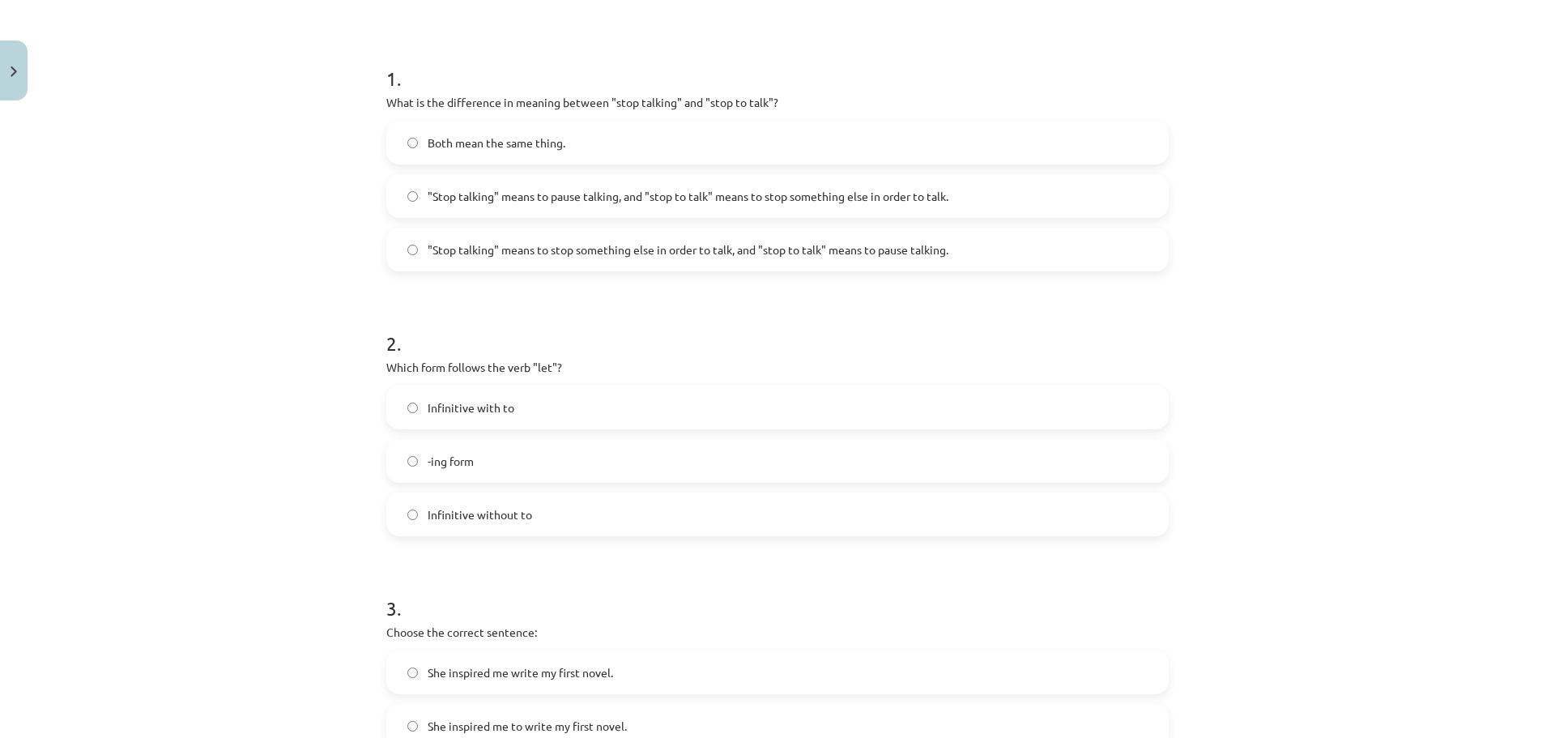
click at [508, 414] on label "Infinitive with to" at bounding box center [777, 407] width 779 height 41
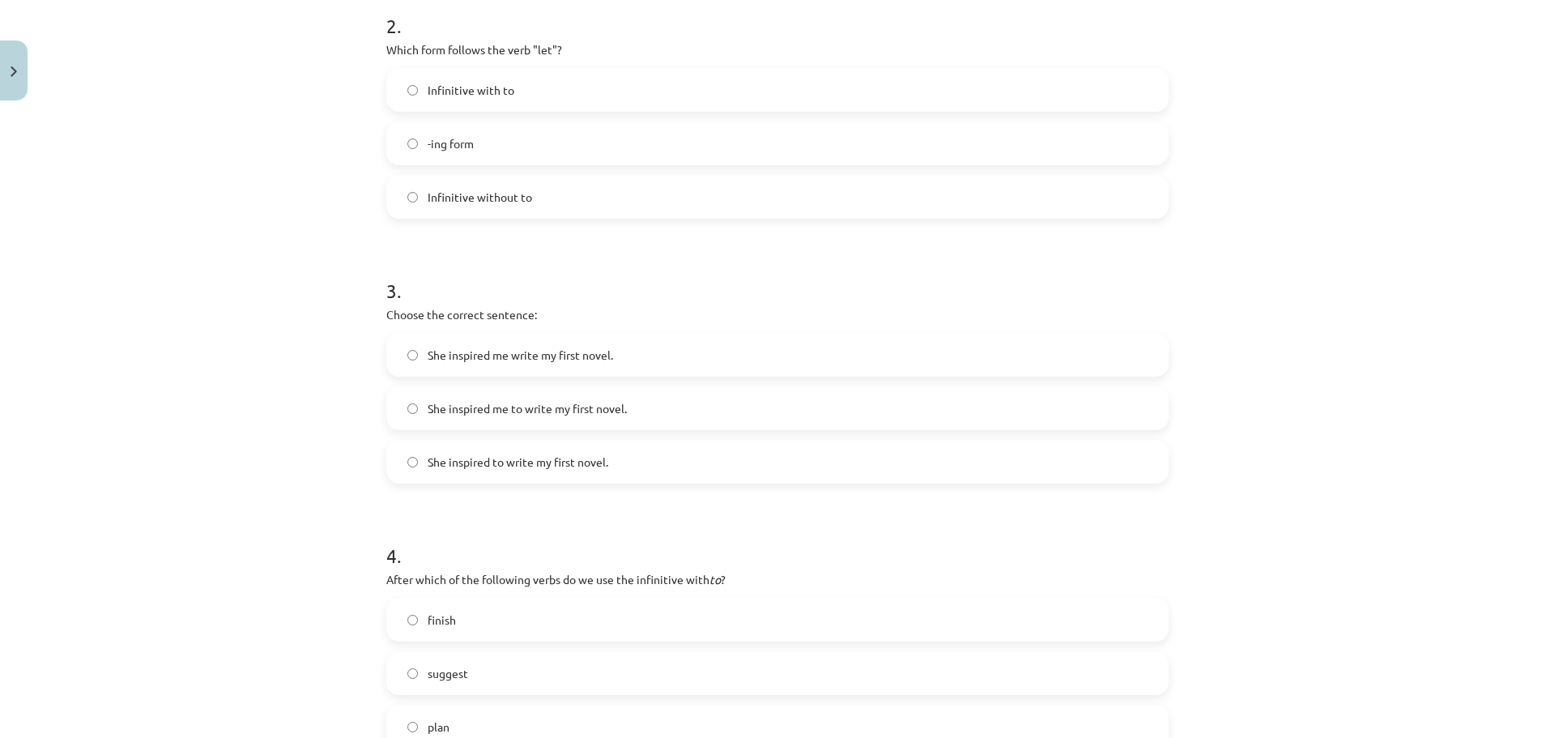
scroll to position [608, 0]
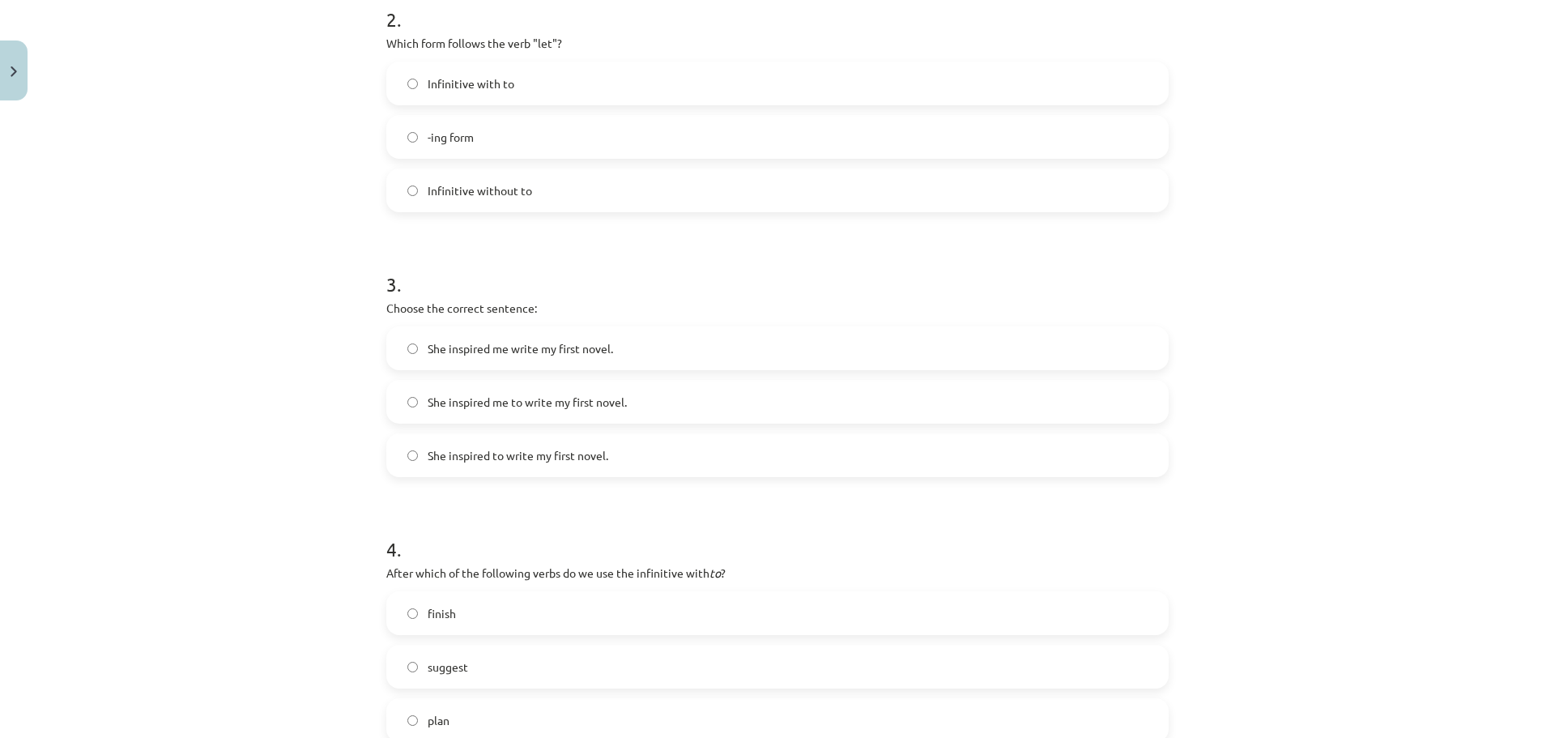
click at [546, 366] on label "She inspired me write my first novel." at bounding box center [777, 348] width 779 height 41
click at [548, 392] on label "She inspired me to write my first novel." at bounding box center [777, 402] width 779 height 41
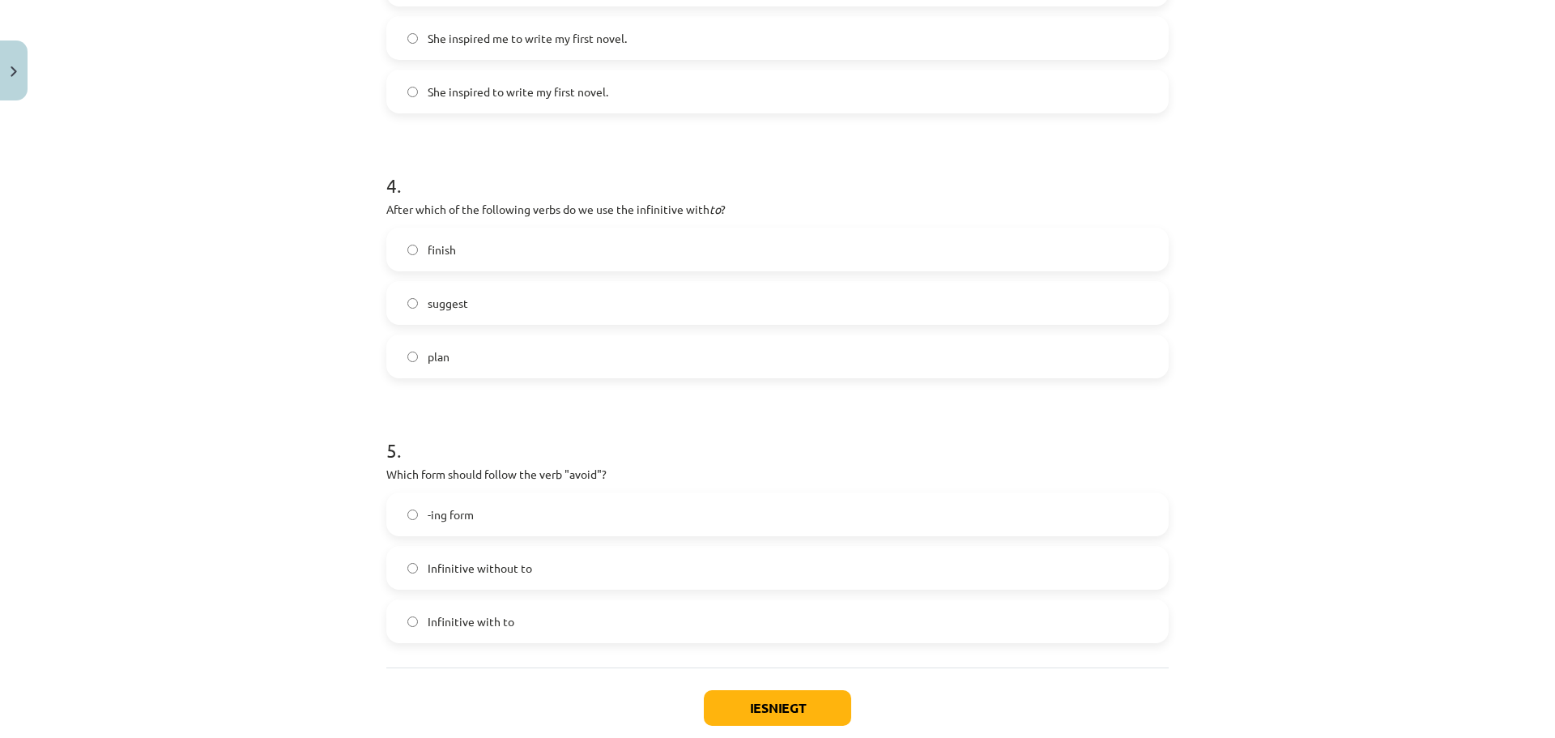
scroll to position [1013, 0]
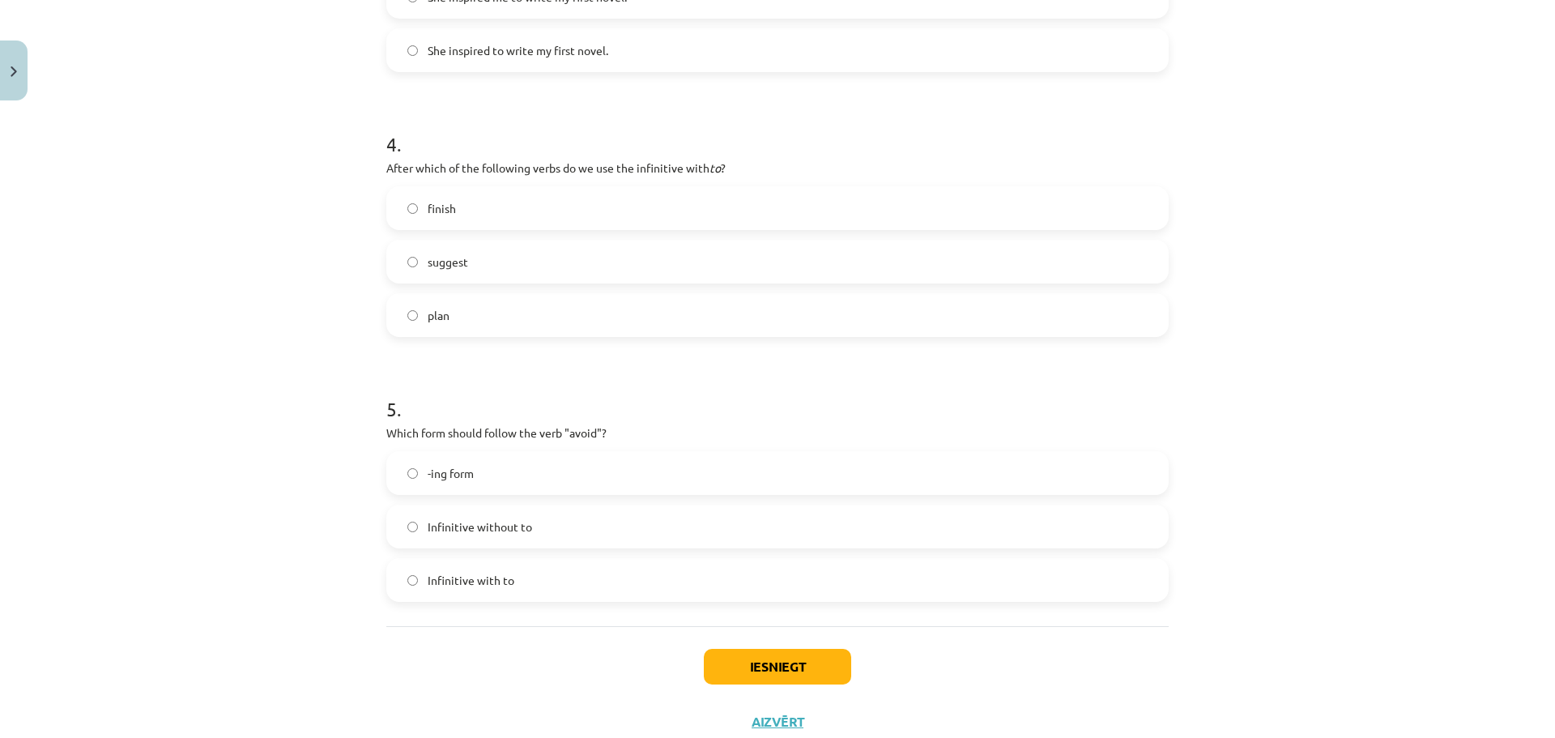
click at [677, 215] on label "finish" at bounding box center [777, 208] width 779 height 41
click at [452, 473] on span "-ing form" at bounding box center [451, 473] width 46 height 17
click at [781, 671] on button "Iesniegt" at bounding box center [777, 667] width 147 height 36
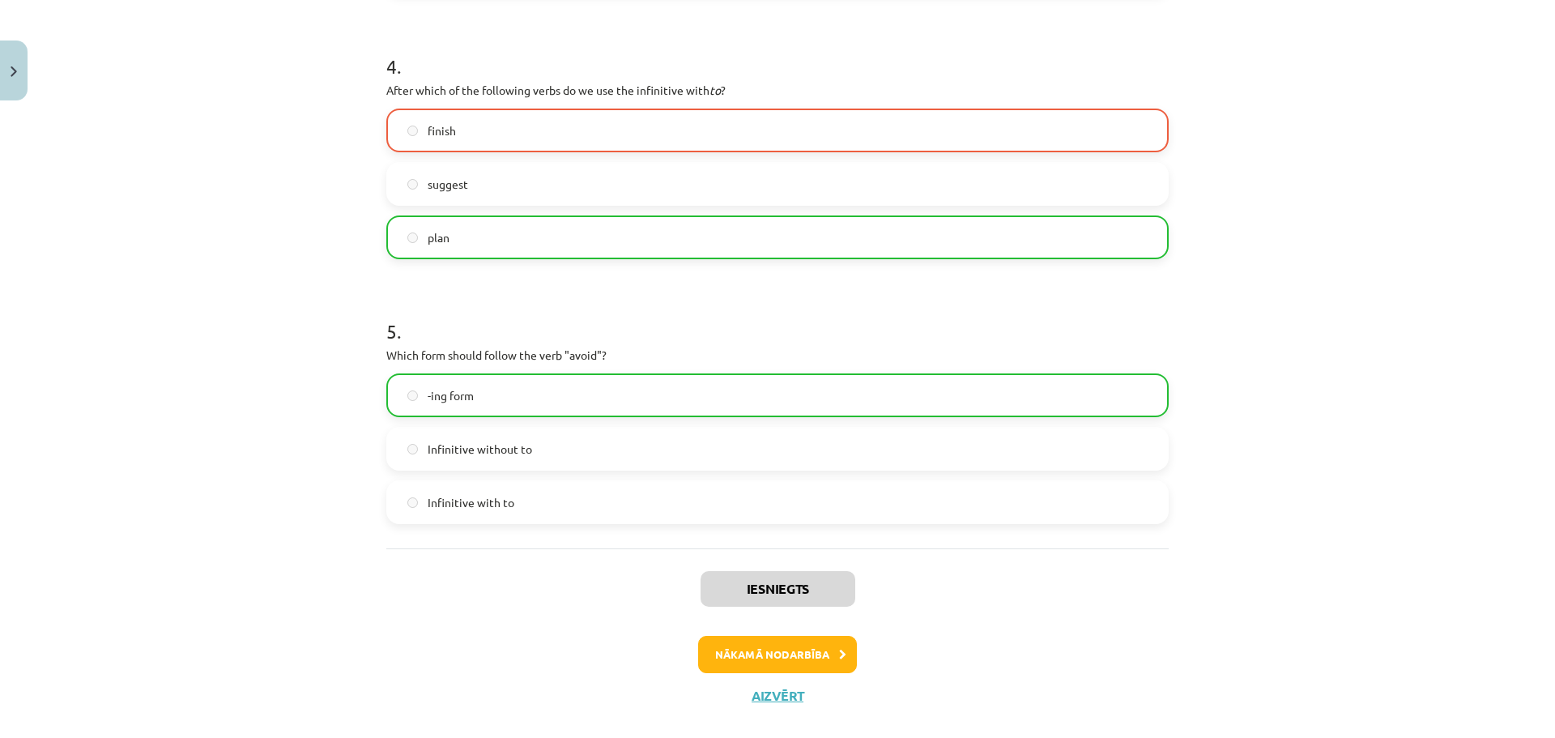
scroll to position [1116, 0]
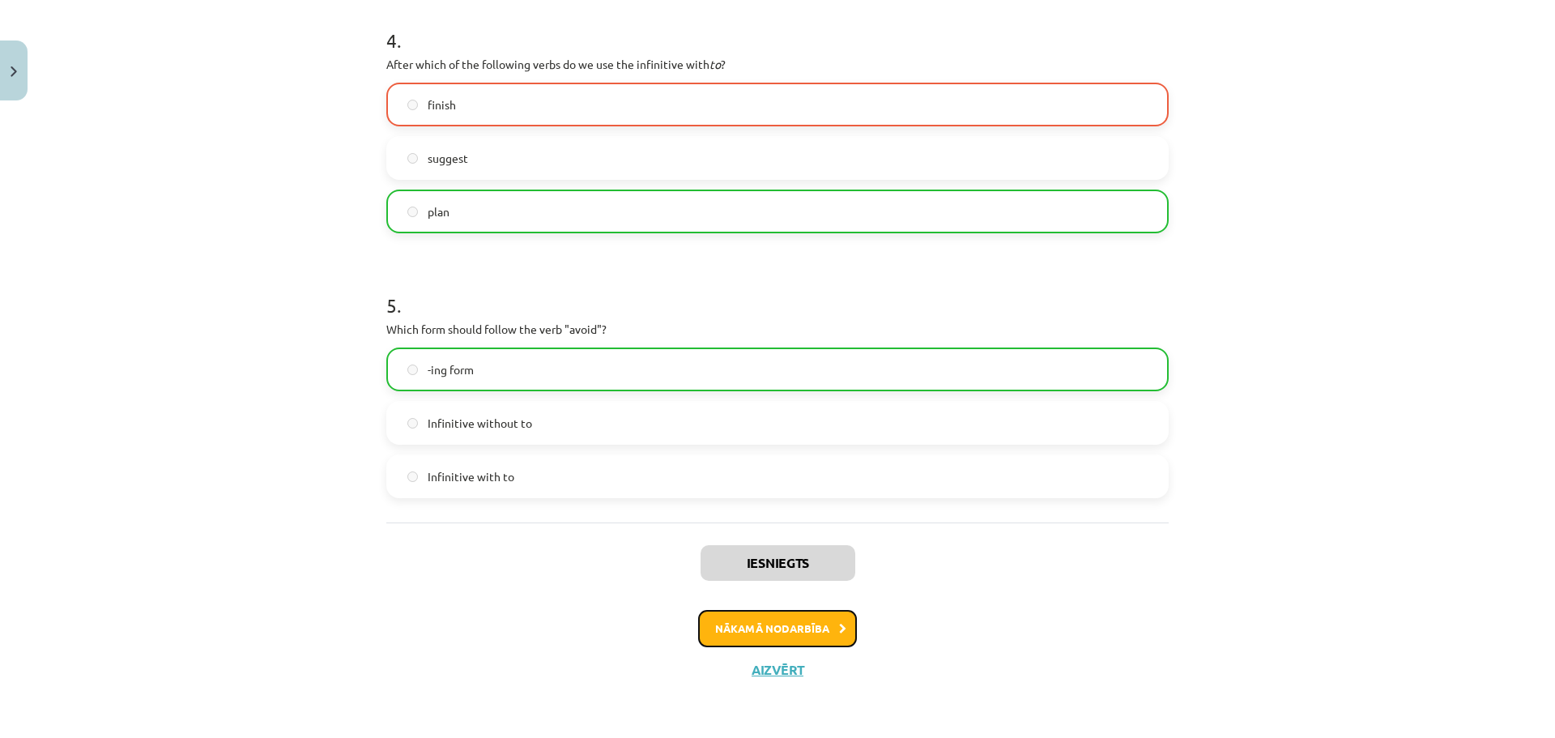
click at [762, 631] on button "Nākamā nodarbība" at bounding box center [777, 628] width 159 height 37
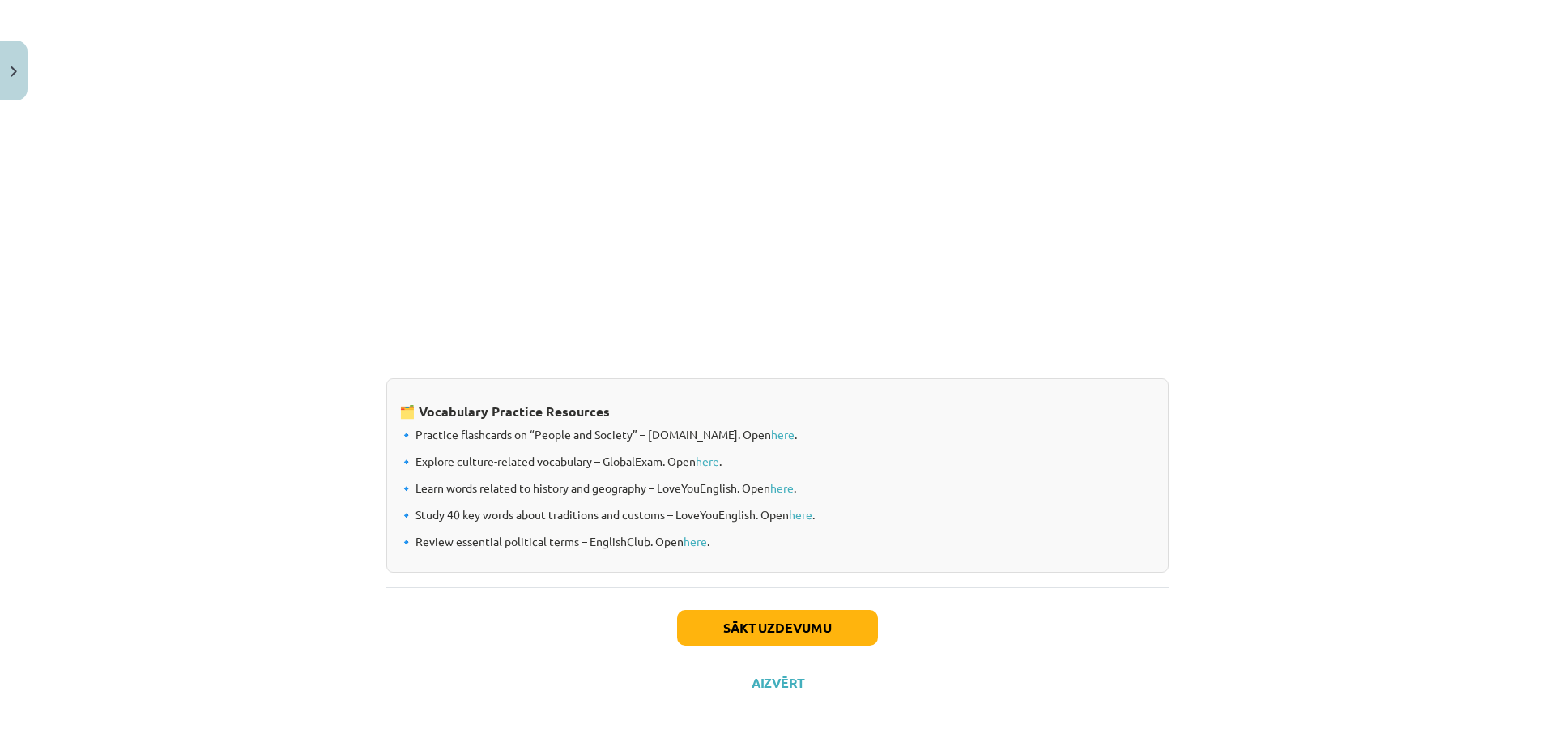
scroll to position [1175, 0]
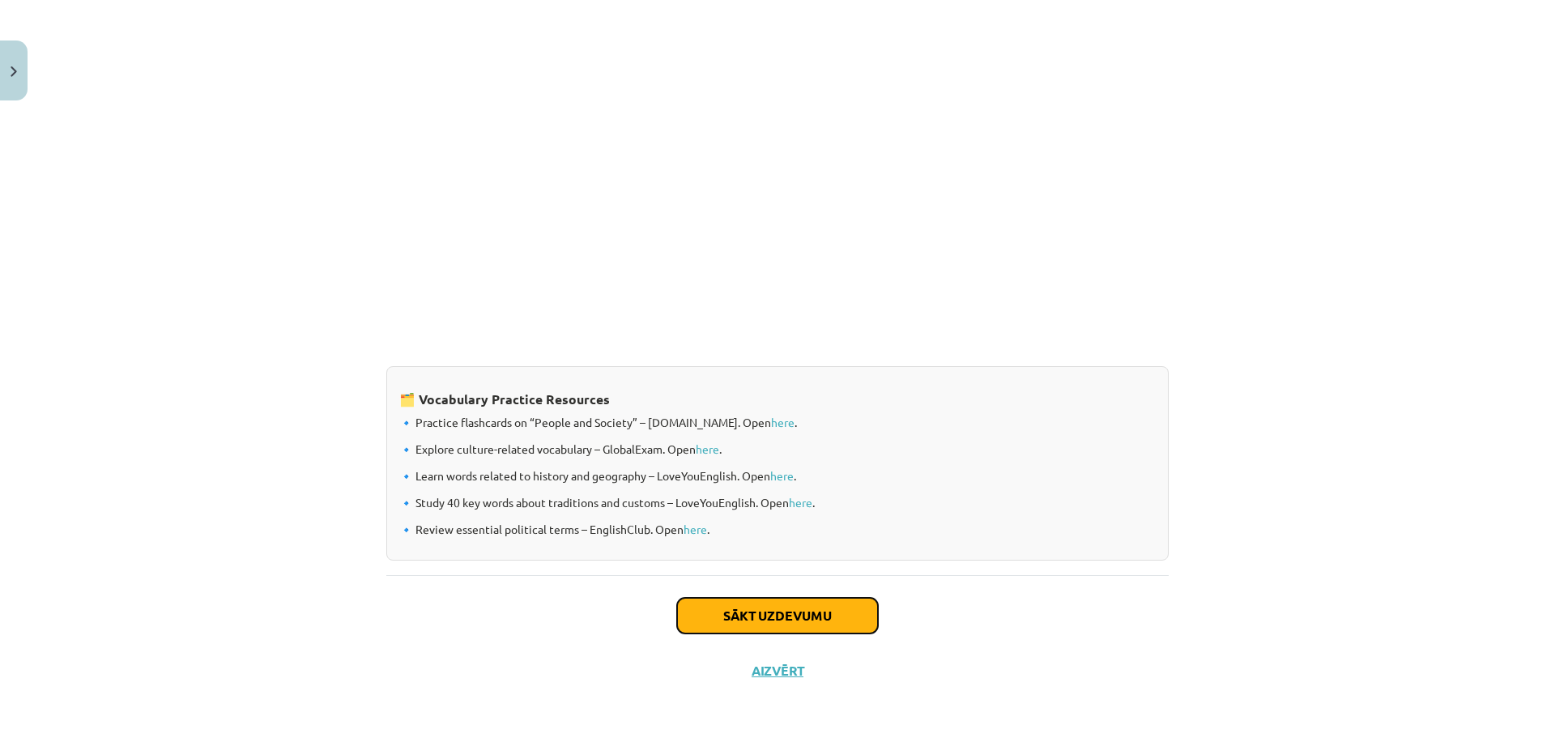
click at [700, 599] on button "Sākt uzdevumu" at bounding box center [777, 616] width 201 height 36
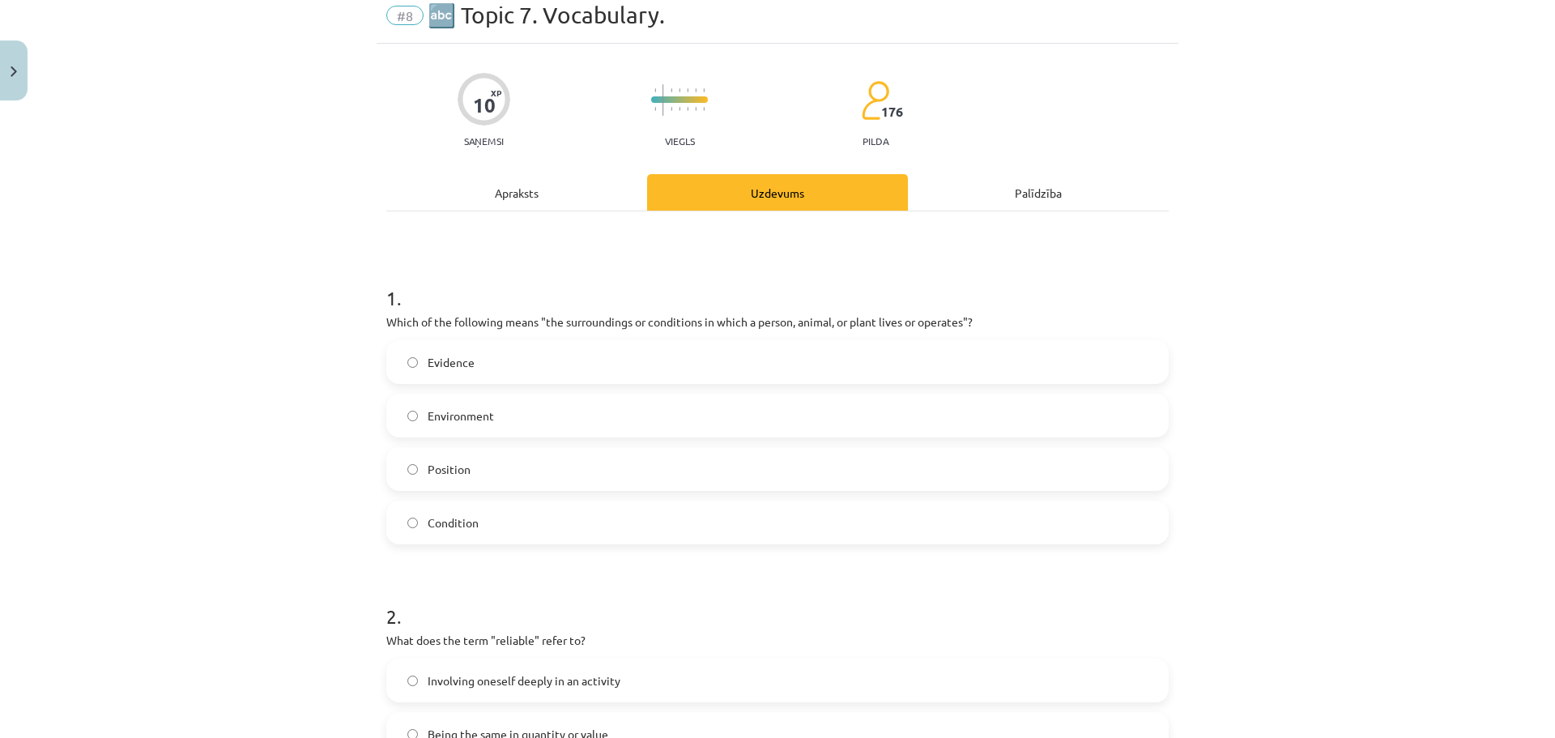
scroll to position [41, 0]
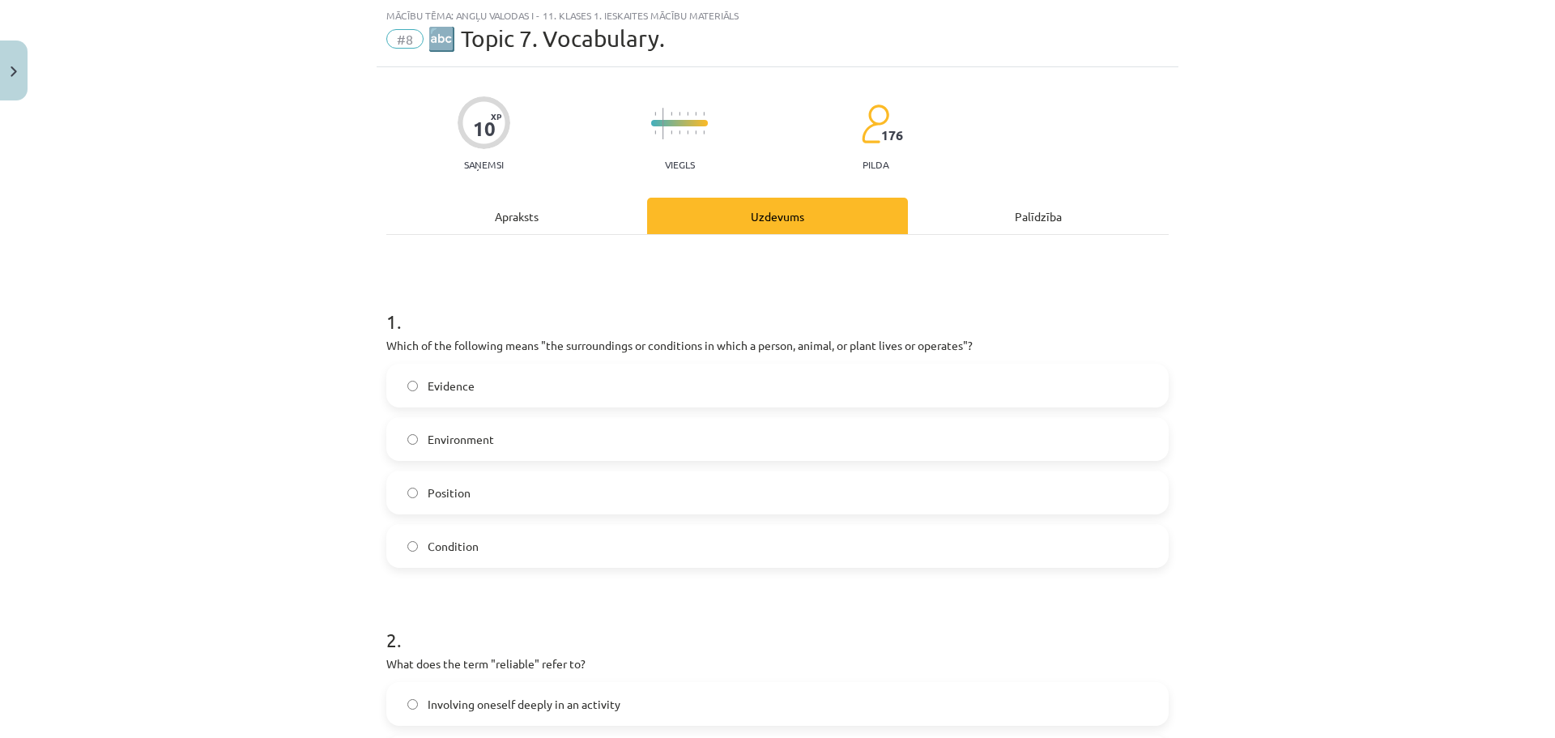
click at [466, 442] on span "Environment" at bounding box center [461, 439] width 66 height 17
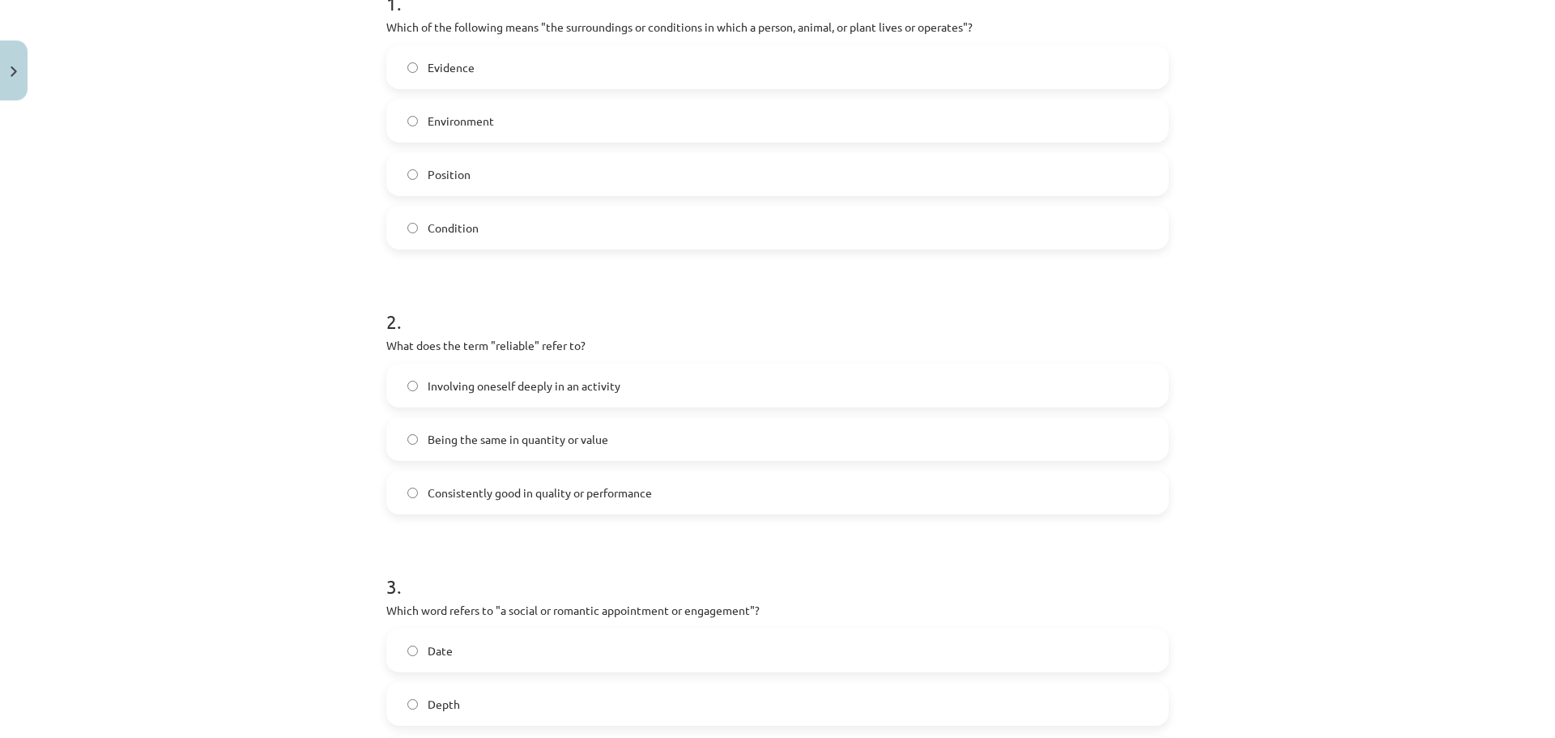
scroll to position [365, 0]
click at [404, 479] on label "Consistently good in quality or performance" at bounding box center [777, 487] width 779 height 41
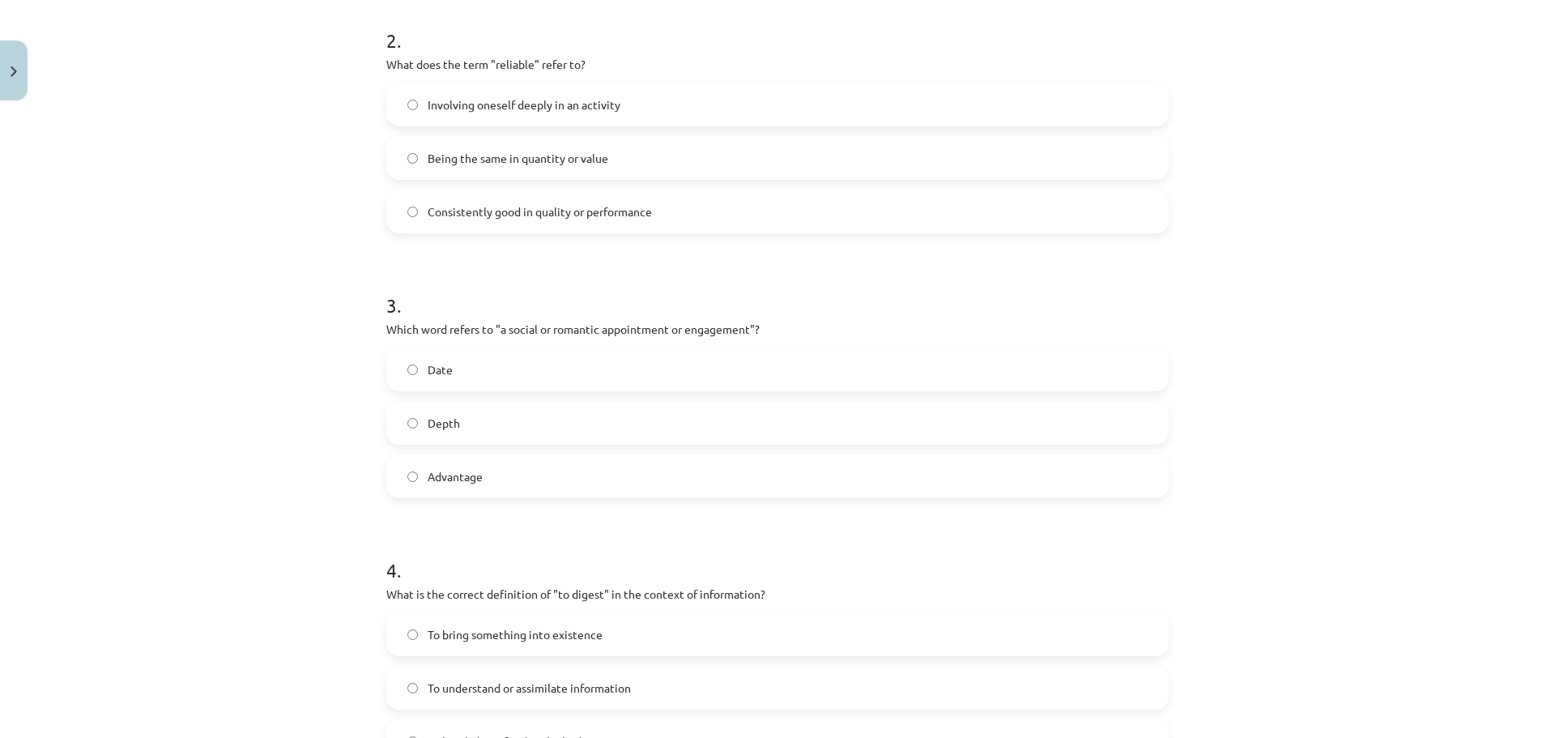
scroll to position [689, 0]
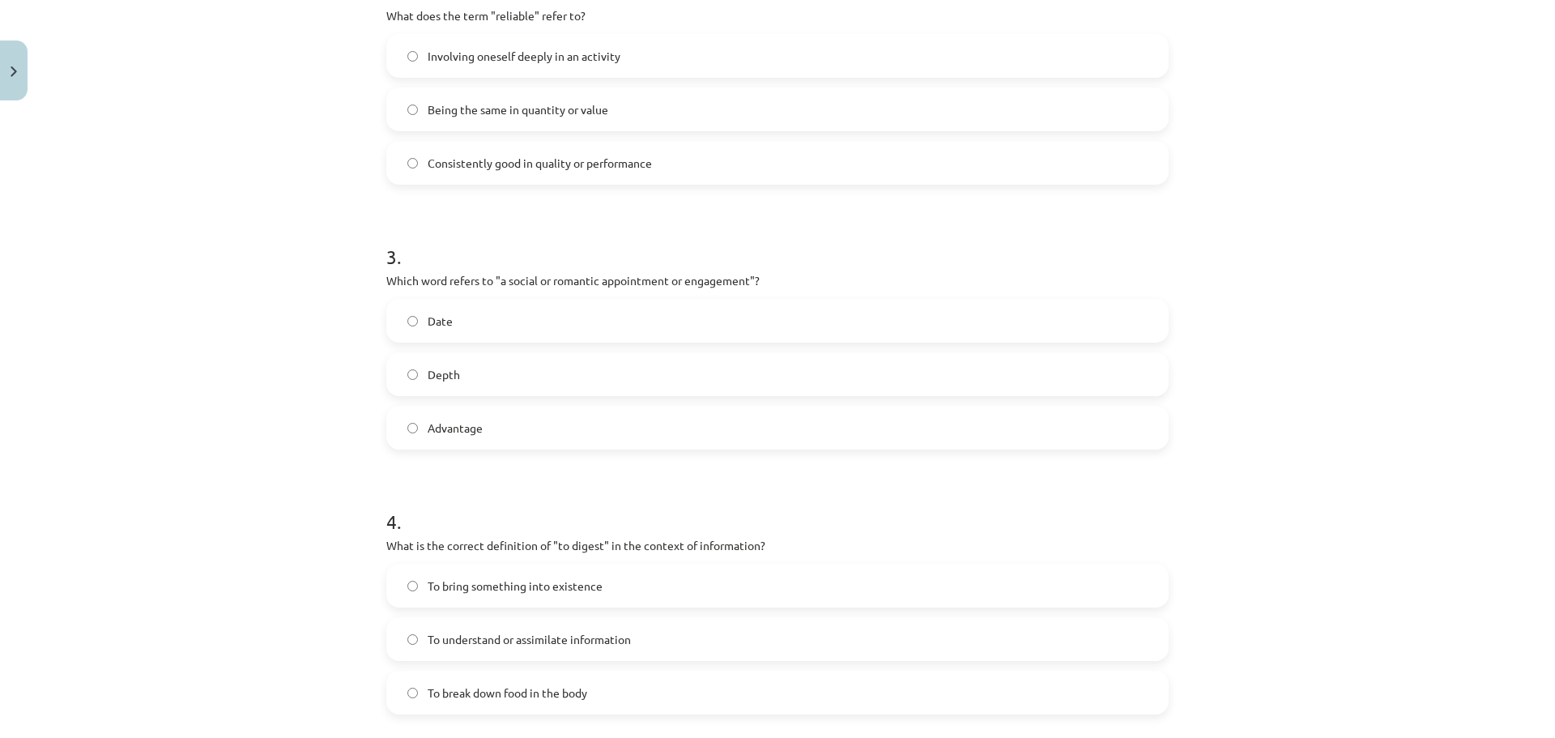
click at [450, 329] on label "Date" at bounding box center [777, 321] width 779 height 41
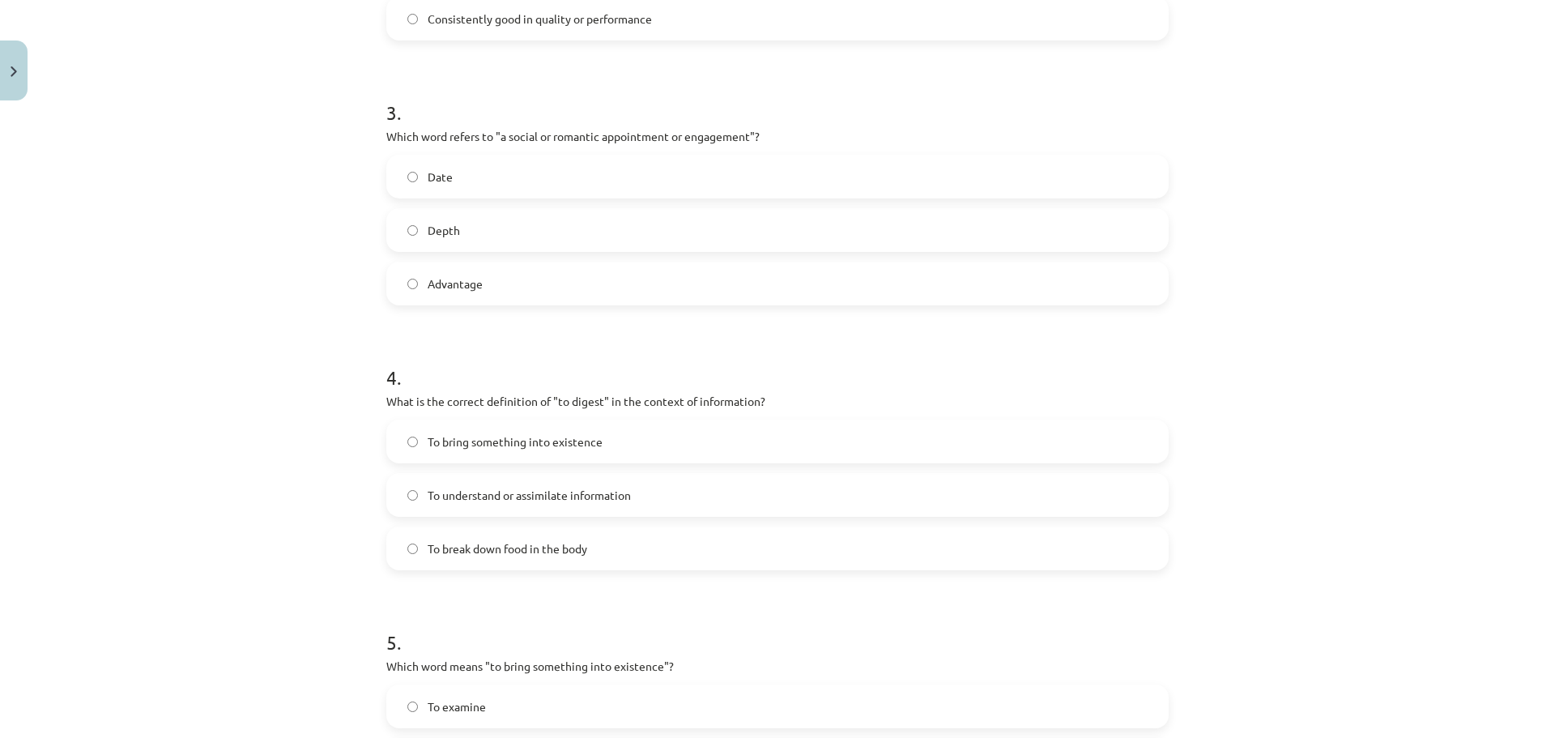
scroll to position [851, 0]
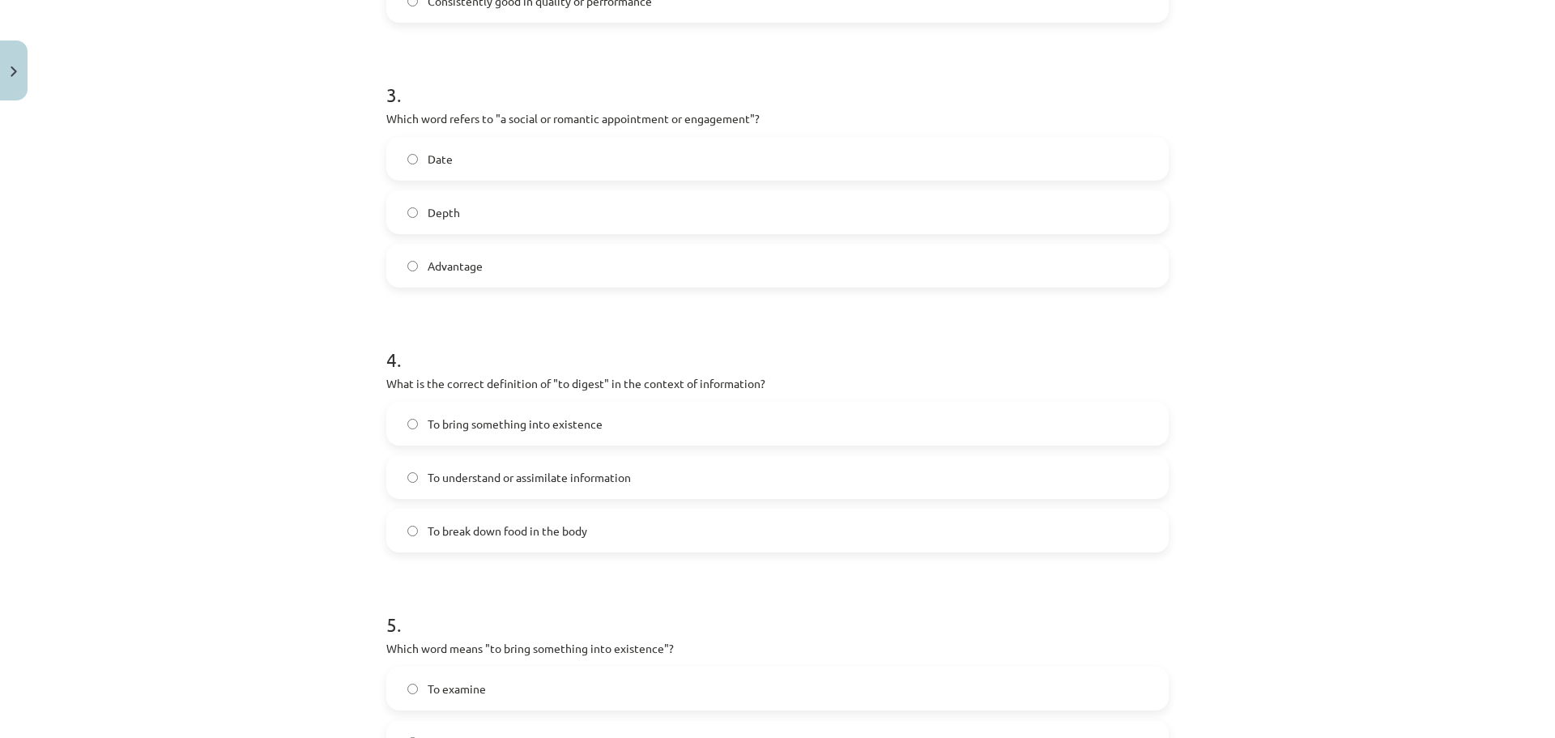
click at [517, 473] on span "To understand or assimilate information" at bounding box center [529, 477] width 203 height 17
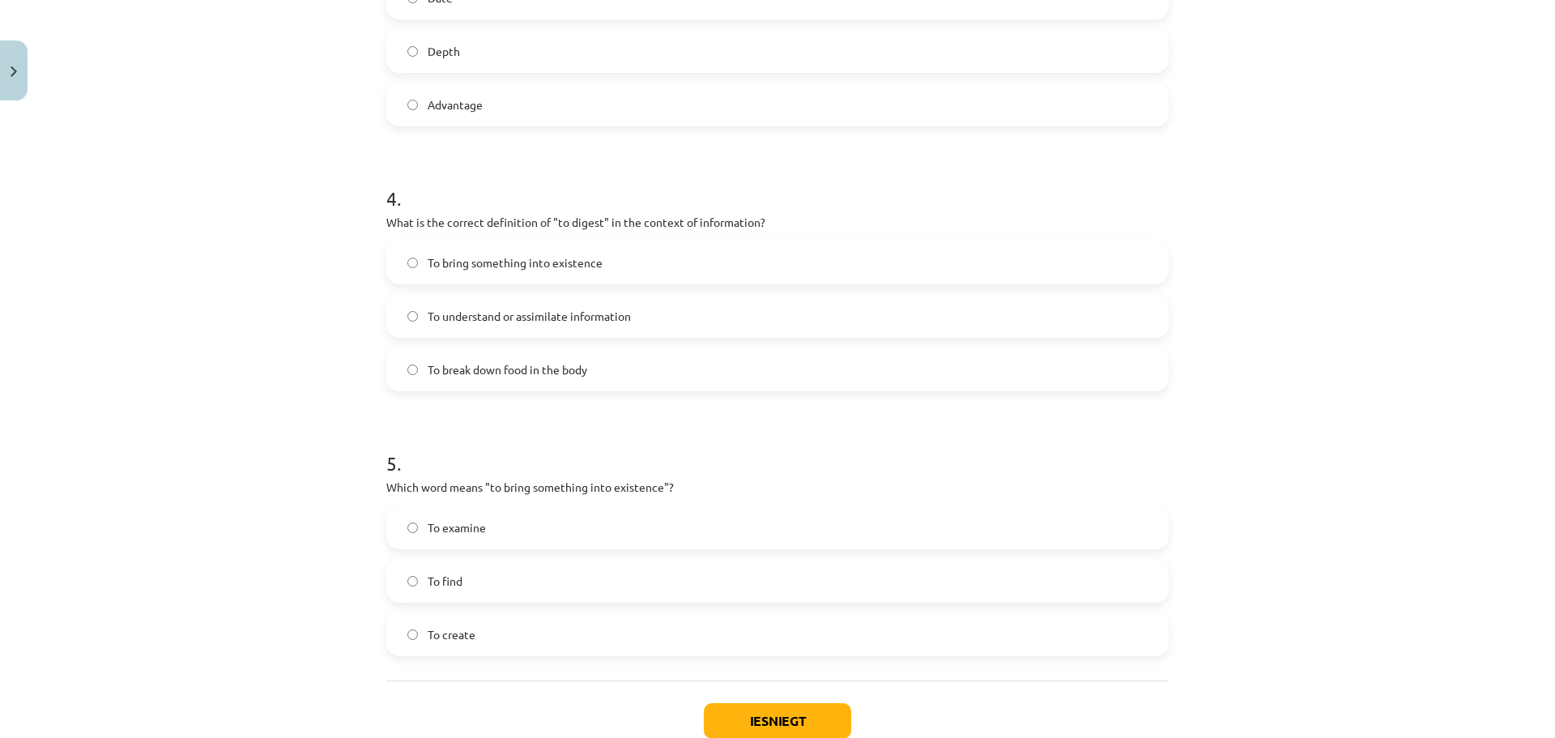
scroll to position [1094, 0]
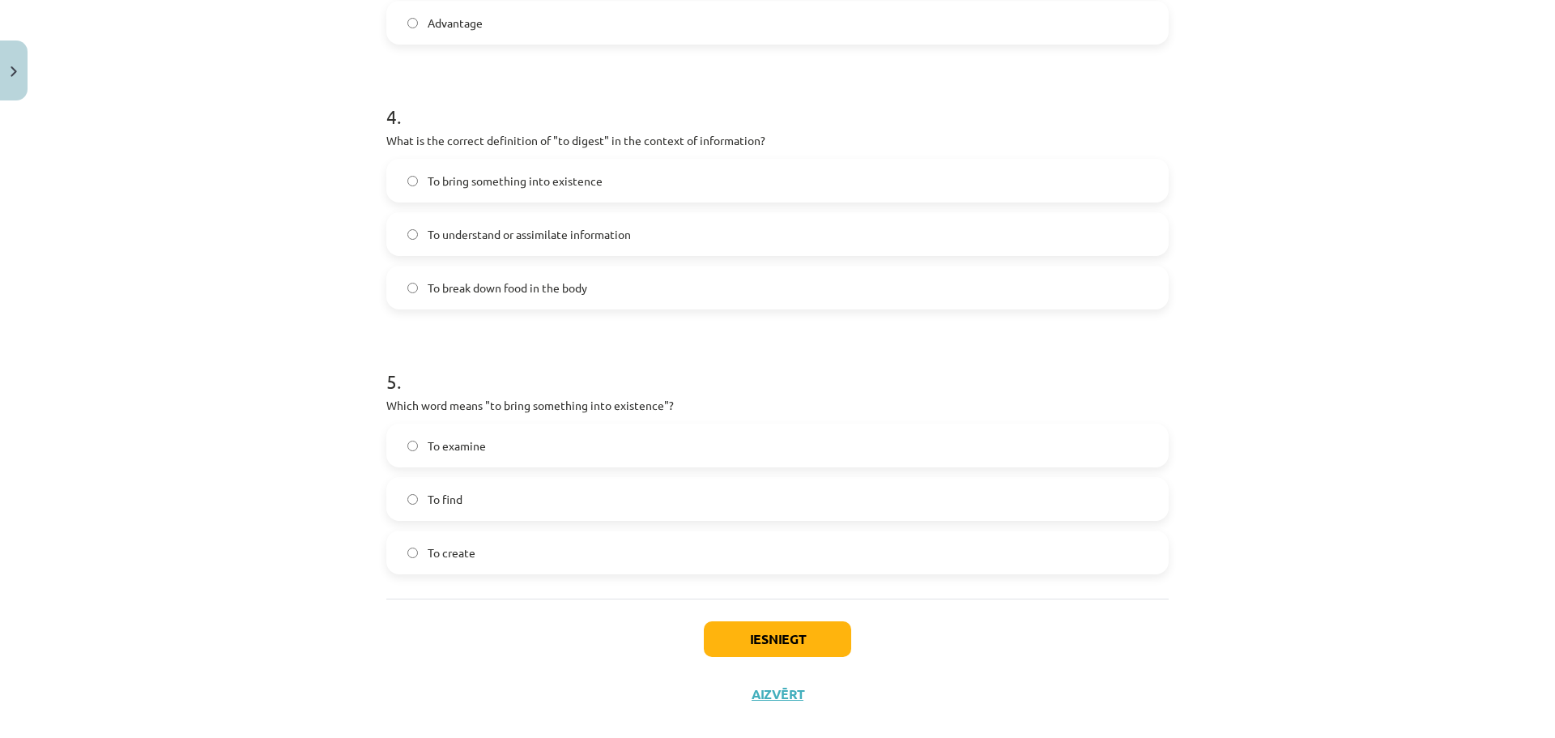
click at [451, 565] on label "To create" at bounding box center [777, 552] width 779 height 41
click at [738, 650] on button "Iesniegt" at bounding box center [777, 639] width 147 height 36
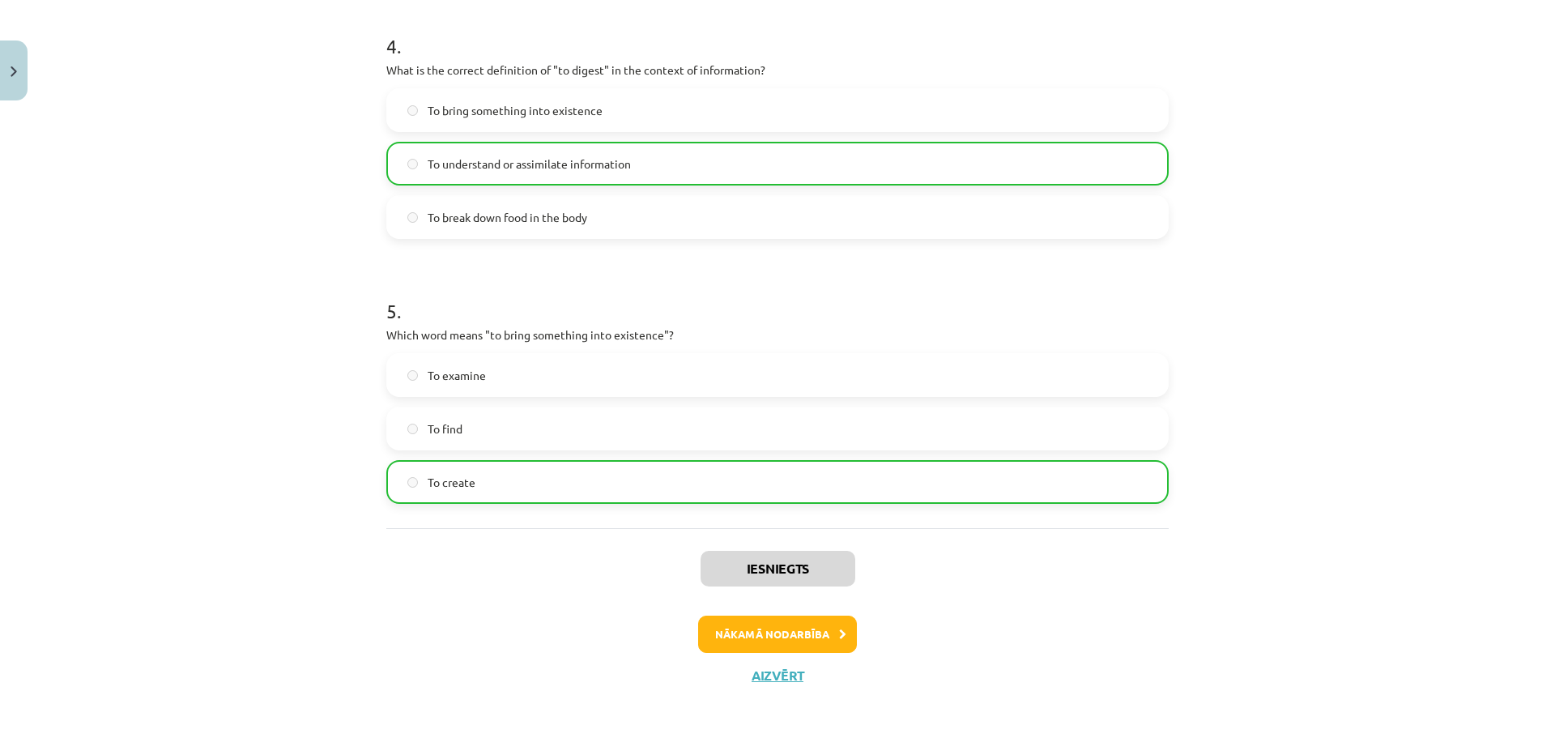
scroll to position [1170, 0]
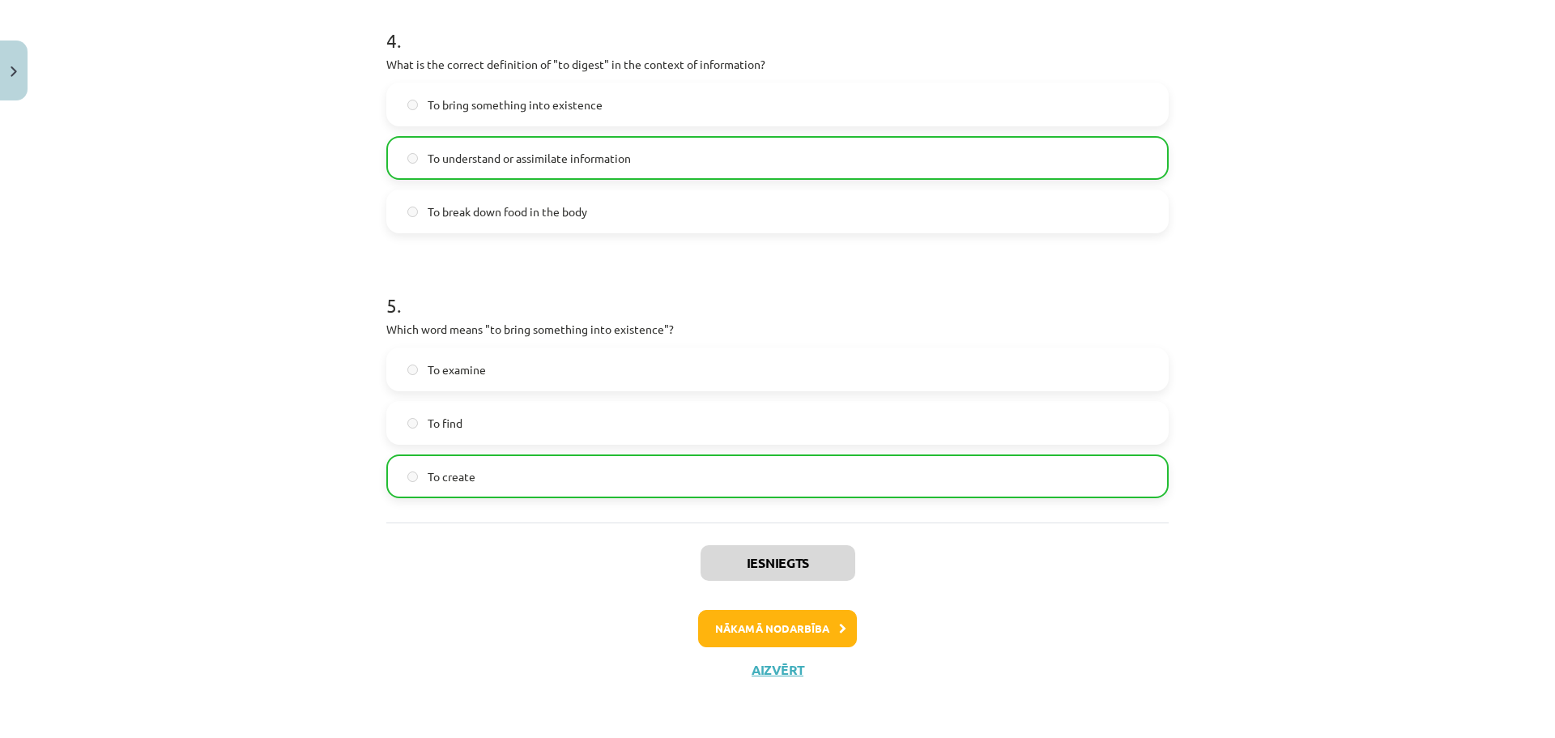
click at [800, 602] on div "Iesniegts Nākamā nodarbība Aizvērt" at bounding box center [777, 605] width 783 height 165
click at [793, 622] on button "Nākamā nodarbība" at bounding box center [777, 628] width 159 height 37
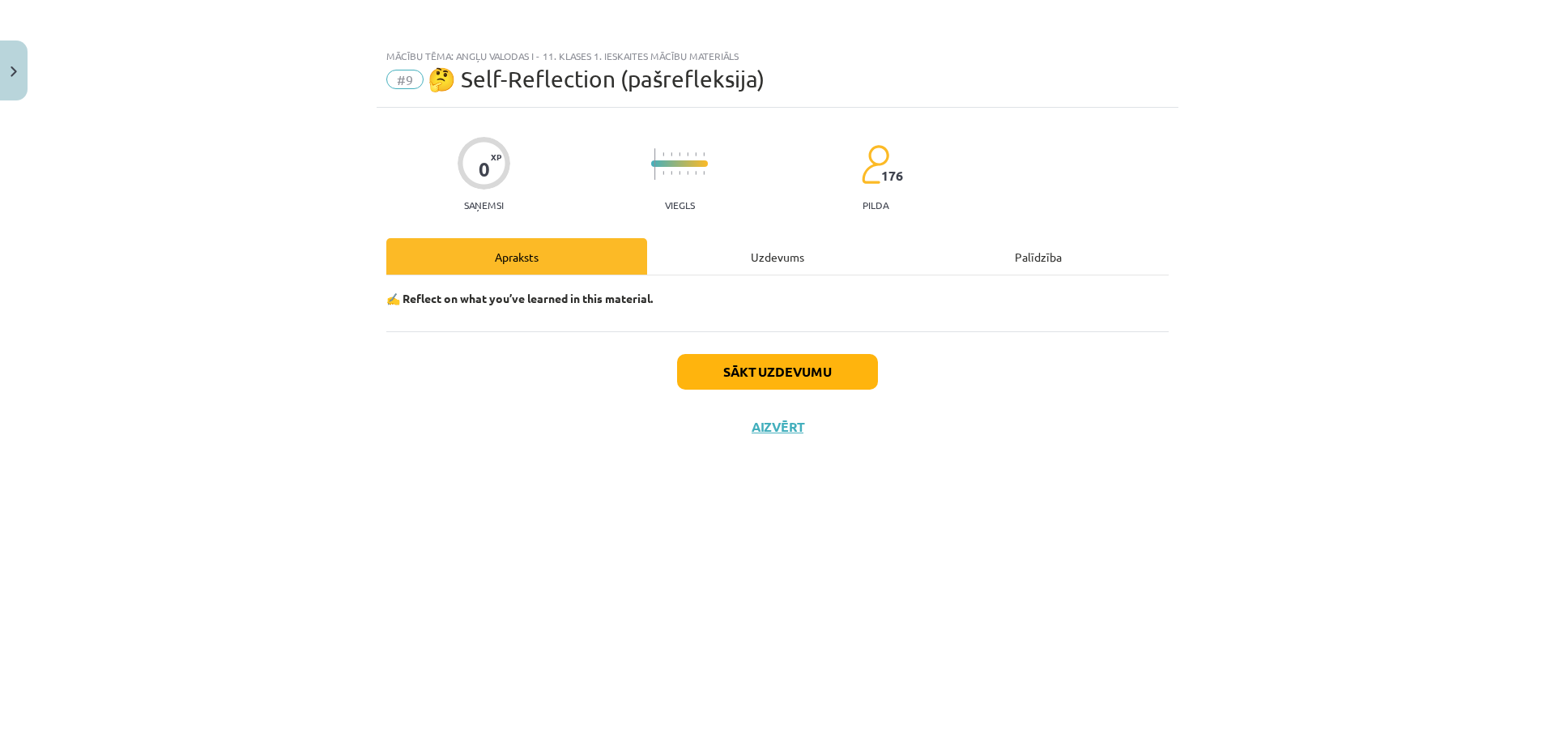
scroll to position [0, 0]
click at [696, 372] on button "Sākt uzdevumu" at bounding box center [777, 372] width 201 height 36
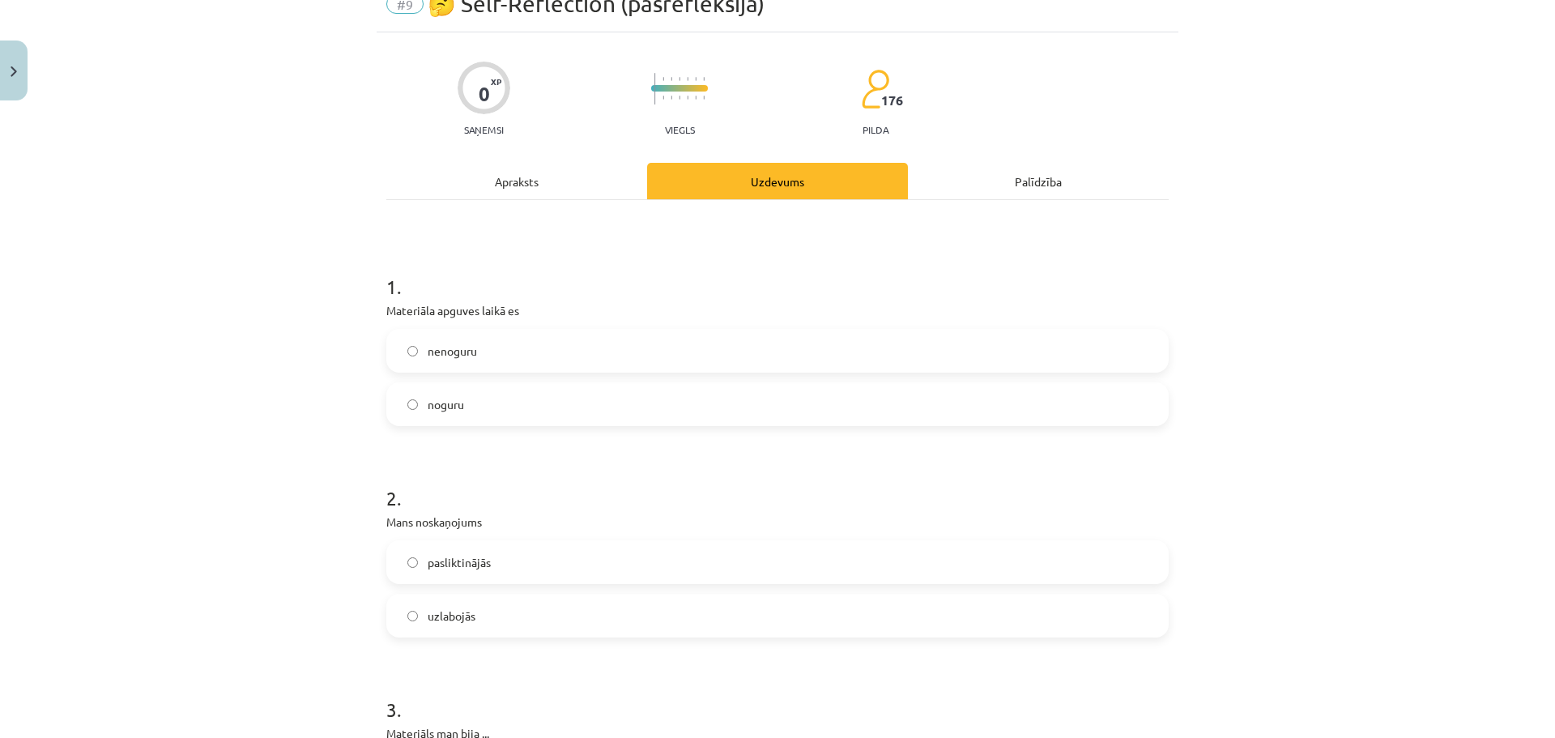
scroll to position [81, 0]
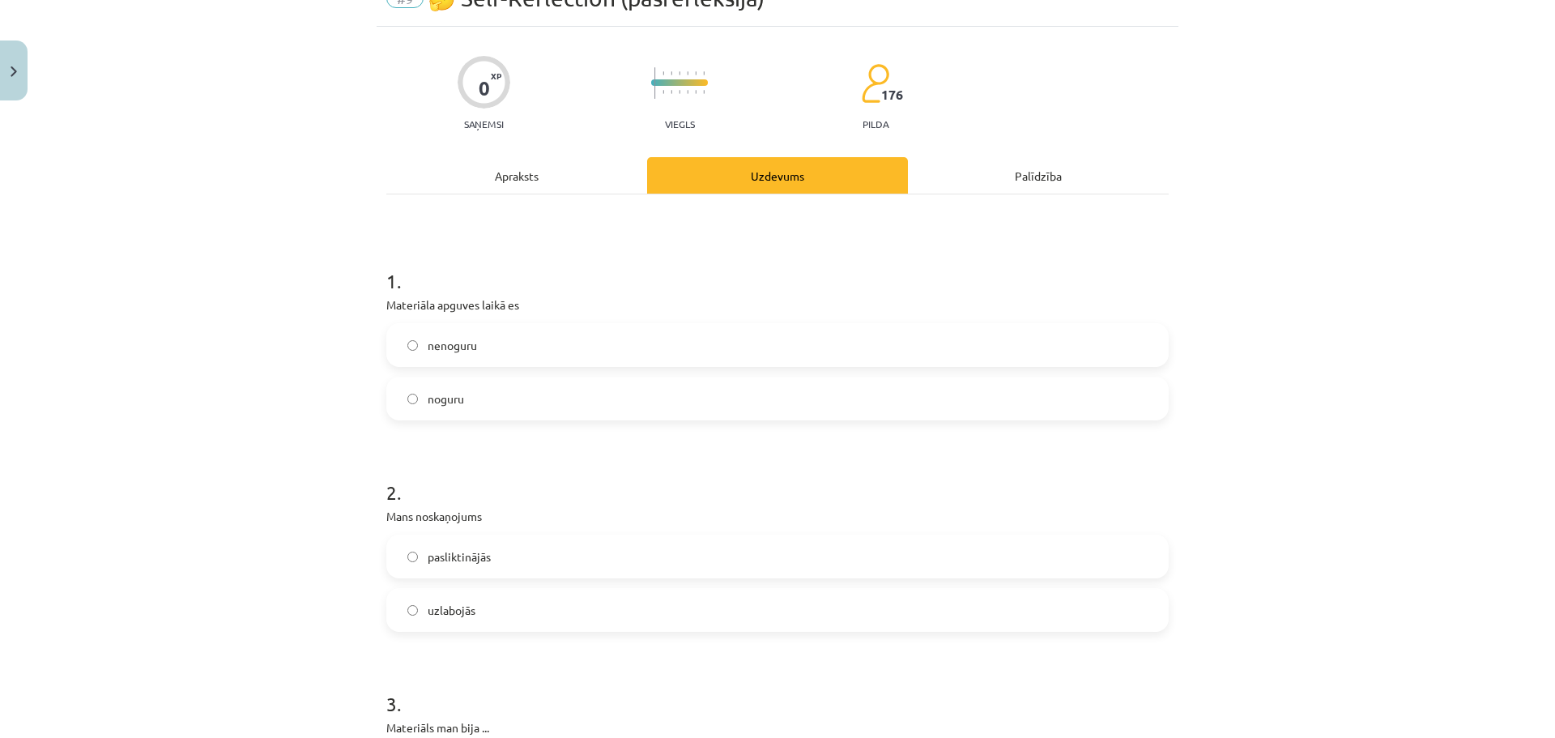
click at [453, 343] on span "nenoguru" at bounding box center [452, 345] width 49 height 17
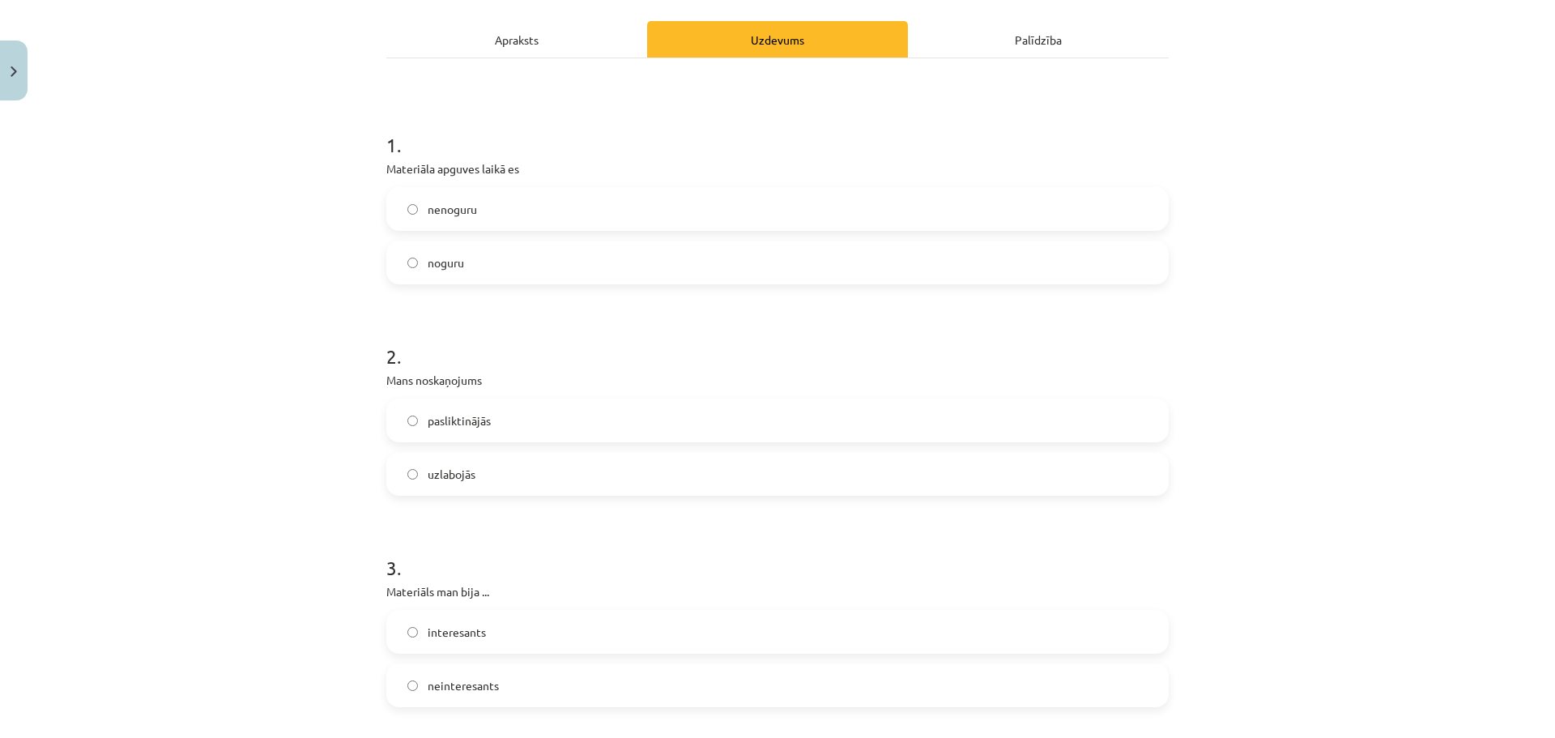
scroll to position [243, 0]
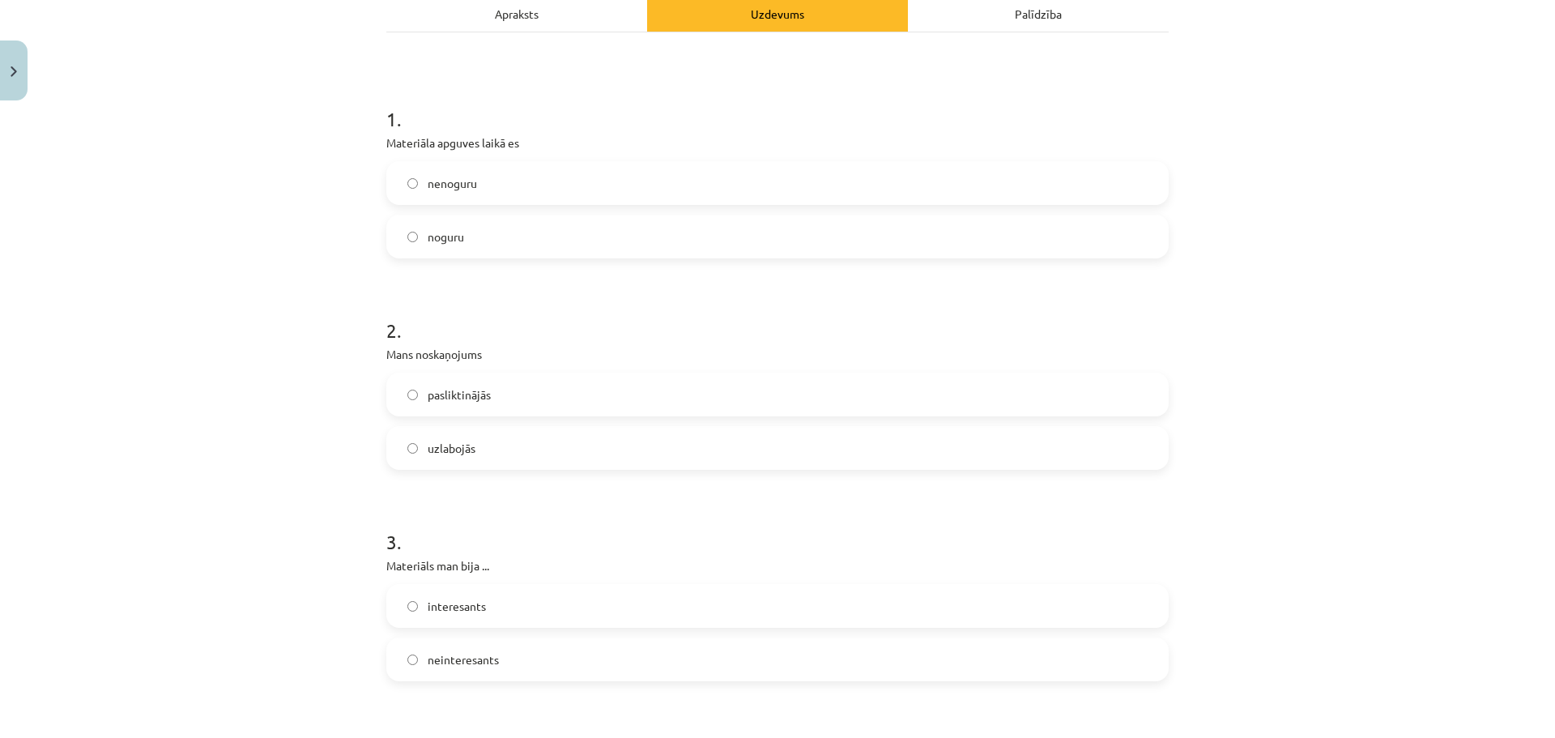
click at [436, 432] on label "uzlabojās" at bounding box center [777, 448] width 779 height 41
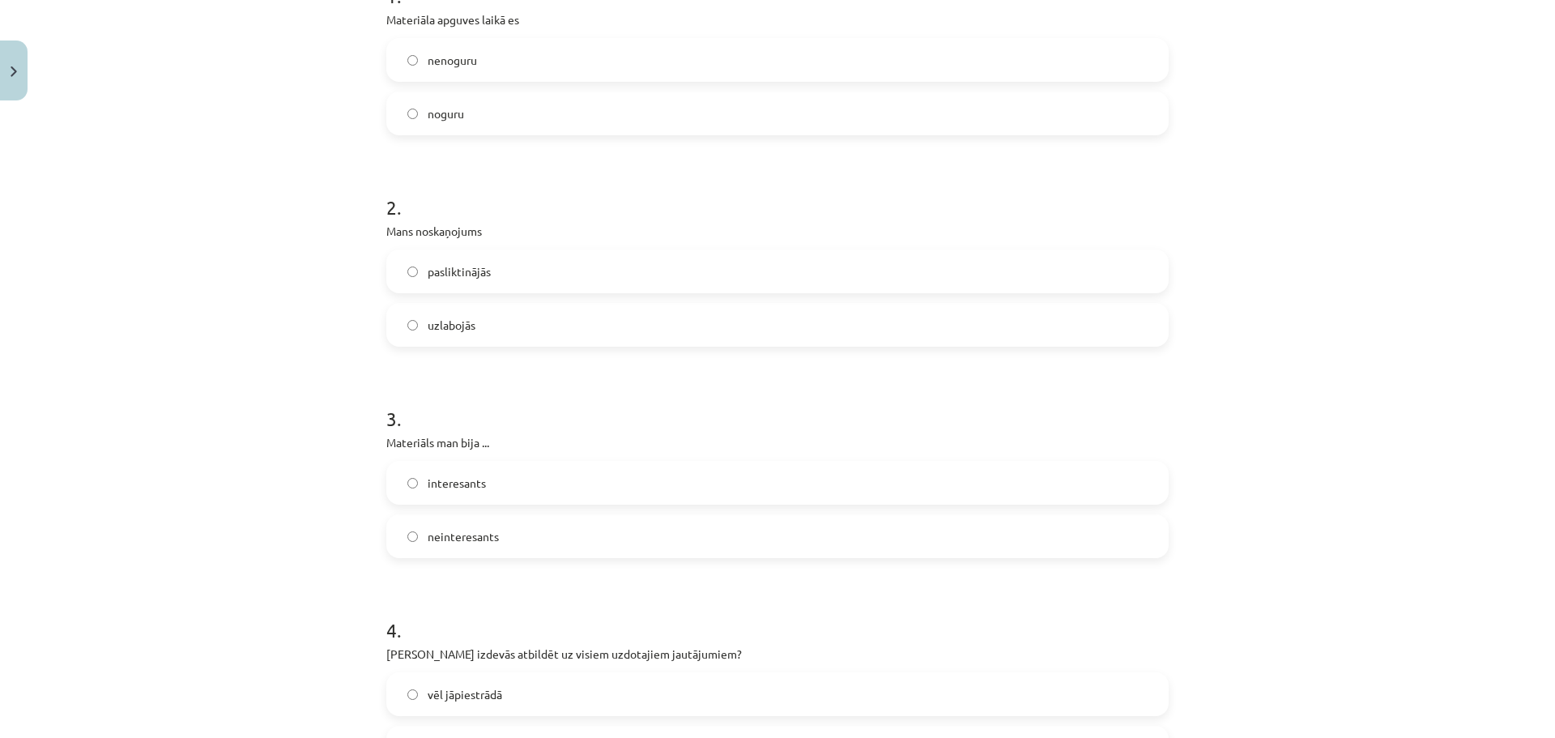
scroll to position [405, 0]
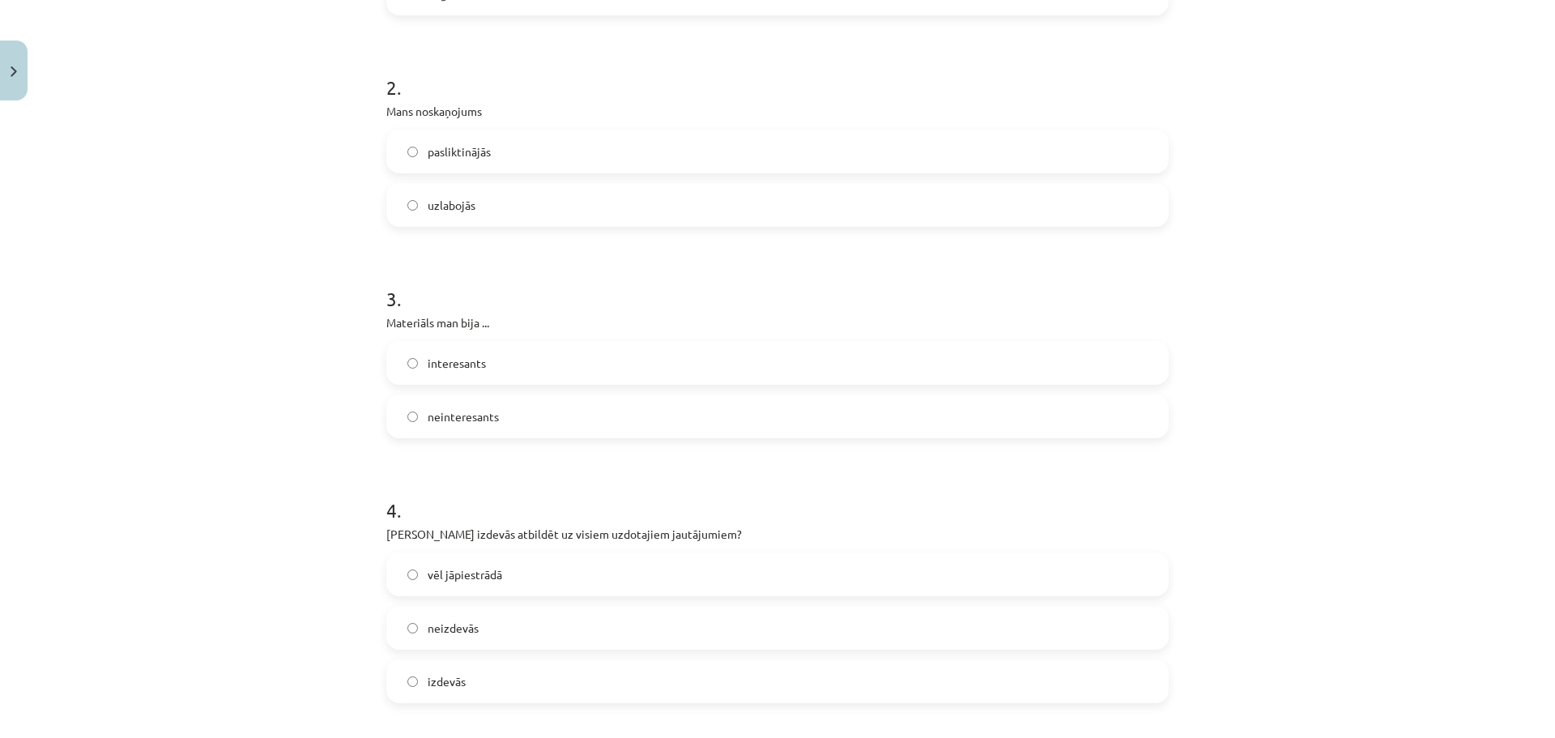
click at [493, 350] on label "interesants" at bounding box center [777, 363] width 779 height 41
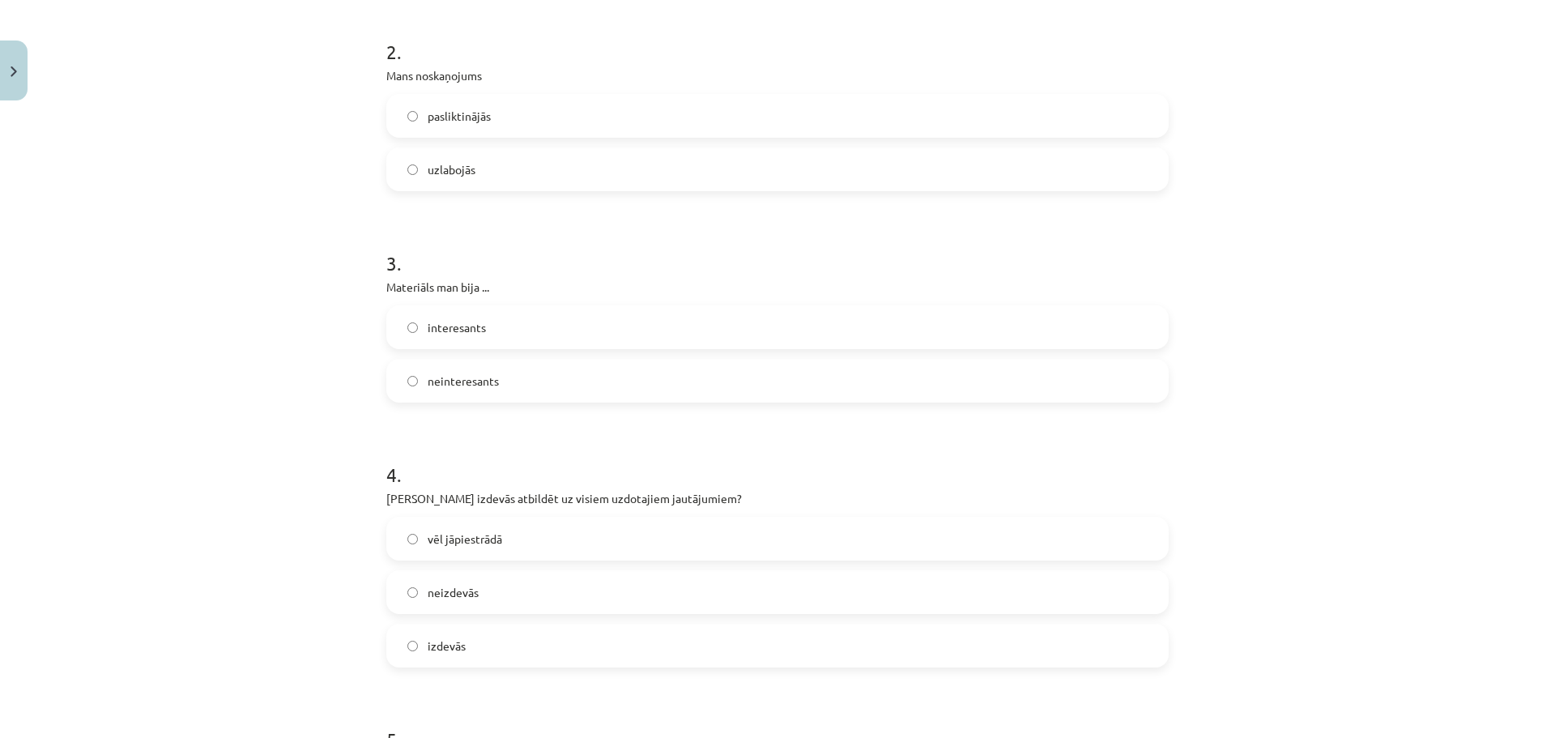
scroll to position [648, 0]
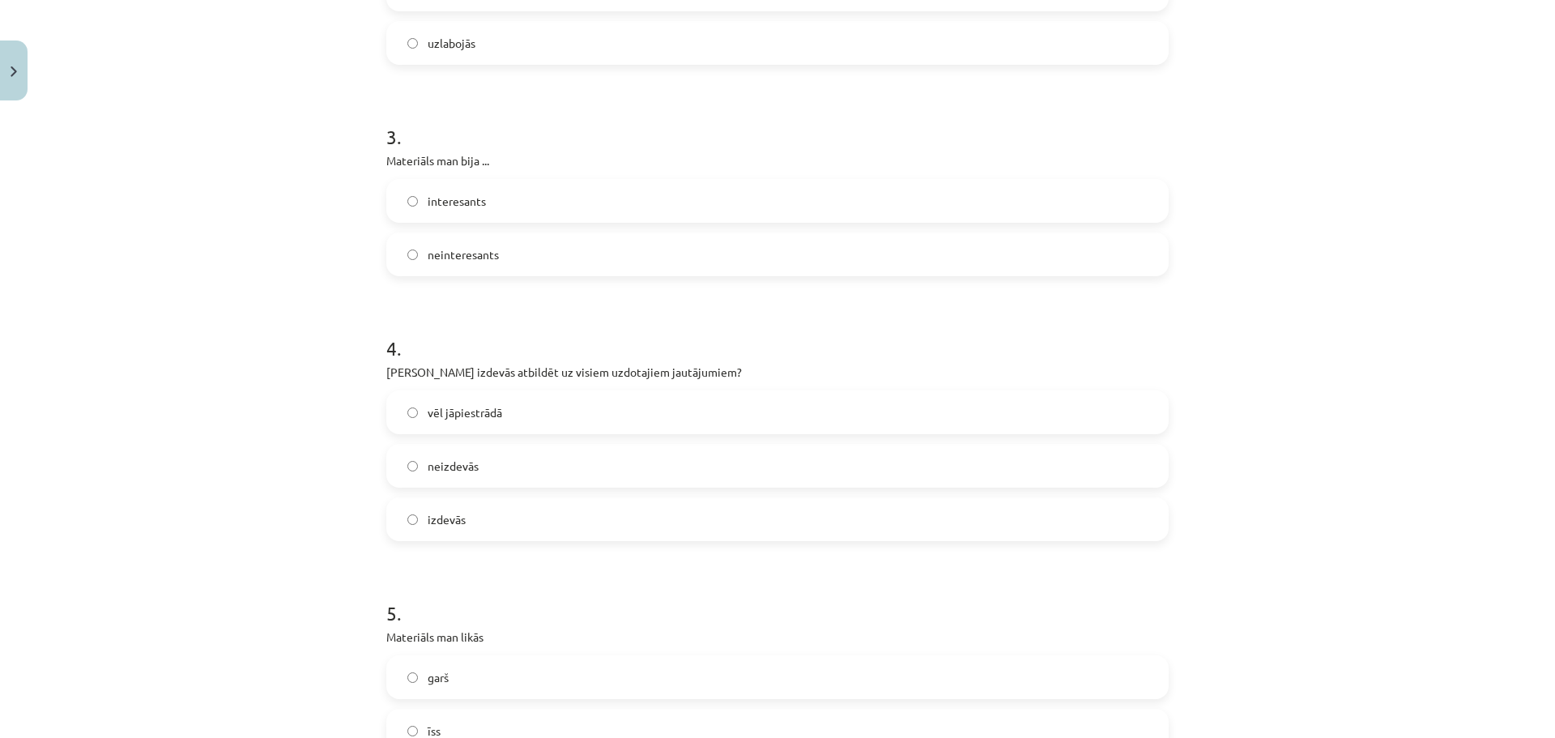
click at [480, 509] on label "izdevās" at bounding box center [777, 519] width 779 height 41
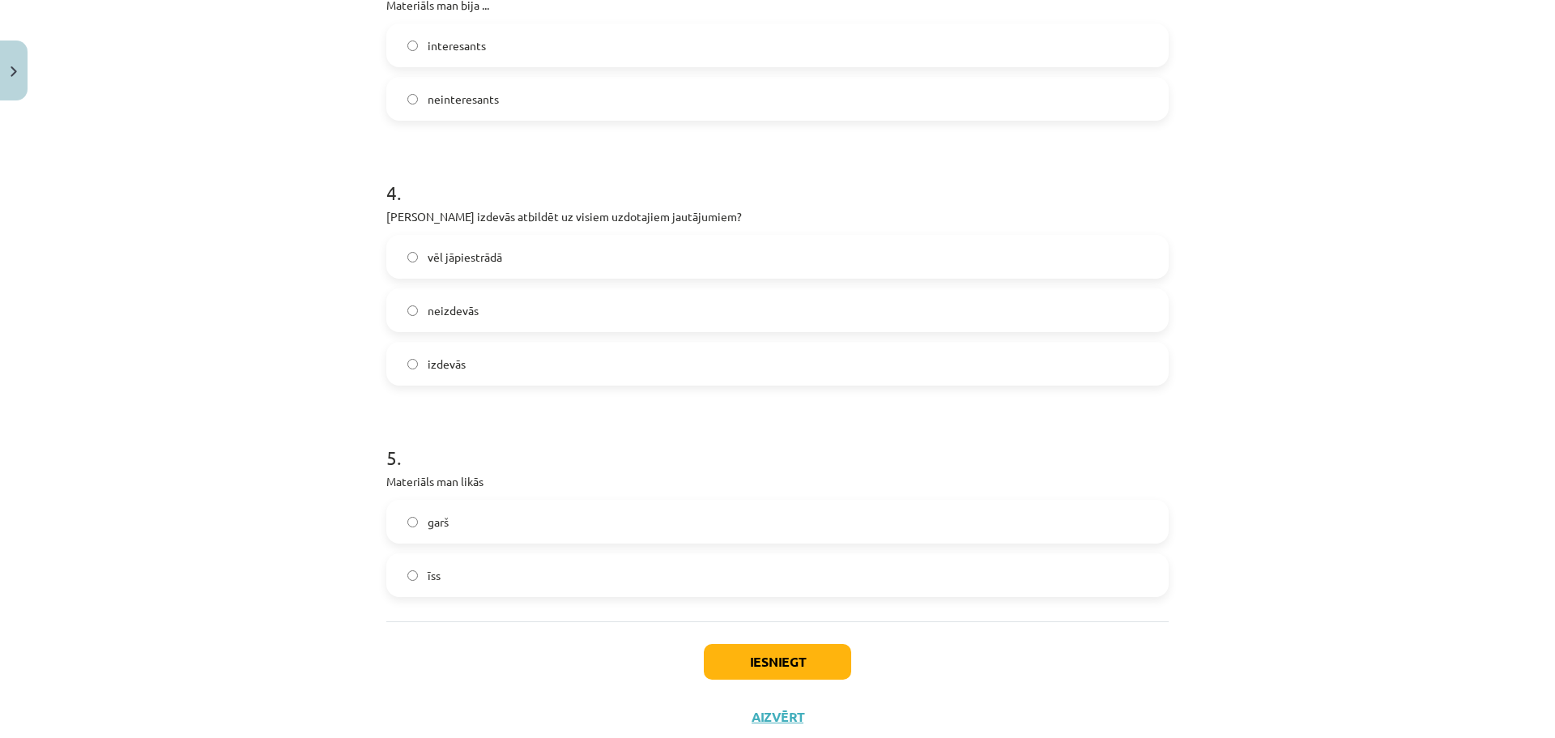
scroll to position [851, 0]
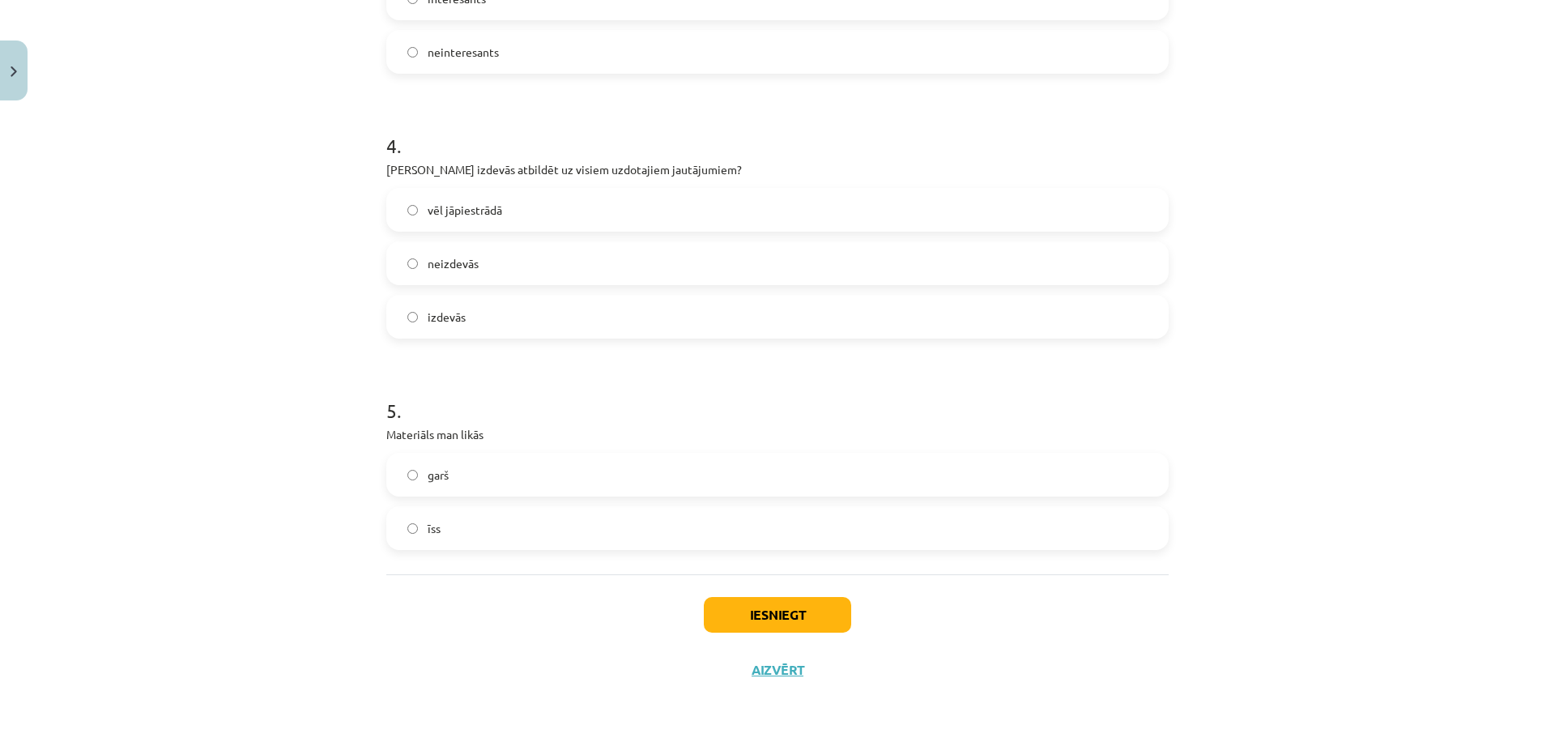
drag, startPoint x: 501, startPoint y: 527, endPoint x: 524, endPoint y: 518, distance: 25.4
click at [501, 528] on label "īss" at bounding box center [777, 528] width 779 height 41
click at [837, 623] on button "Iesniegt" at bounding box center [777, 615] width 147 height 36
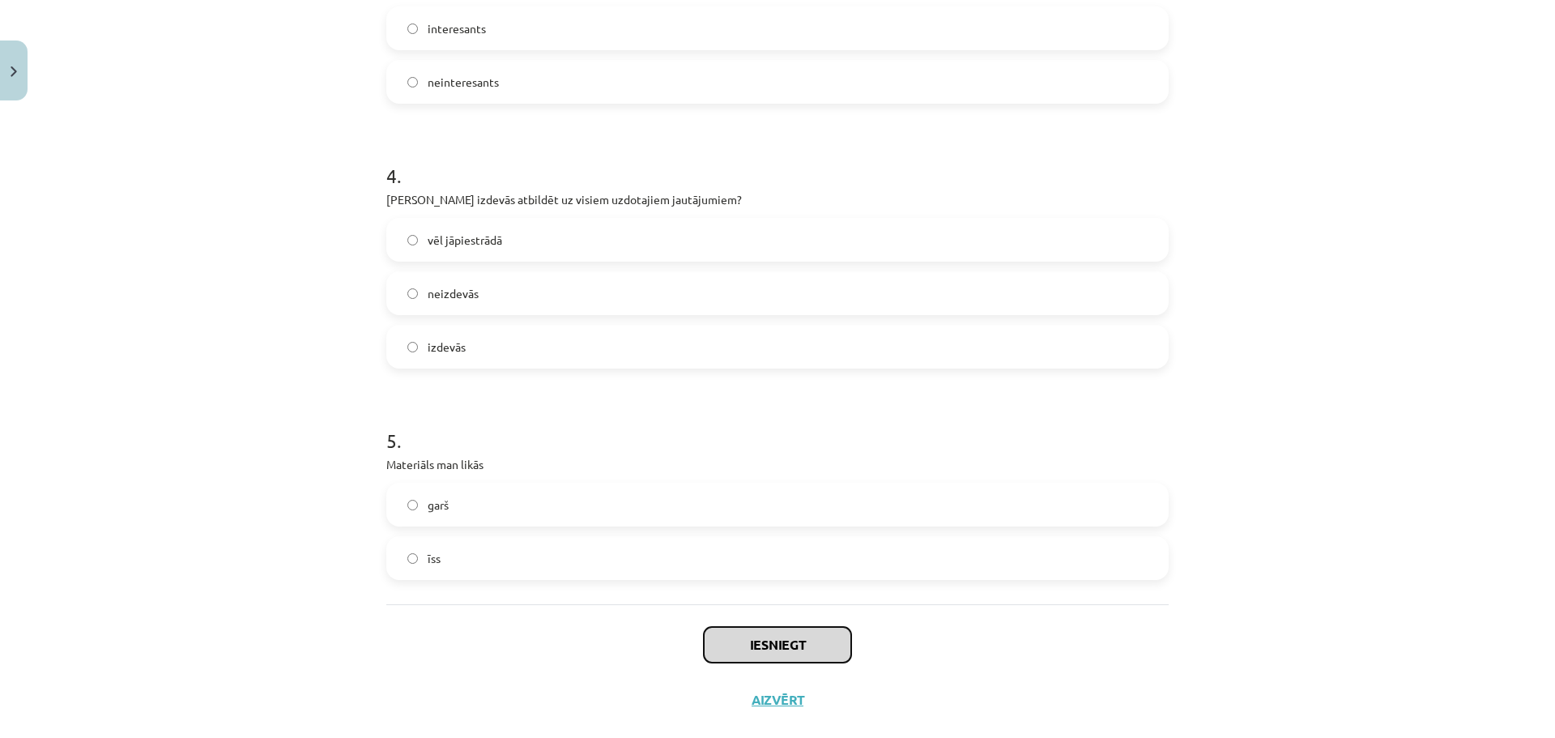
scroll to position [770, 0]
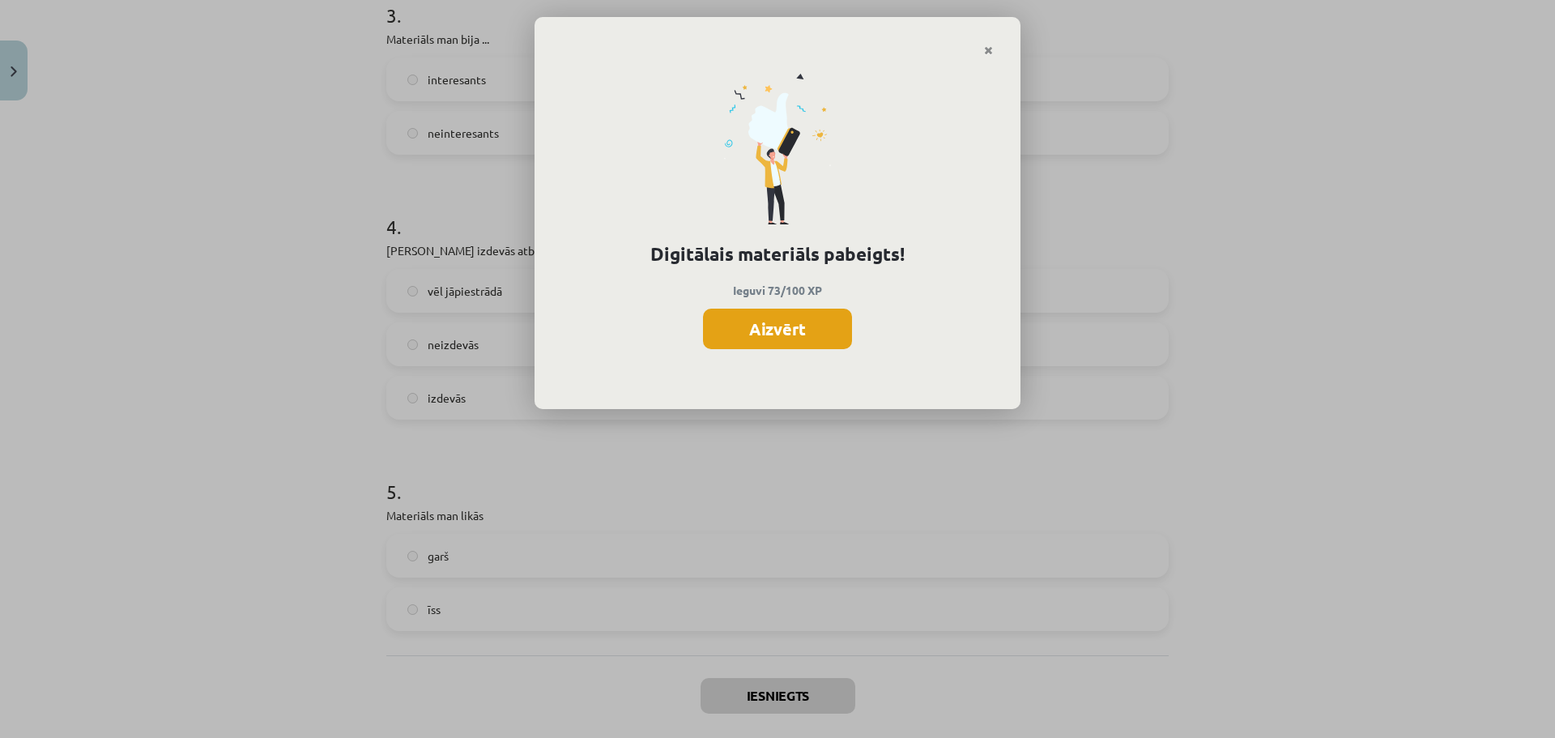
click at [766, 325] on button "Aizvērt" at bounding box center [777, 329] width 149 height 41
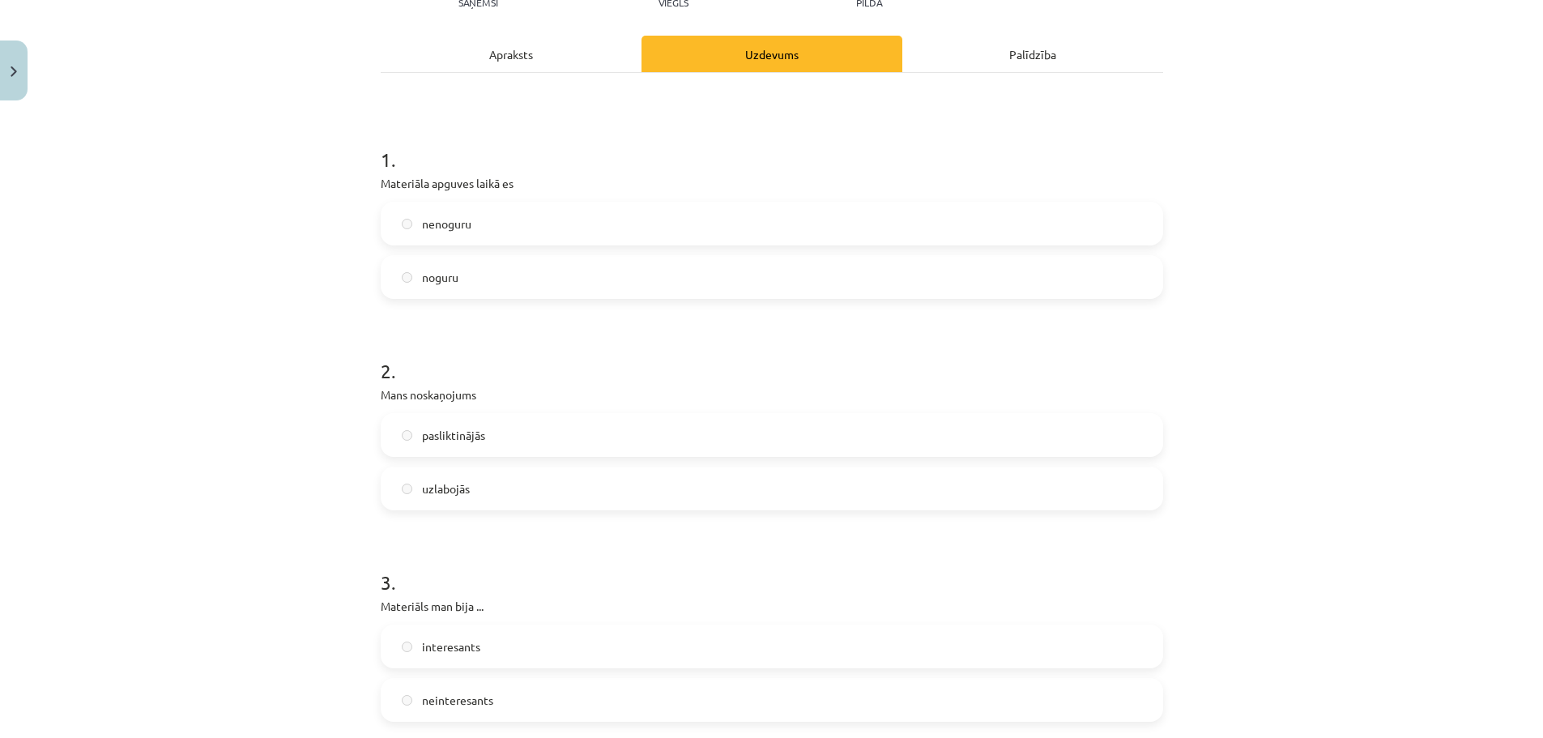
scroll to position [162, 0]
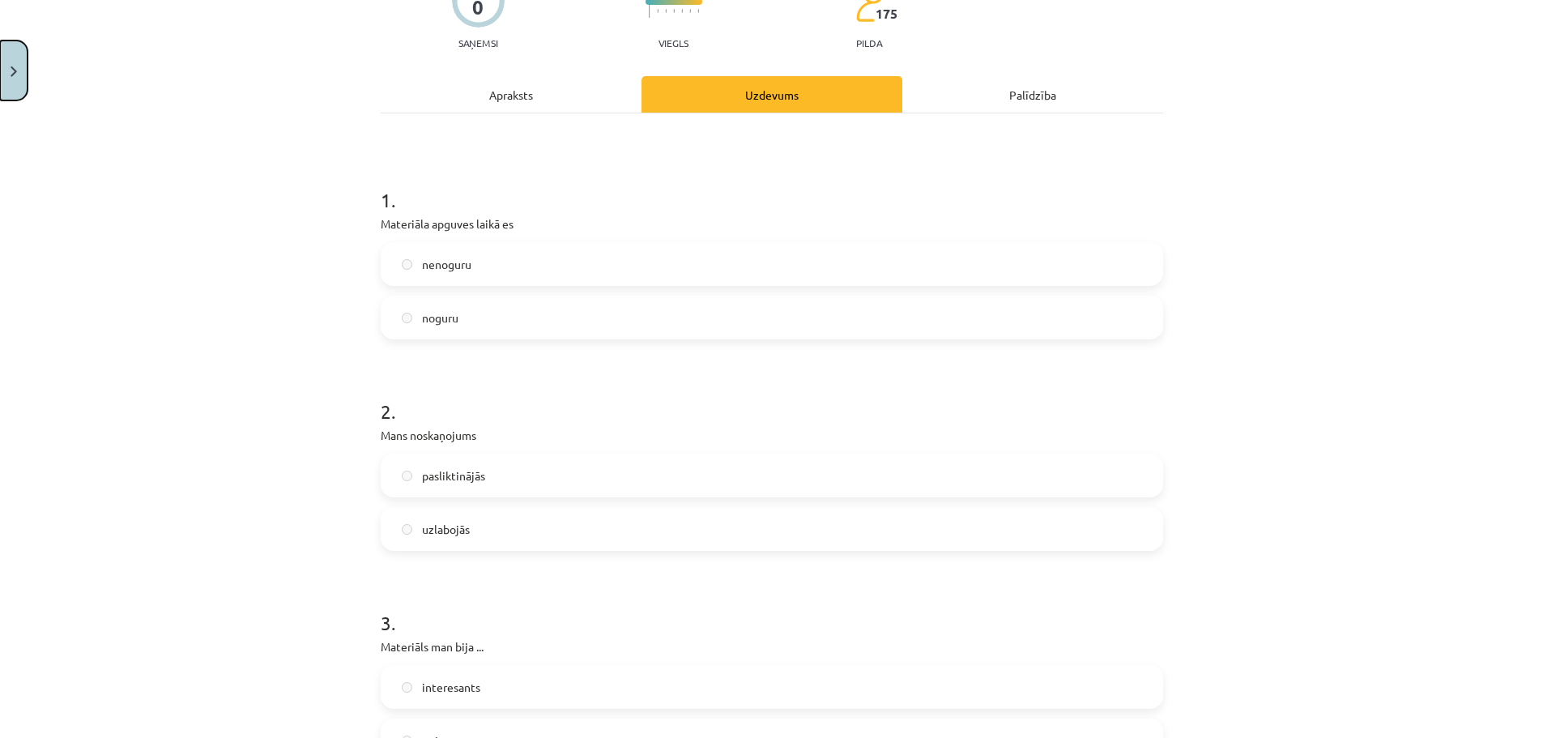
click at [21, 56] on button "Close" at bounding box center [14, 71] width 28 height 60
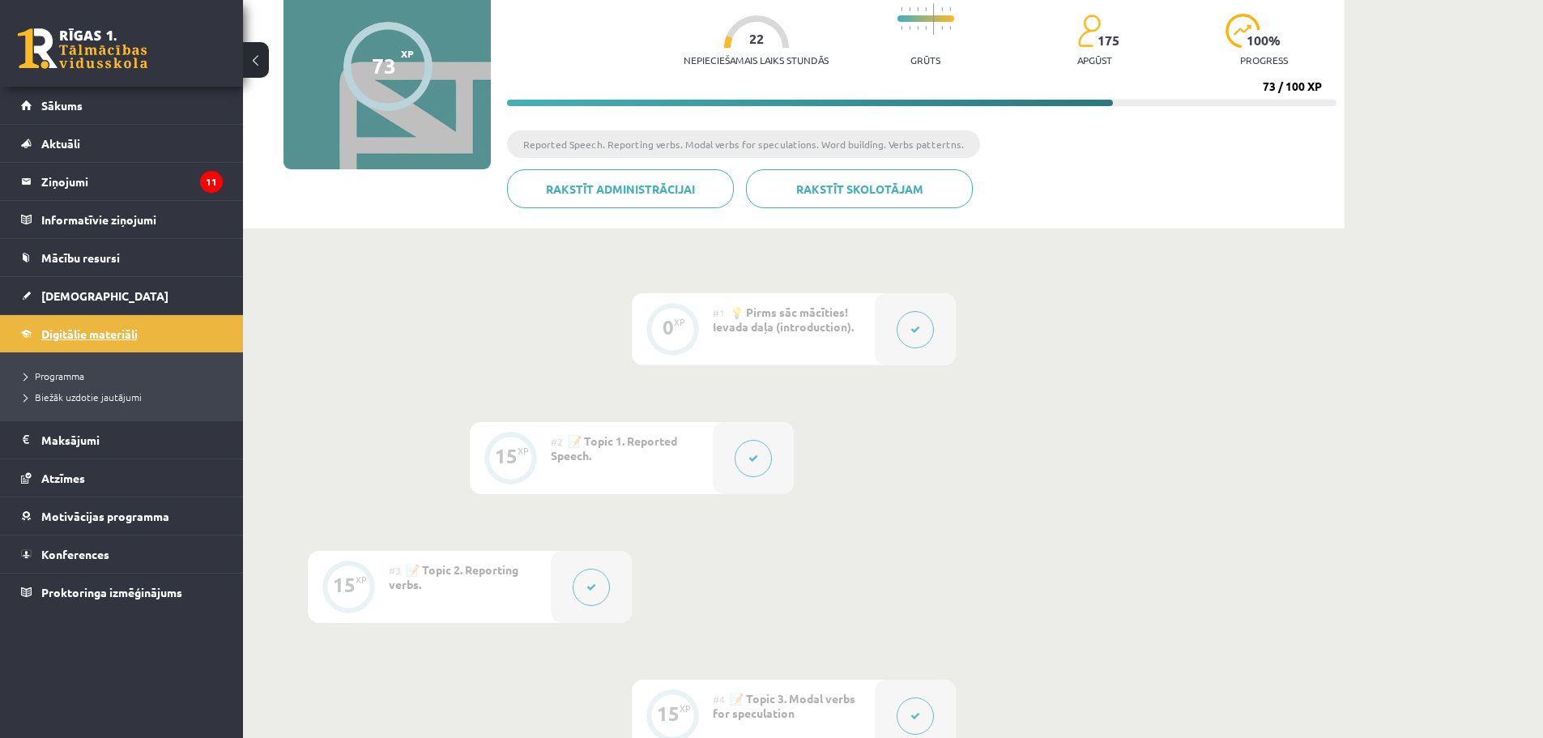
click at [134, 320] on link "Digitālie materiāli" at bounding box center [122, 333] width 202 height 37
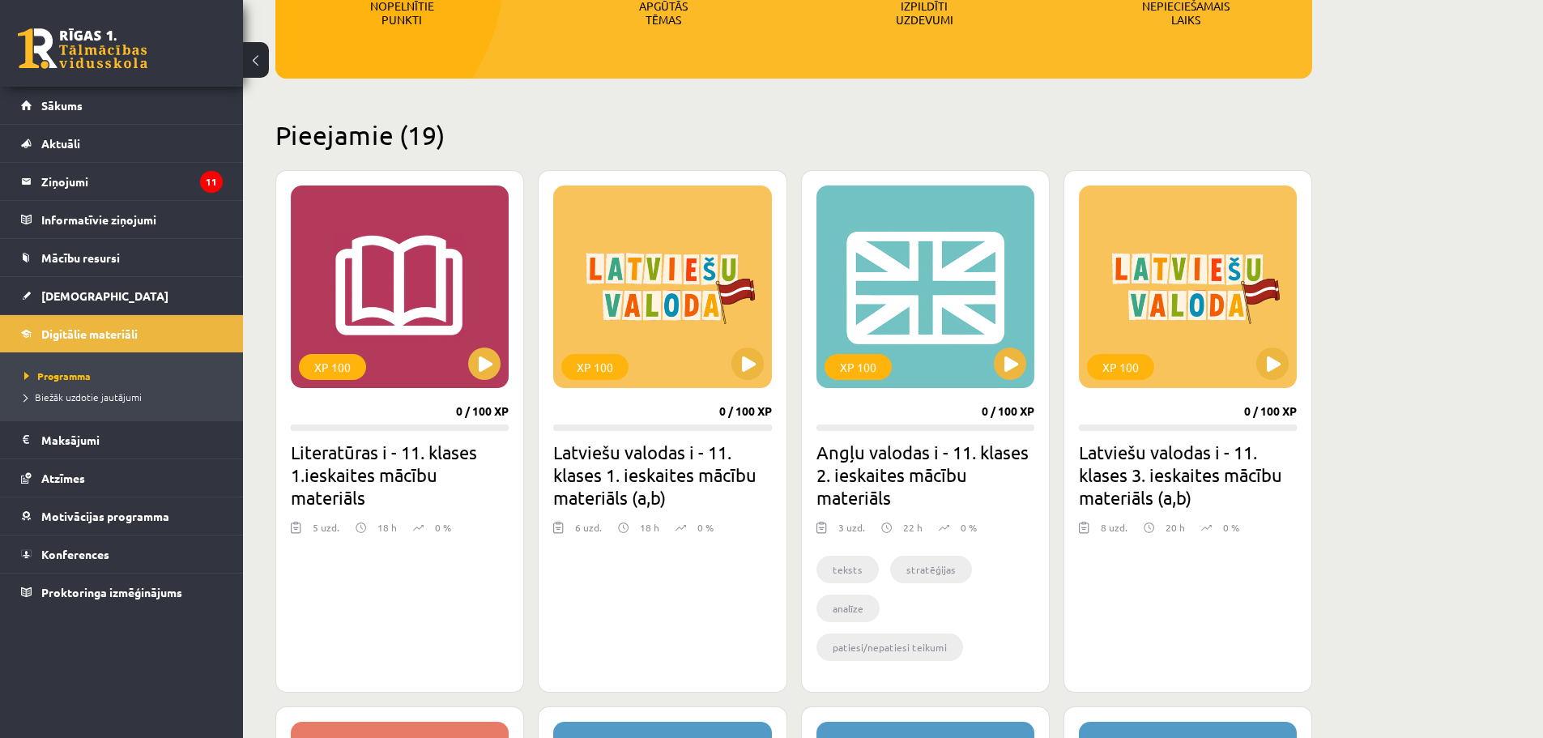
scroll to position [324, 0]
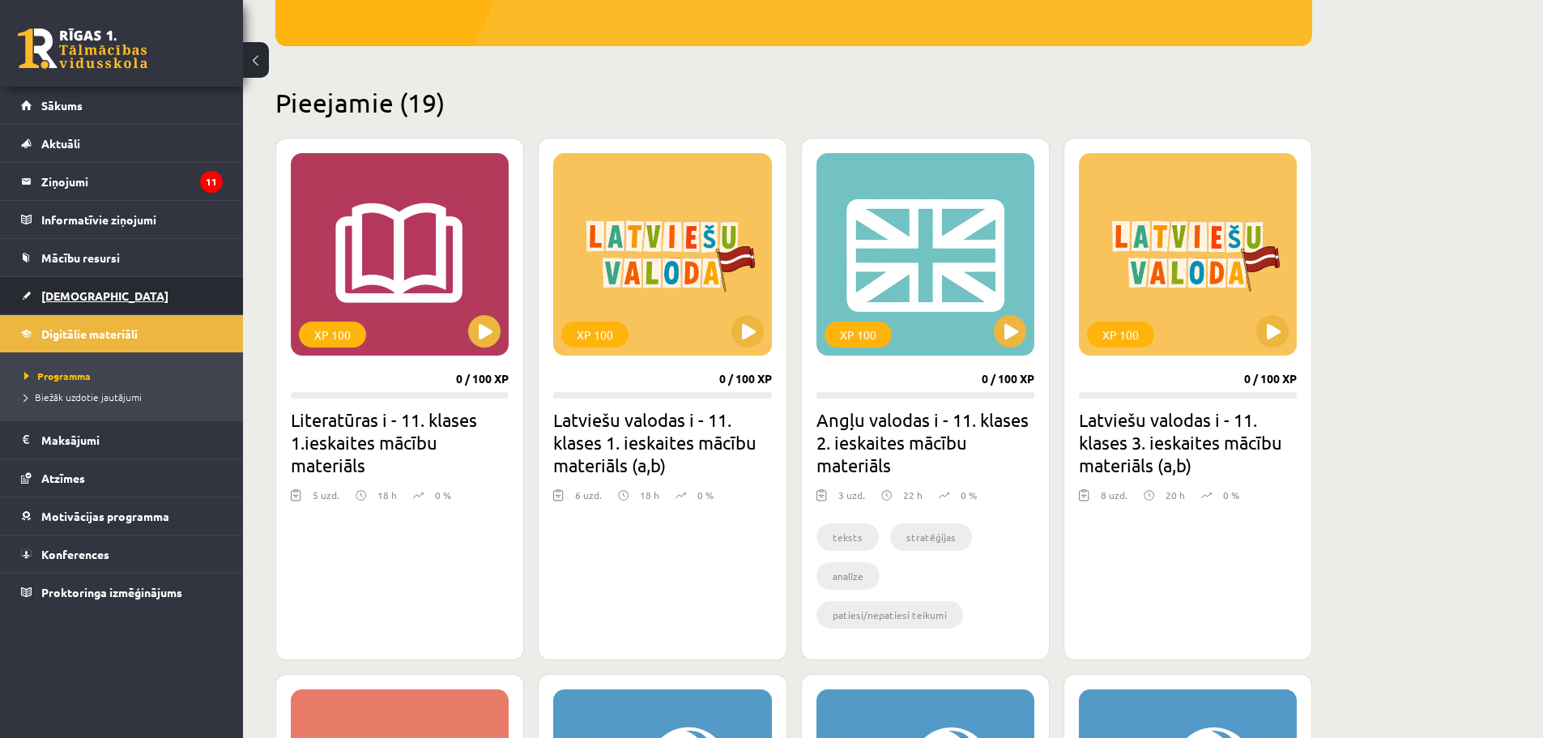
click at [28, 294] on link "[DEMOGRAPHIC_DATA]" at bounding box center [122, 295] width 202 height 37
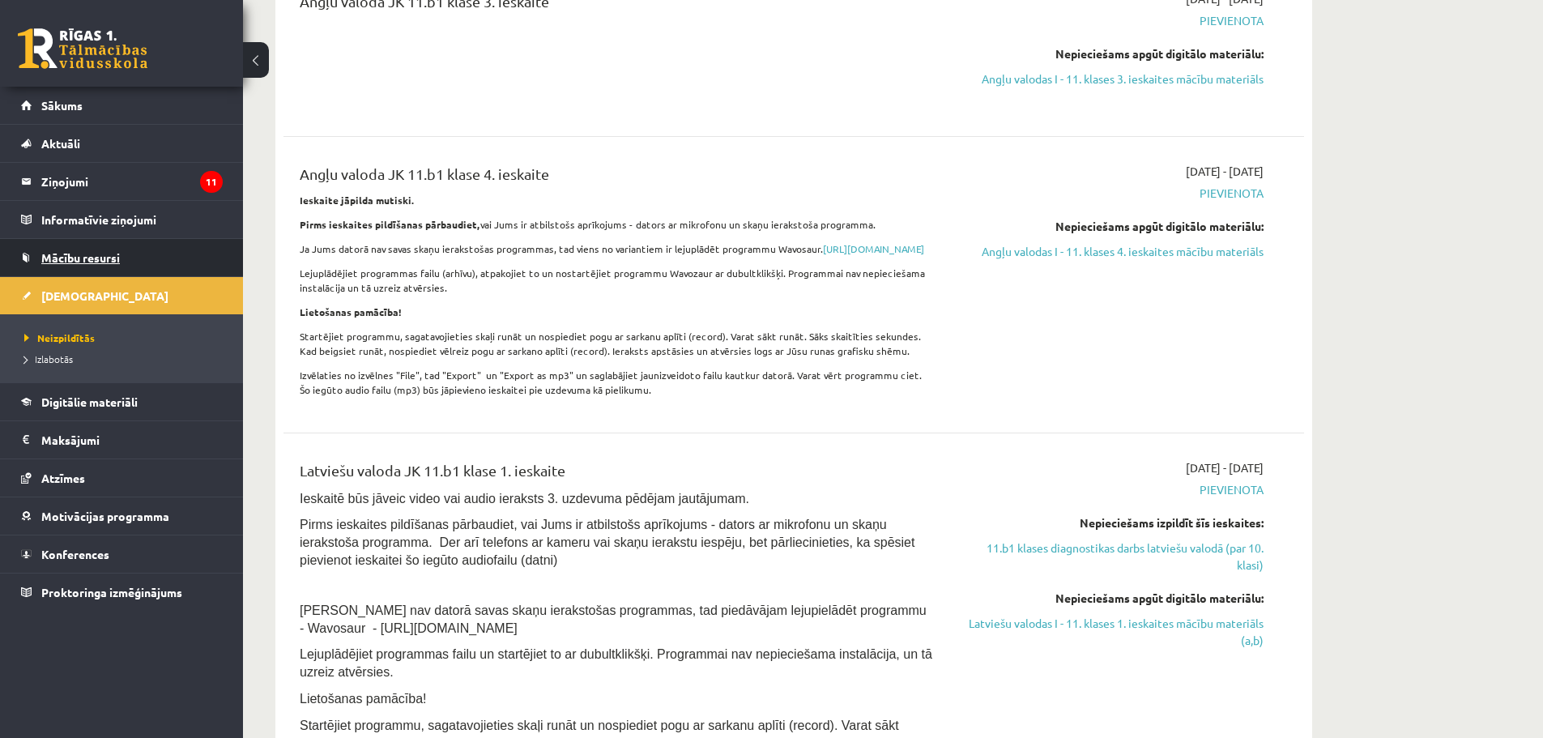
scroll to position [729, 0]
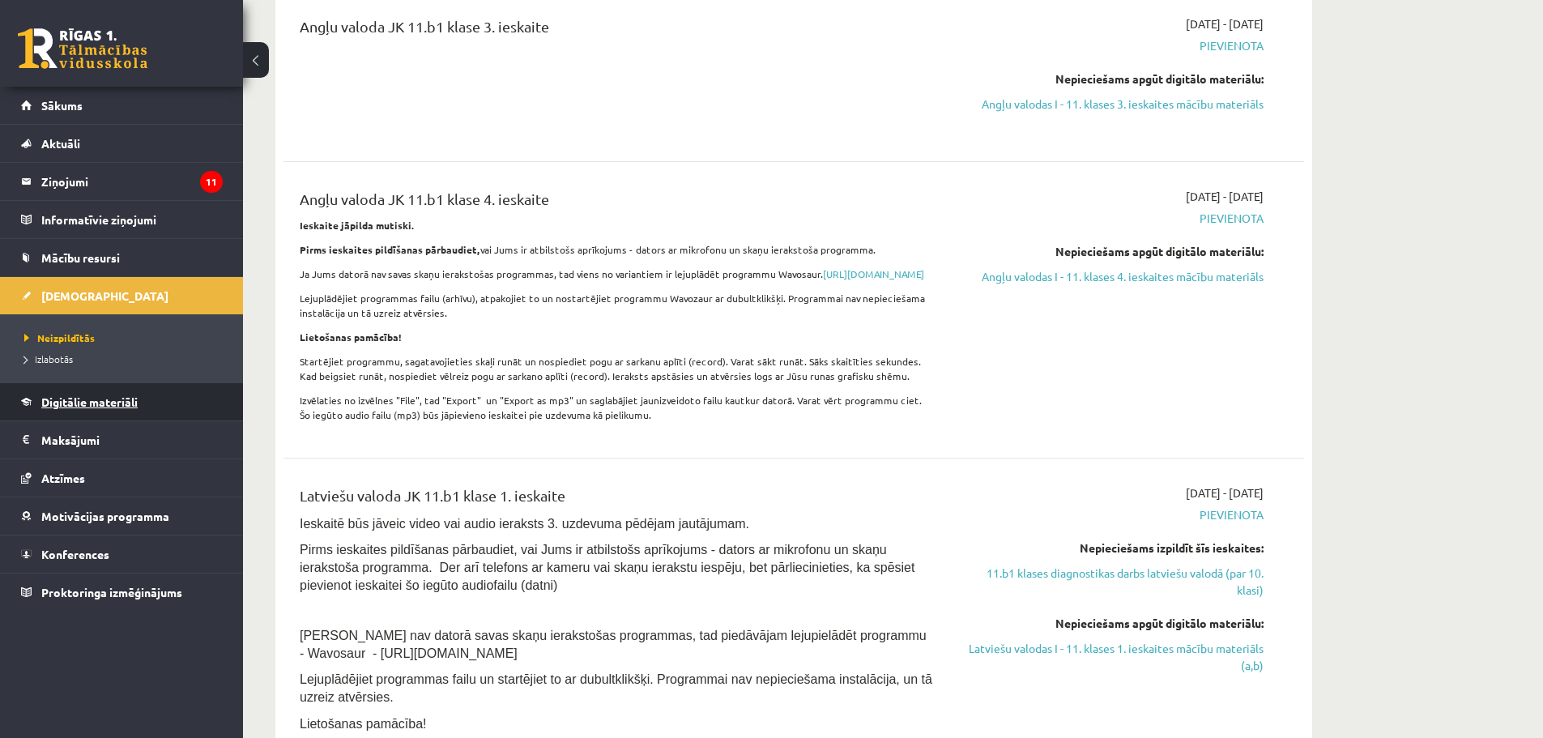
click at [69, 406] on span "Digitālie materiāli" at bounding box center [89, 402] width 96 height 15
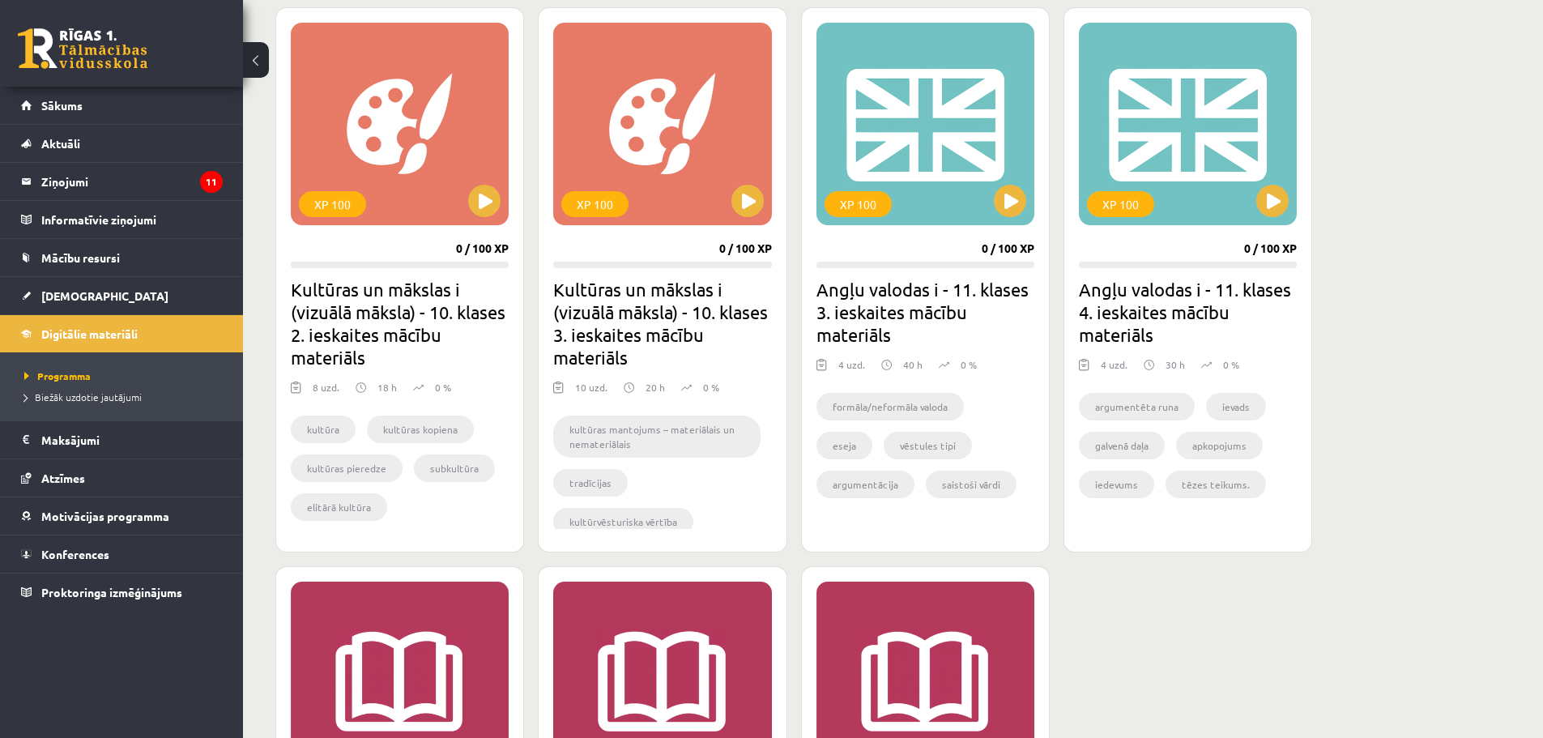
scroll to position [2106, 0]
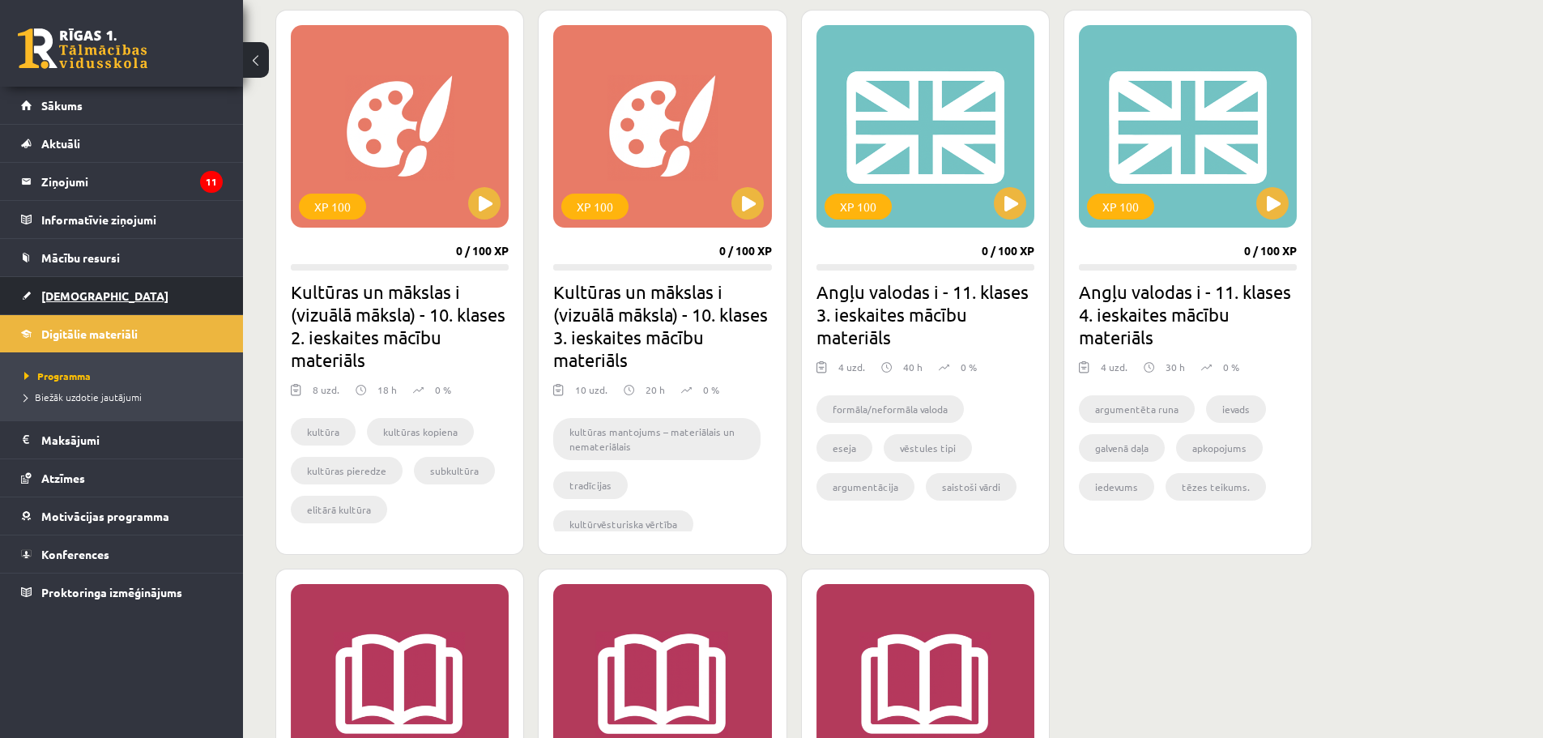
click at [61, 311] on link "[DEMOGRAPHIC_DATA]" at bounding box center [122, 295] width 202 height 37
